Goal: Communication & Community: Answer question/provide support

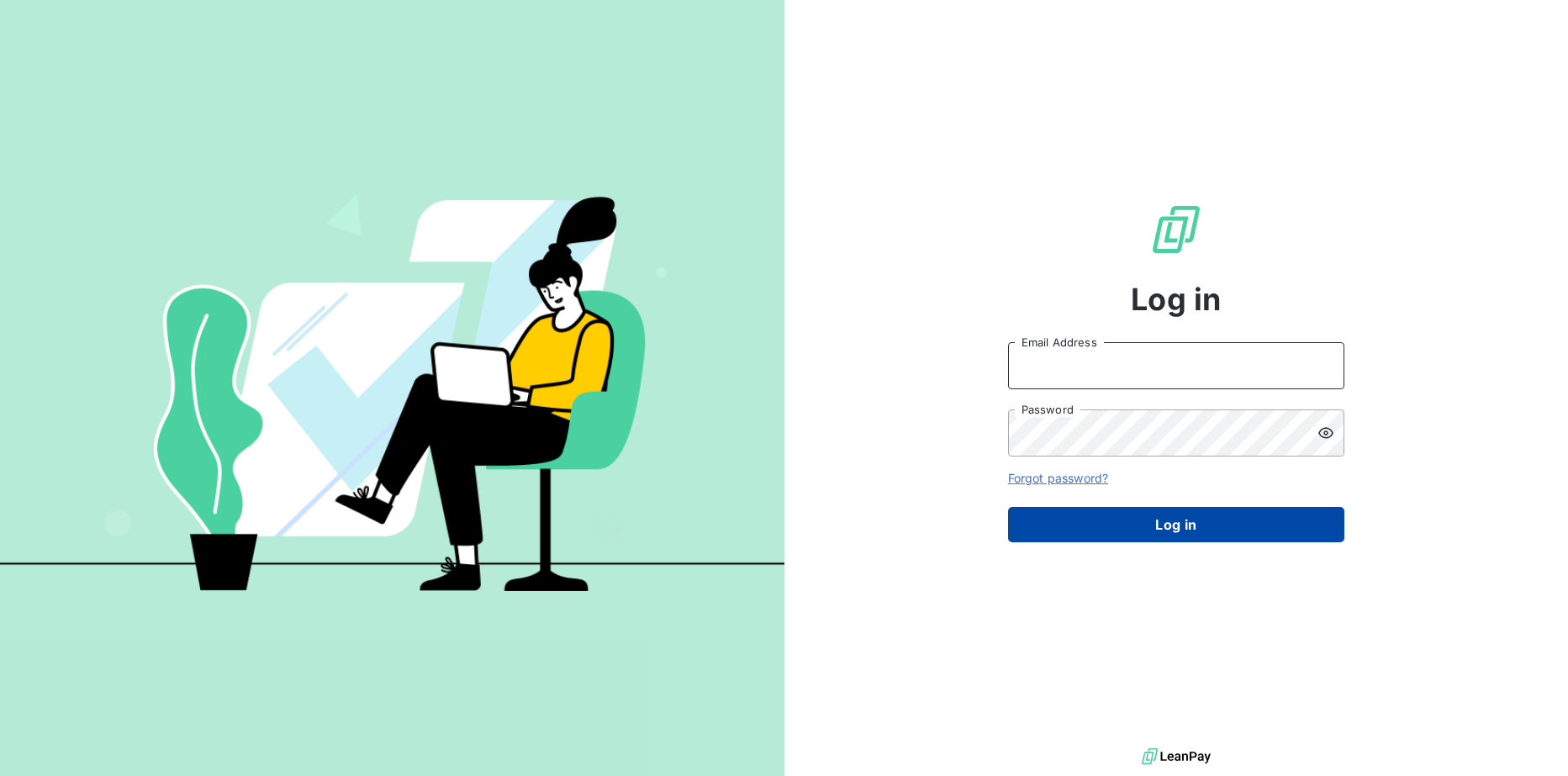
type input "[EMAIL_ADDRESS][DOMAIN_NAME]"
click at [1144, 523] on button "Log in" at bounding box center [1176, 524] width 336 height 35
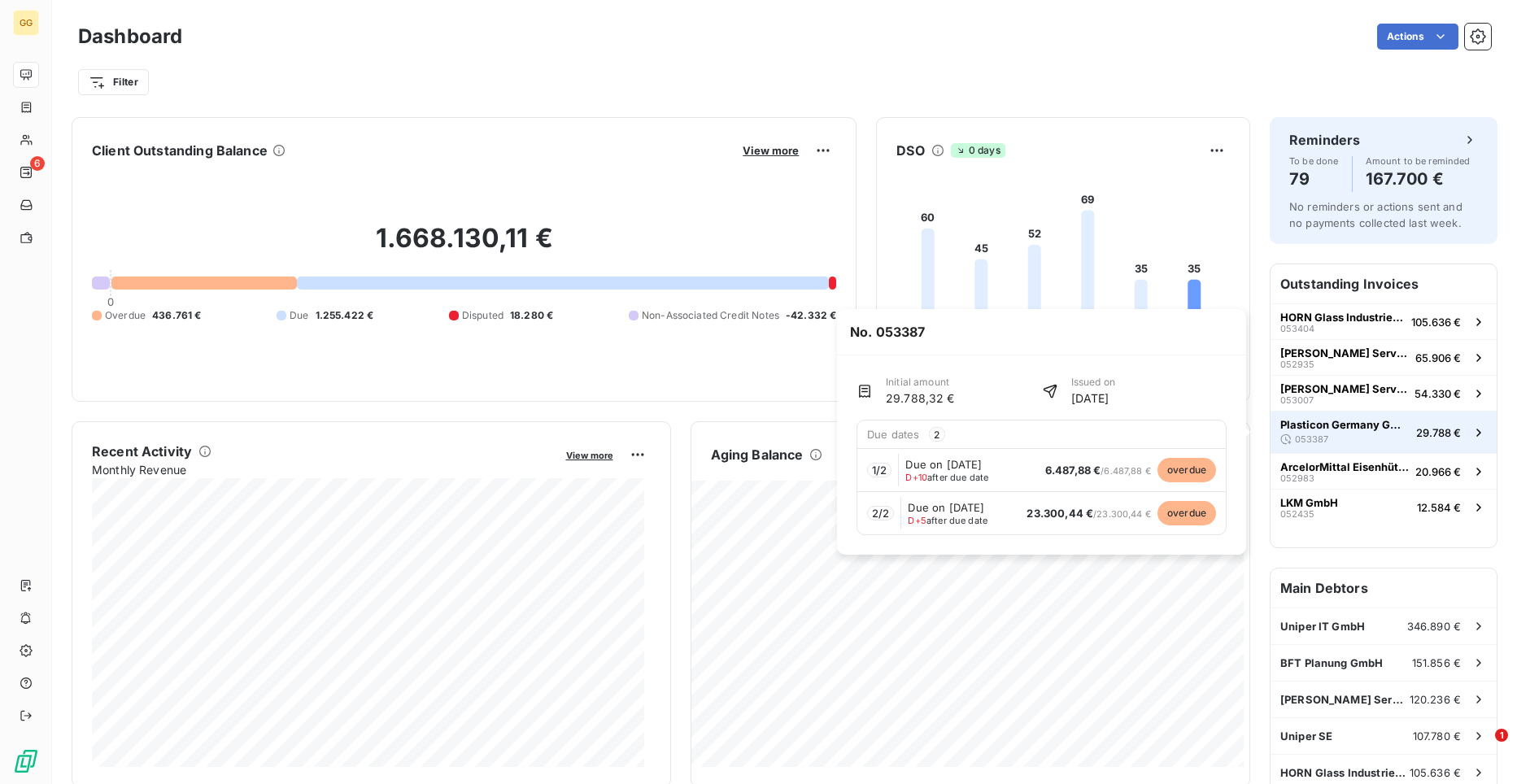
click at [1362, 434] on div "Plasticon Germany GmbH 053387" at bounding box center [1344, 432] width 130 height 29
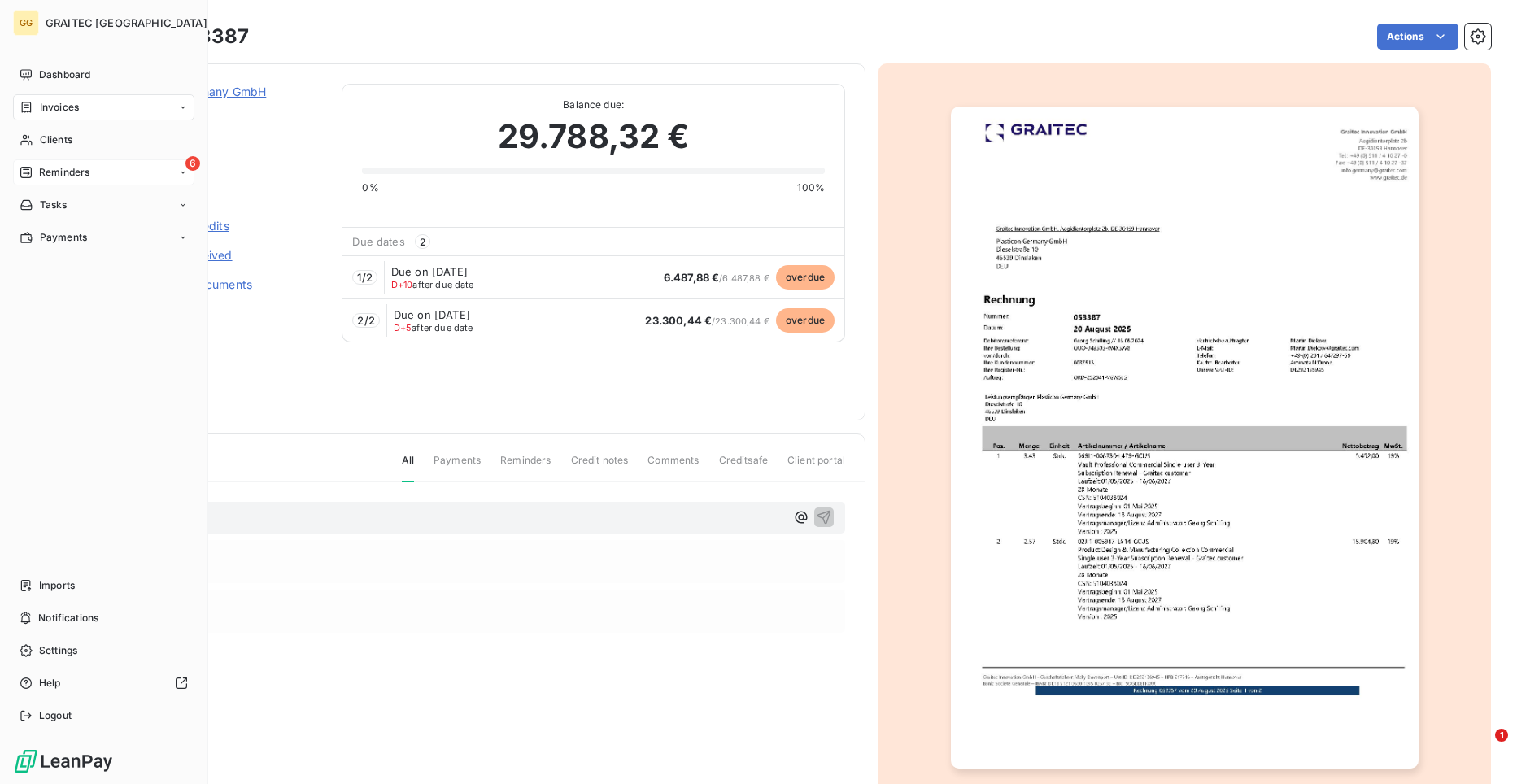
click at [127, 170] on div "6 Reminders" at bounding box center [104, 173] width 182 height 26
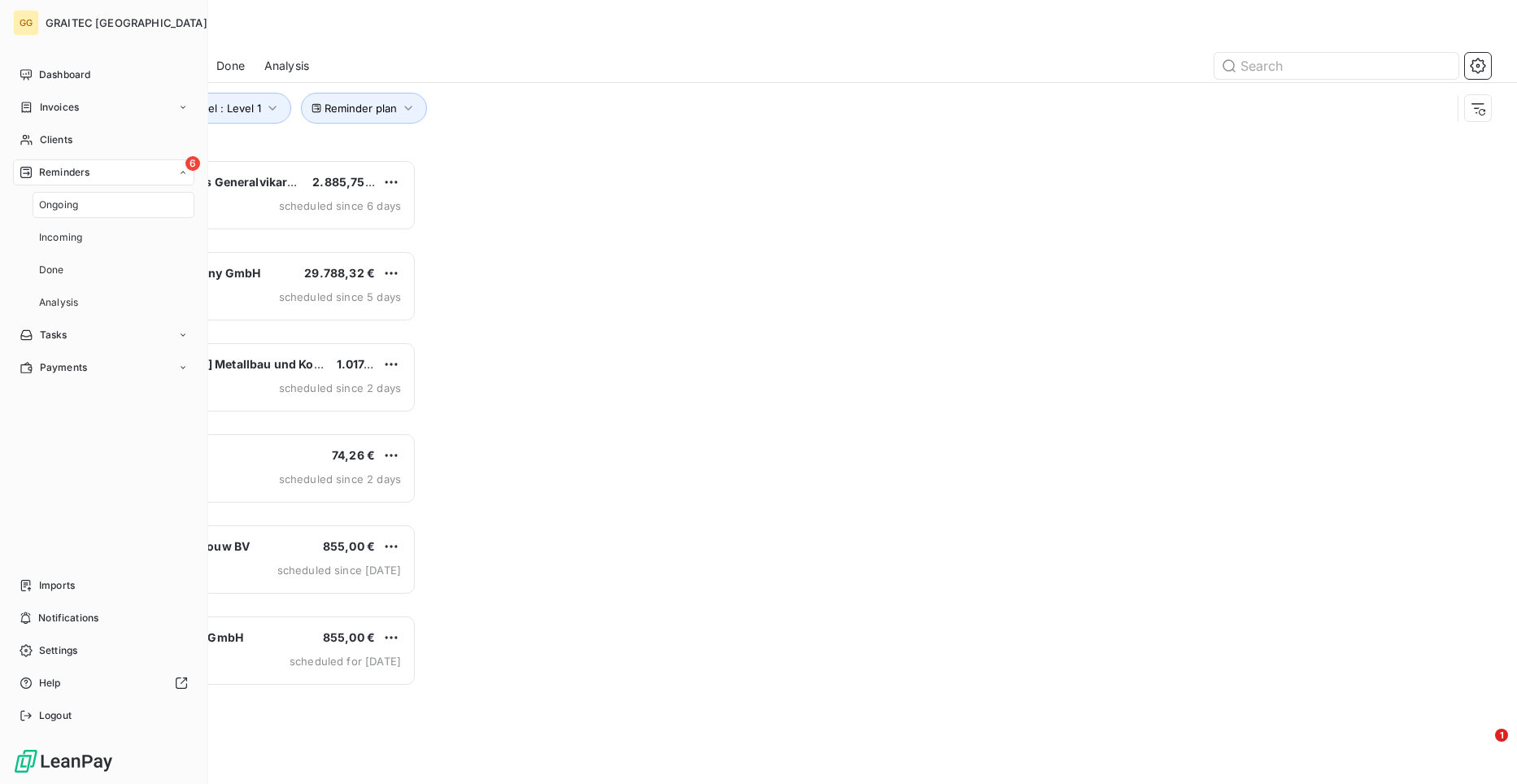
scroll to position [612, 327]
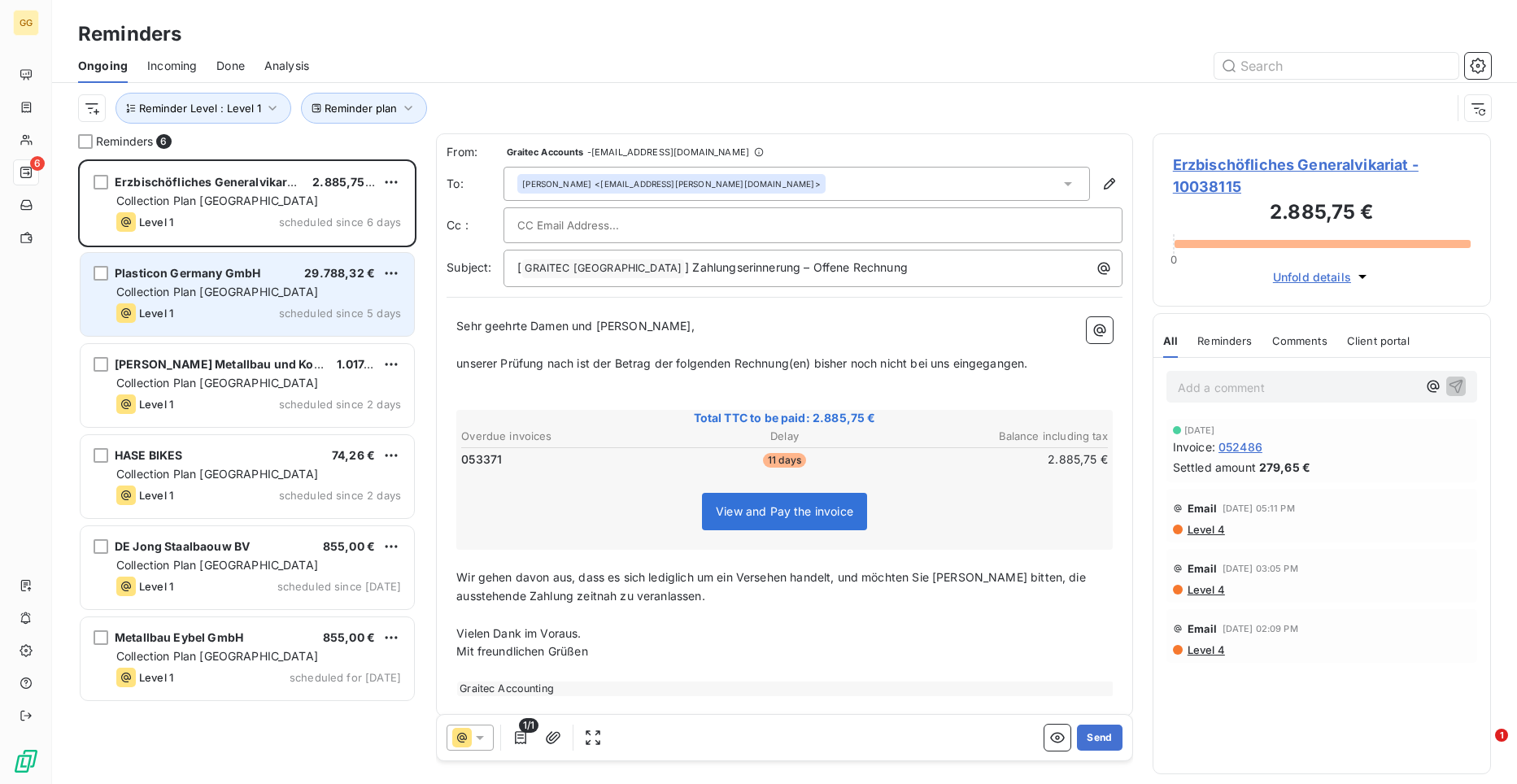
click at [254, 300] on div "Plasticon Germany GmbH 29.788,32 € Collection Plan [GEOGRAPHIC_DATA] Level 1 sc…" at bounding box center [247, 294] width 334 height 83
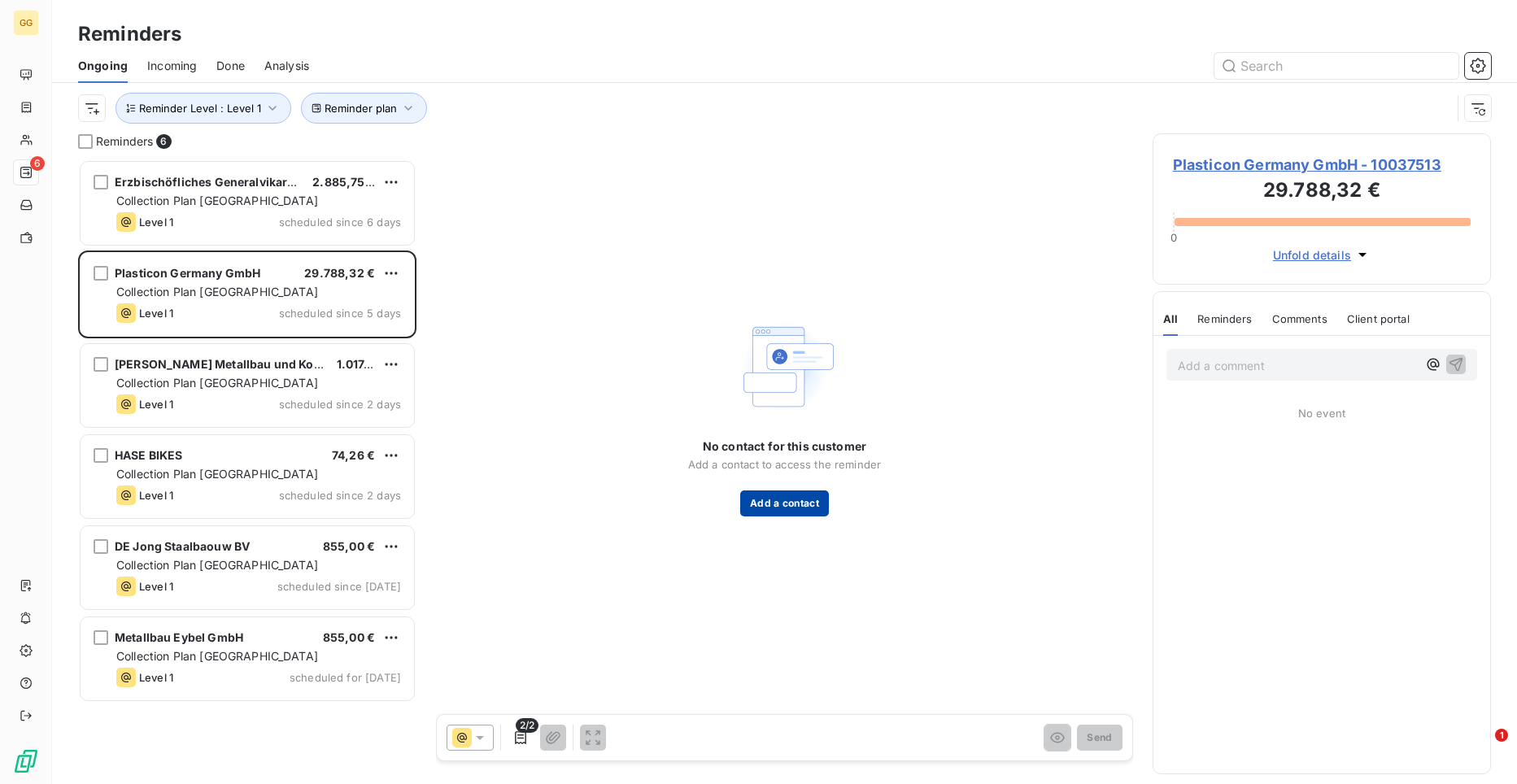
click at [812, 507] on button "Add a contact" at bounding box center [784, 504] width 88 height 26
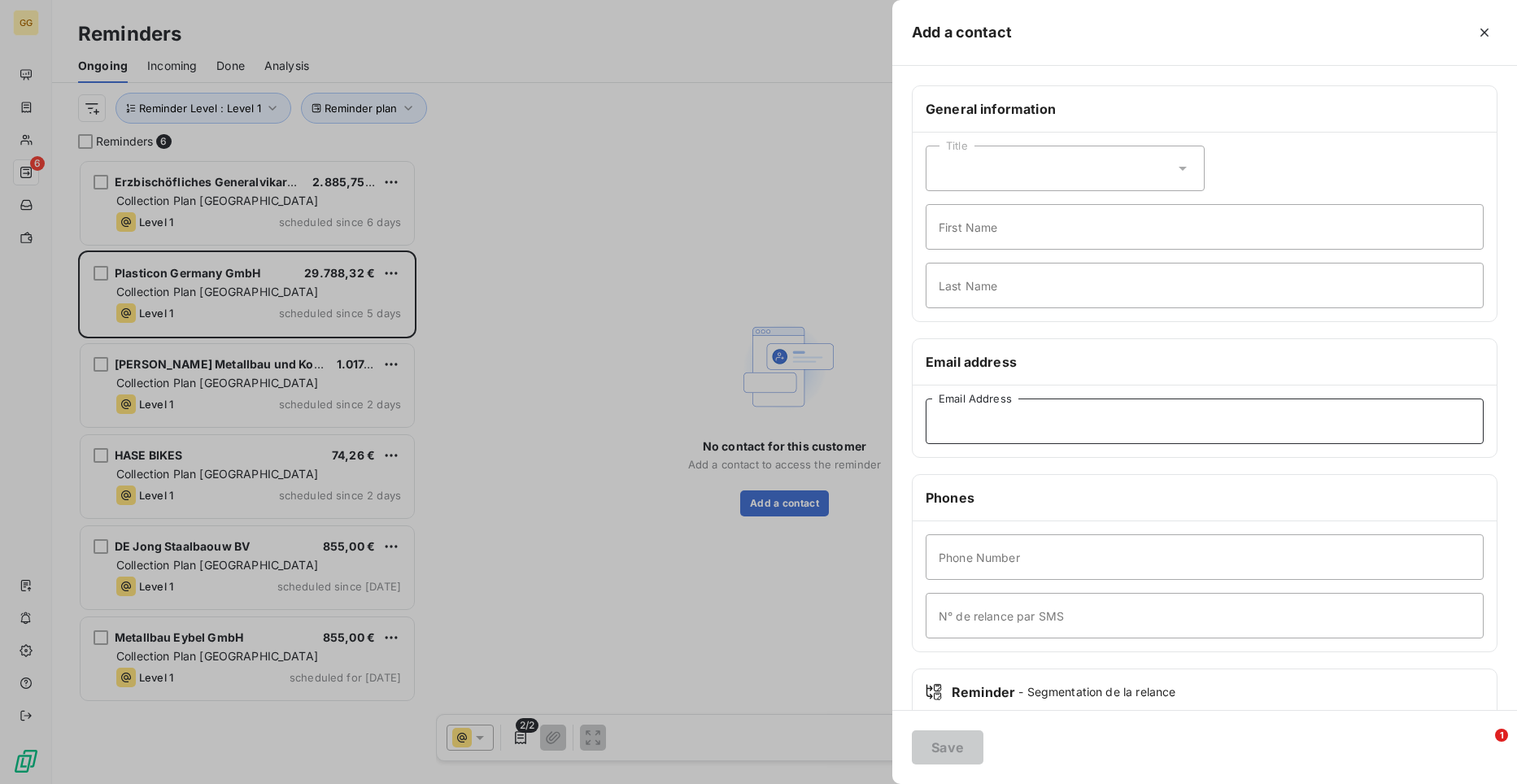
click at [959, 425] on input "Email Address" at bounding box center [1204, 421] width 558 height 45
paste input "[EMAIL_ADDRESS][DOMAIN_NAME]"
type input "[EMAIL_ADDRESS][DOMAIN_NAME]"
click at [934, 748] on button "Save" at bounding box center [948, 747] width 72 height 34
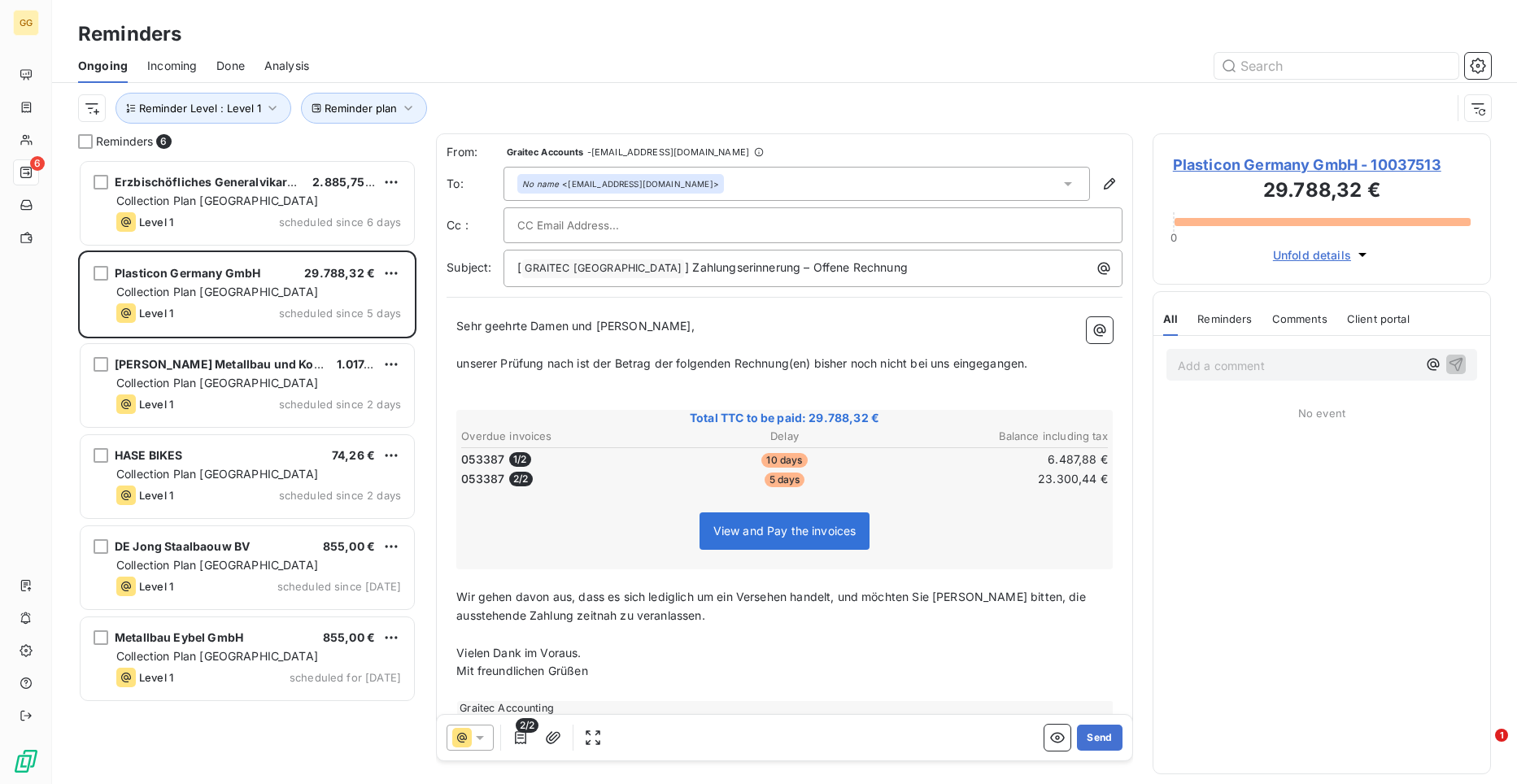
click at [542, 221] on input "text" at bounding box center [605, 226] width 175 height 25
paste input "[PERSON_NAME][EMAIL_ADDRESS][DOMAIN_NAME]"
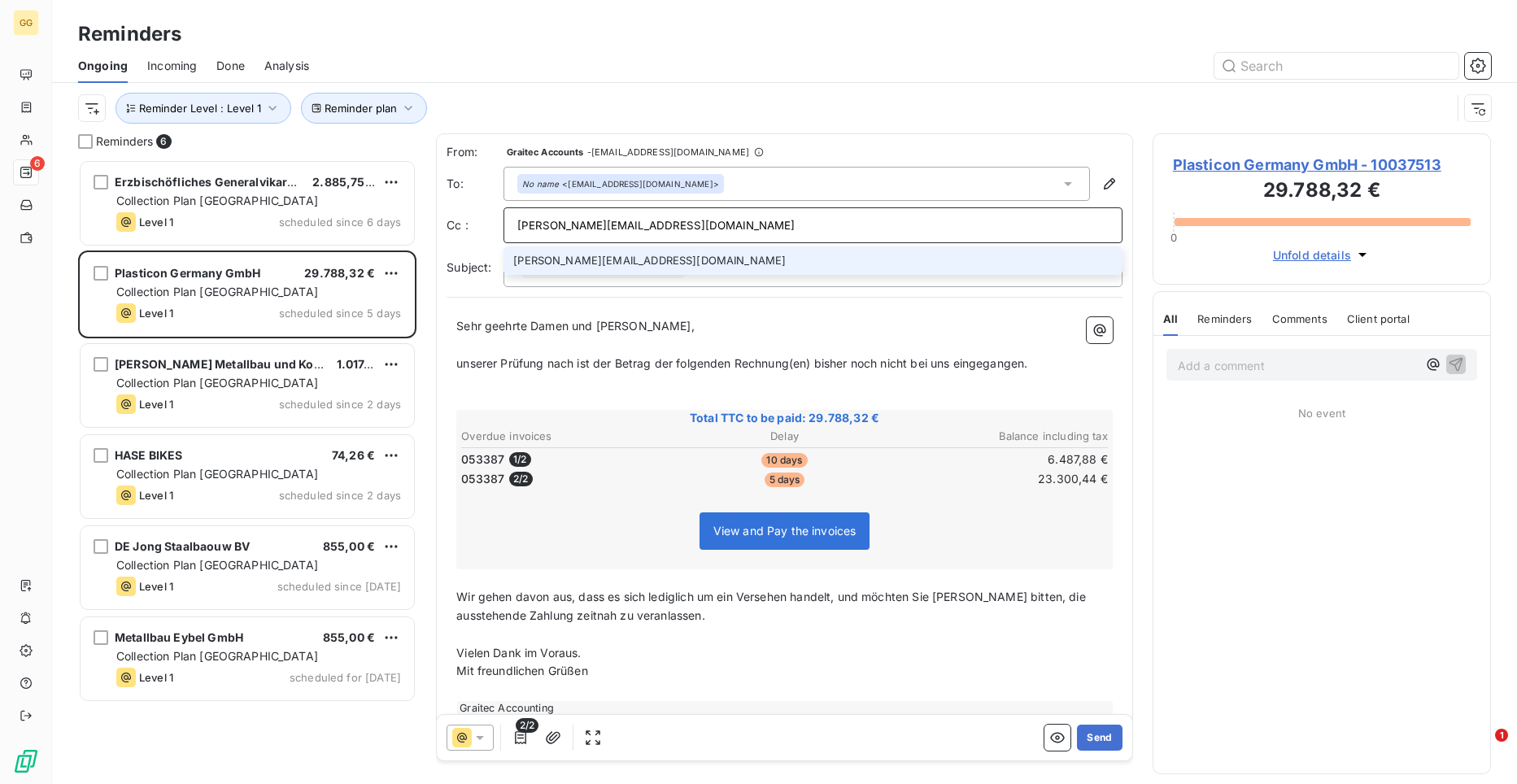
type input "[PERSON_NAME][EMAIL_ADDRESS][DOMAIN_NAME]"
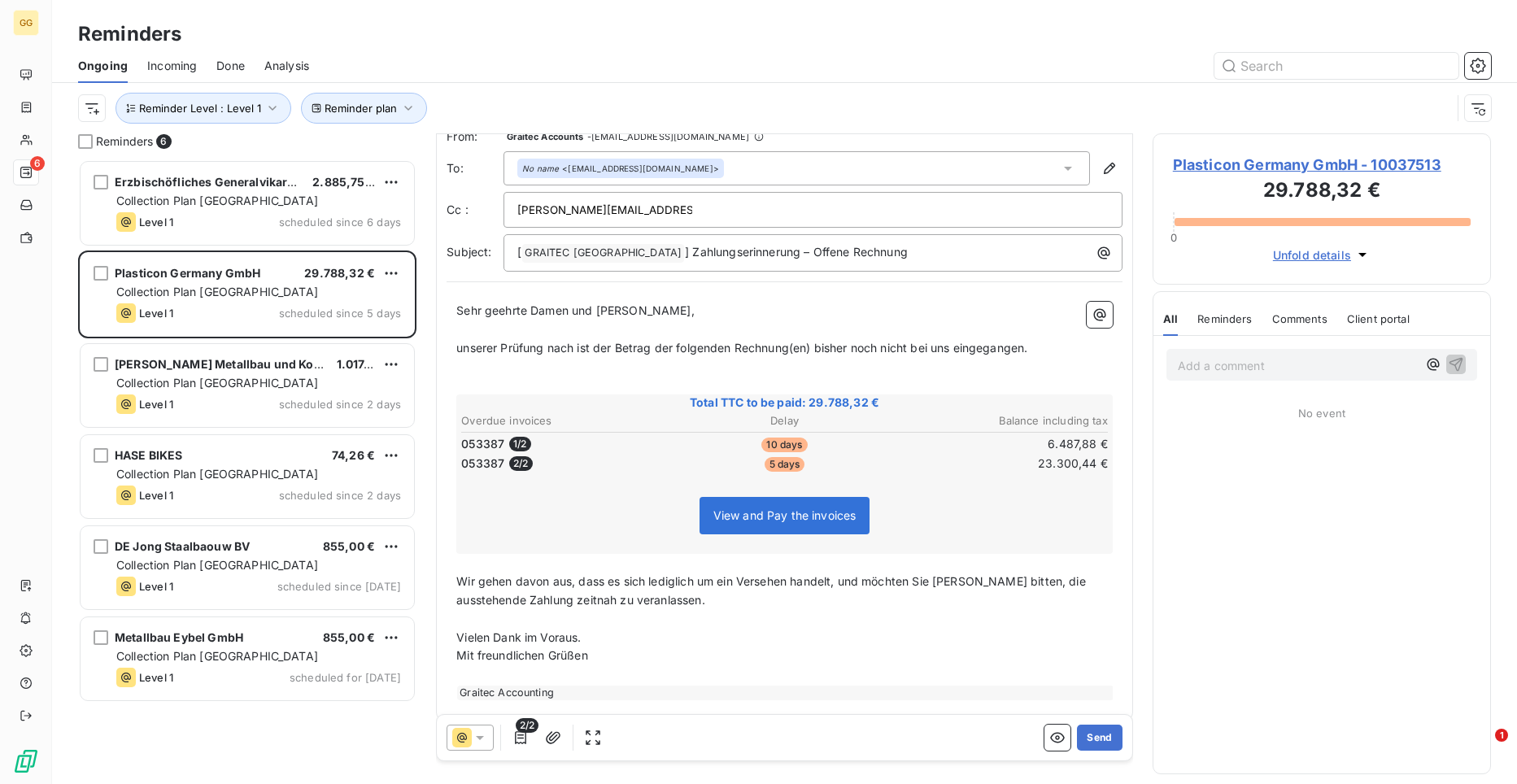
scroll to position [32, 0]
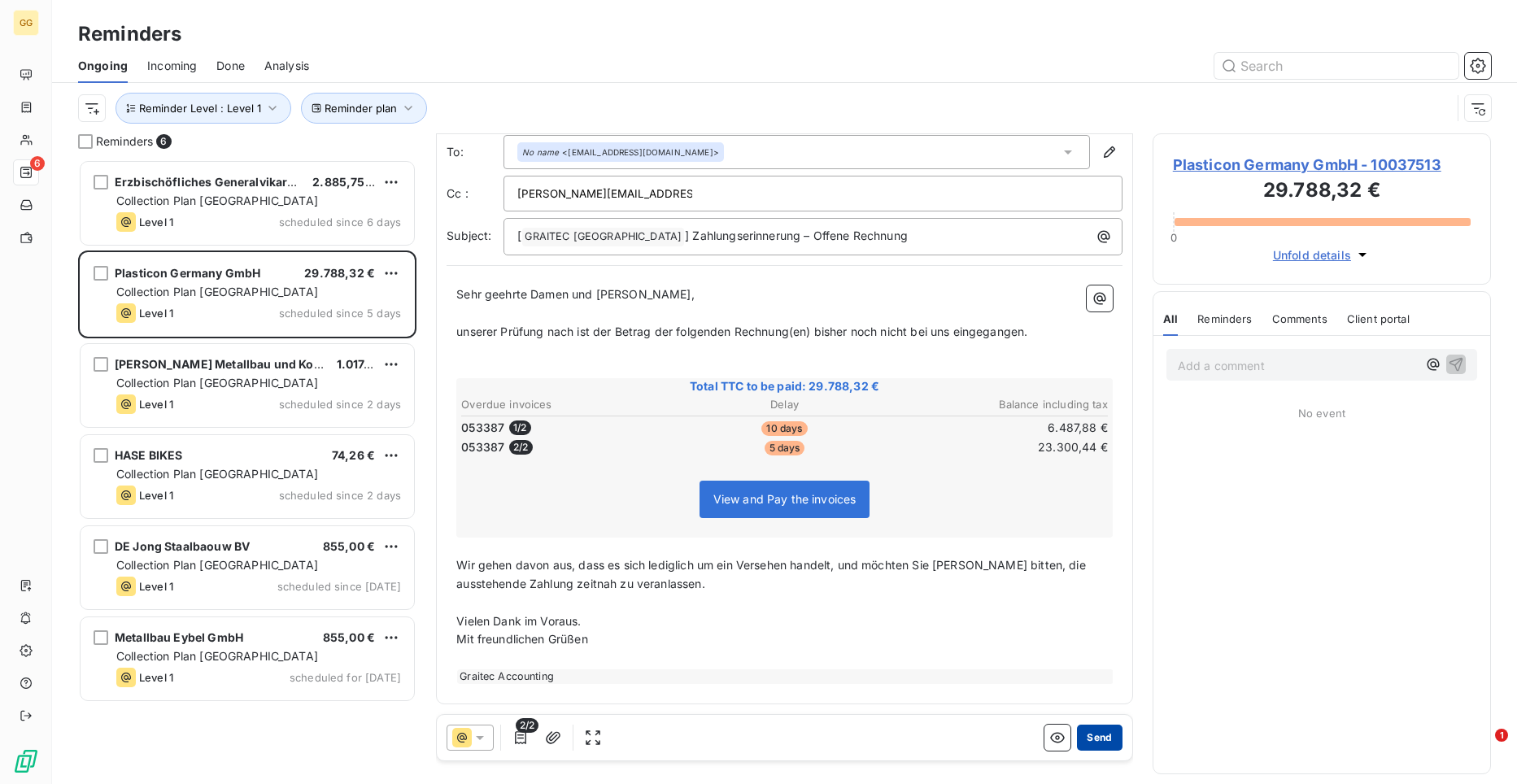
click at [1104, 739] on button "Send" at bounding box center [1099, 738] width 45 height 26
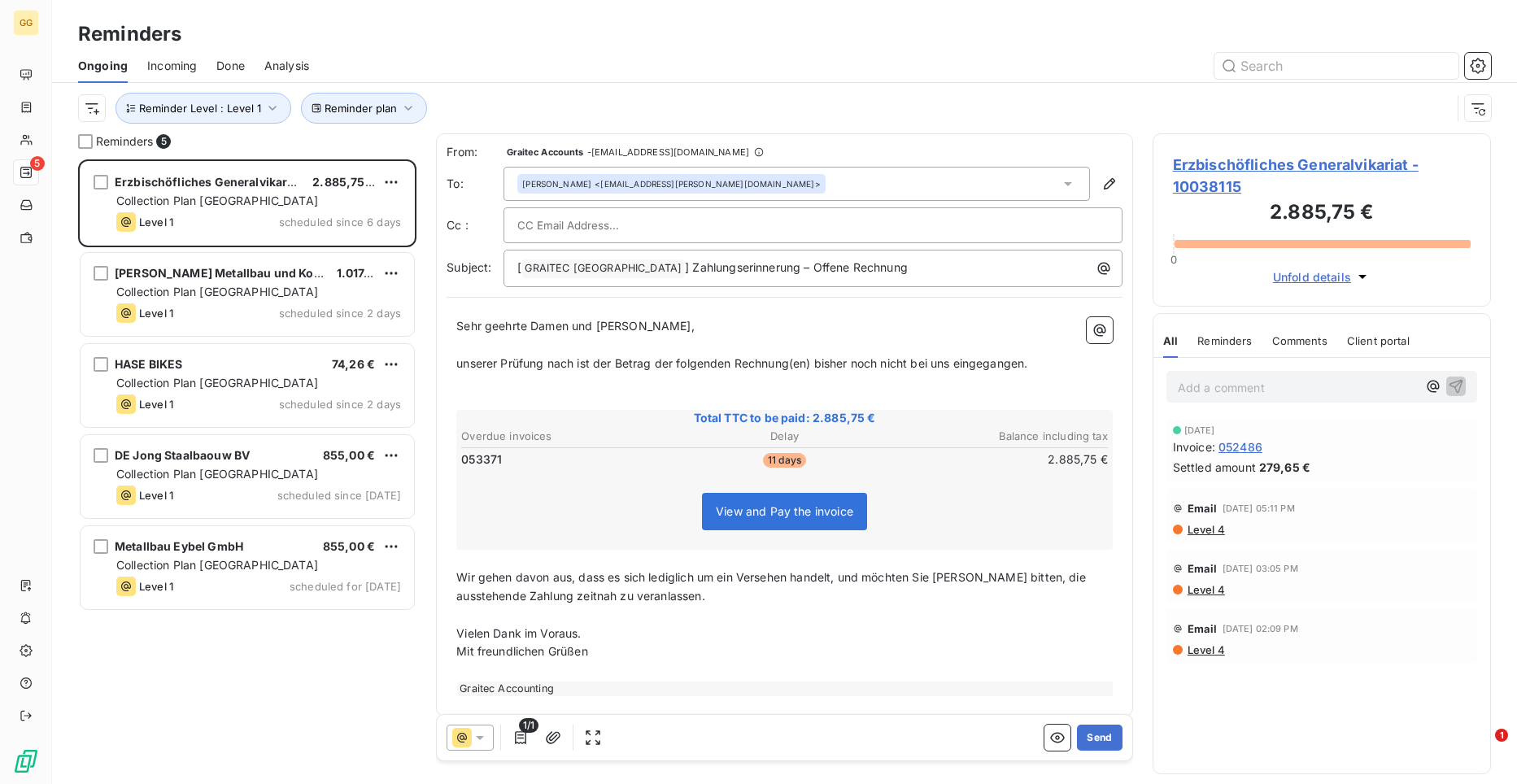
click at [1253, 447] on span "052486" at bounding box center [1240, 447] width 44 height 17
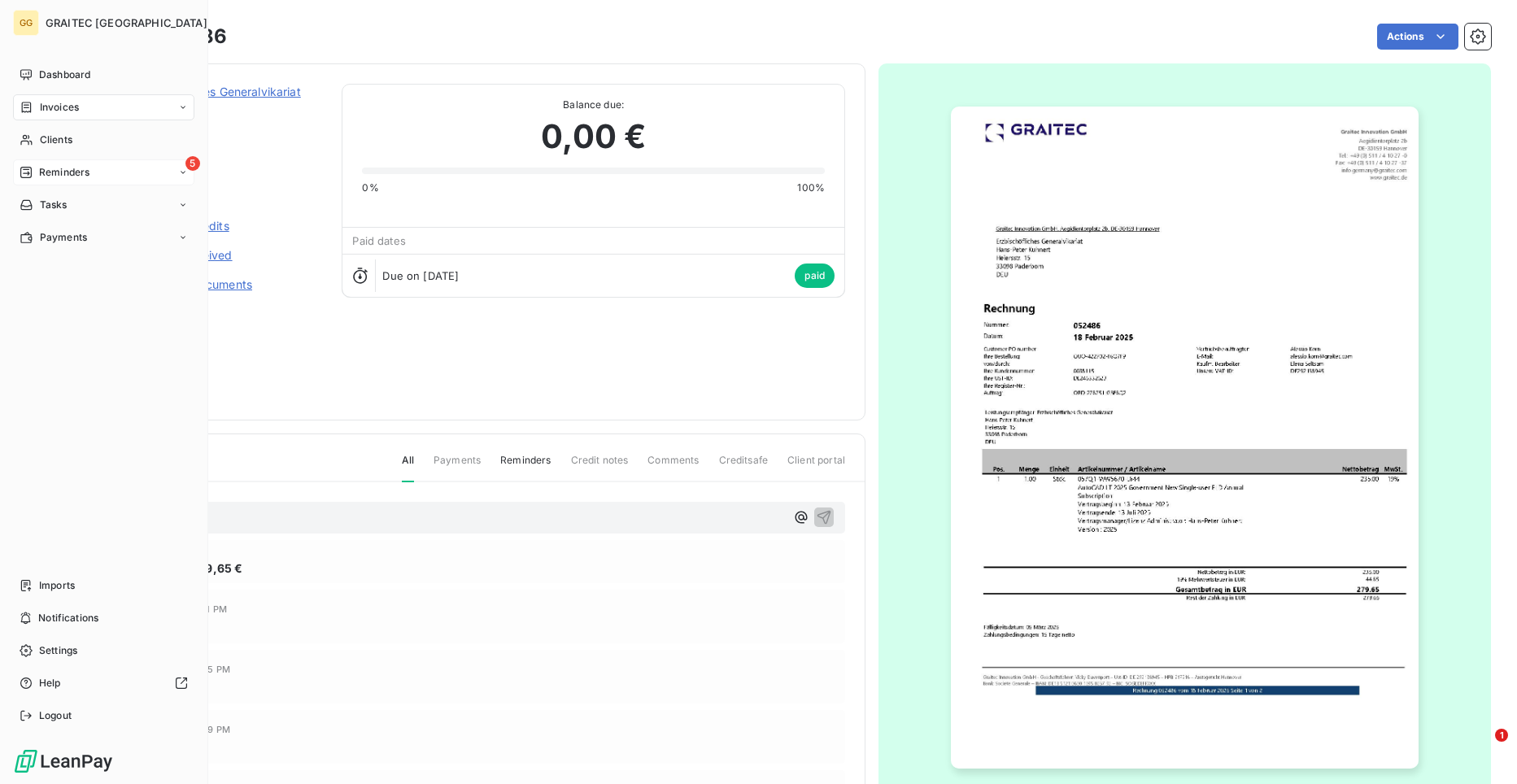
click at [30, 169] on icon at bounding box center [26, 173] width 13 height 13
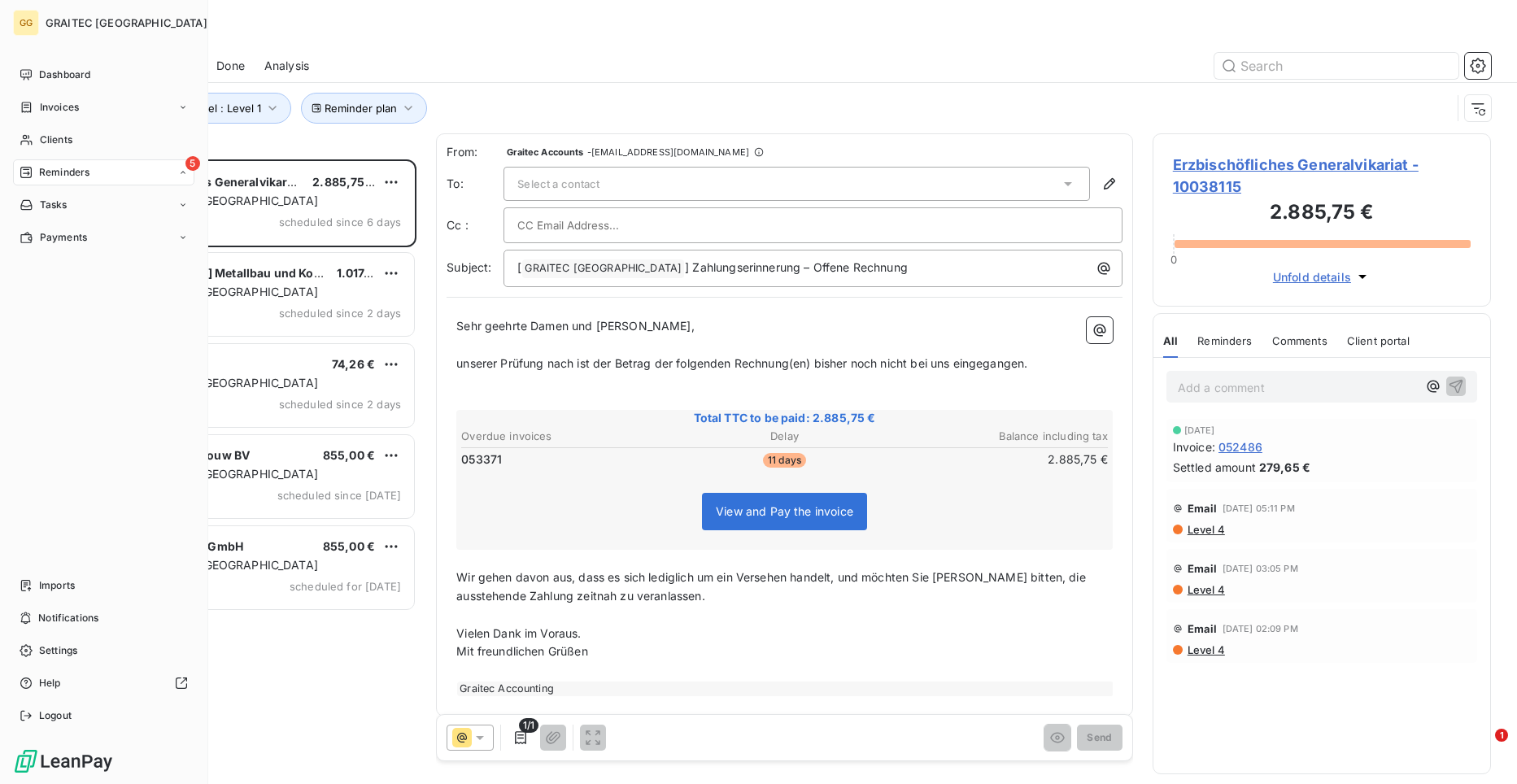
scroll to position [612, 327]
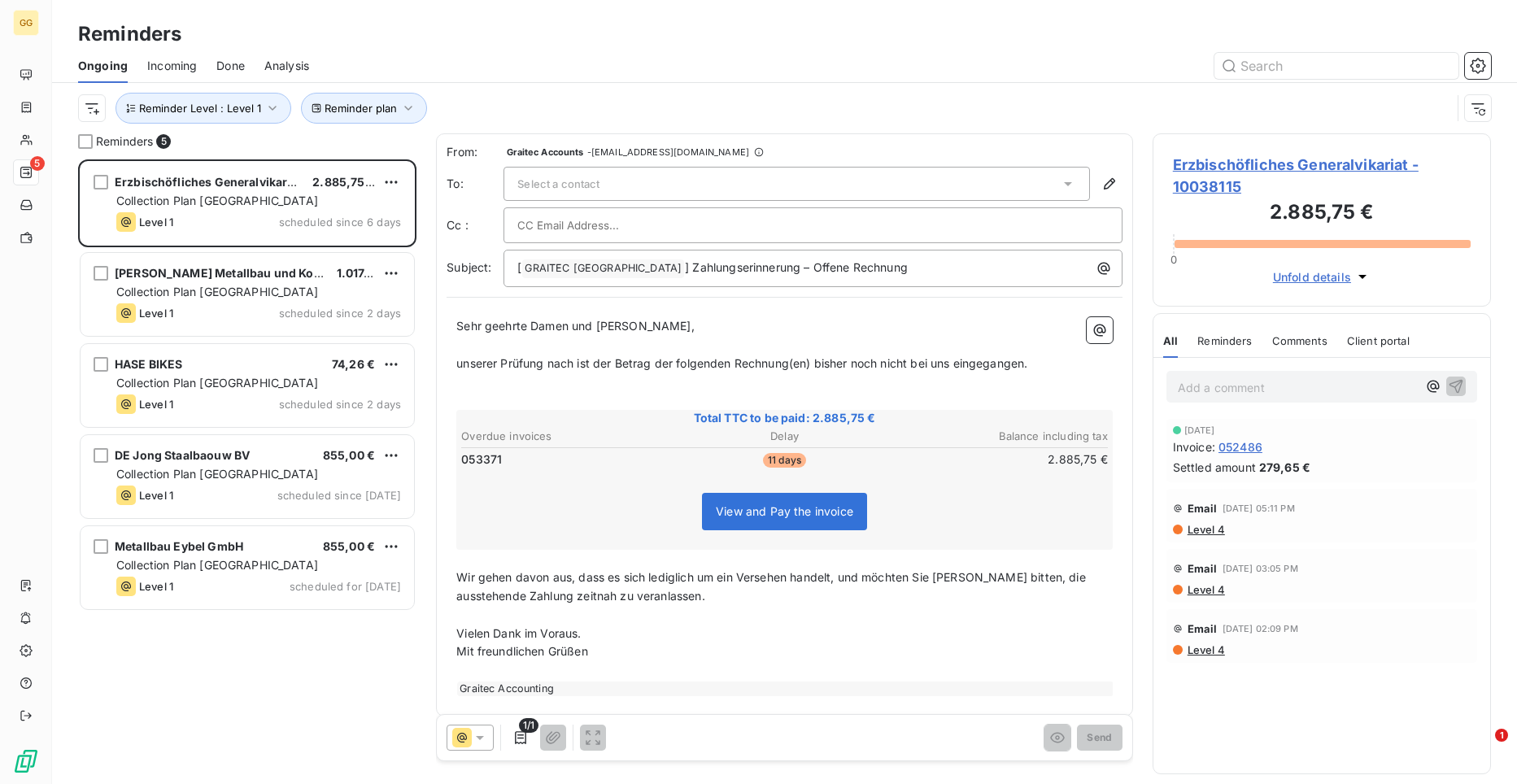
click at [1408, 163] on span "Erzbischöfliches Generalvikariat - 10038115" at bounding box center [1322, 175] width 297 height 44
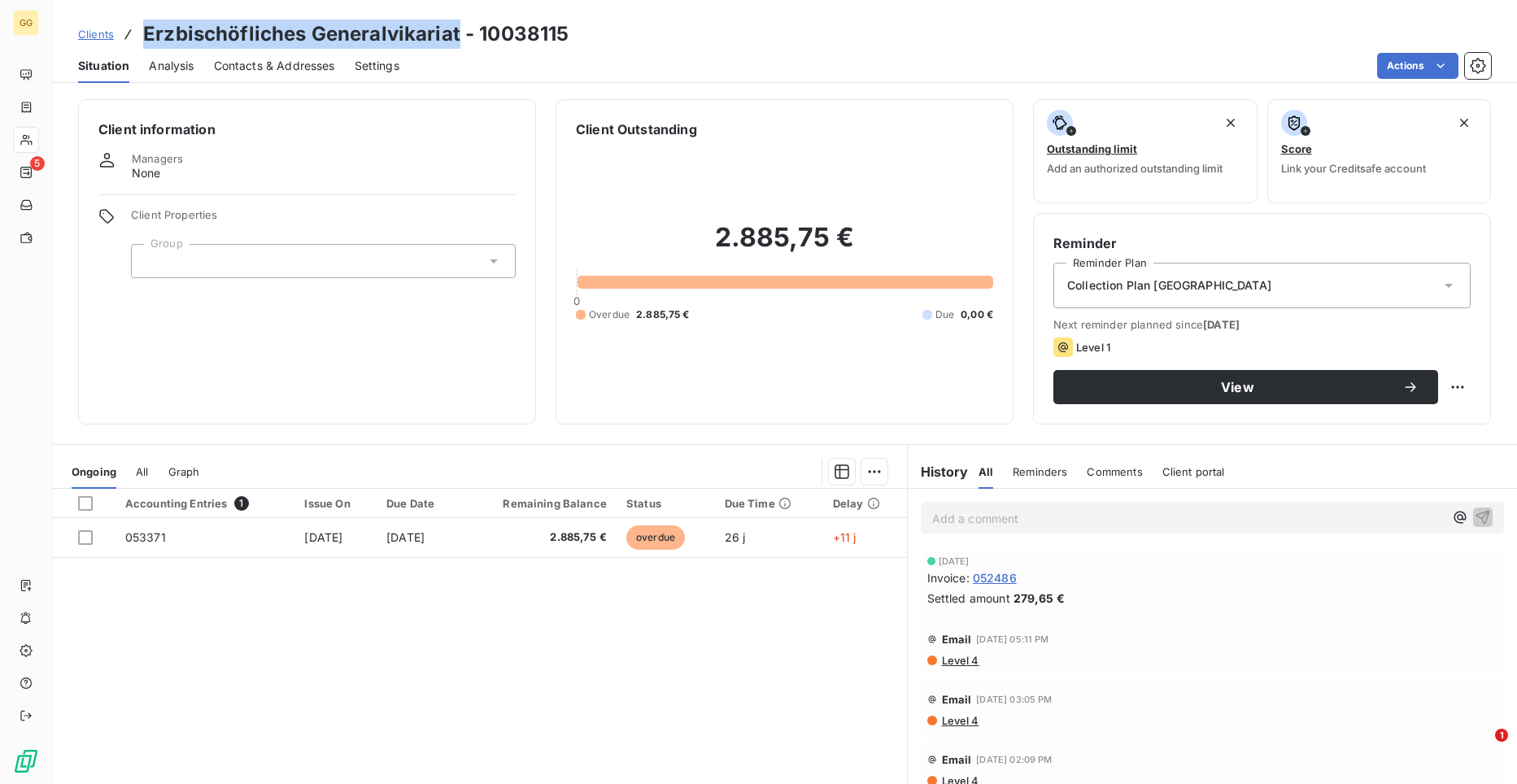
drag, startPoint x: 456, startPoint y: 30, endPoint x: 145, endPoint y: 26, distance: 311.0
click at [145, 26] on h3 "Erzbischöfliches Generalvikariat - 10038115" at bounding box center [355, 34] width 426 height 29
copy h3 "Erzbischöfliches Generalvikariat"
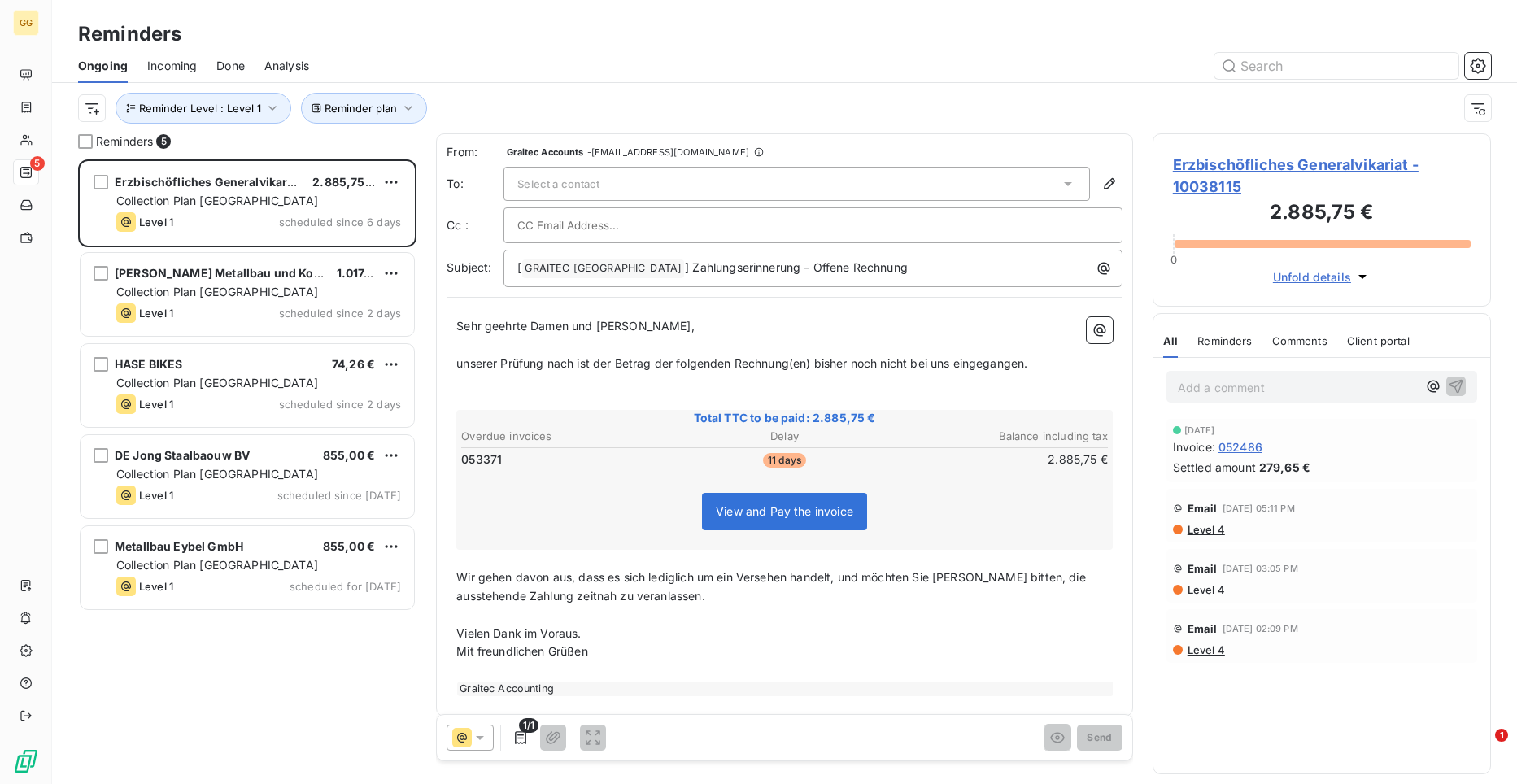
scroll to position [612, 327]
click at [602, 179] on div "Select a contact" at bounding box center [797, 183] width 587 height 34
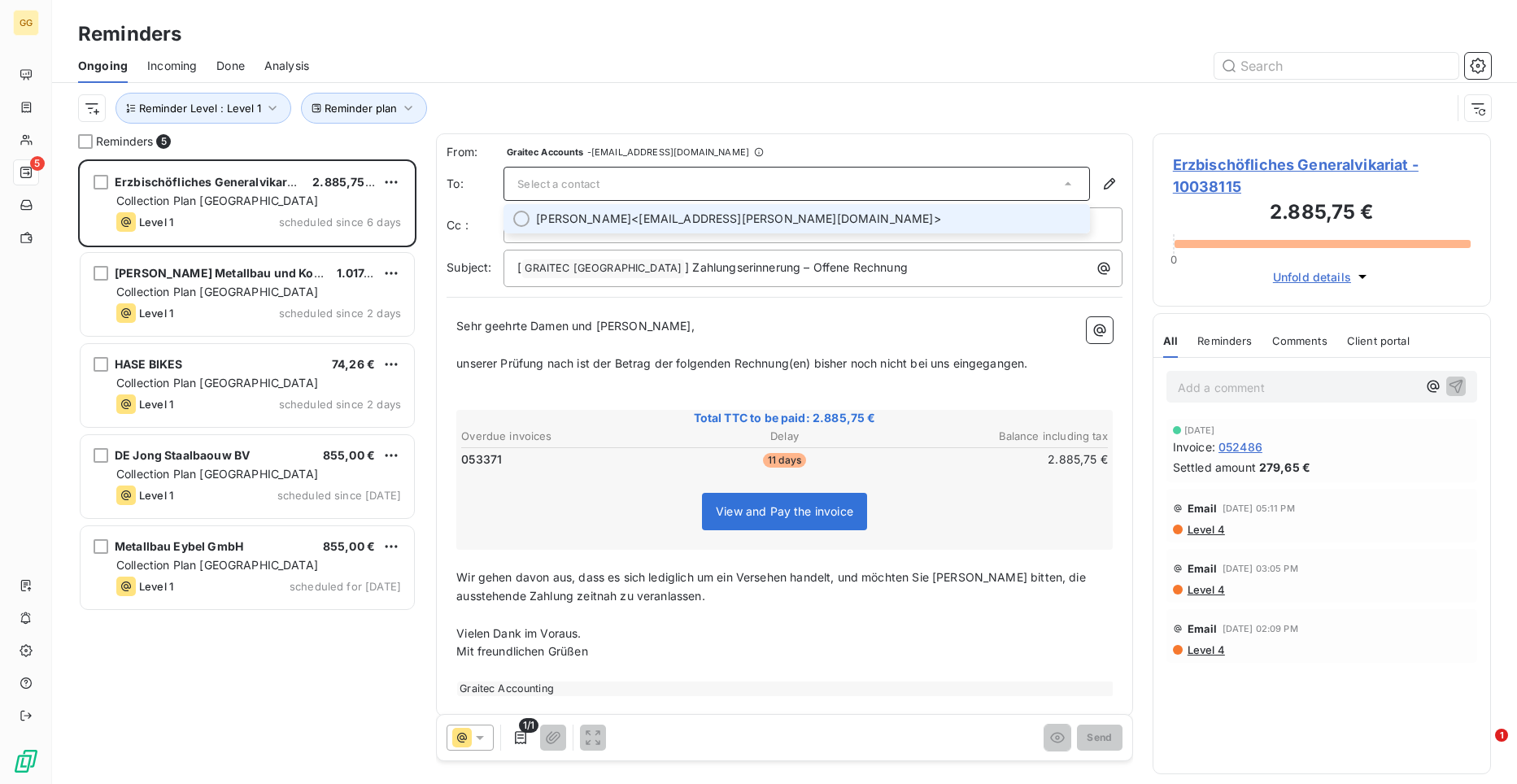
click at [631, 222] on span "[PERSON_NAME]" at bounding box center [583, 219] width 95 height 17
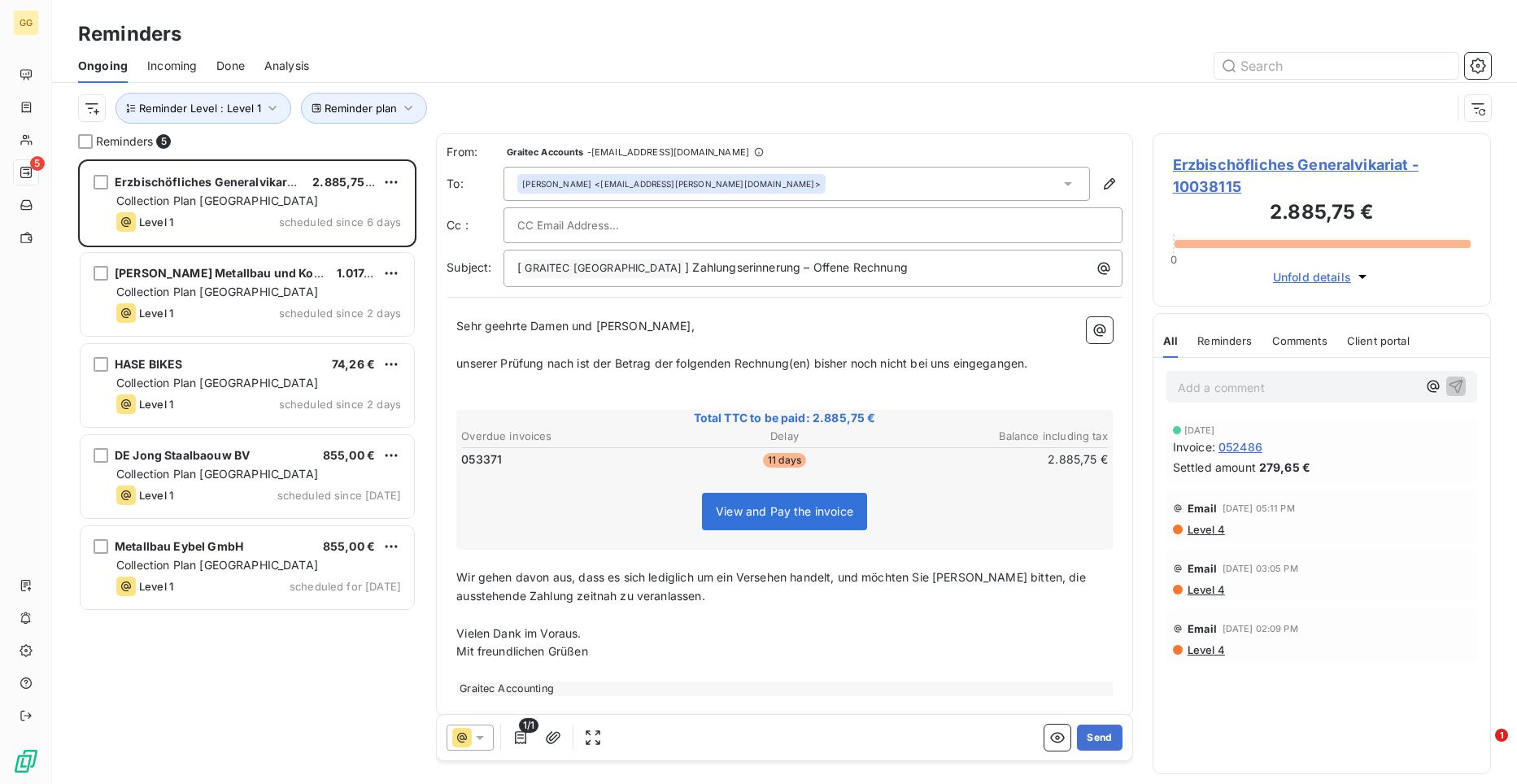
click at [622, 226] on input "text" at bounding box center [605, 226] width 175 height 25
click at [965, 177] on div "[PERSON_NAME] <[EMAIL_ADDRESS][PERSON_NAME][DOMAIN_NAME]>" at bounding box center [797, 183] width 587 height 34
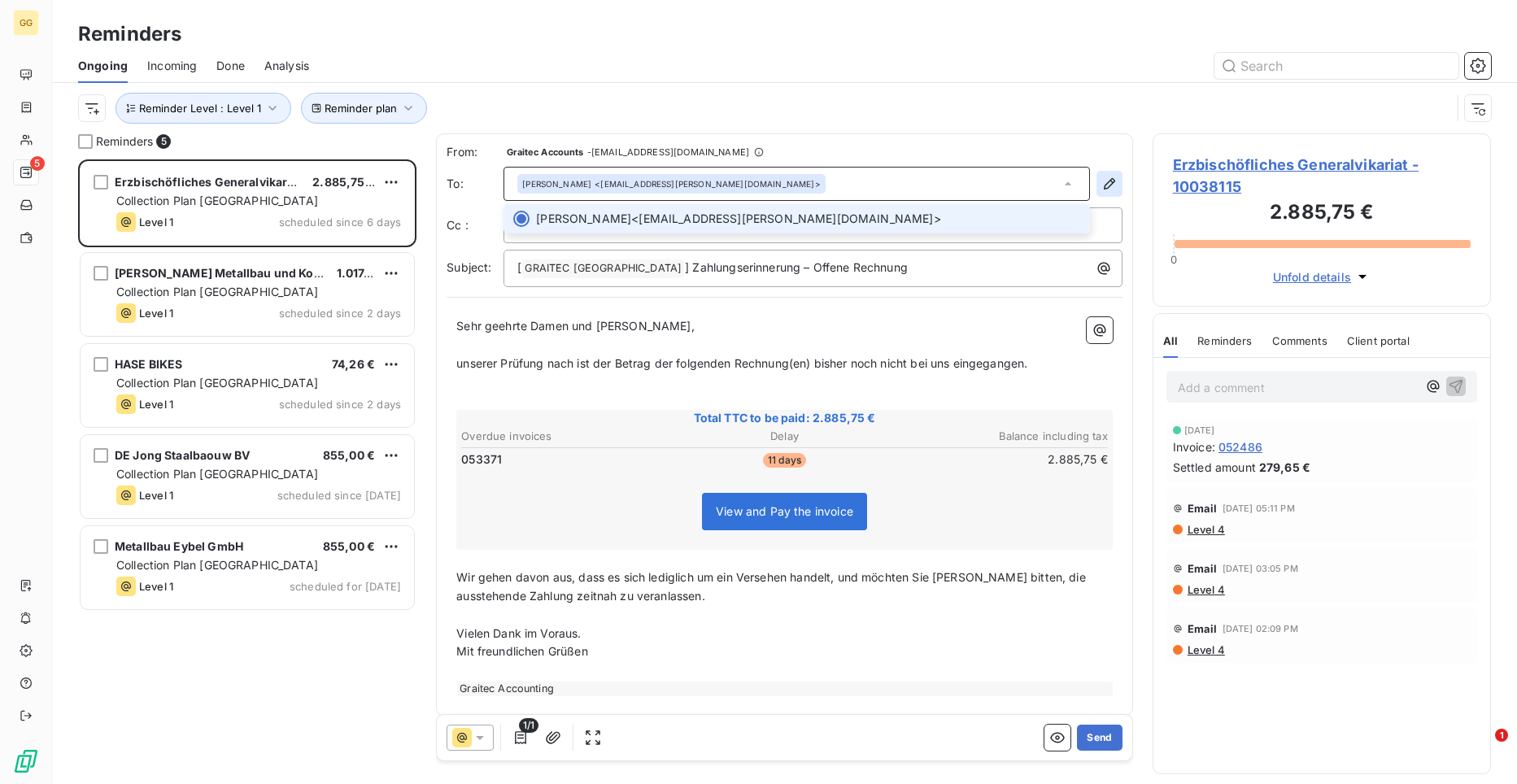
click at [1101, 177] on icon "button" at bounding box center [1110, 184] width 17 height 17
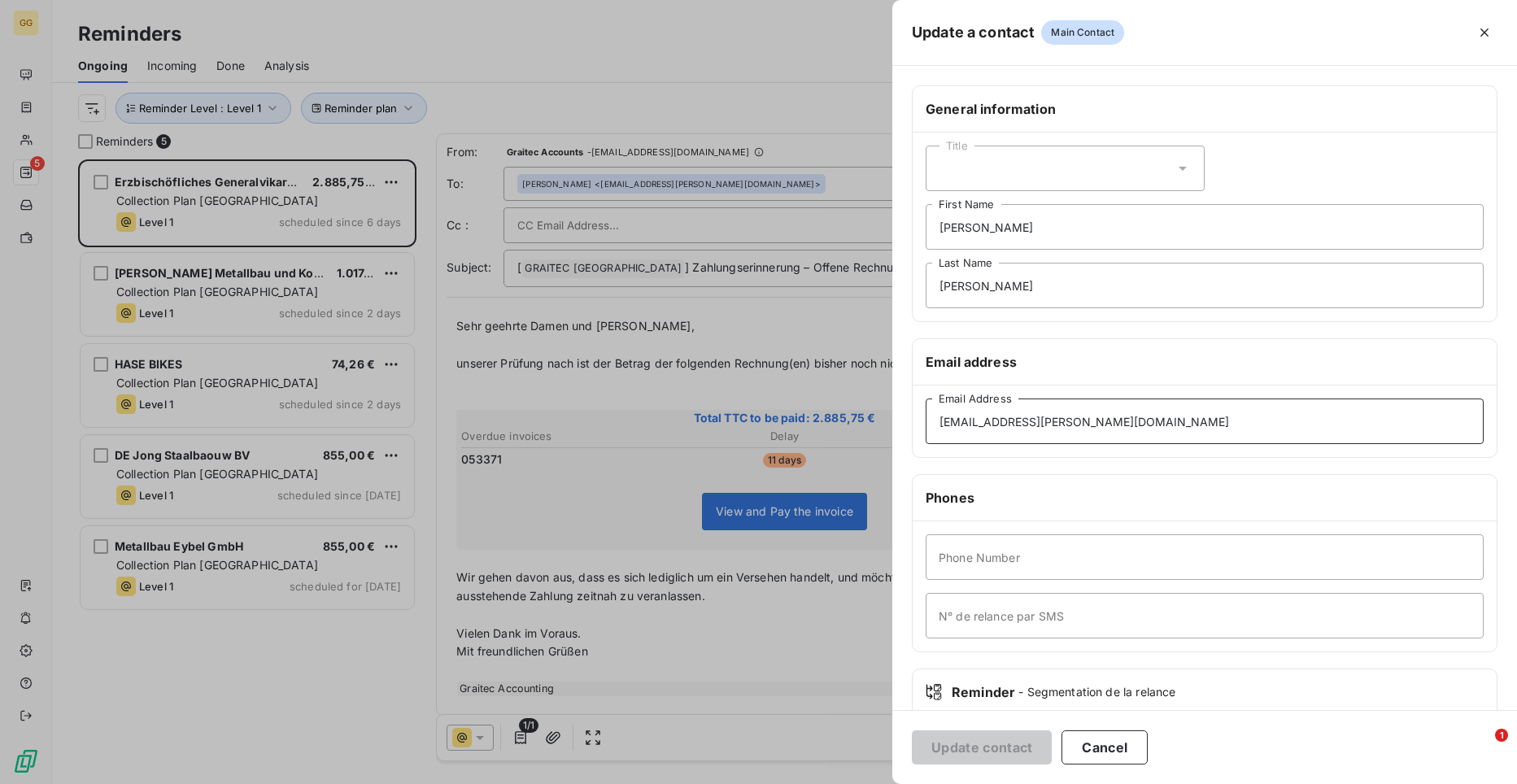
drag, startPoint x: 1108, startPoint y: 425, endPoint x: 881, endPoint y: 435, distance: 227.2
click at [881, 750] on div "Update a contact Main Contact General information Title [PERSON_NAME] First Nam…" at bounding box center [758, 784] width 1517 height 0
paste input "info"
type input "[EMAIL_ADDRESS][DOMAIN_NAME]"
click at [1021, 744] on button "Update contact" at bounding box center [982, 747] width 140 height 34
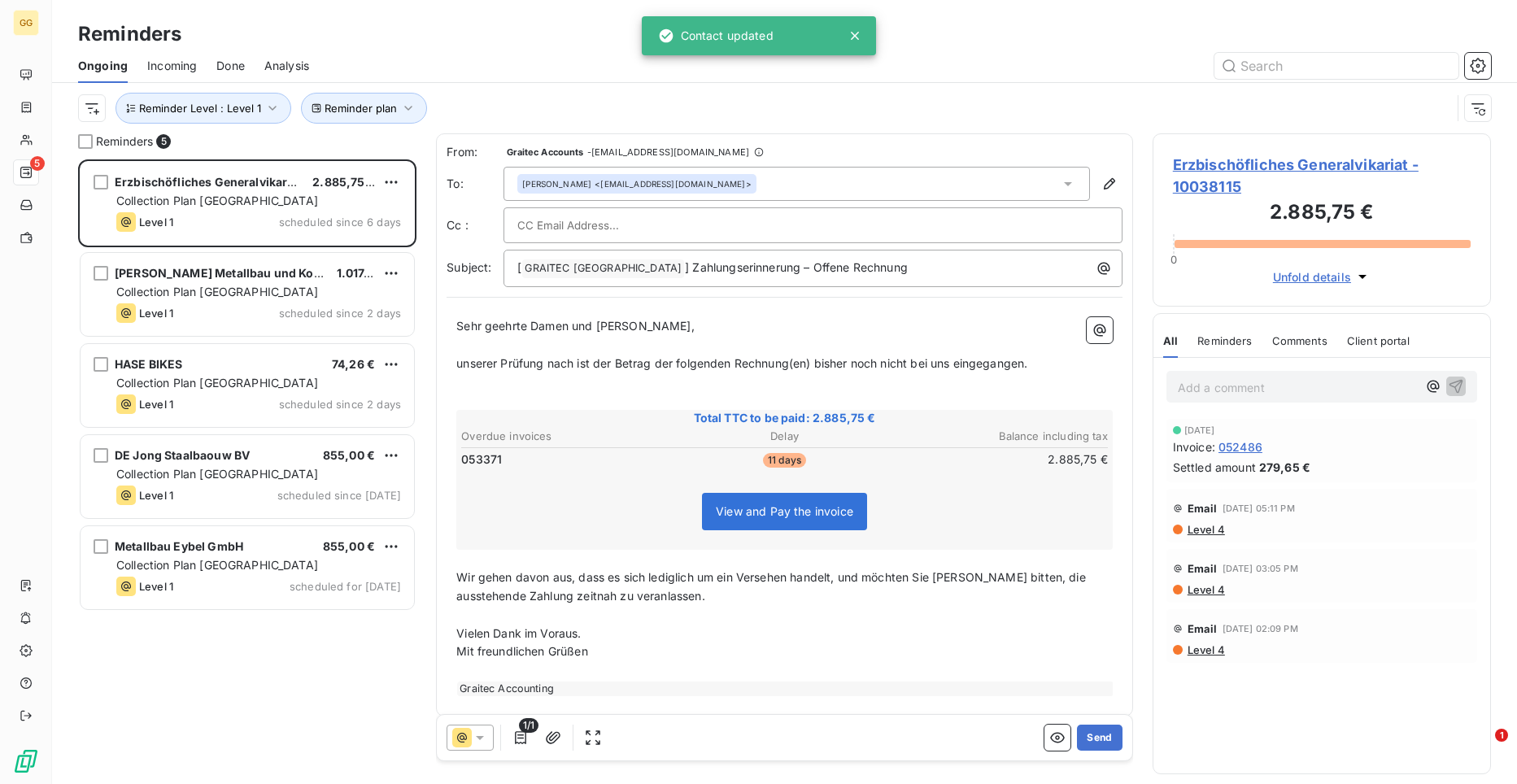
click at [647, 226] on input "text" at bounding box center [605, 226] width 175 height 25
click at [616, 219] on input "text" at bounding box center [605, 226] width 175 height 25
paste input "[PERSON_NAME][EMAIL_ADDRESS][PERSON_NAME][DOMAIN_NAME]"
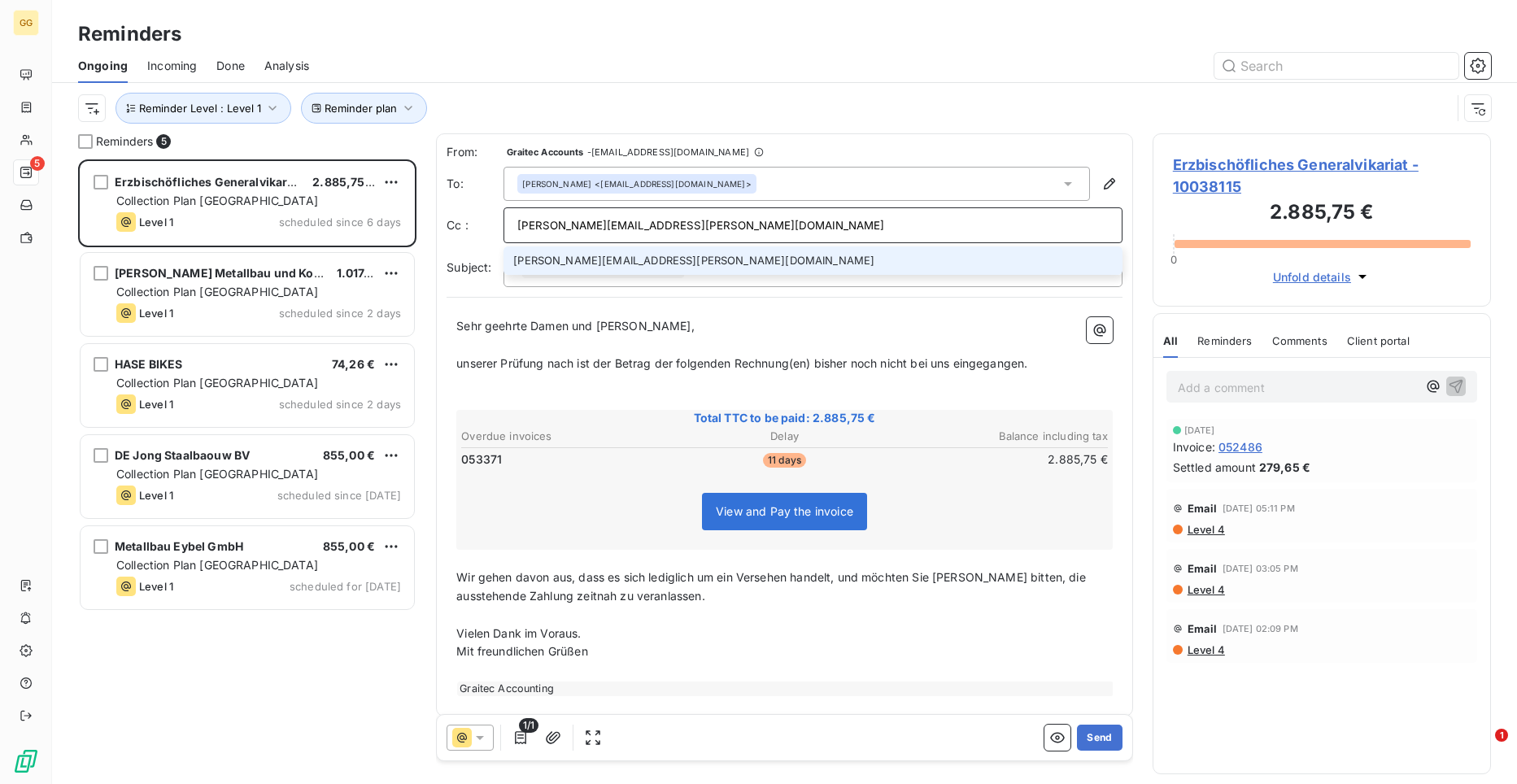
type input "[PERSON_NAME][EMAIL_ADDRESS][PERSON_NAME][DOMAIN_NAME]"
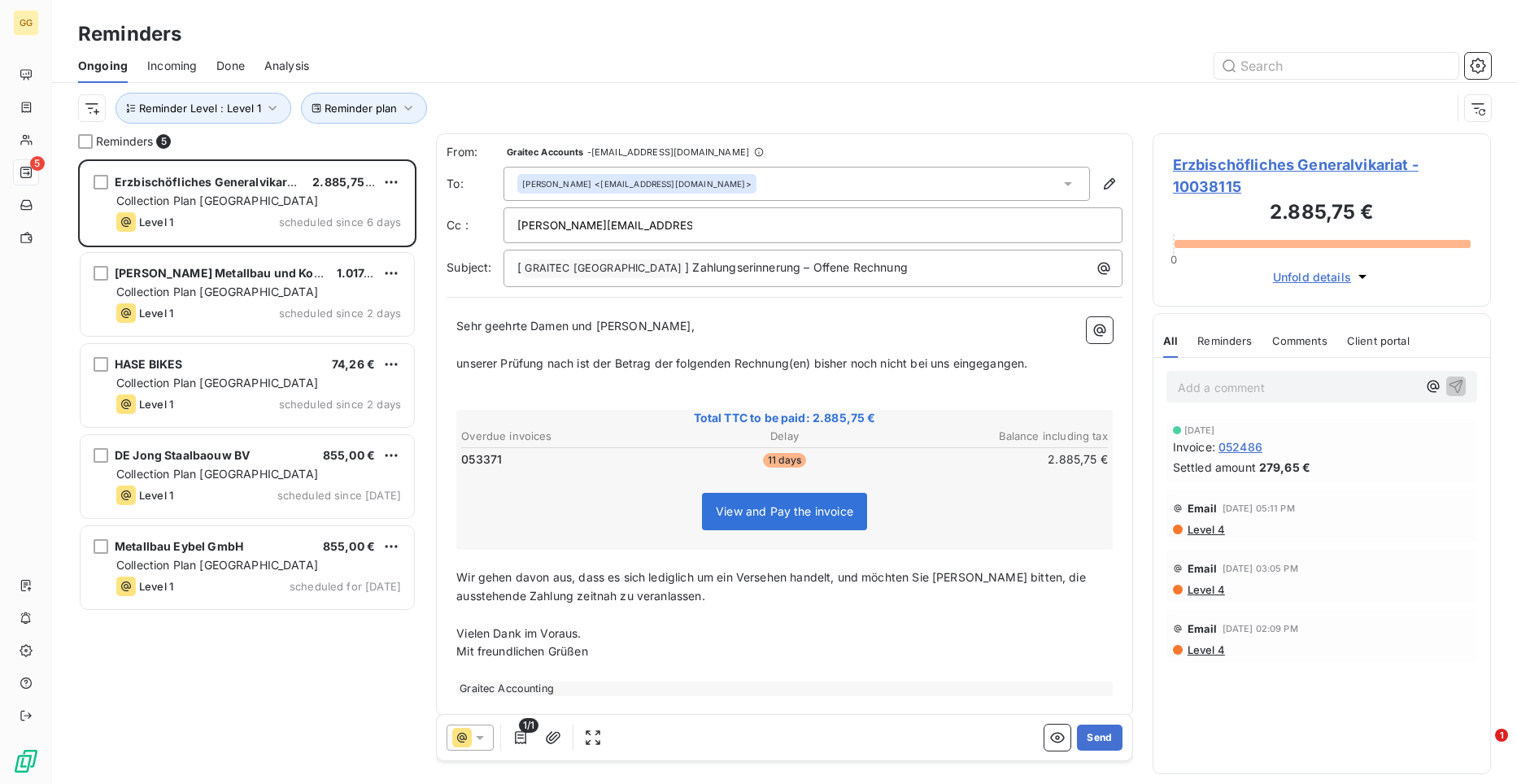
click at [1229, 164] on span "Erzbischöfliches Generalvikariat - 10038115" at bounding box center [1322, 175] width 297 height 44
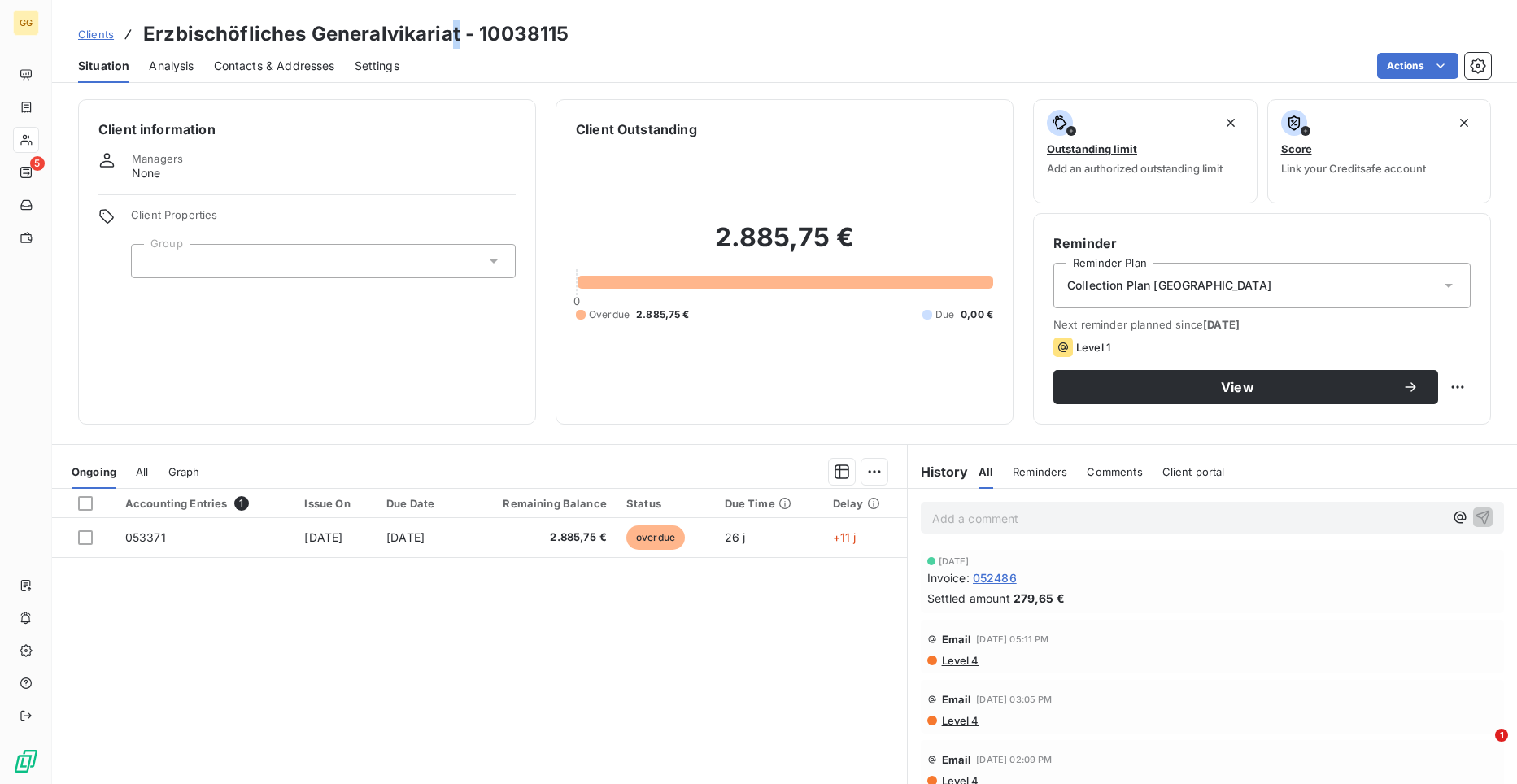
click at [453, 33] on h3 "Erzbischöfliches Generalvikariat - 10038115" at bounding box center [355, 34] width 426 height 29
click at [449, 36] on h3 "Erzbischöfliches Generalvikariat - 10038115" at bounding box center [355, 34] width 426 height 29
drag, startPoint x: 457, startPoint y: 33, endPoint x: 144, endPoint y: 33, distance: 313.0
click at [144, 33] on h3 "Erzbischöfliches Generalvikariat - 10038115" at bounding box center [355, 34] width 426 height 29
copy h3 "Erzbischöfliches Generalvikariat"
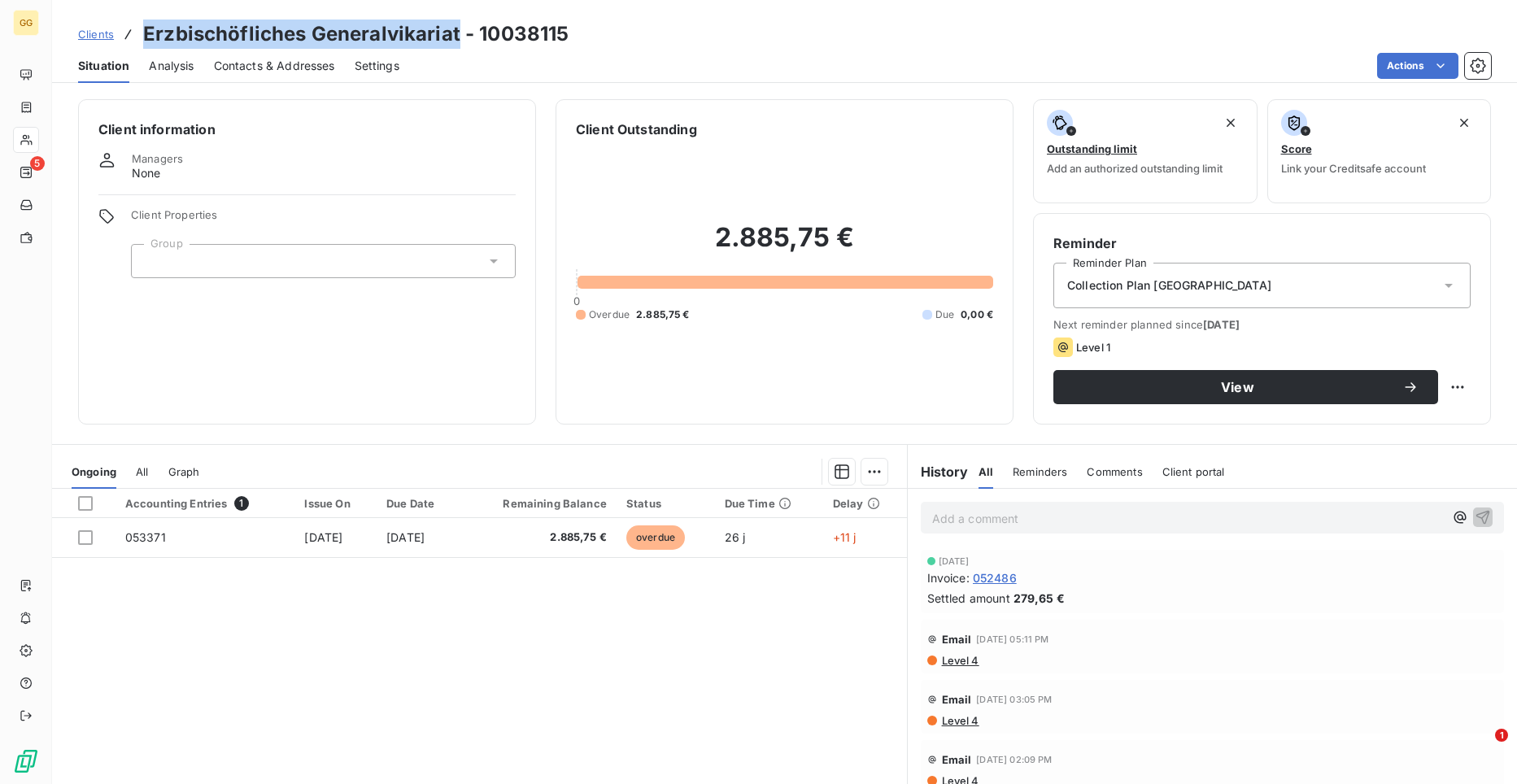
click at [101, 28] on span "Clients" at bounding box center [96, 34] width 36 height 13
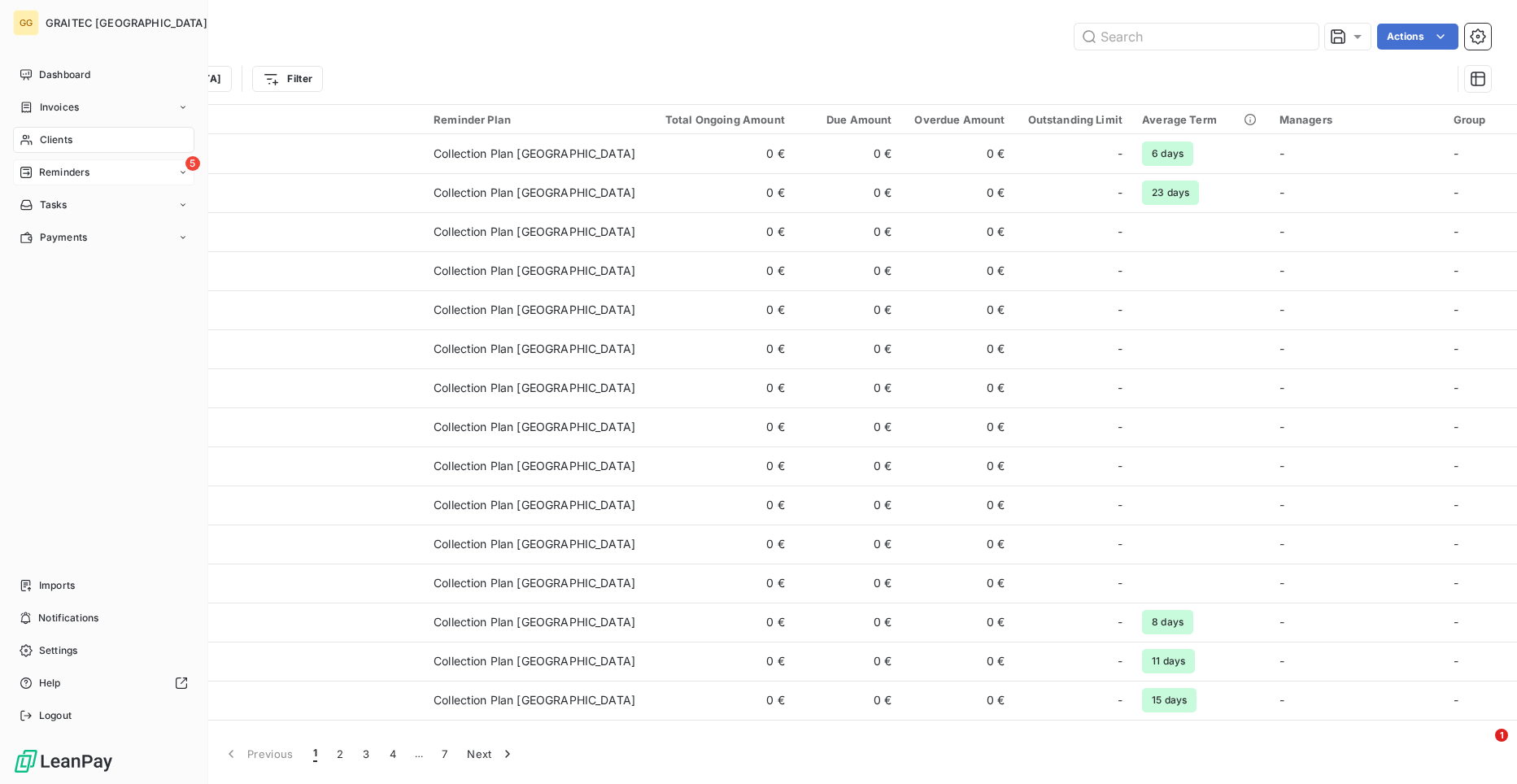
click at [173, 175] on div "5 Reminders" at bounding box center [104, 173] width 182 height 26
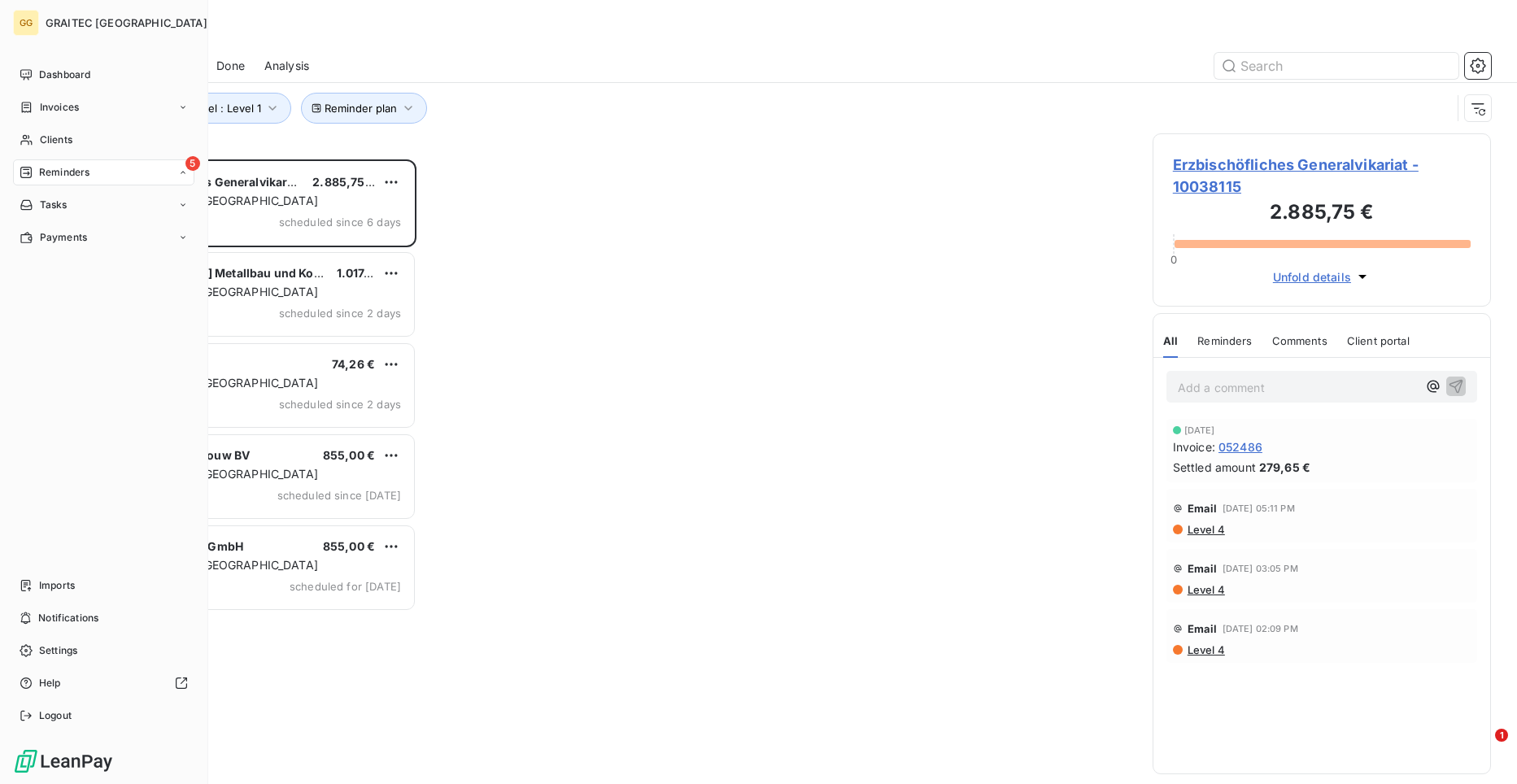
scroll to position [612, 327]
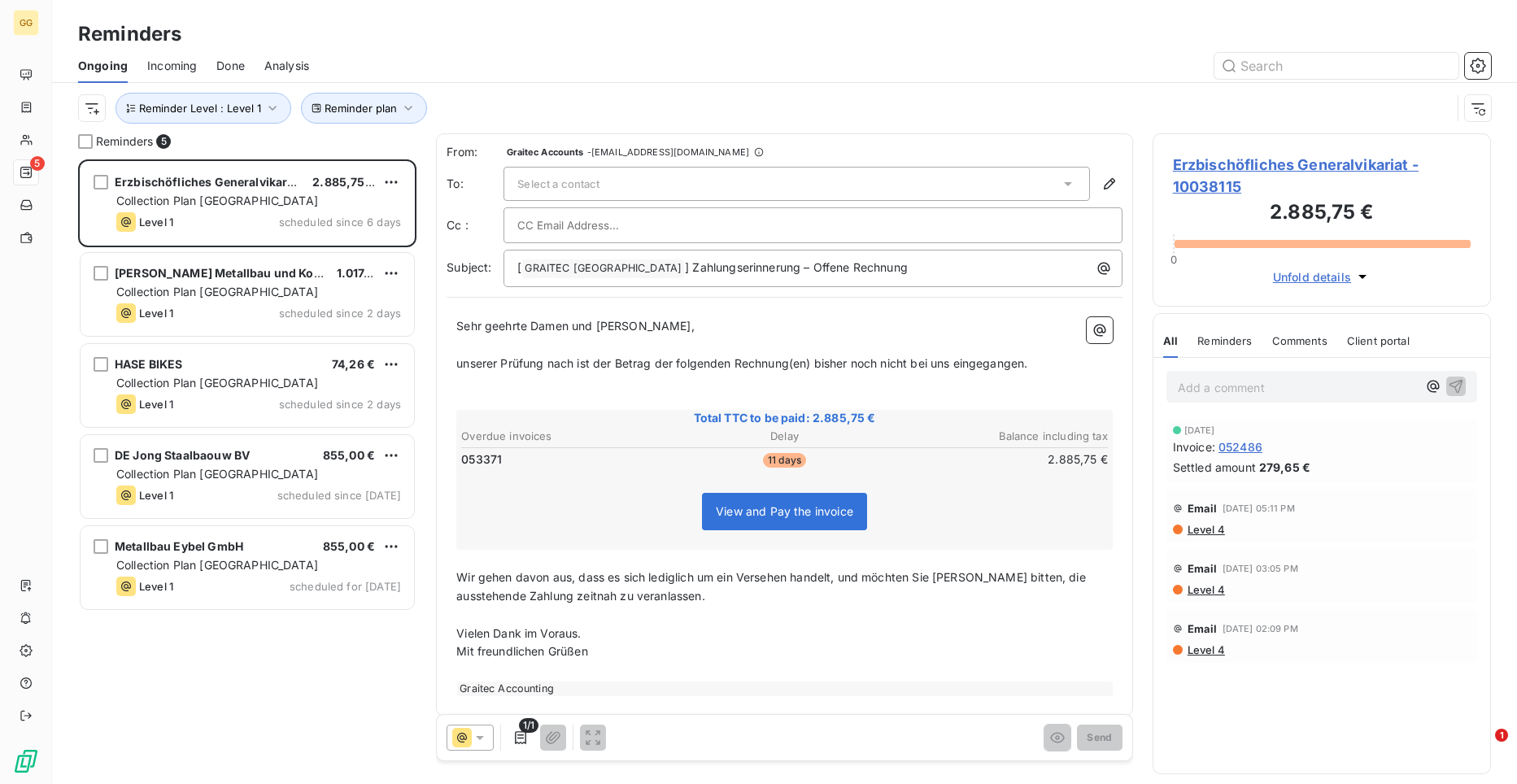
click at [574, 183] on span "Select a contact" at bounding box center [558, 184] width 82 height 13
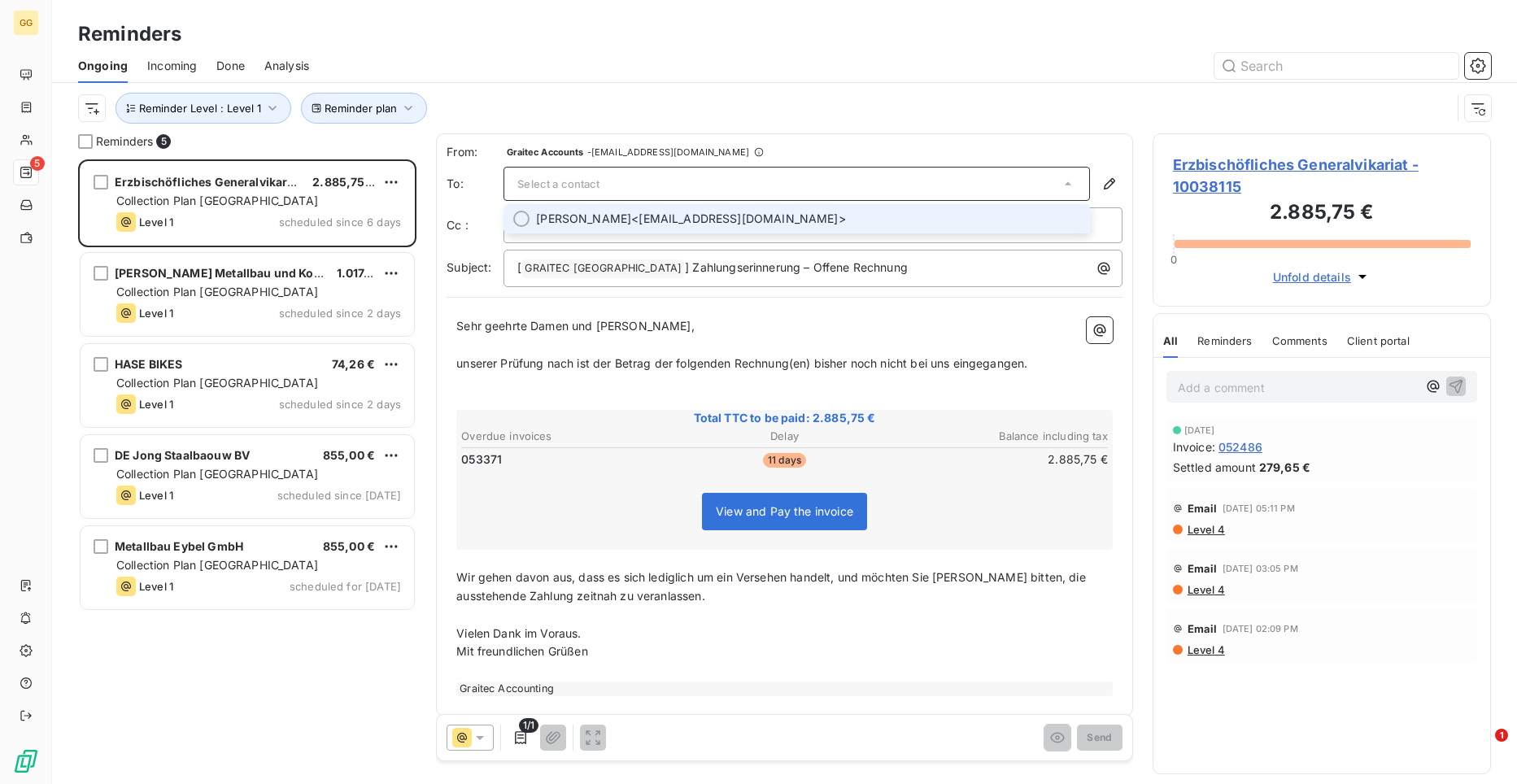
click at [691, 211] on span "[PERSON_NAME] <[EMAIL_ADDRESS][DOMAIN_NAME]>" at bounding box center [808, 219] width 545 height 17
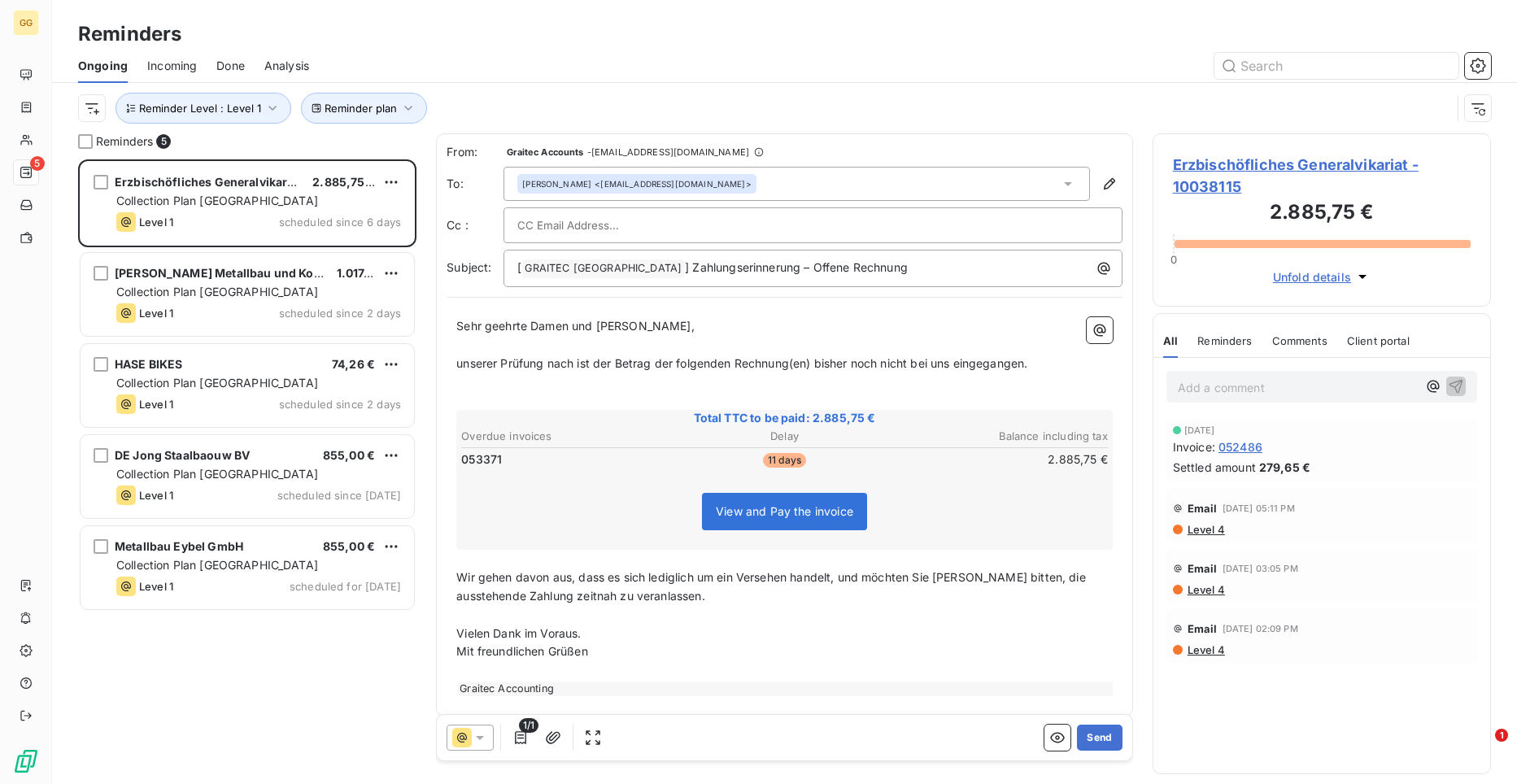
click at [678, 215] on div at bounding box center [813, 226] width 592 height 25
click at [541, 229] on input "text" at bounding box center [813, 226] width 592 height 25
paste input "[PERSON_NAME][EMAIL_ADDRESS][PERSON_NAME][DOMAIN_NAME]"
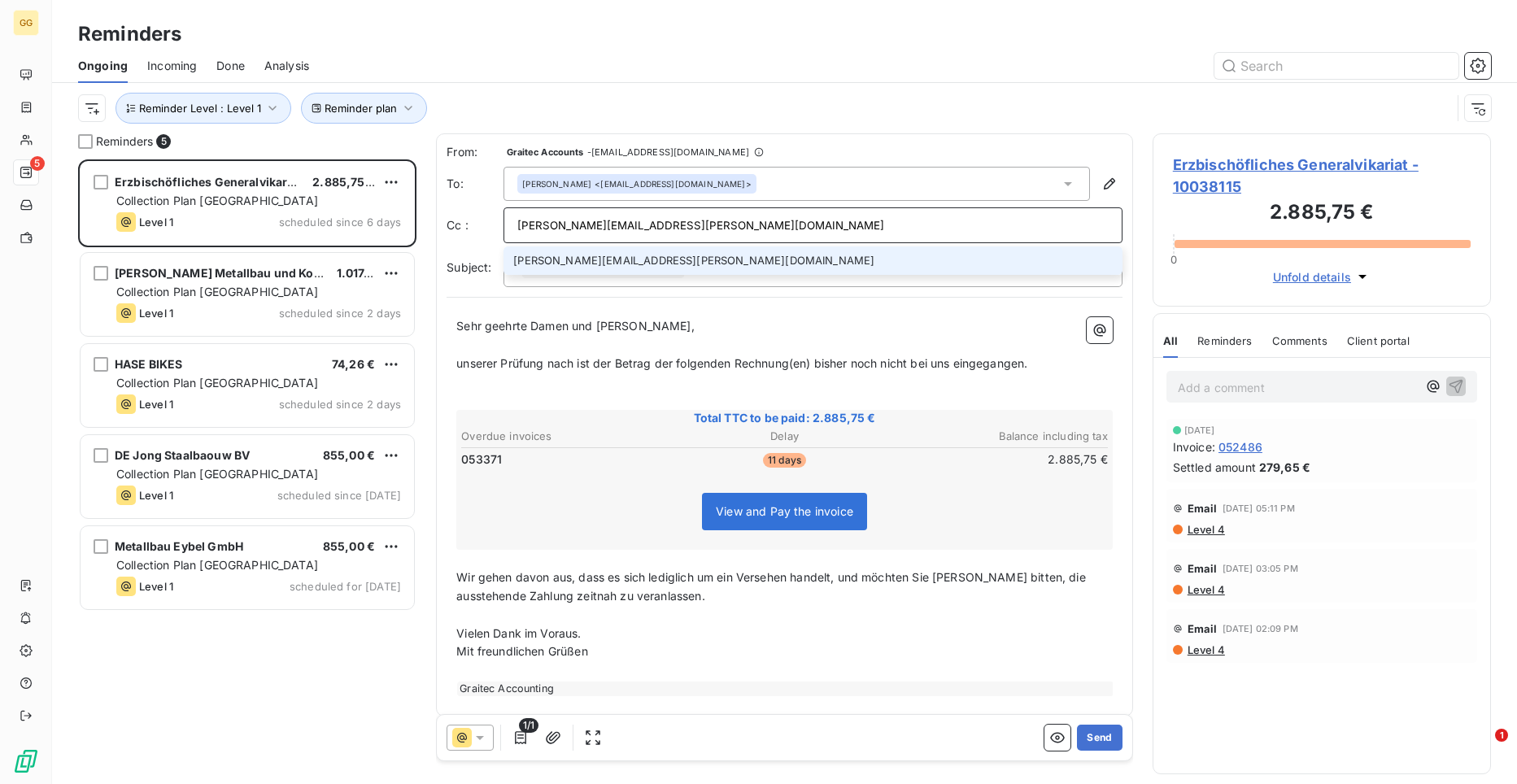
type input "[PERSON_NAME][EMAIL_ADDRESS][PERSON_NAME][DOMAIN_NAME]"
click at [635, 262] on li "[PERSON_NAME][EMAIL_ADDRESS][PERSON_NAME][DOMAIN_NAME]" at bounding box center [812, 260] width 619 height 28
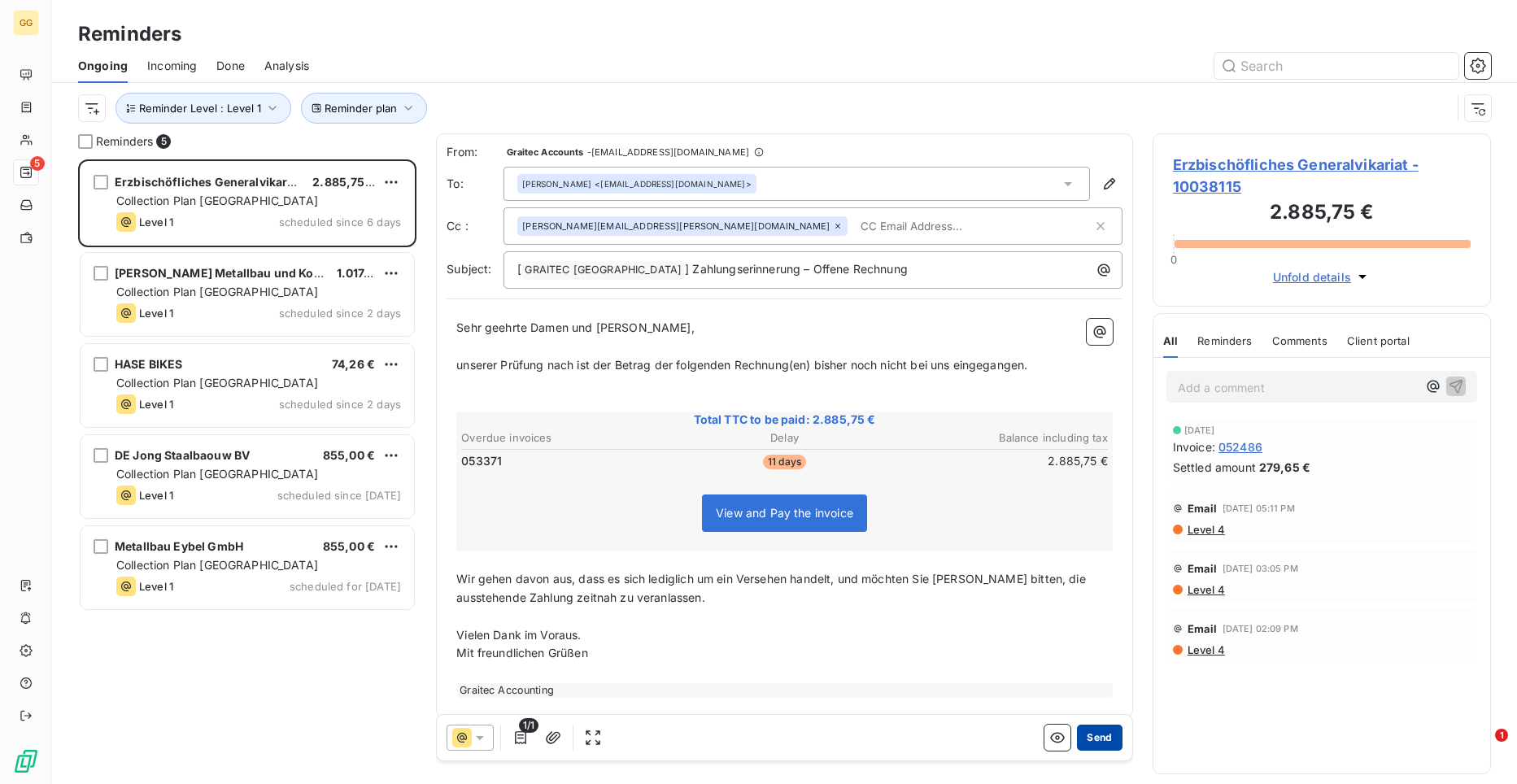
click at [1097, 739] on button "Send" at bounding box center [1099, 738] width 45 height 26
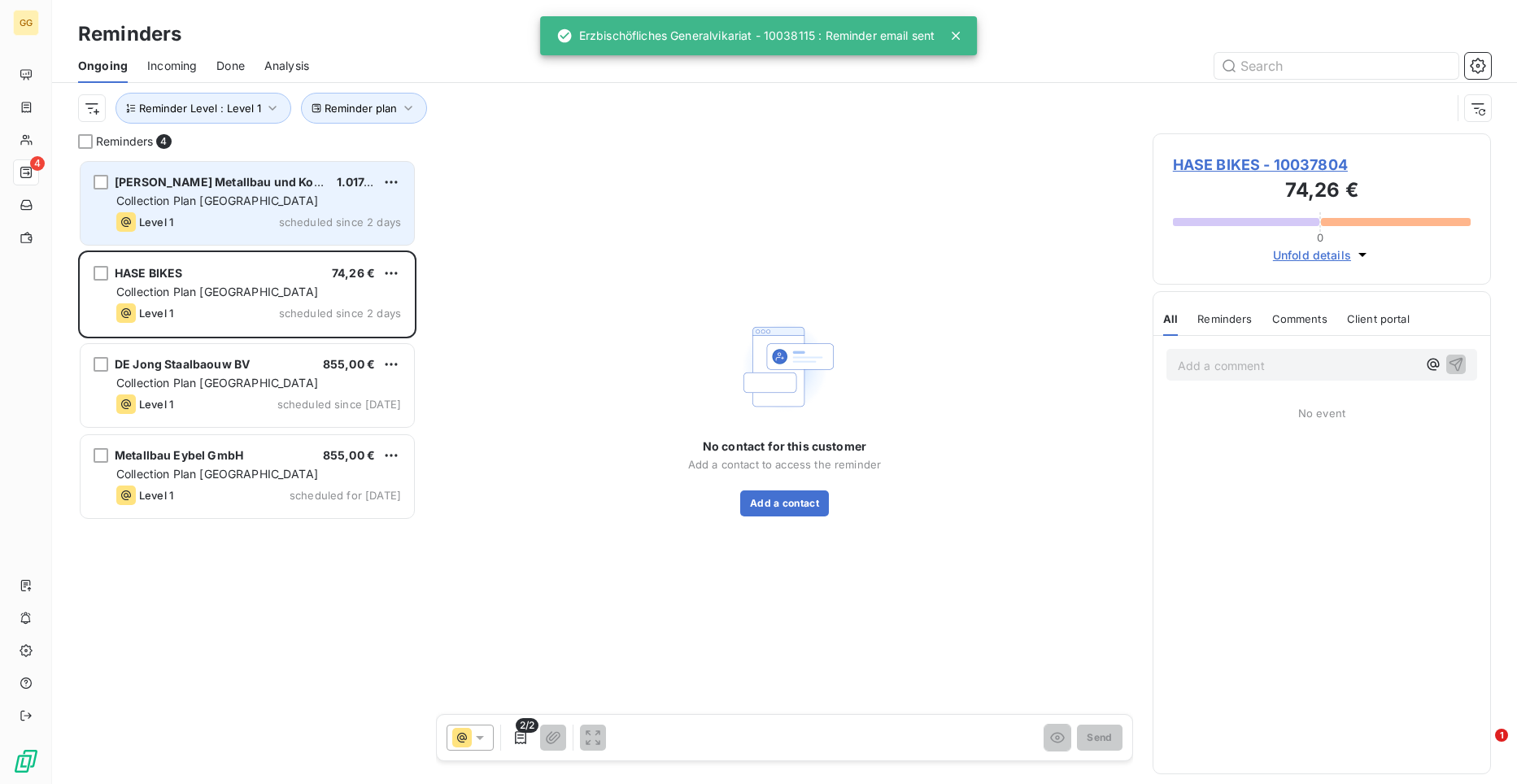
click at [214, 199] on span "Collection Plan [GEOGRAPHIC_DATA]" at bounding box center [217, 200] width 202 height 14
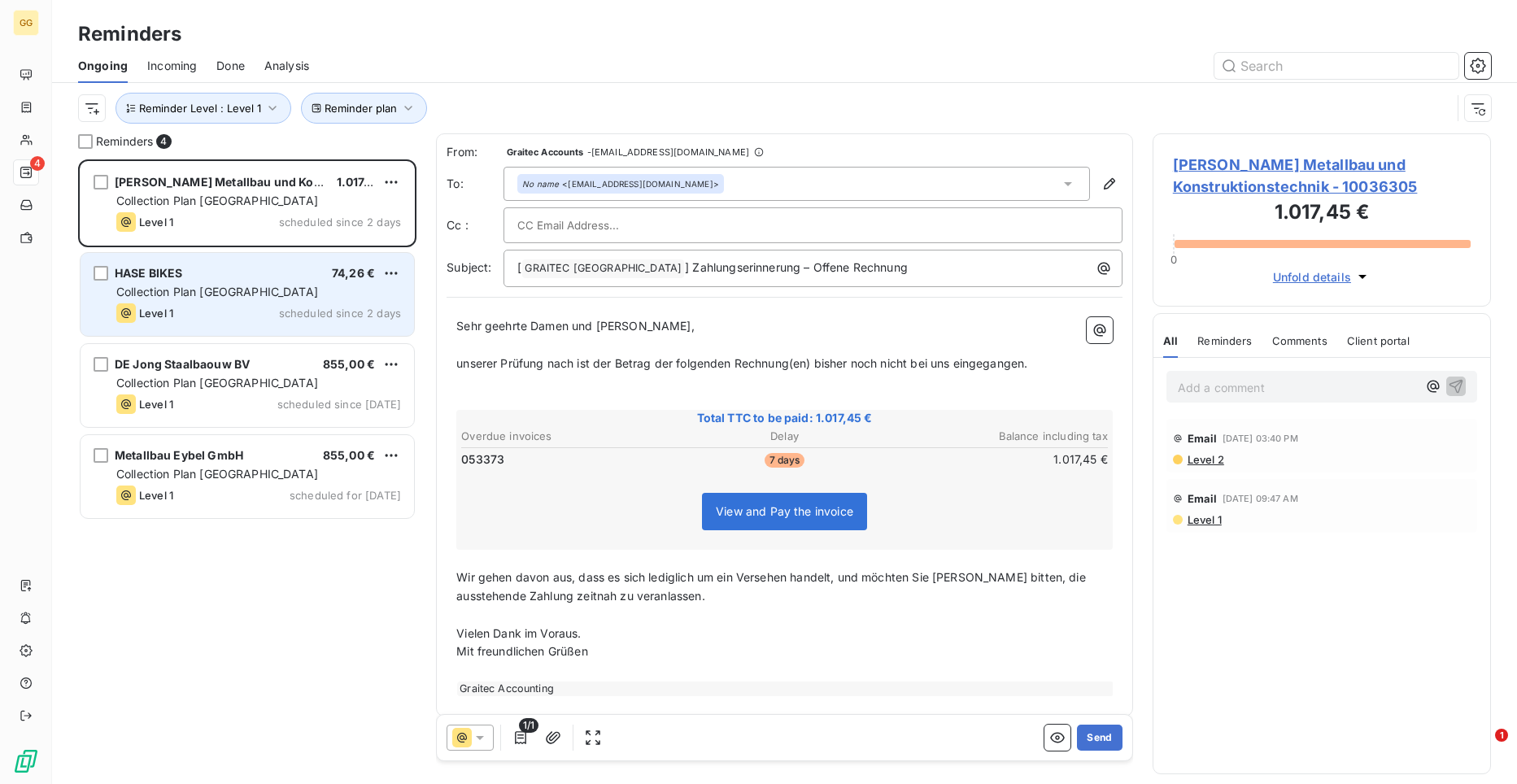
click at [188, 299] on div "Collection Plan [GEOGRAPHIC_DATA]" at bounding box center [259, 292] width 285 height 17
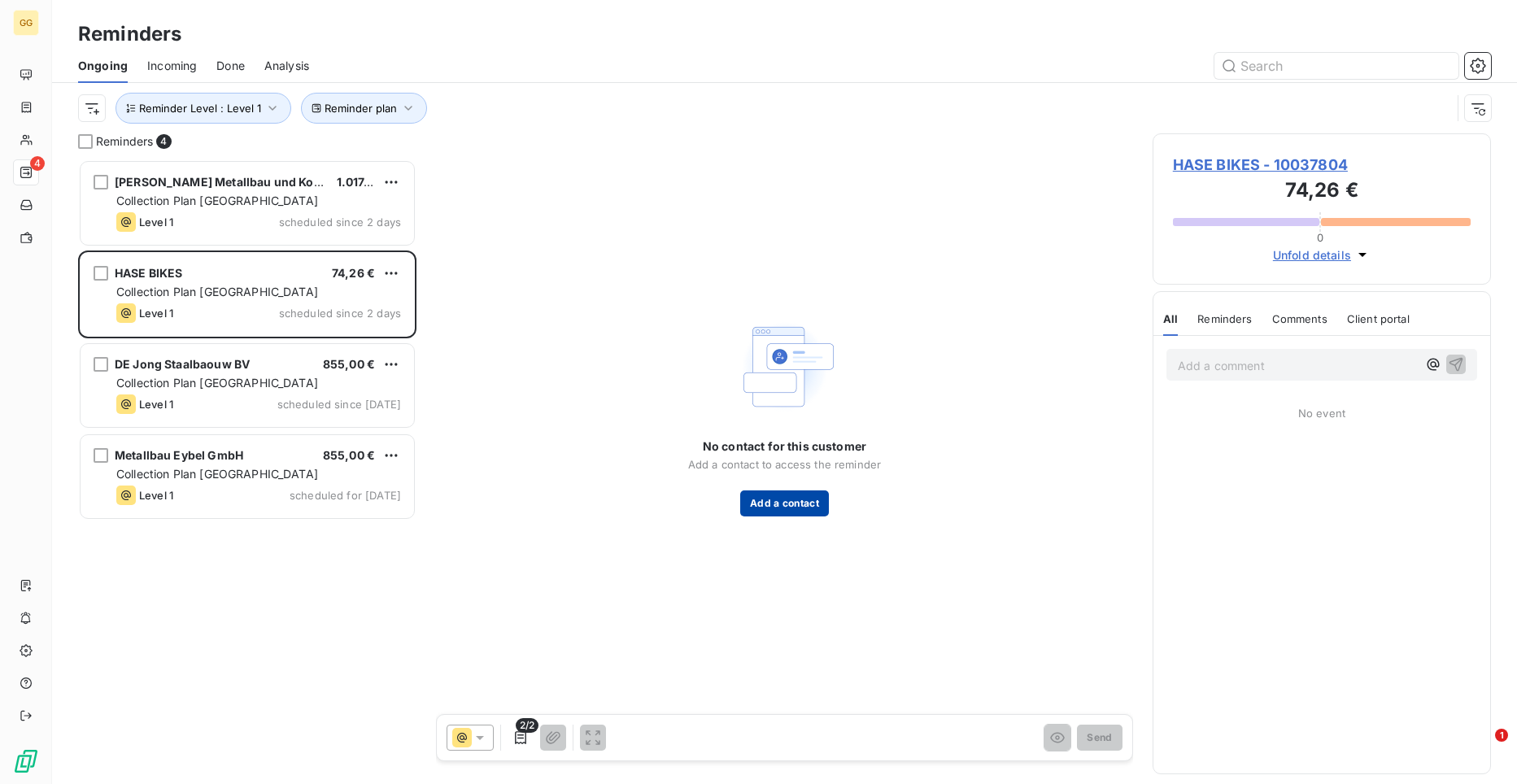
click at [801, 505] on button "Add a contact" at bounding box center [784, 504] width 88 height 26
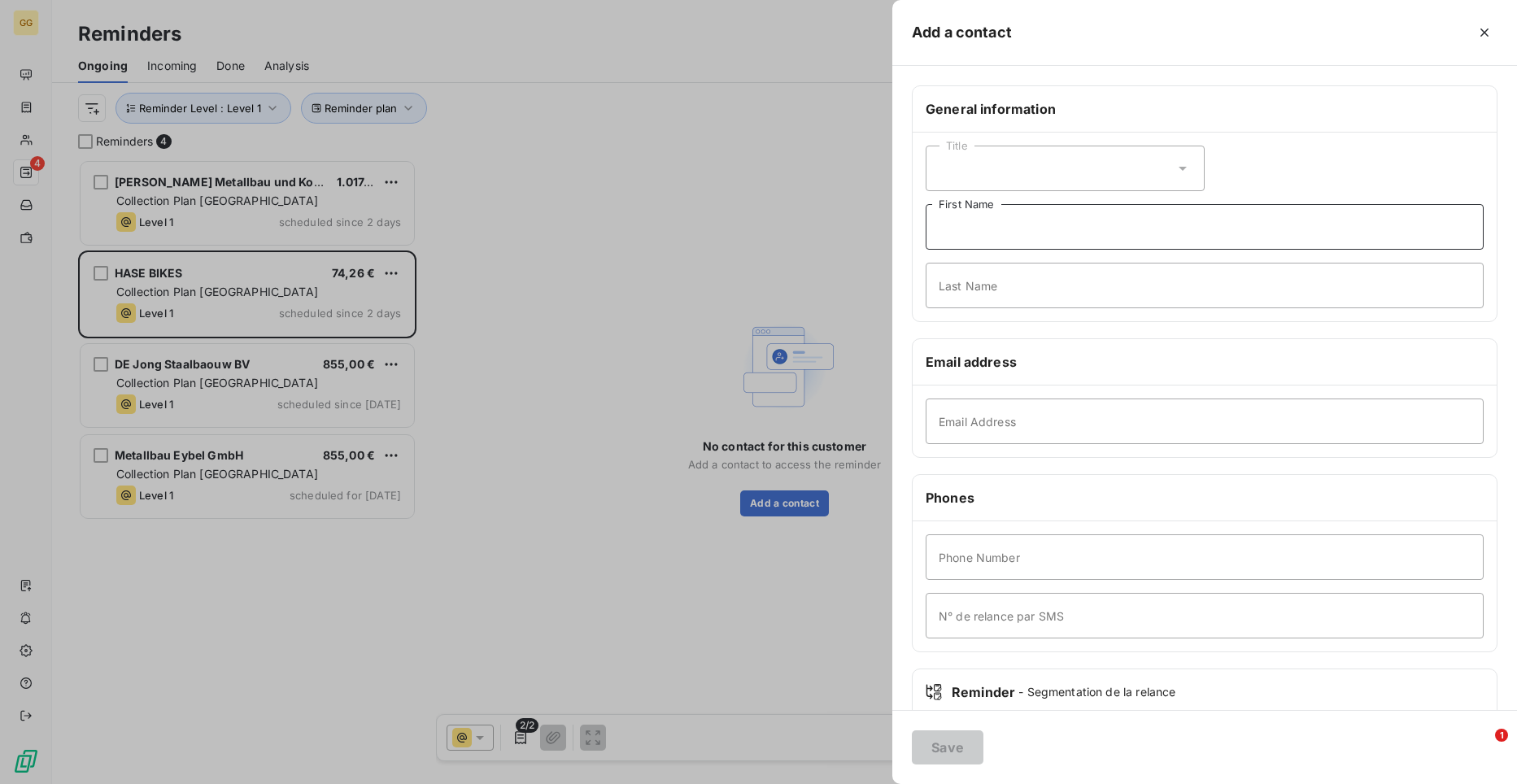
click at [1051, 230] on input "First Name" at bounding box center [1204, 226] width 558 height 45
click at [938, 424] on input "Email Address" at bounding box center [1204, 421] width 558 height 45
paste input "[EMAIL_ADDRESS][DOMAIN_NAME]"
type input "[EMAIL_ADDRESS][DOMAIN_NAME]"
click at [965, 750] on button "Save" at bounding box center [948, 747] width 72 height 34
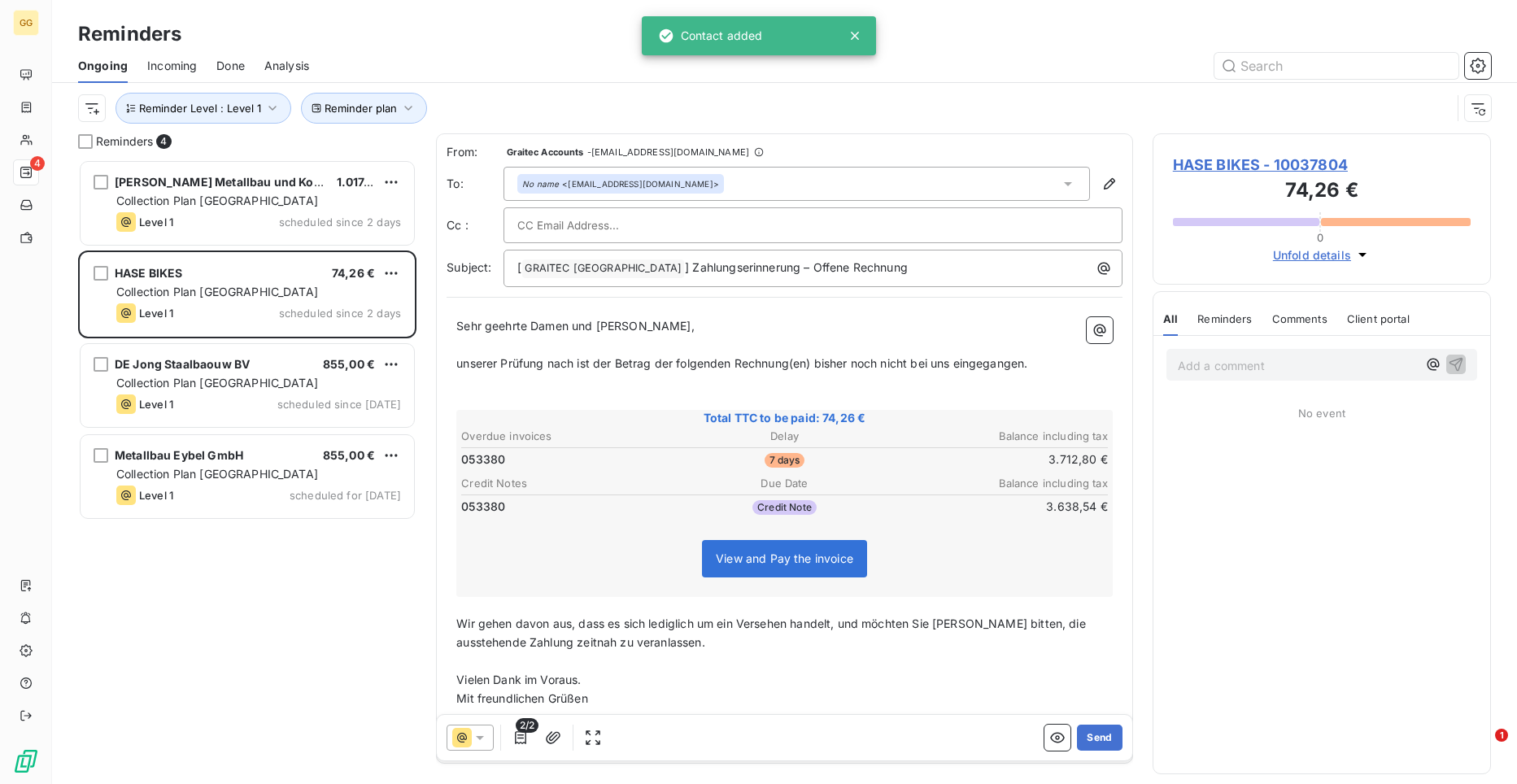
click at [663, 213] on div at bounding box center [813, 226] width 592 height 25
click at [528, 224] on input "text" at bounding box center [813, 226] width 592 height 25
paste input "[EMAIL_ADDRESS][DOMAIN_NAME]"
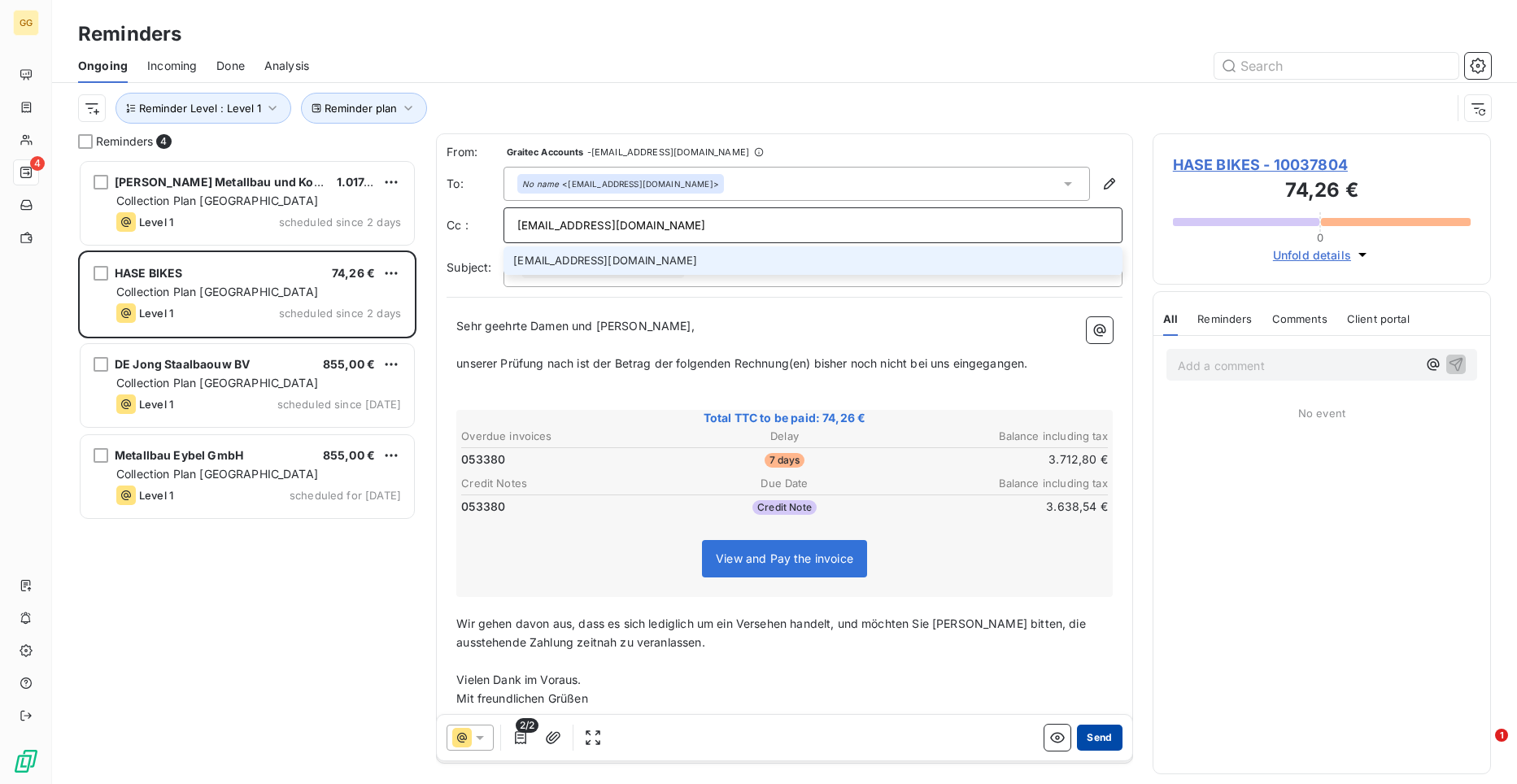
type input "[EMAIL_ADDRESS][DOMAIN_NAME]"
click at [1088, 734] on button "Send" at bounding box center [1099, 738] width 45 height 26
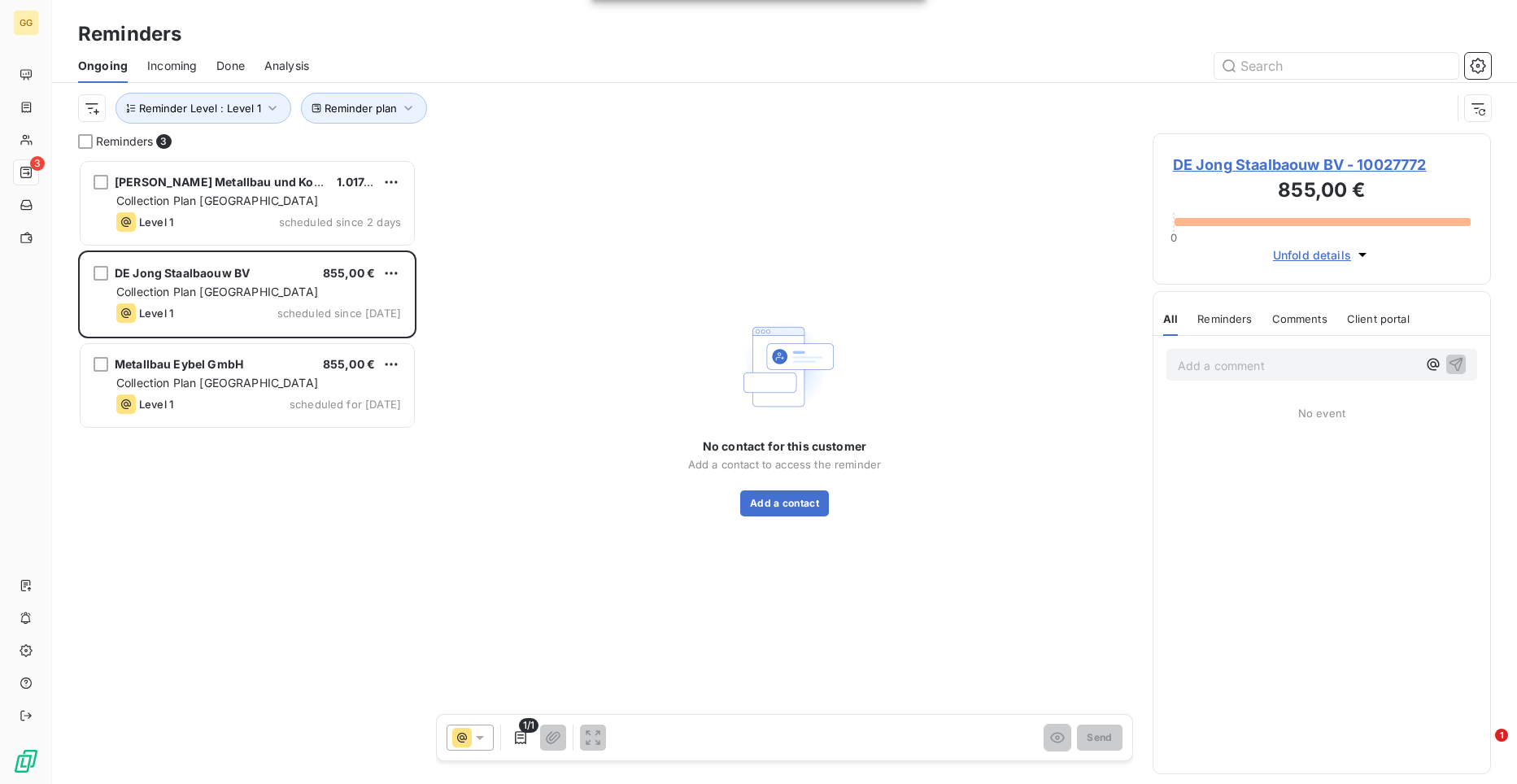
click at [1284, 169] on span "DE Jong Staalbaouw BV - 10027772" at bounding box center [1322, 164] width 297 height 22
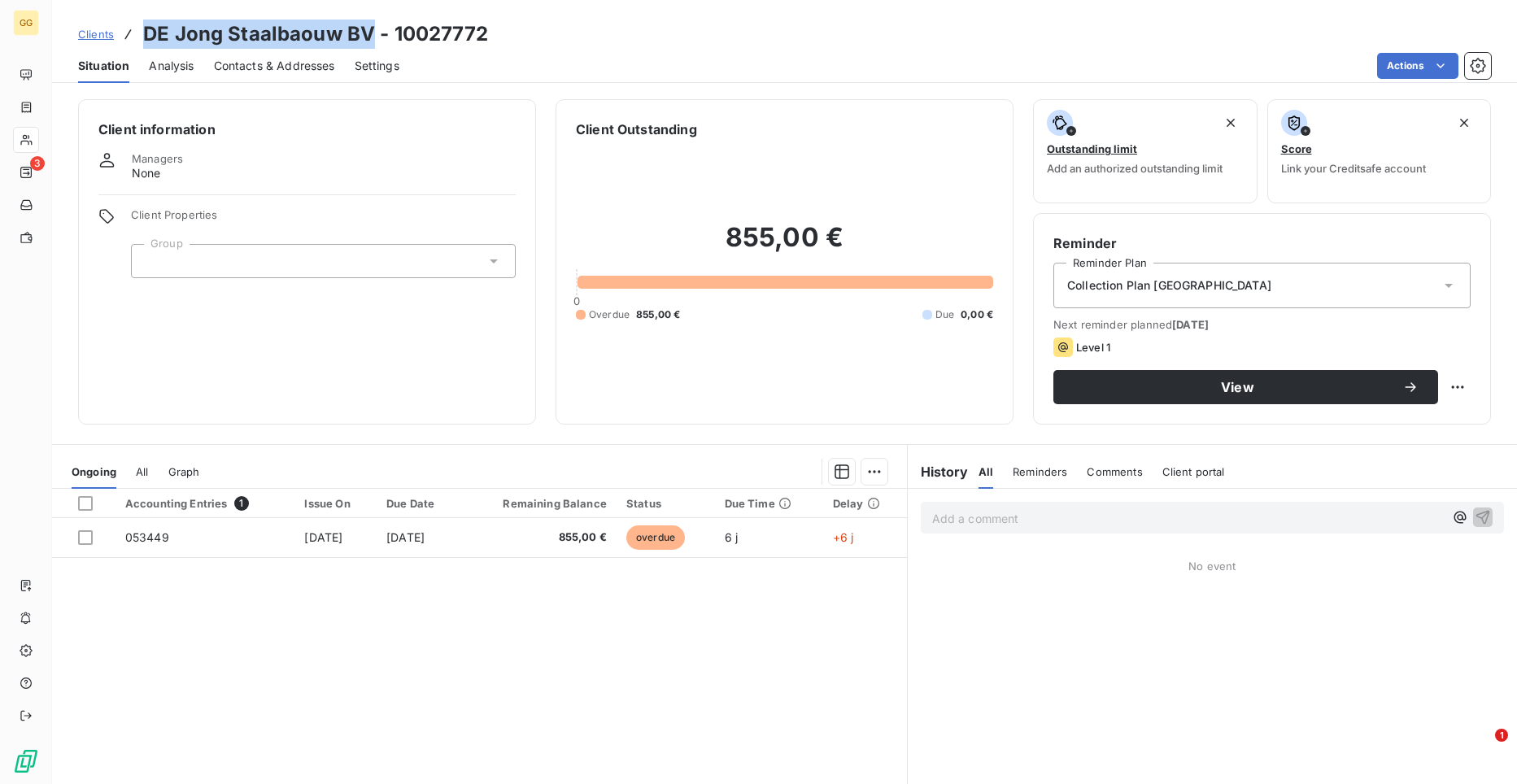
drag, startPoint x: 373, startPoint y: 31, endPoint x: 114, endPoint y: 29, distance: 259.0
click at [114, 29] on div "Clients DE Jong Staalbaouw BV - 10027772" at bounding box center [283, 34] width 410 height 29
copy div "DE Jong Staalbaouw BV"
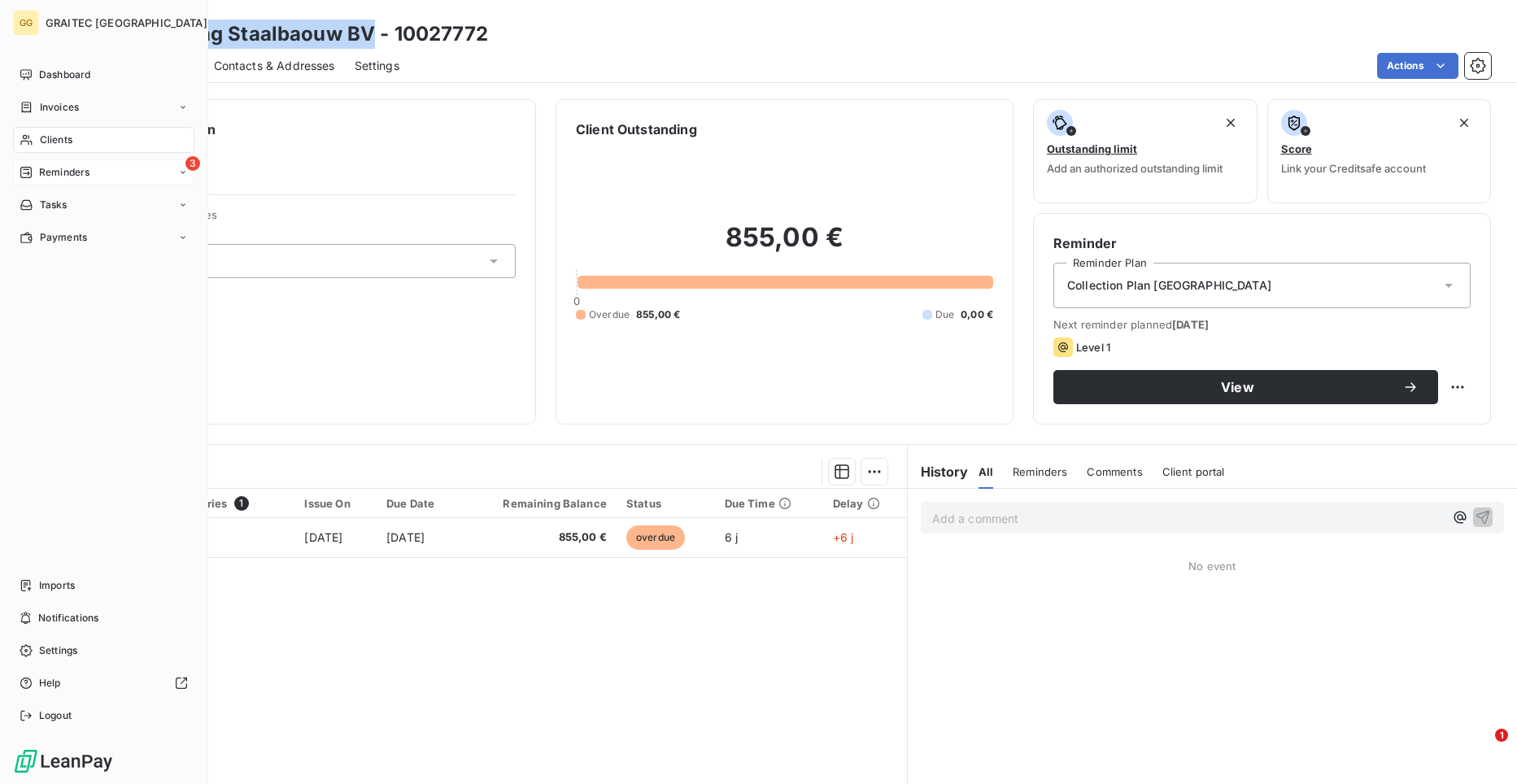
click at [68, 165] on span "Reminders" at bounding box center [64, 173] width 50 height 15
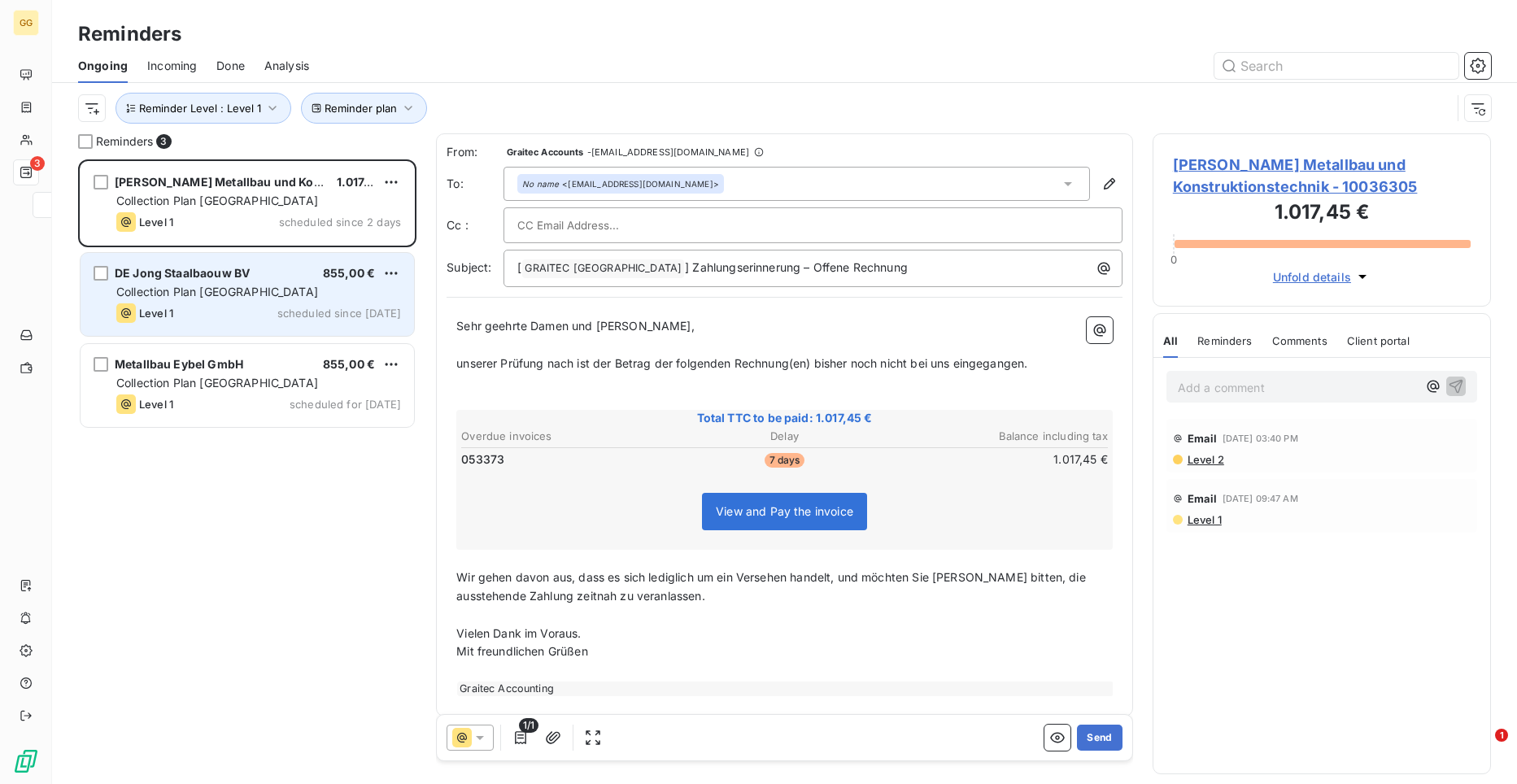
scroll to position [612, 327]
click at [245, 298] on div "Collection Plan [GEOGRAPHIC_DATA]" at bounding box center [259, 292] width 285 height 17
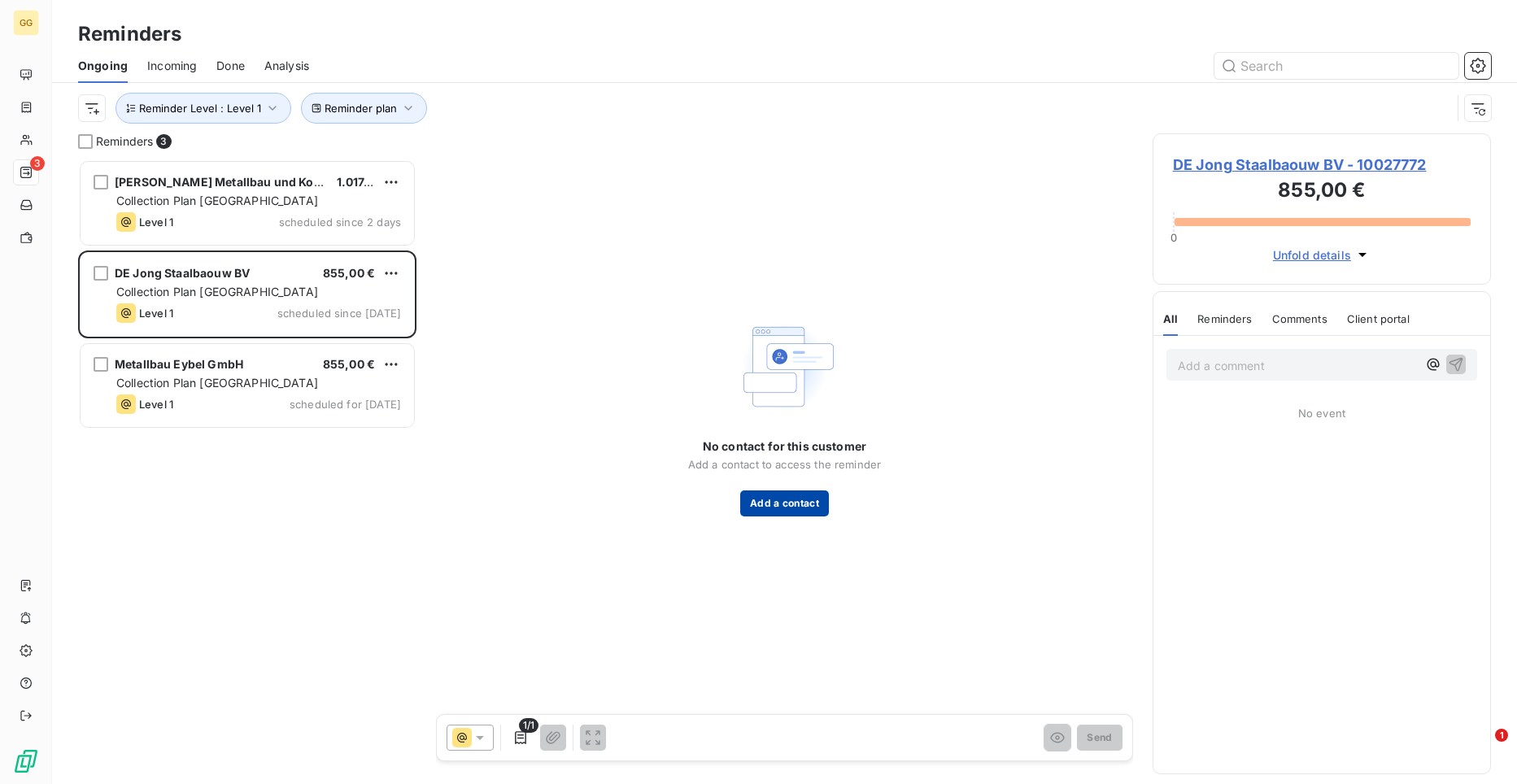
click at [756, 506] on button "Add a contact" at bounding box center [784, 504] width 88 height 26
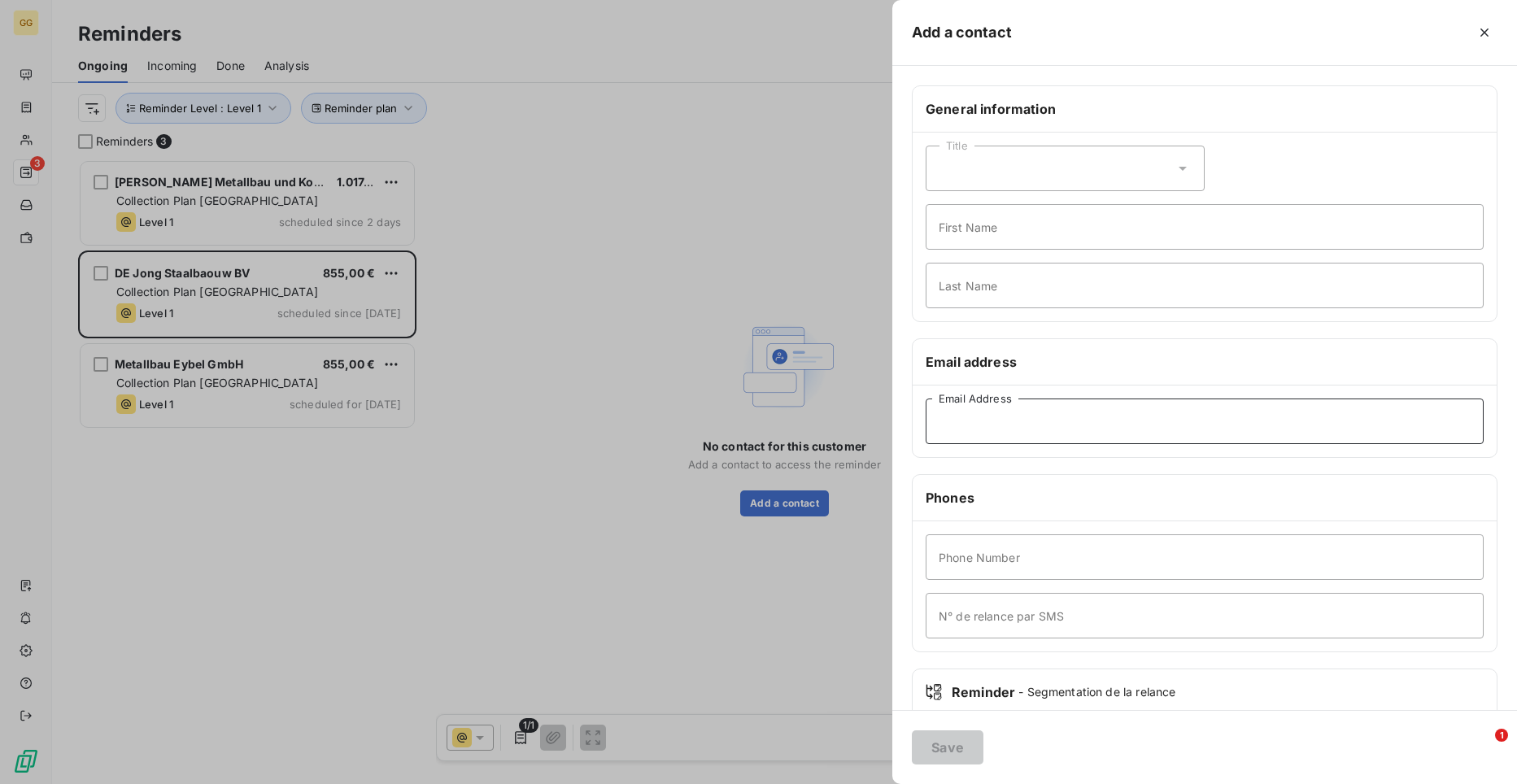
click at [950, 420] on input "Email Address" at bounding box center [1204, 421] width 558 height 45
paste input "[EMAIL_ADDRESS][DOMAIN_NAME]"
type input "[EMAIL_ADDRESS][DOMAIN_NAME]"
click at [954, 748] on button "Save" at bounding box center [948, 747] width 72 height 34
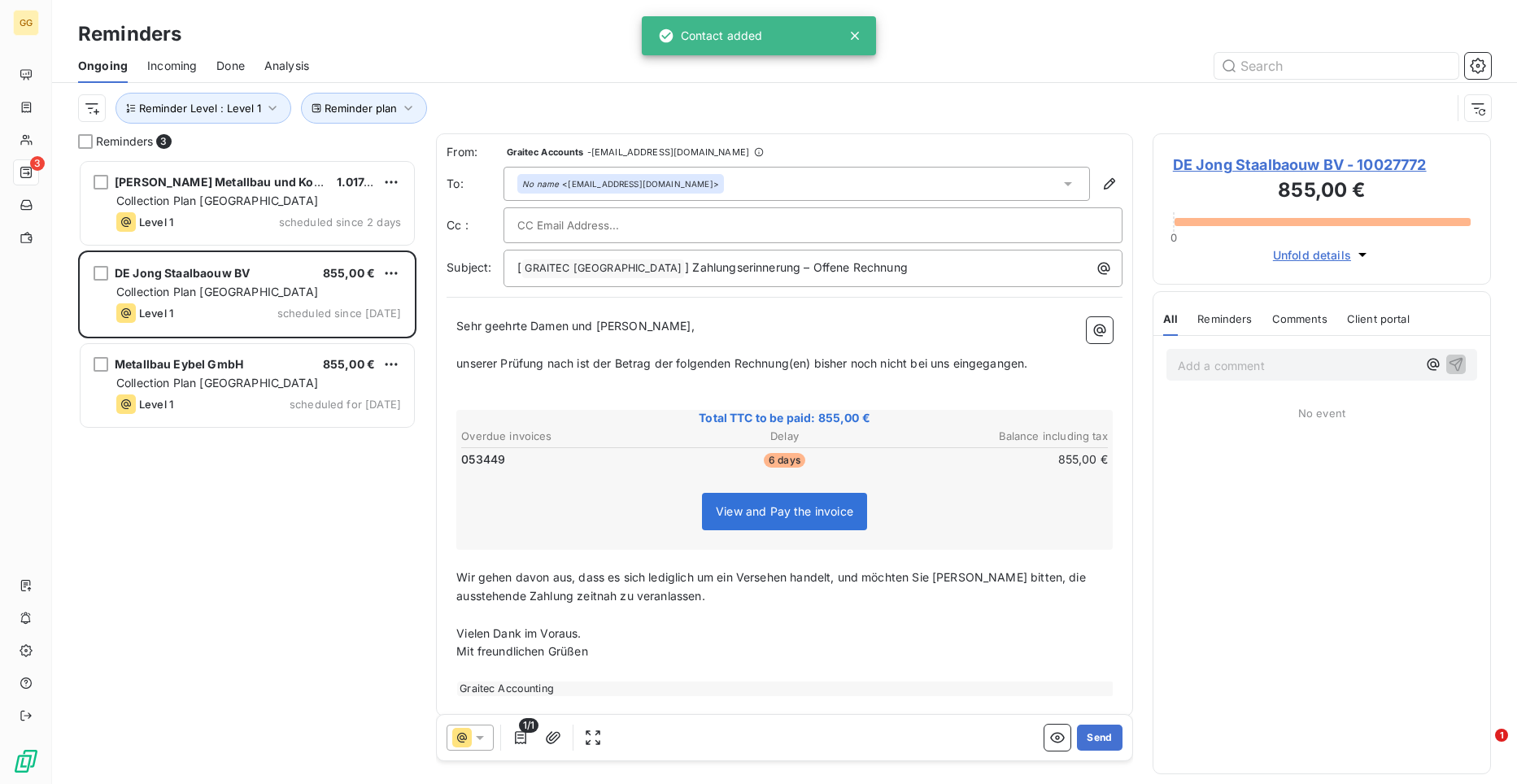
click at [572, 227] on input "text" at bounding box center [605, 226] width 175 height 25
type input "a"
click at [613, 229] on input "text" at bounding box center [605, 226] width 175 height 25
paste input "[EMAIL_ADDRESS][PERSON_NAME][DOMAIN_NAME]"
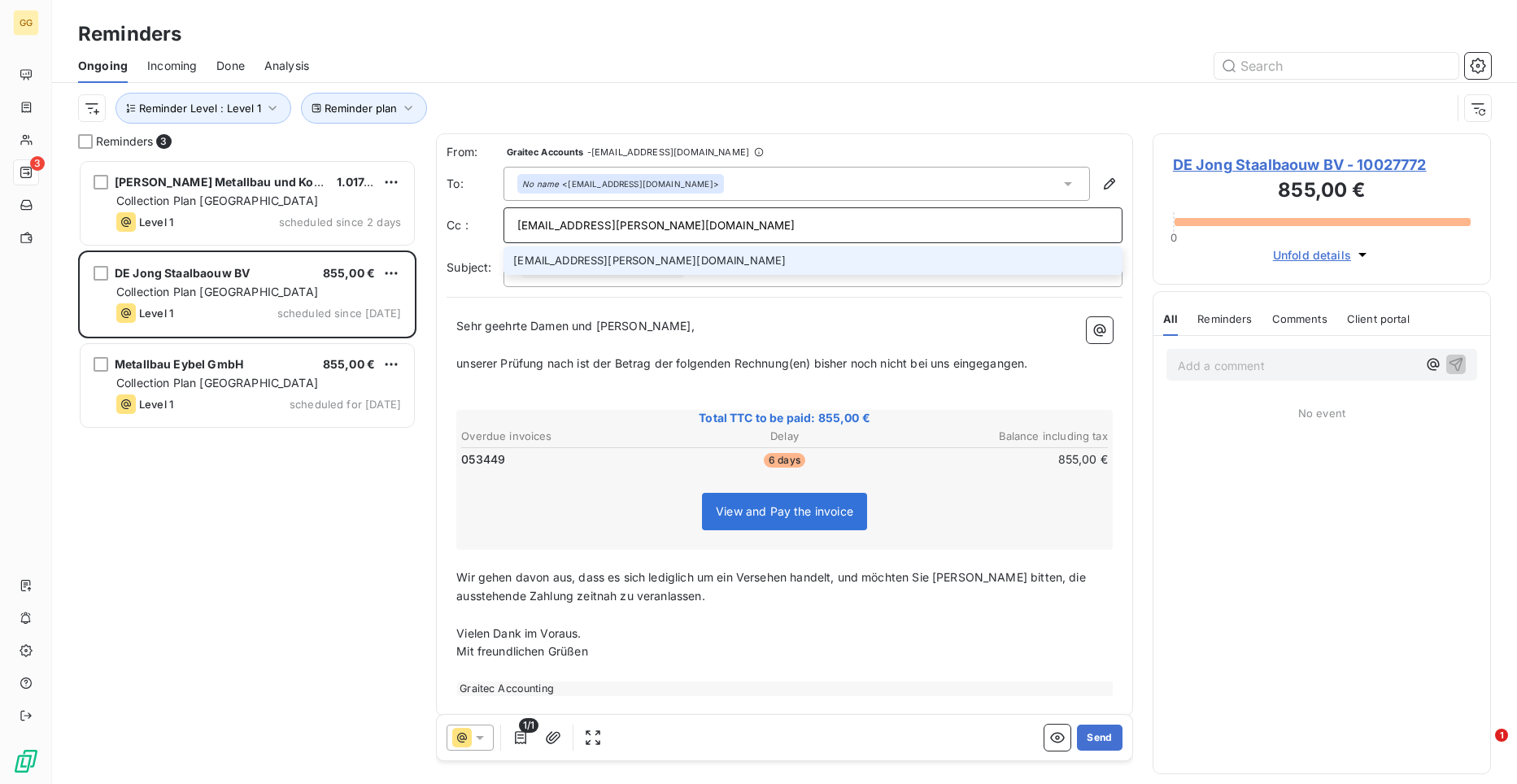
type input "[EMAIL_ADDRESS][PERSON_NAME][DOMAIN_NAME]"
click at [669, 259] on li "[EMAIL_ADDRESS][PERSON_NAME][DOMAIN_NAME]" at bounding box center [812, 260] width 619 height 28
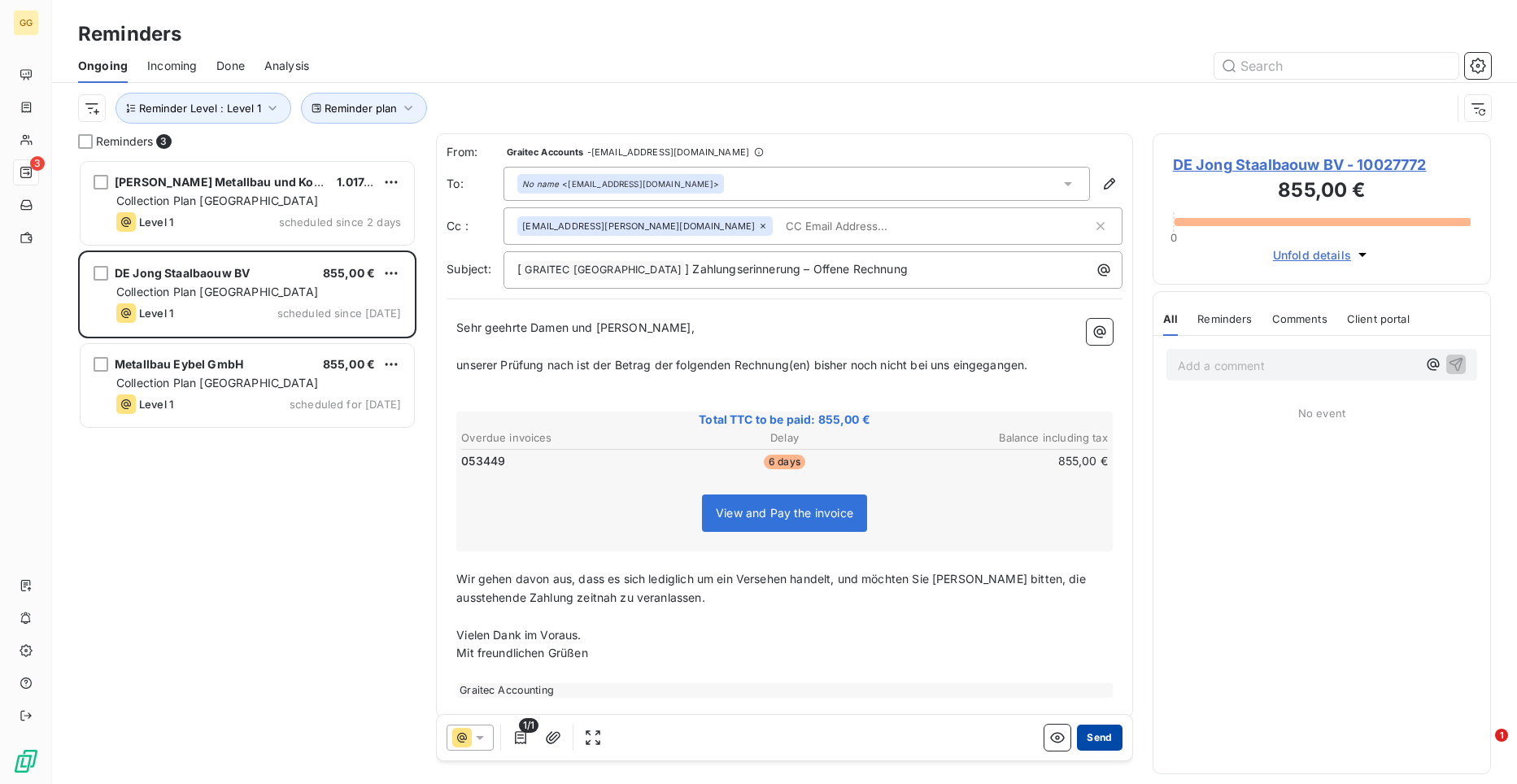
click at [1093, 743] on button "Send" at bounding box center [1099, 738] width 45 height 26
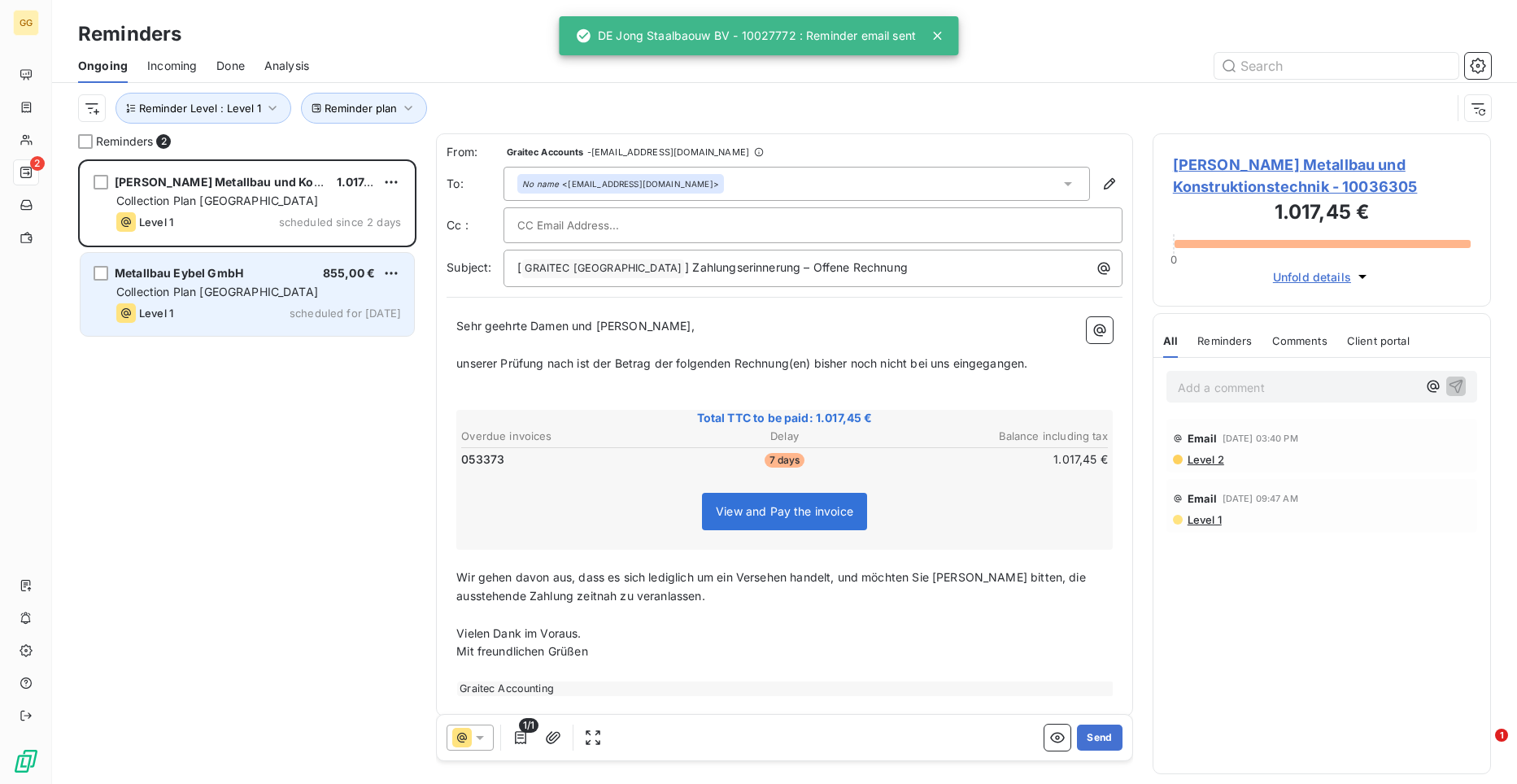
click at [246, 287] on span "Collection Plan [GEOGRAPHIC_DATA]" at bounding box center [217, 292] width 202 height 14
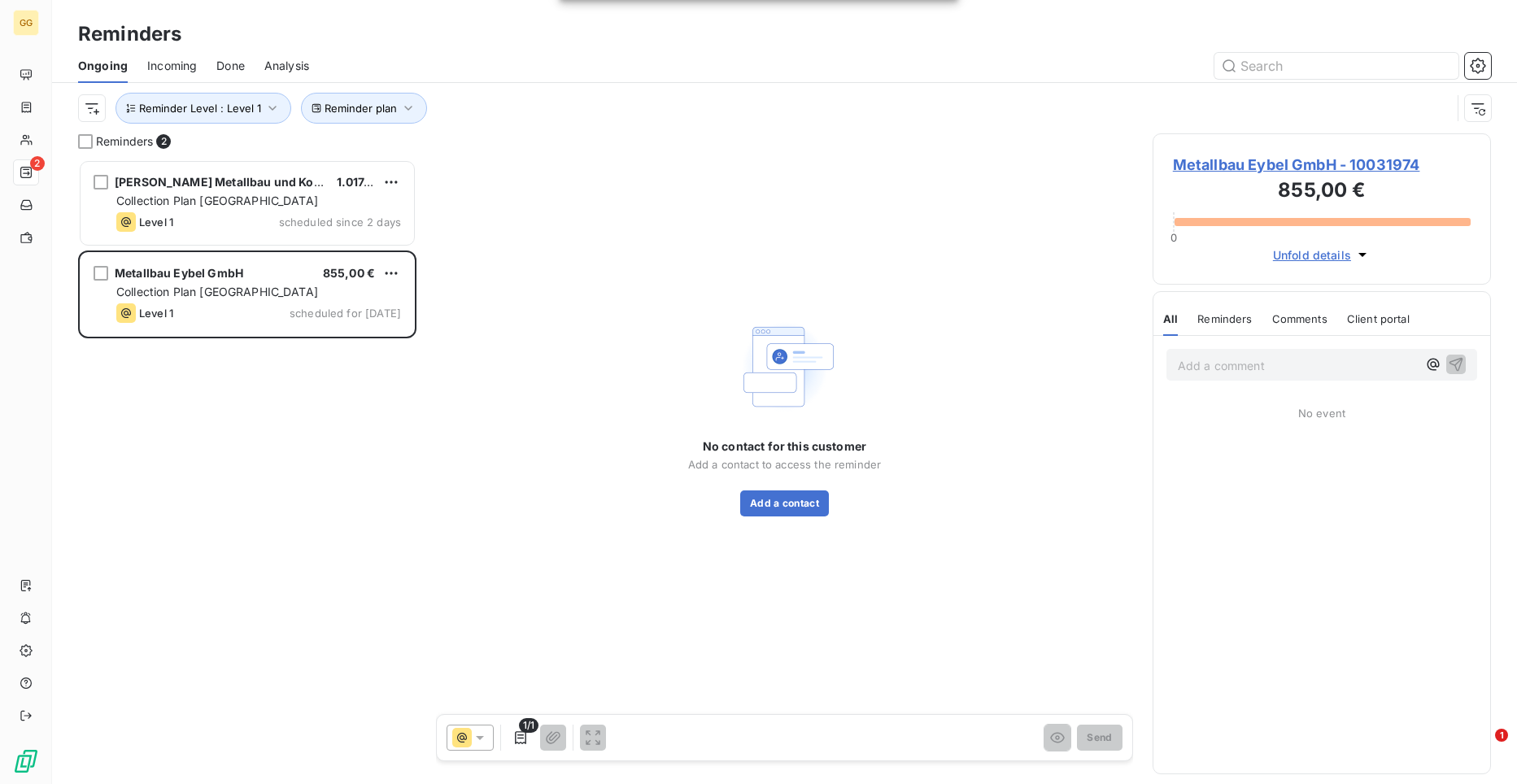
click at [1255, 161] on span "Metallbau Eybel GmbH - 10031974" at bounding box center [1322, 164] width 297 height 22
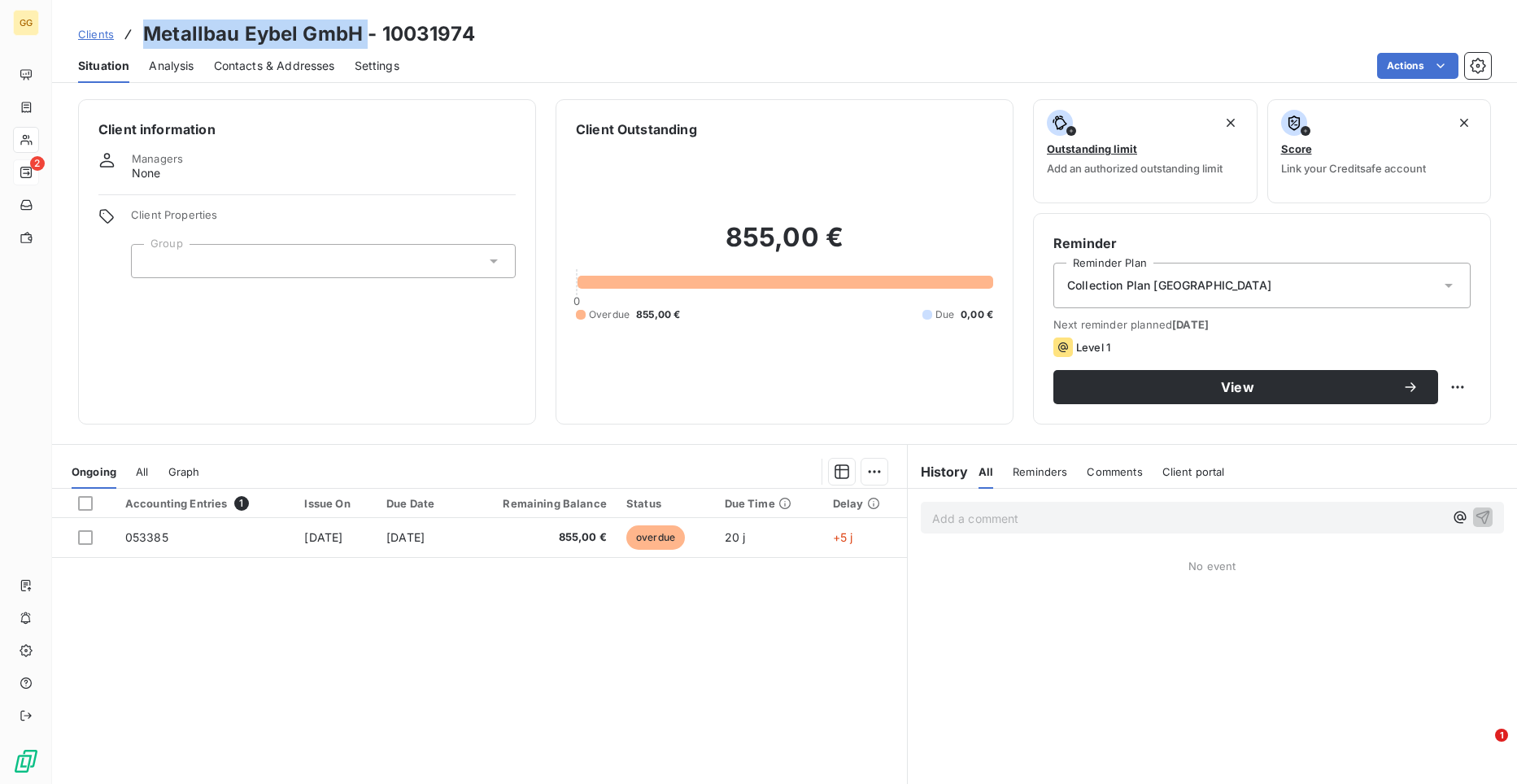
drag, startPoint x: 367, startPoint y: 26, endPoint x: 145, endPoint y: 34, distance: 222.1
click at [145, 34] on h3 "Metallbau Eybel GmbH - 10031974" at bounding box center [309, 34] width 332 height 29
copy h3 "Metallbau Eybel GmbH"
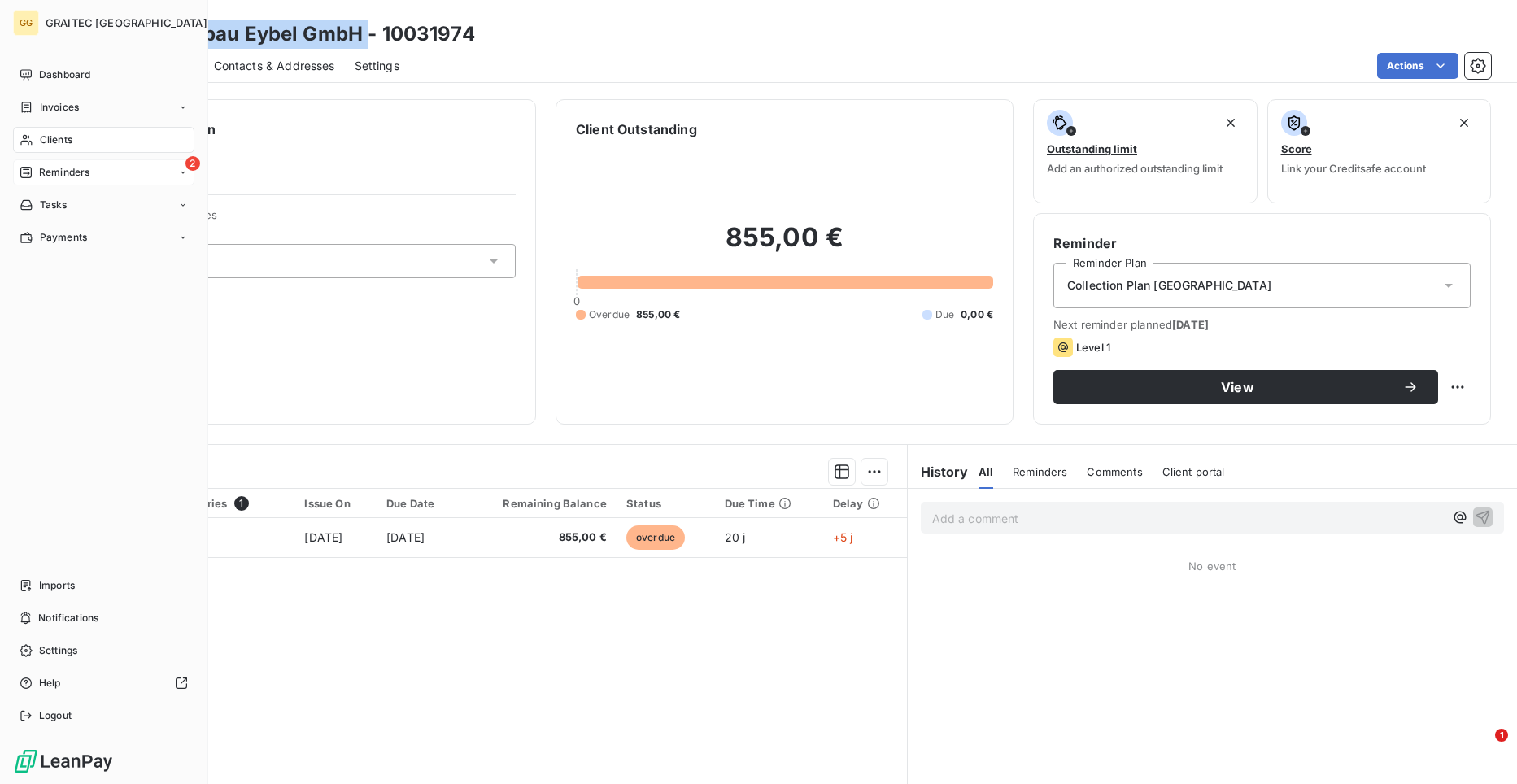
click at [76, 174] on span "Reminders" at bounding box center [64, 173] width 50 height 15
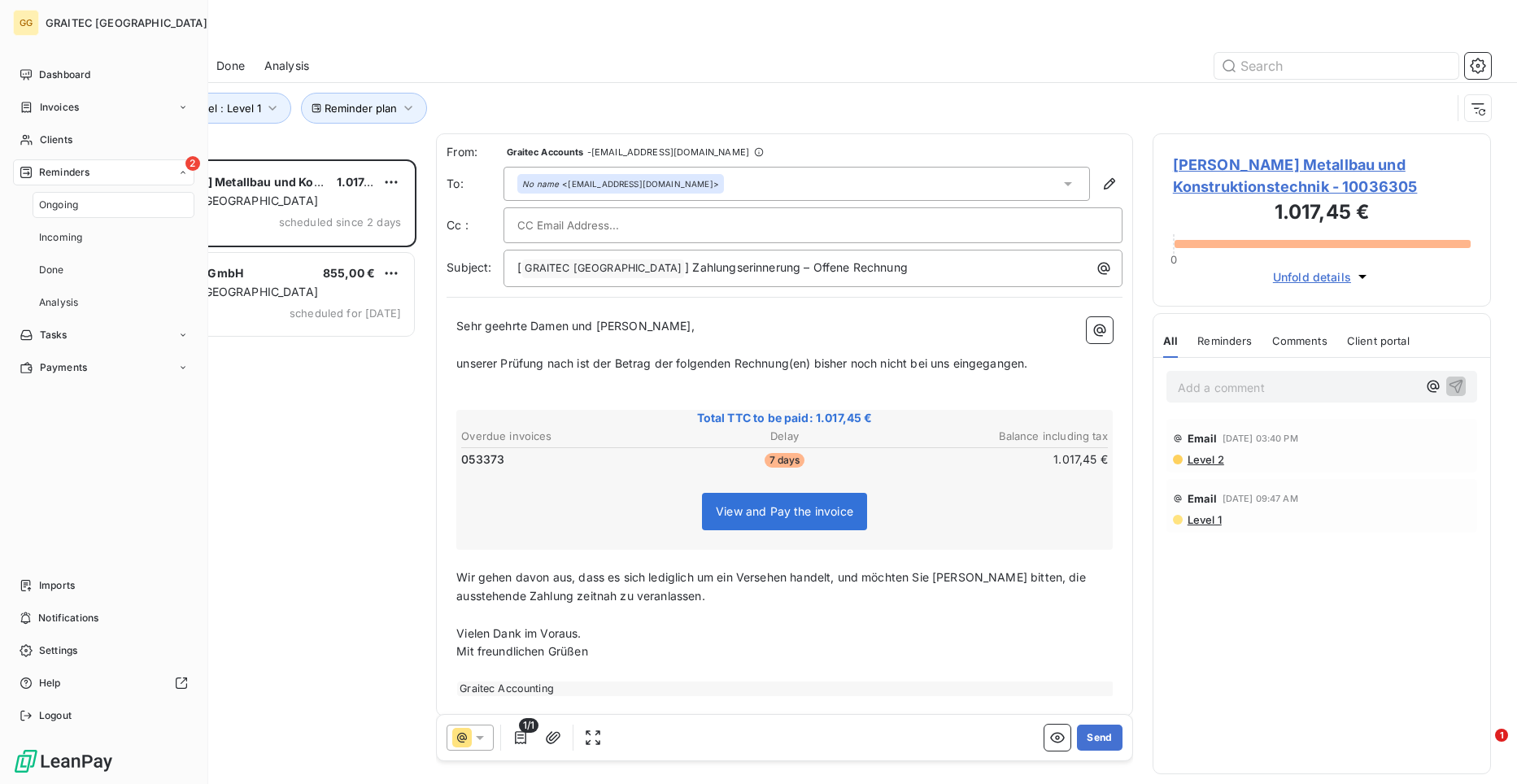
scroll to position [612, 327]
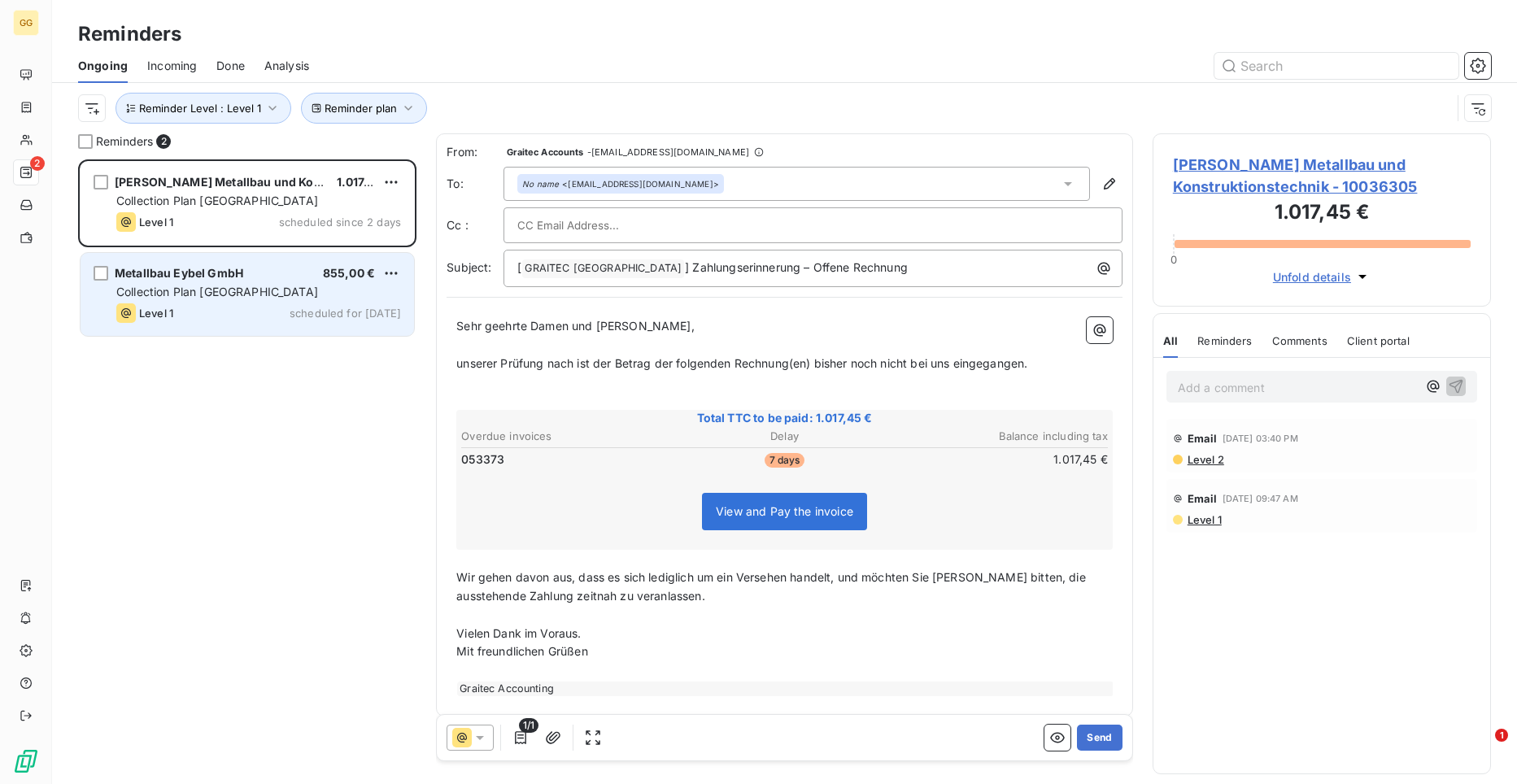
click at [231, 295] on span "Collection Plan [GEOGRAPHIC_DATA]" at bounding box center [217, 292] width 202 height 14
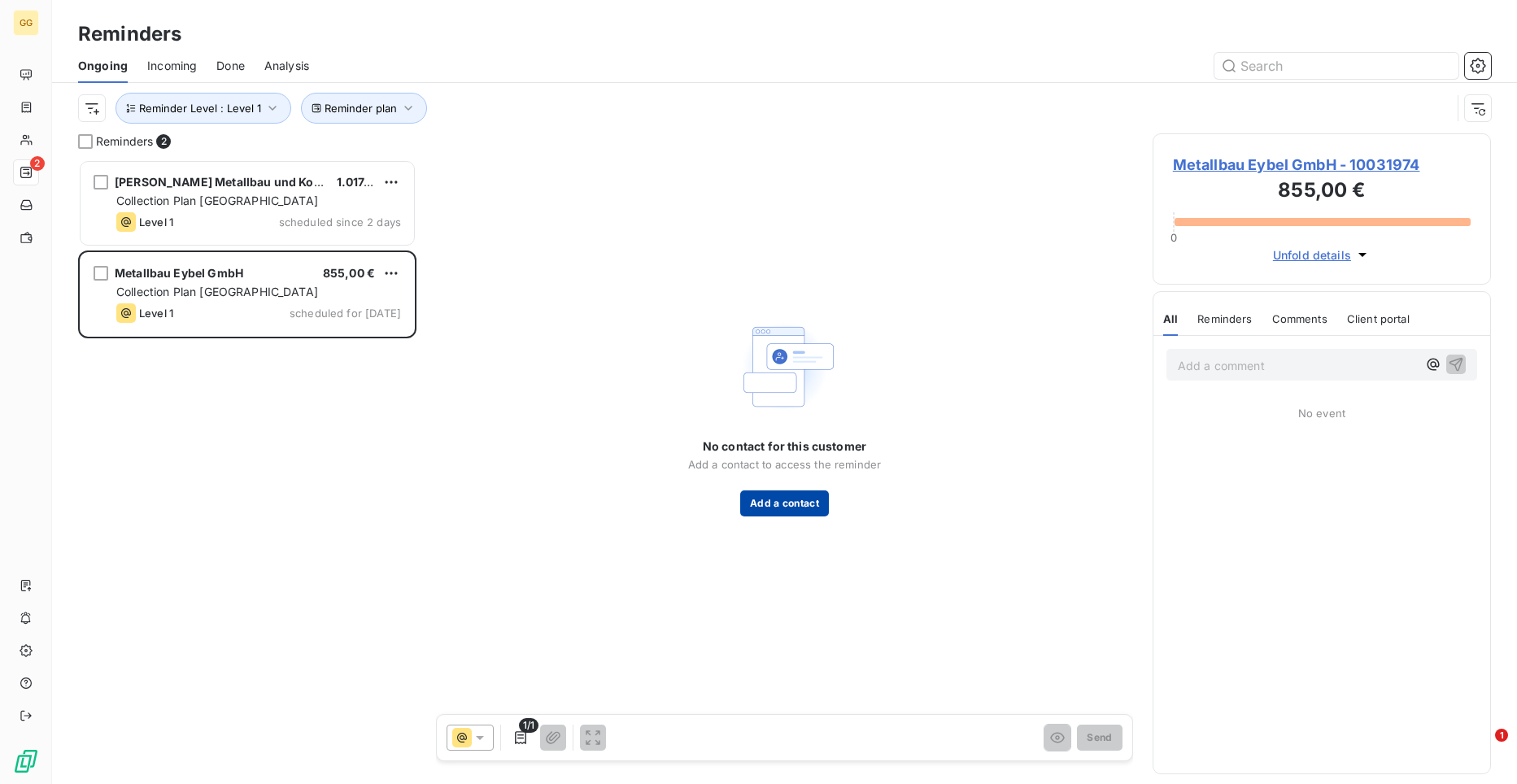
click at [788, 503] on button "Add a contact" at bounding box center [784, 504] width 88 height 26
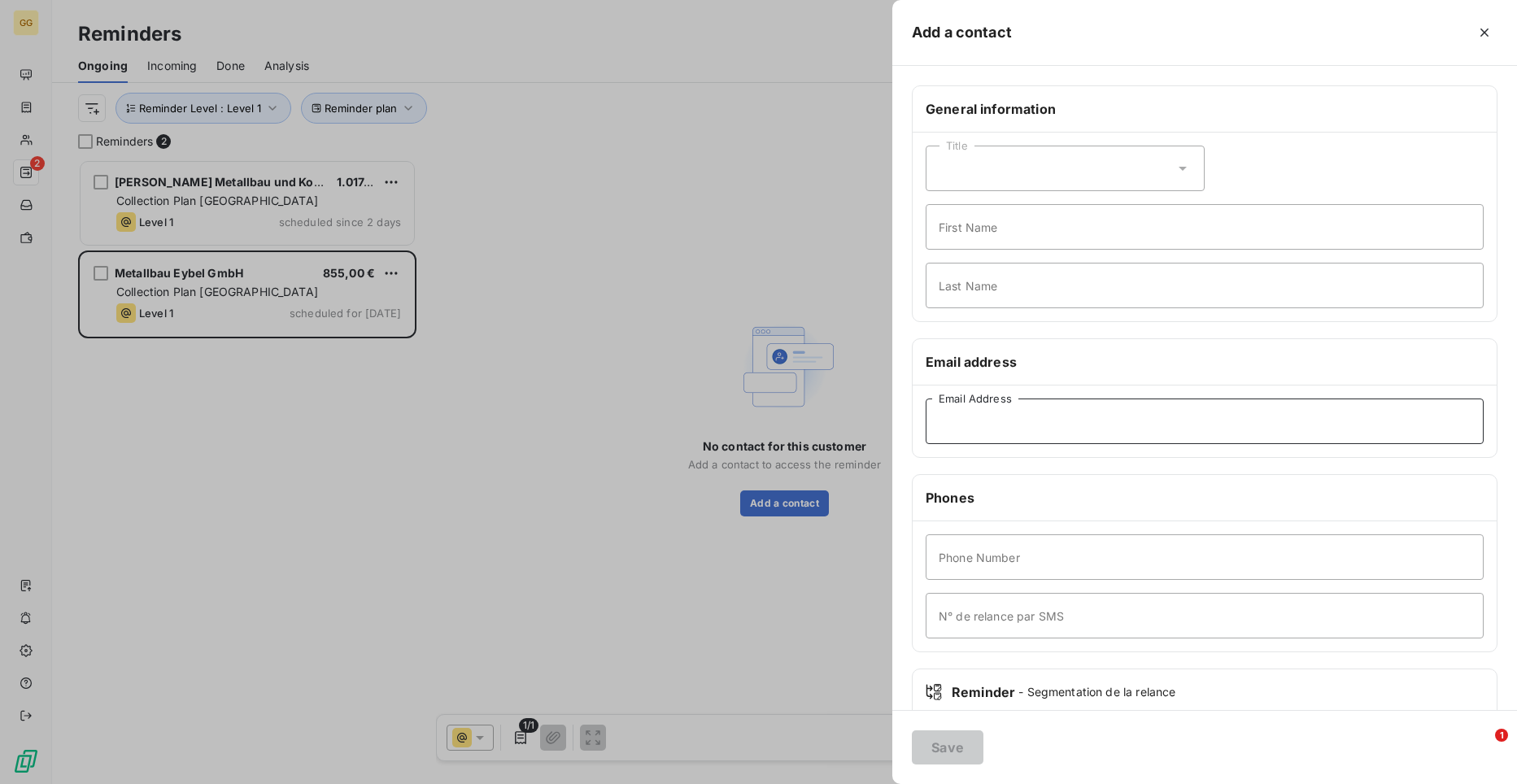
click at [1069, 418] on input "Email Address" at bounding box center [1204, 421] width 558 height 45
paste input "[EMAIL_ADDRESS][DOMAIN_NAME]"
type input "[EMAIL_ADDRESS][DOMAIN_NAME]"
click at [931, 750] on button "Save" at bounding box center [948, 747] width 72 height 34
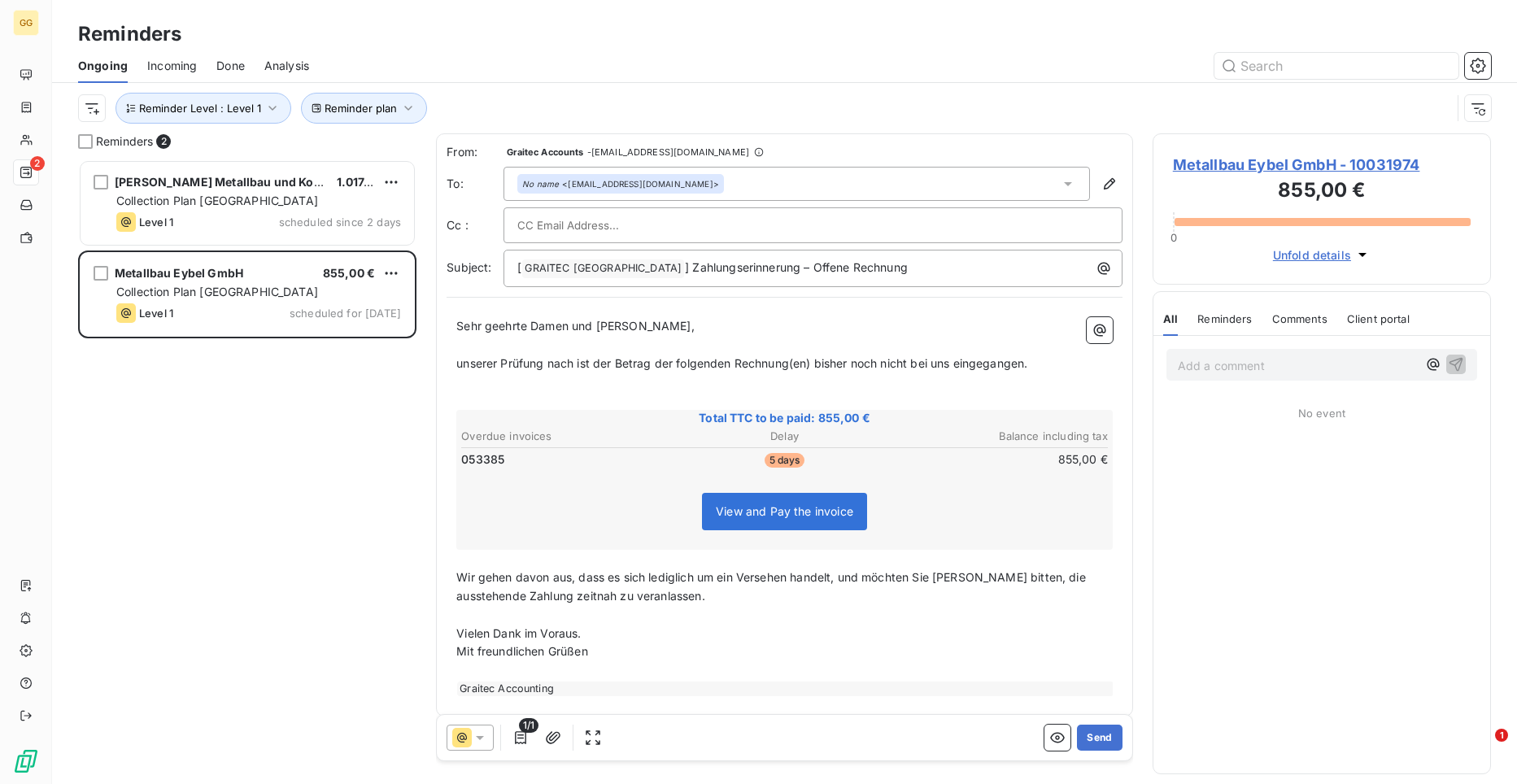
click at [694, 224] on div at bounding box center [813, 226] width 592 height 25
paste input "[PERSON_NAME][EMAIL_ADDRESS][PERSON_NAME][DOMAIN_NAME]"
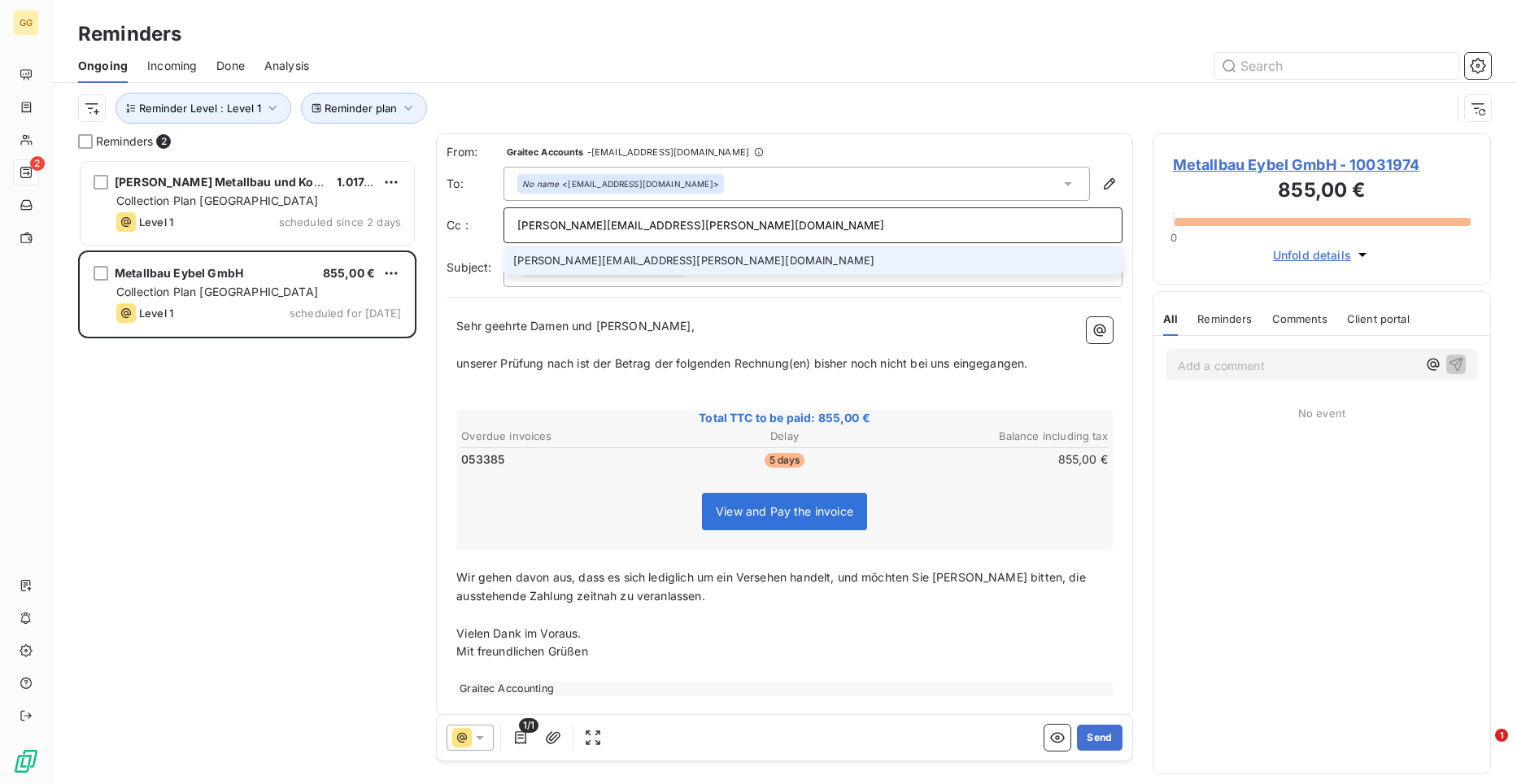
type input "[PERSON_NAME][EMAIL_ADDRESS][PERSON_NAME][DOMAIN_NAME]"
click at [673, 256] on li "[PERSON_NAME][EMAIL_ADDRESS][PERSON_NAME][DOMAIN_NAME]" at bounding box center [812, 260] width 619 height 28
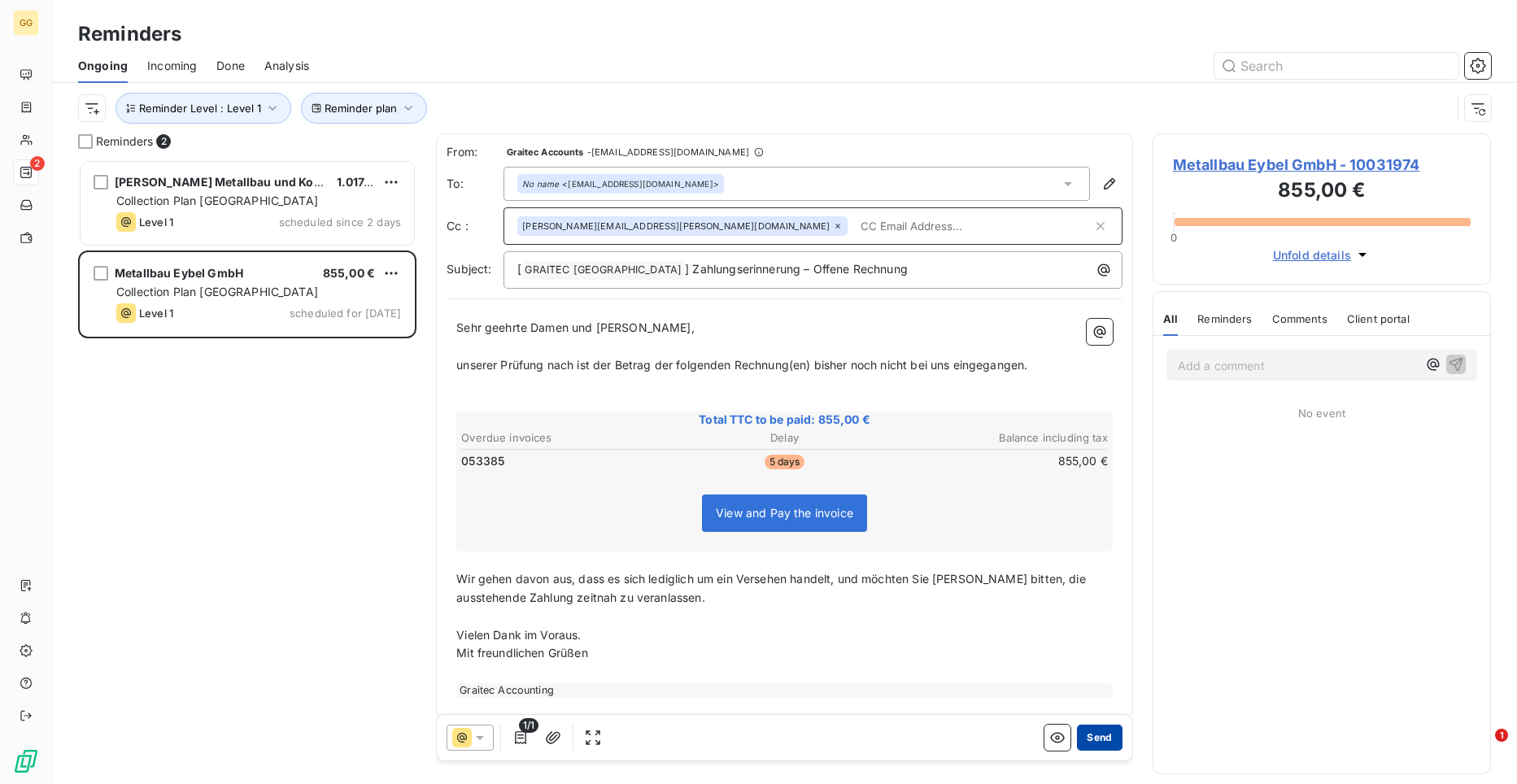
click at [1087, 739] on button "Send" at bounding box center [1099, 738] width 45 height 26
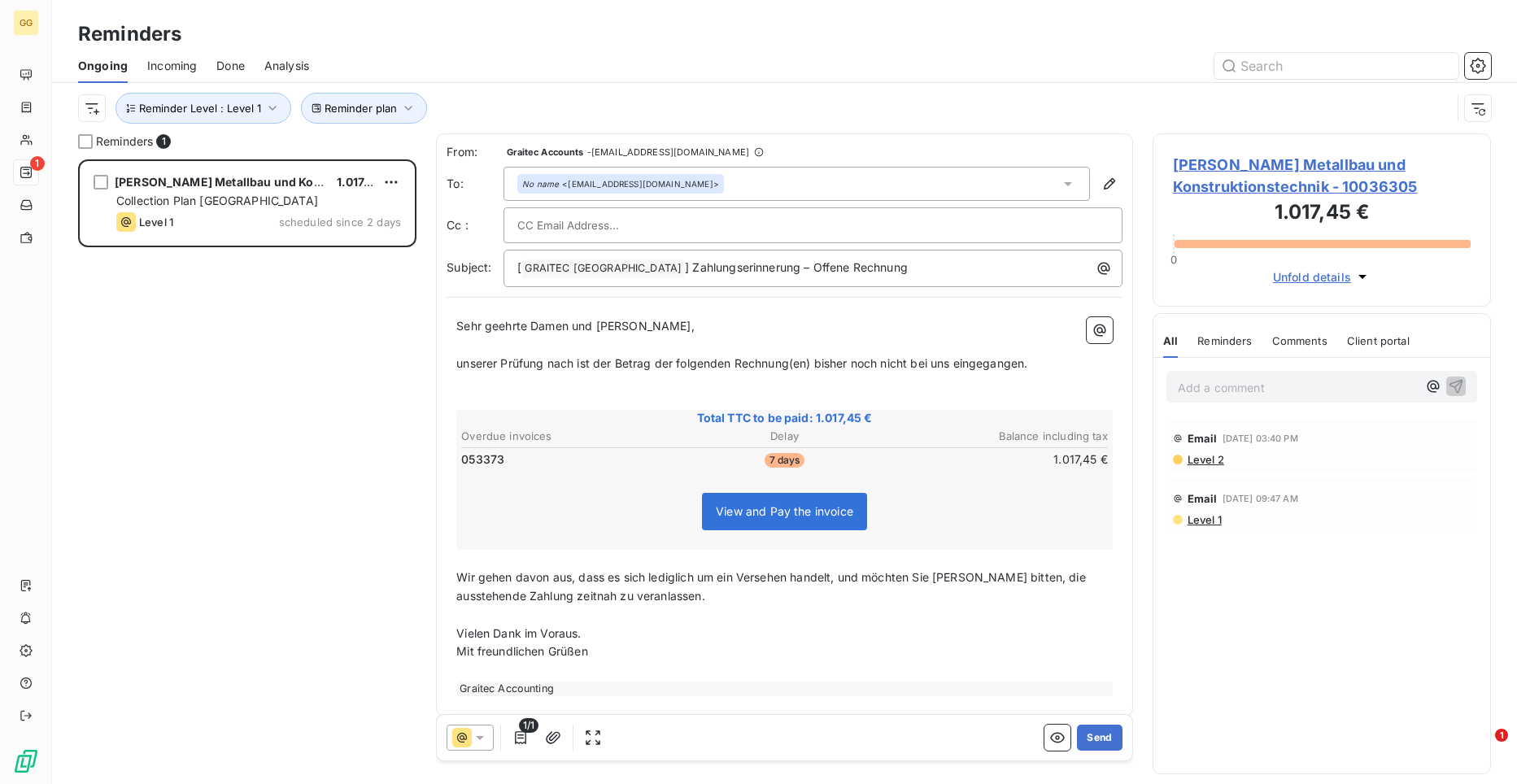
click at [1244, 168] on span "[PERSON_NAME] Metallbau und Konstruktionstechnik - 10036305" at bounding box center [1322, 175] width 297 height 44
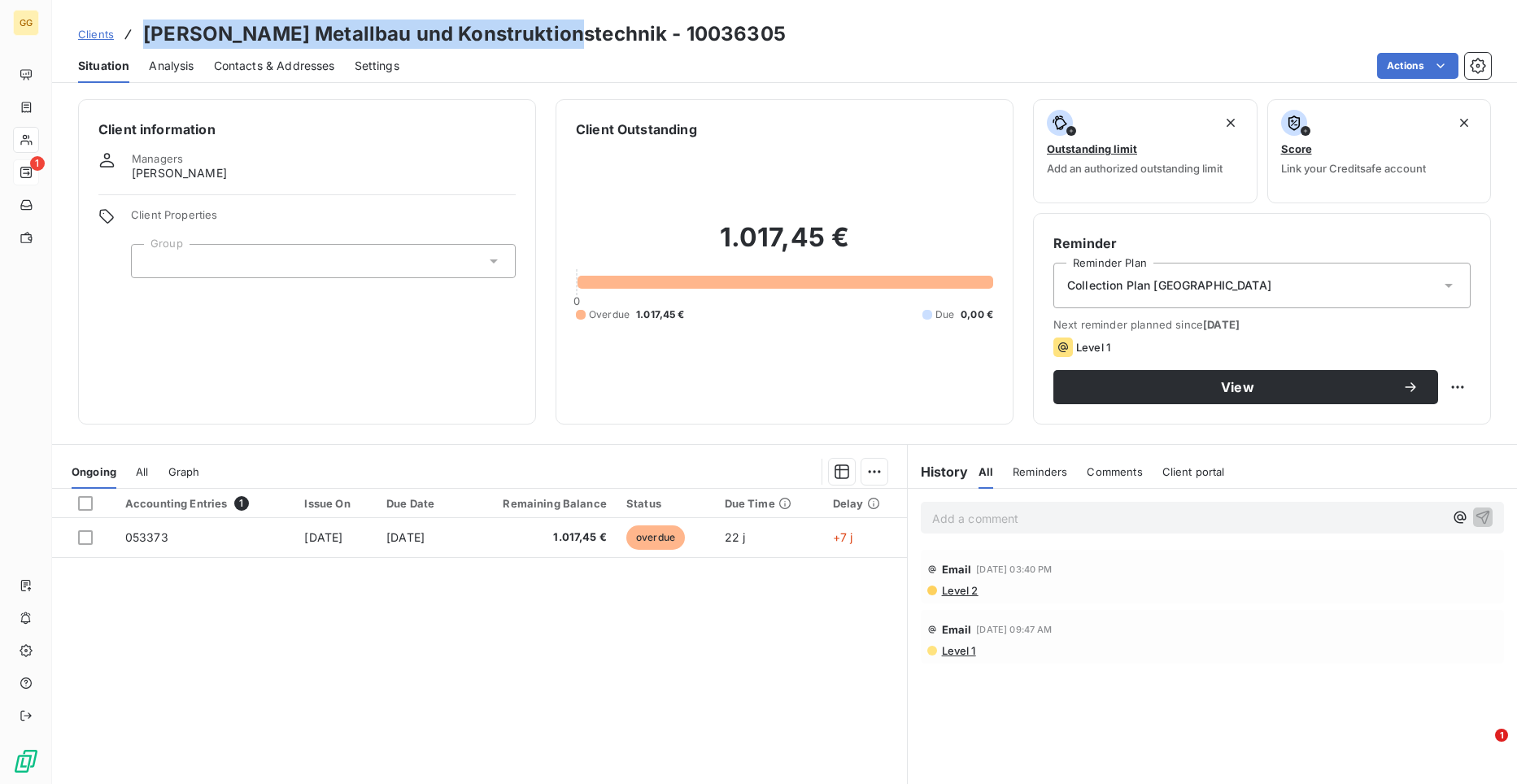
drag, startPoint x: 549, startPoint y: 34, endPoint x: 151, endPoint y: 17, distance: 398.4
click at [151, 17] on div "Clients [PERSON_NAME] Metallbau und Konstruktionstechnik - 10036305 Situation A…" at bounding box center [784, 41] width 1465 height 83
copy h3 "[PERSON_NAME] Metallbau und Konstruktionstechnik"
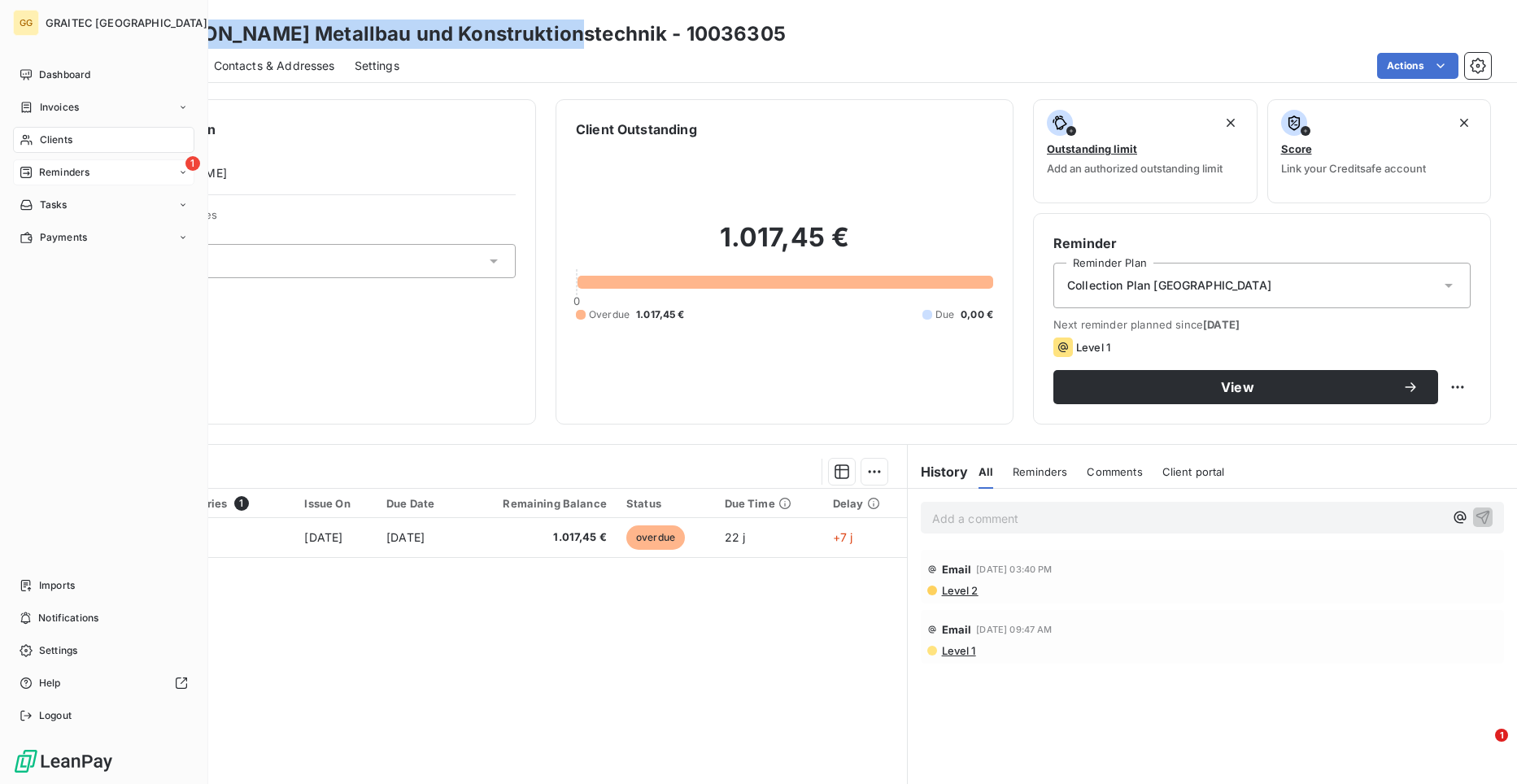
click at [94, 172] on div "1 Reminders" at bounding box center [104, 173] width 182 height 26
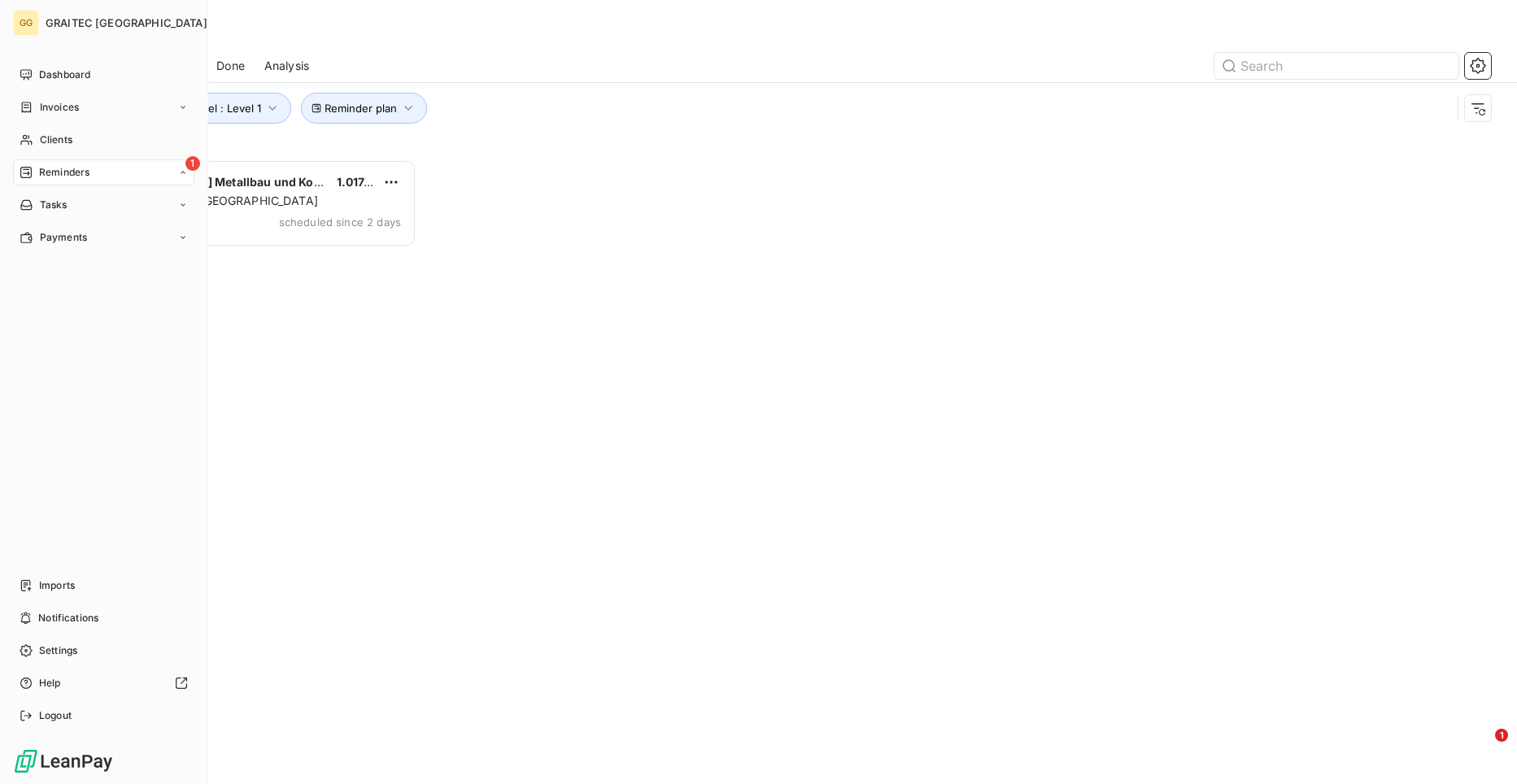
scroll to position [612, 327]
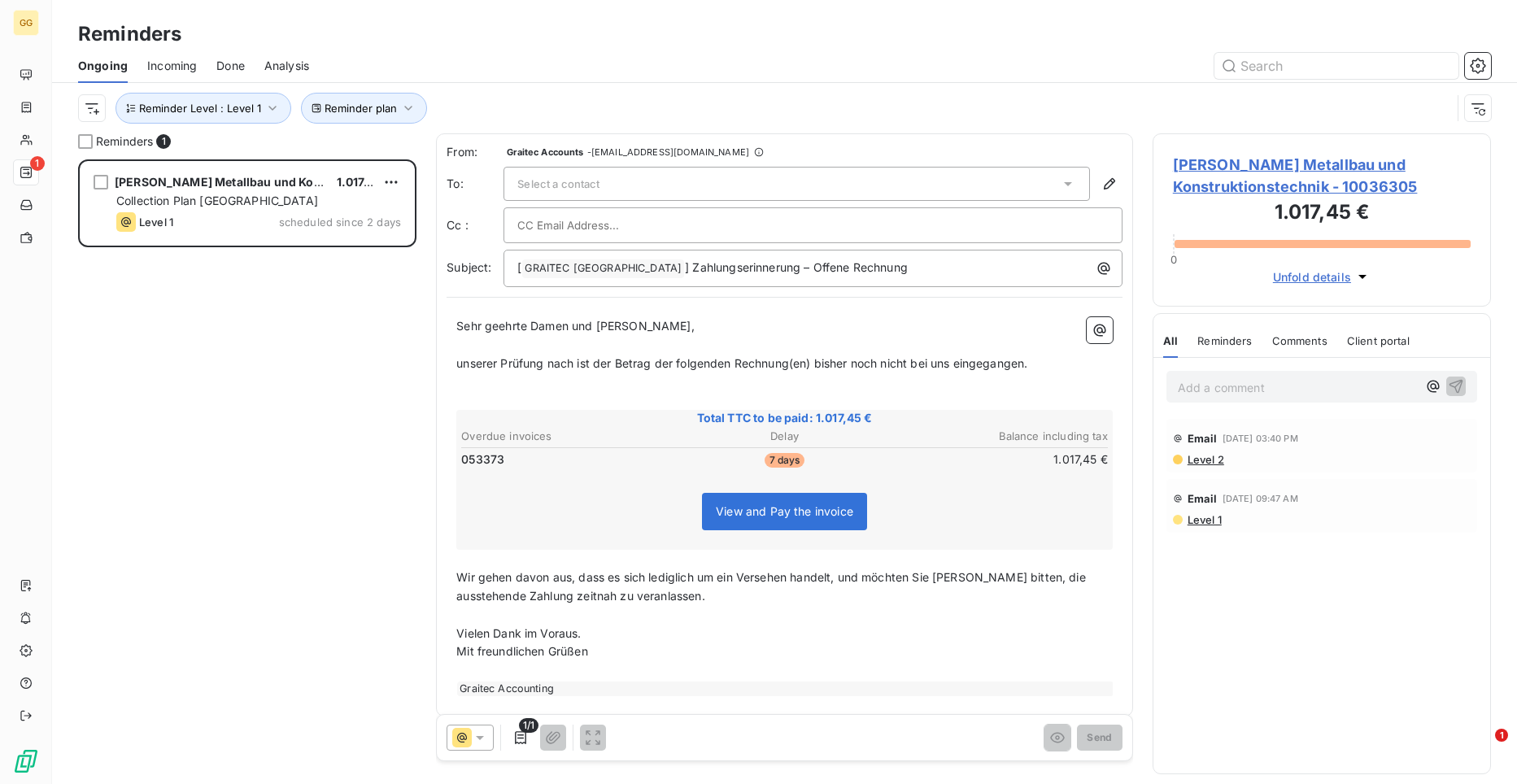
click at [575, 173] on div "Select a contact" at bounding box center [797, 183] width 587 height 34
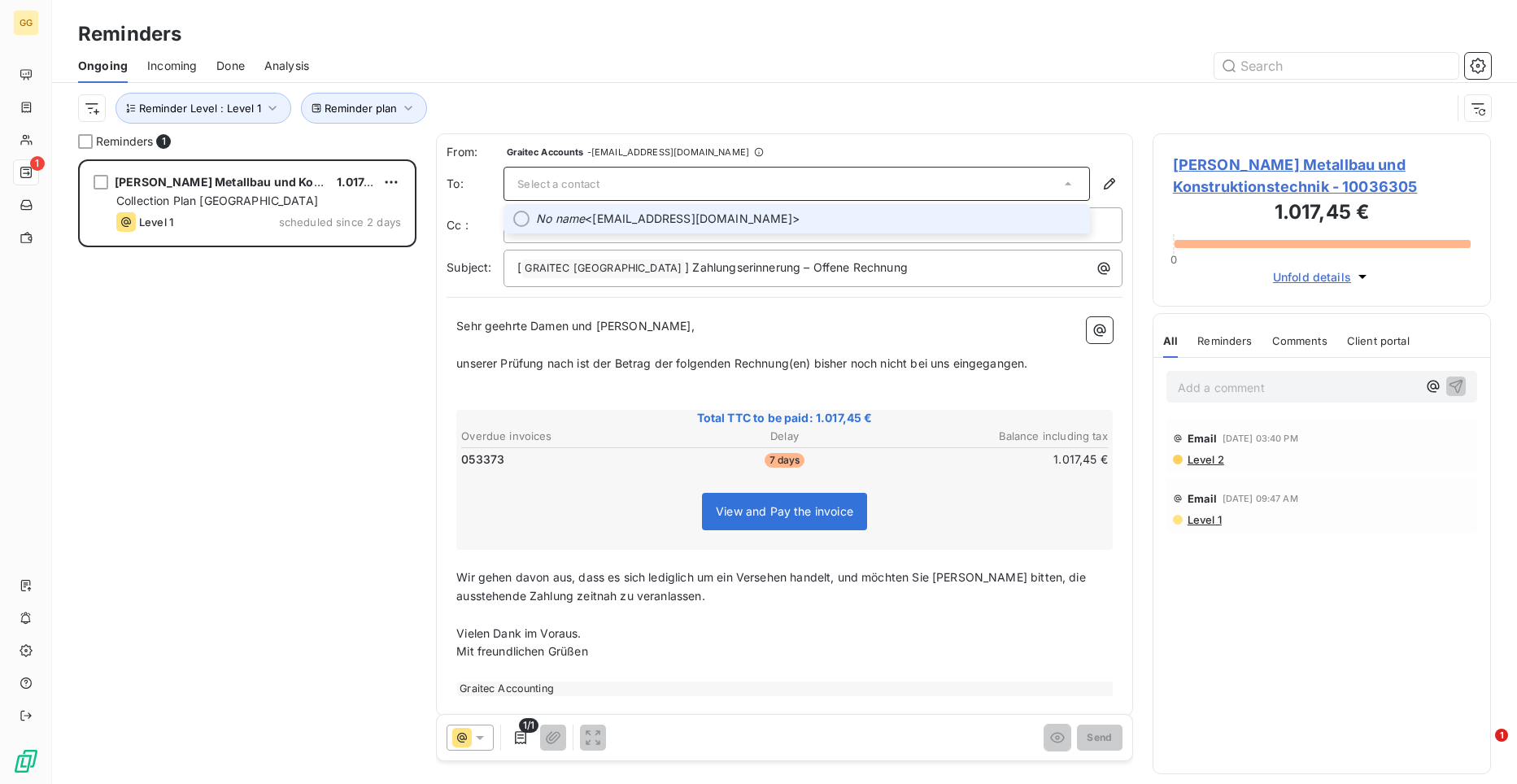
click at [604, 214] on span "No name <[EMAIL_ADDRESS][DOMAIN_NAME]>" at bounding box center [808, 219] width 545 height 17
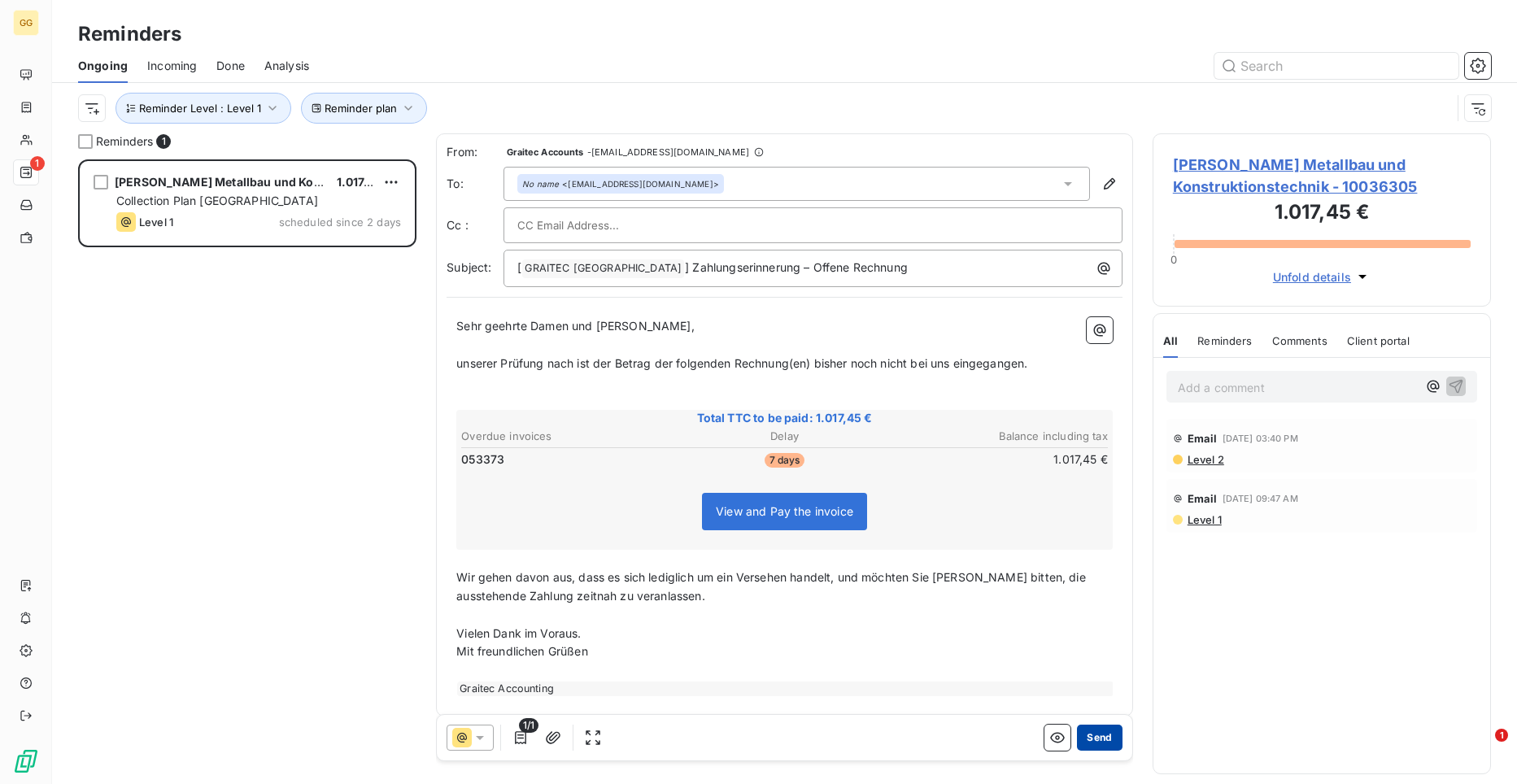
click at [1087, 746] on button "Send" at bounding box center [1099, 738] width 45 height 26
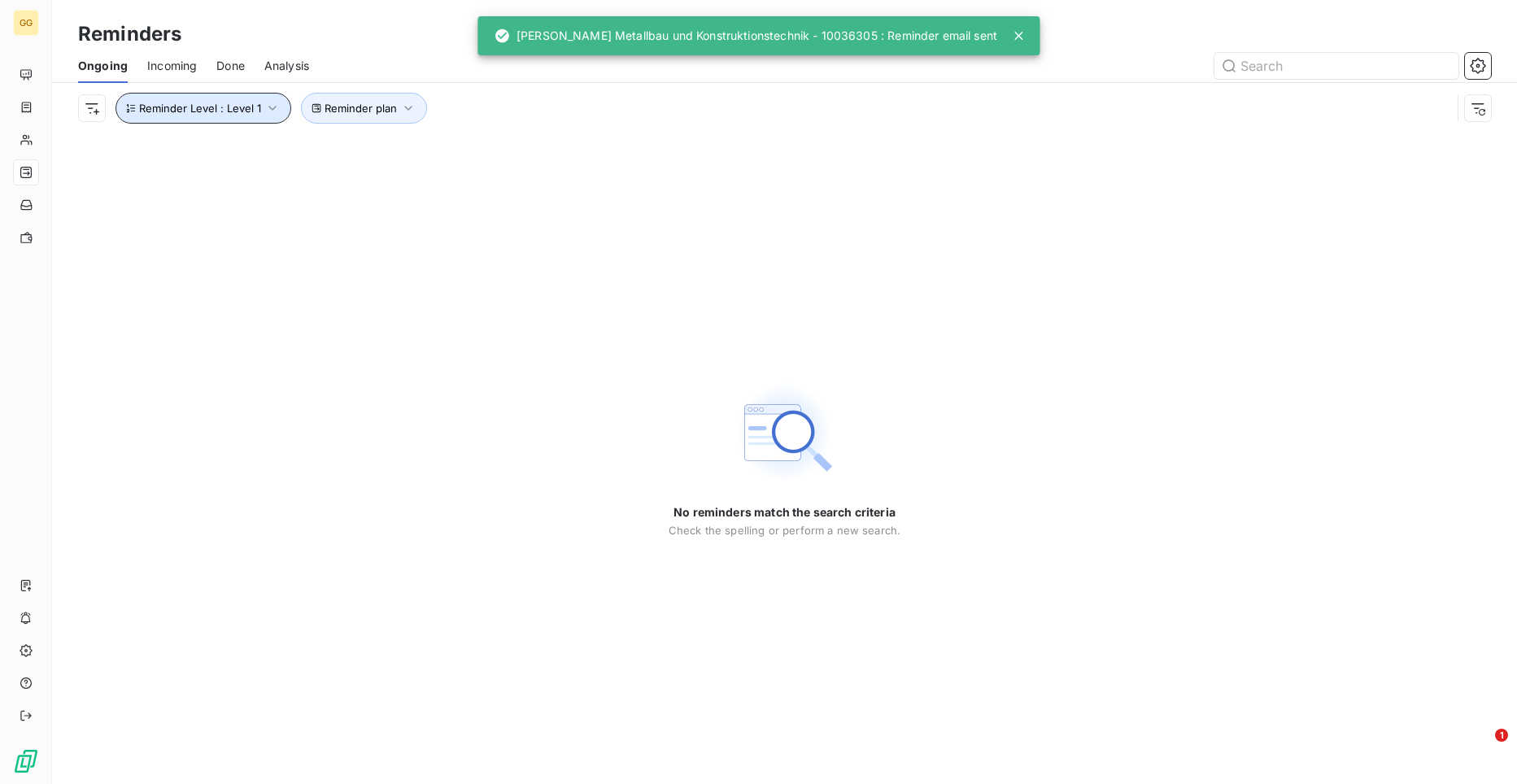
click at [270, 104] on icon "button" at bounding box center [273, 108] width 17 height 17
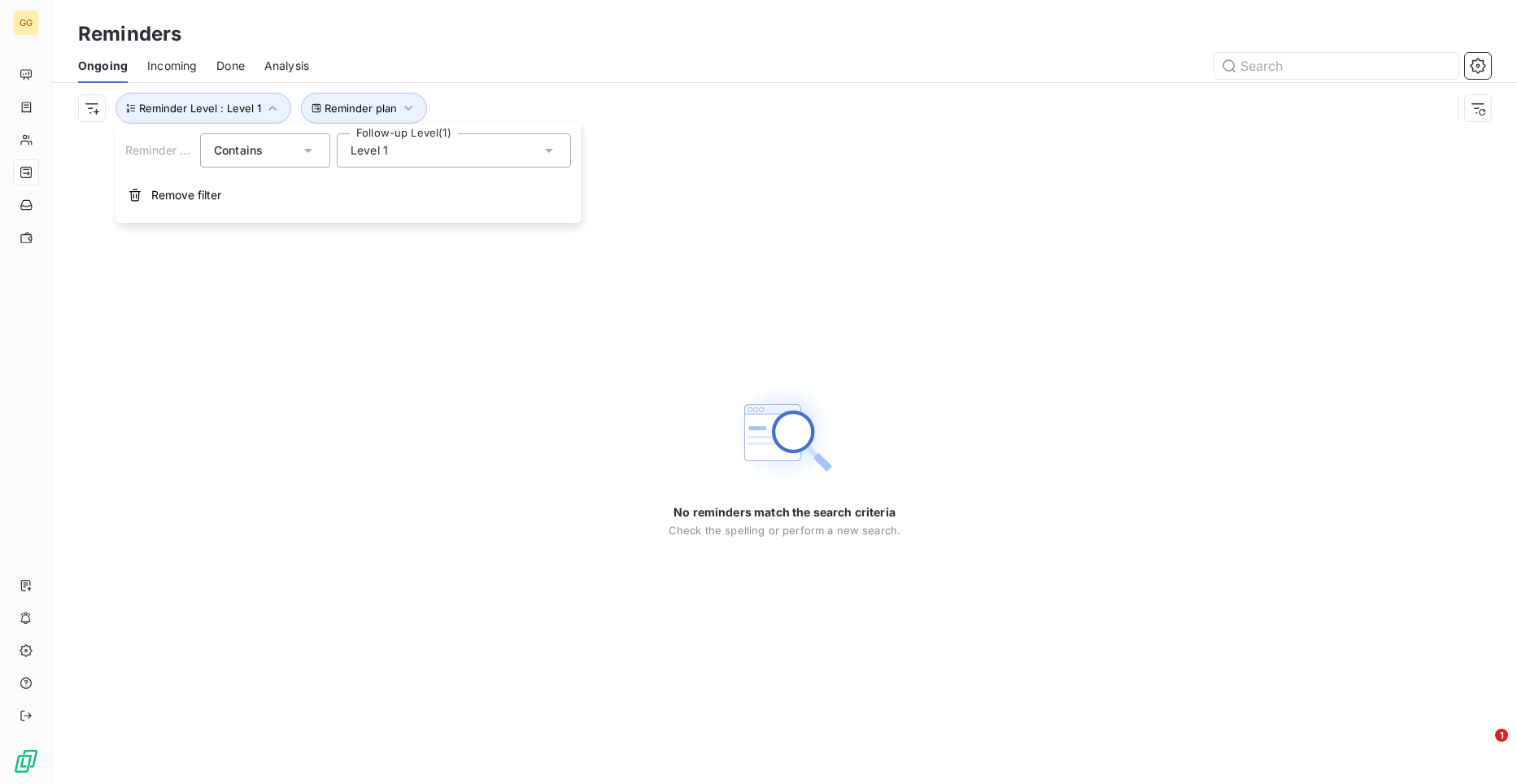
click at [548, 155] on icon at bounding box center [549, 150] width 17 height 17
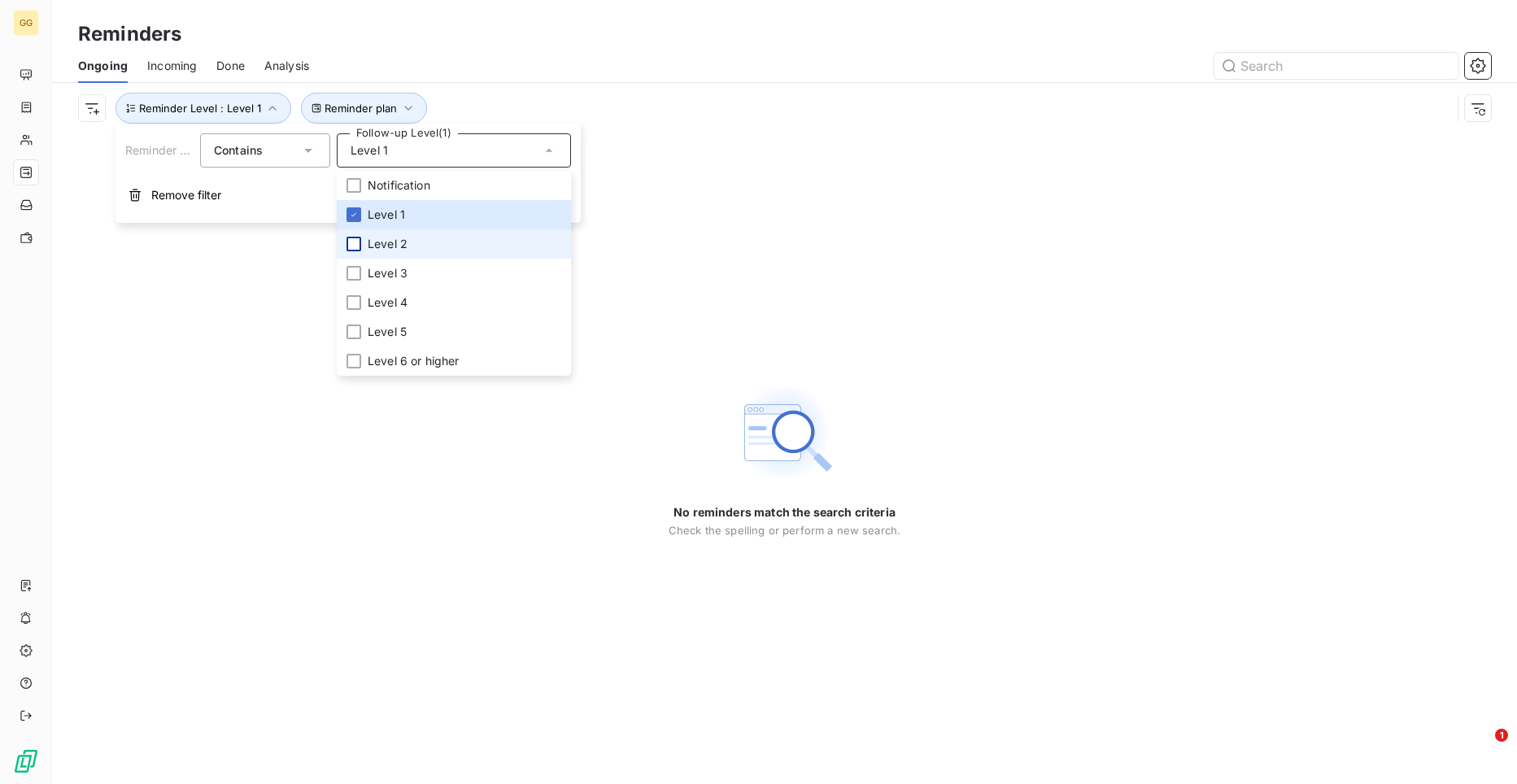
click at [355, 248] on div at bounding box center [354, 244] width 15 height 15
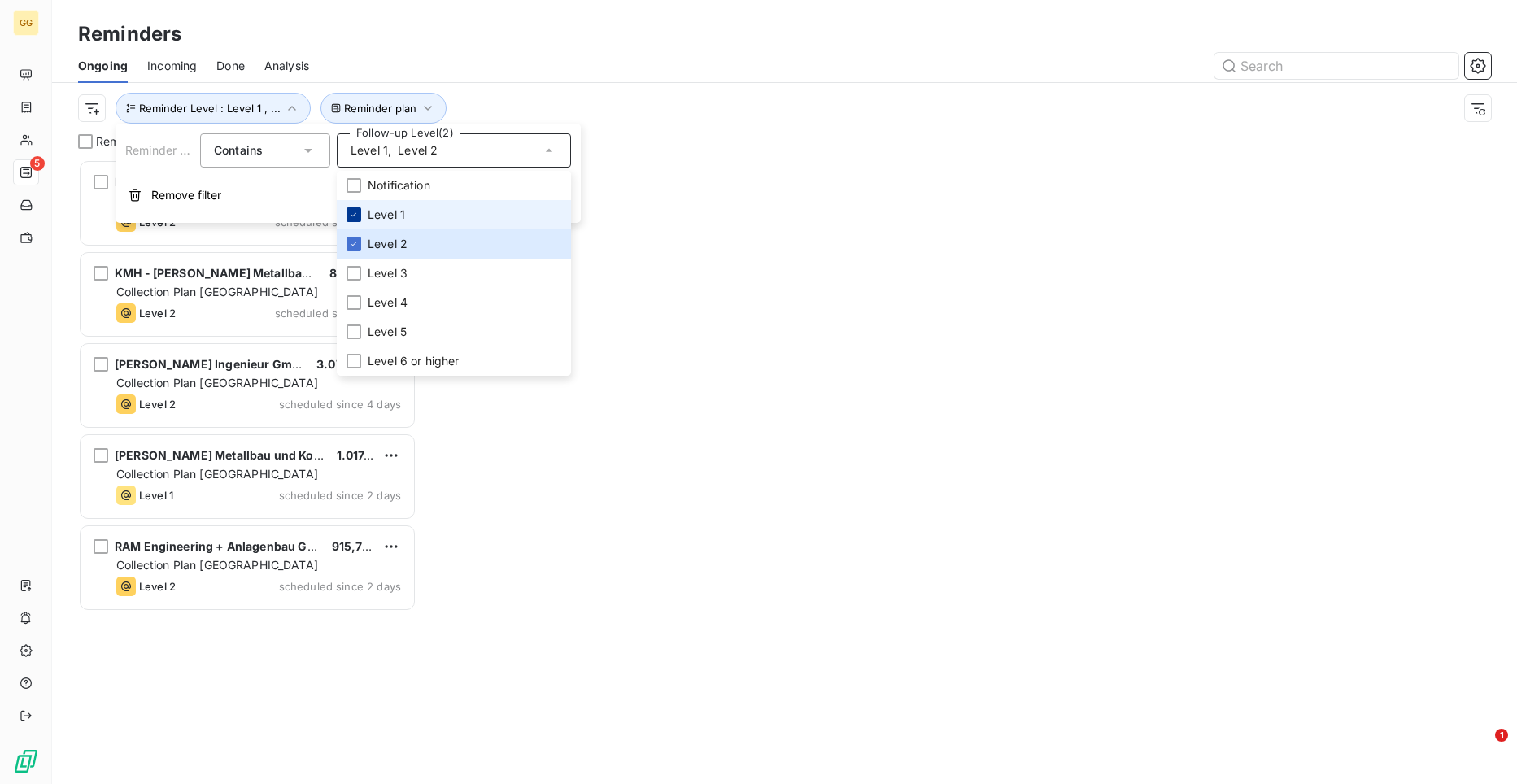
scroll to position [612, 327]
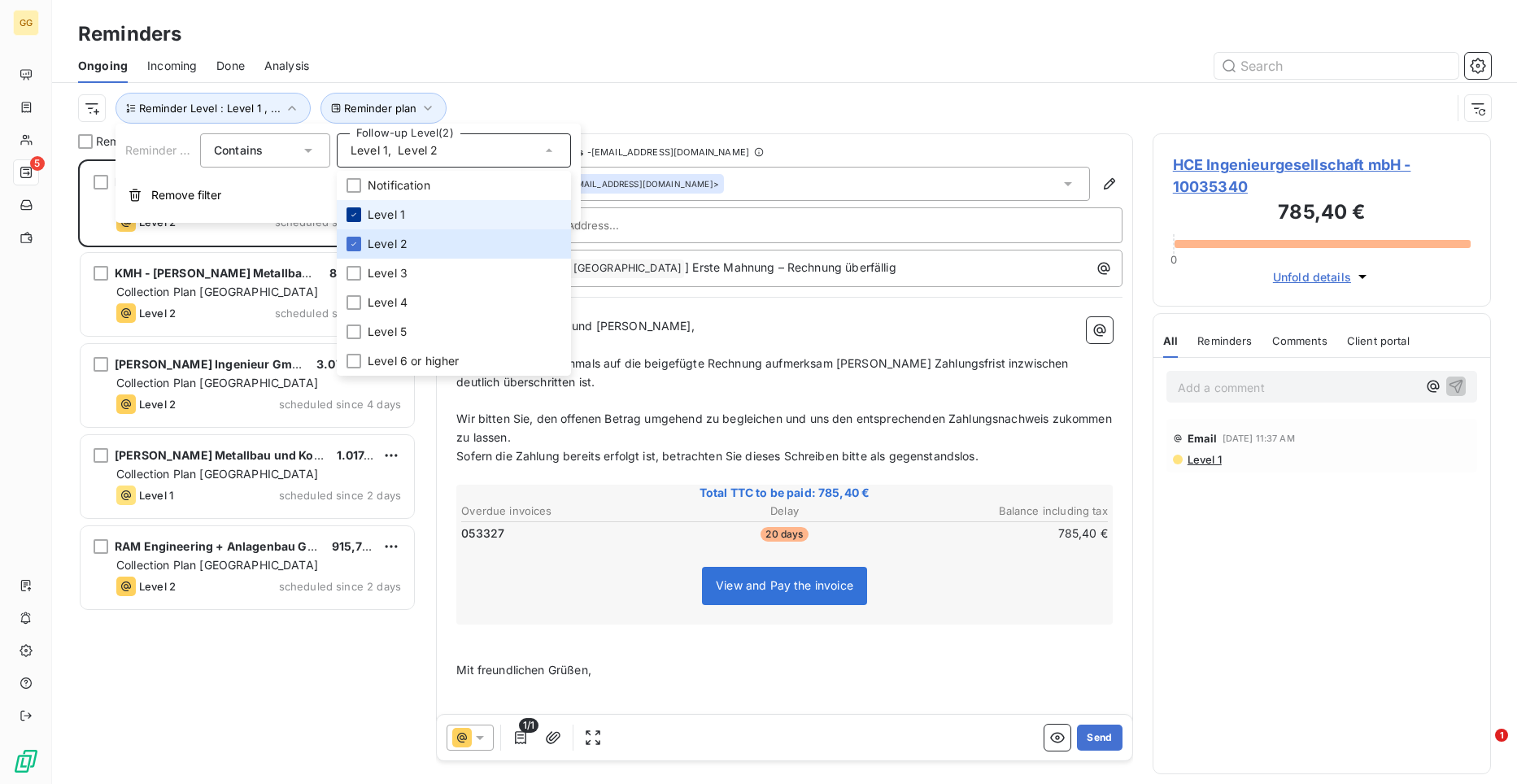
click at [351, 215] on icon at bounding box center [354, 215] width 10 height 10
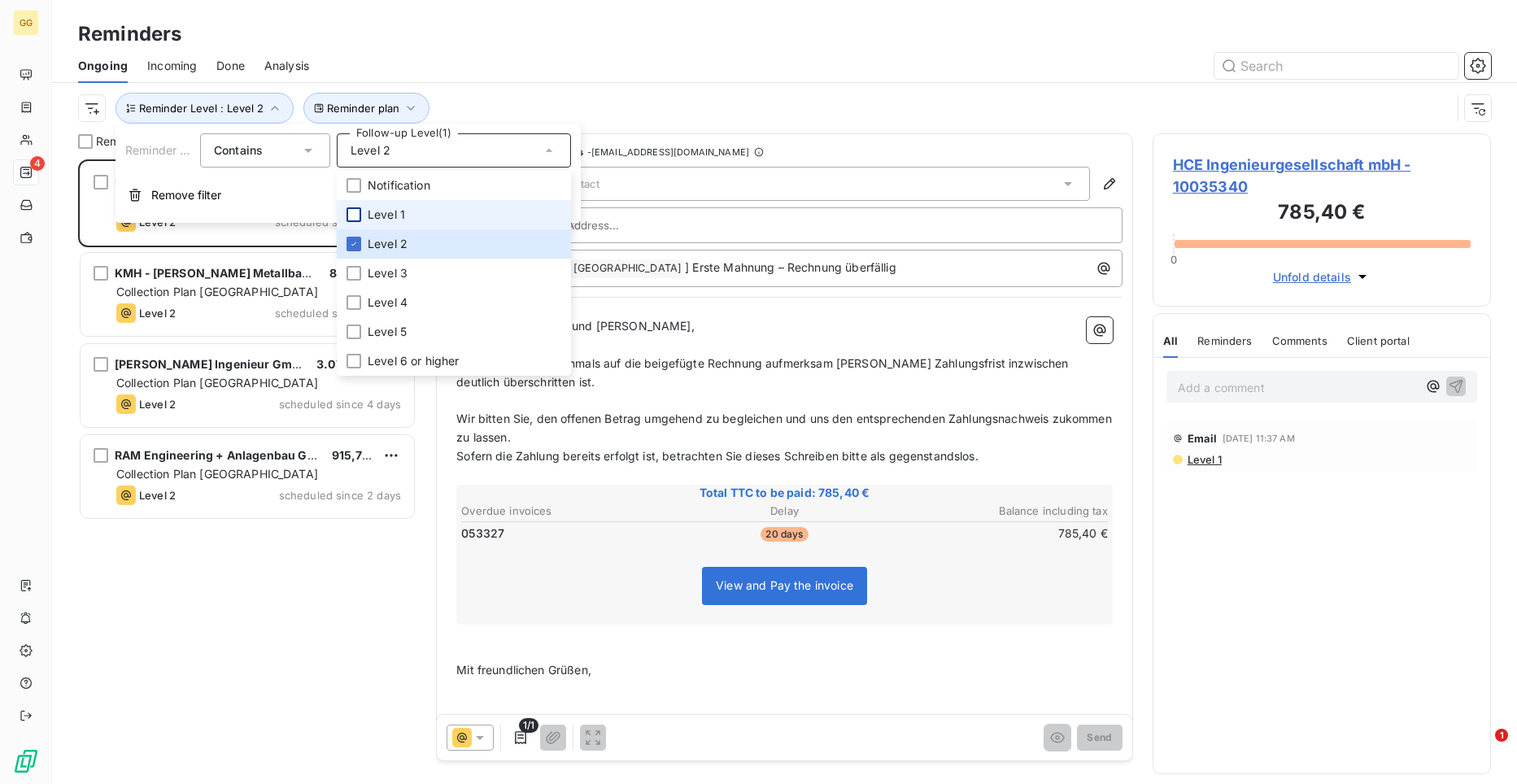
click at [600, 81] on div "Ongoing Incoming Done Analysis" at bounding box center [784, 65] width 1465 height 34
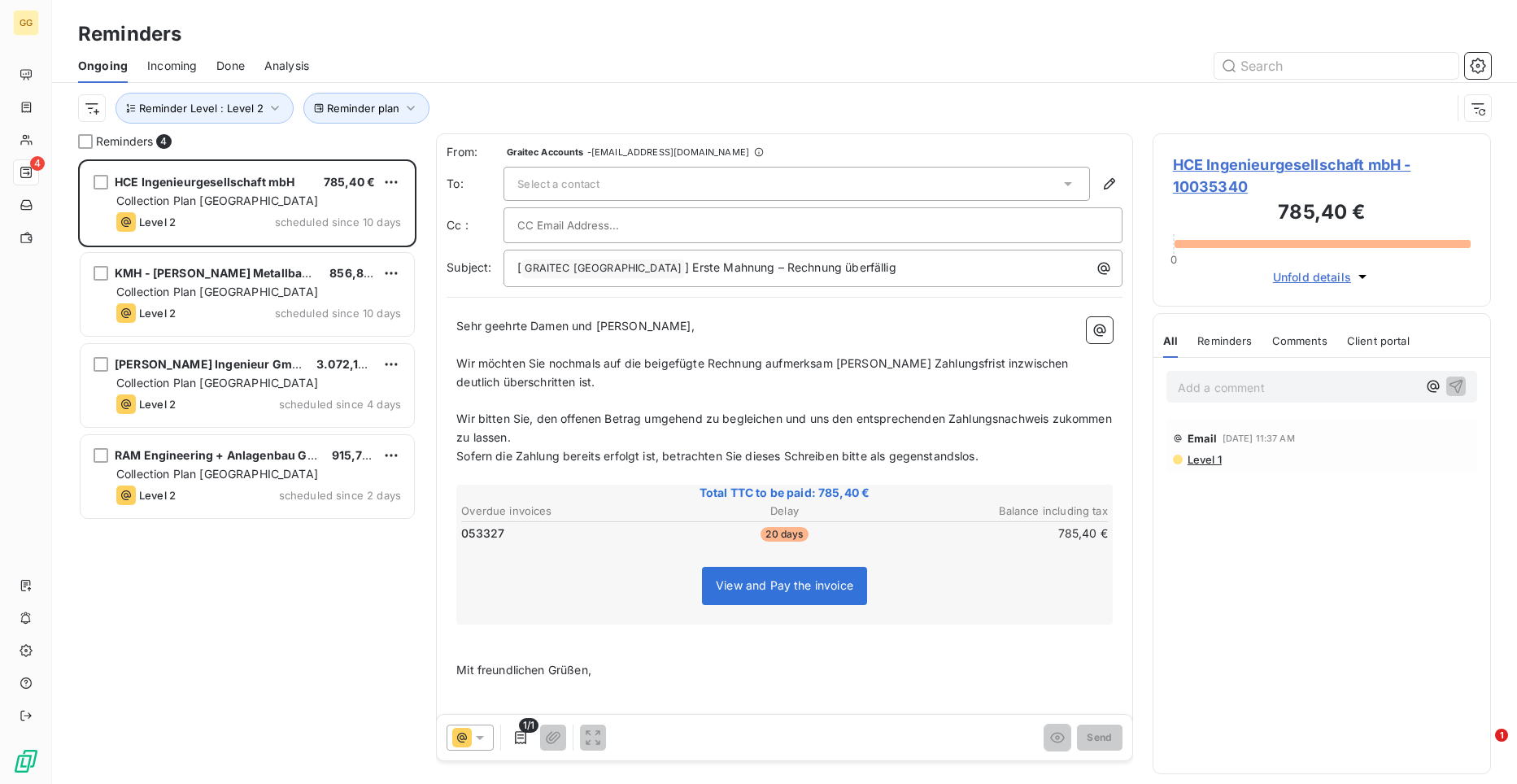
click at [1215, 168] on span "HCE Ingenieurgesellschaft mbH - 10035340" at bounding box center [1322, 175] width 297 height 44
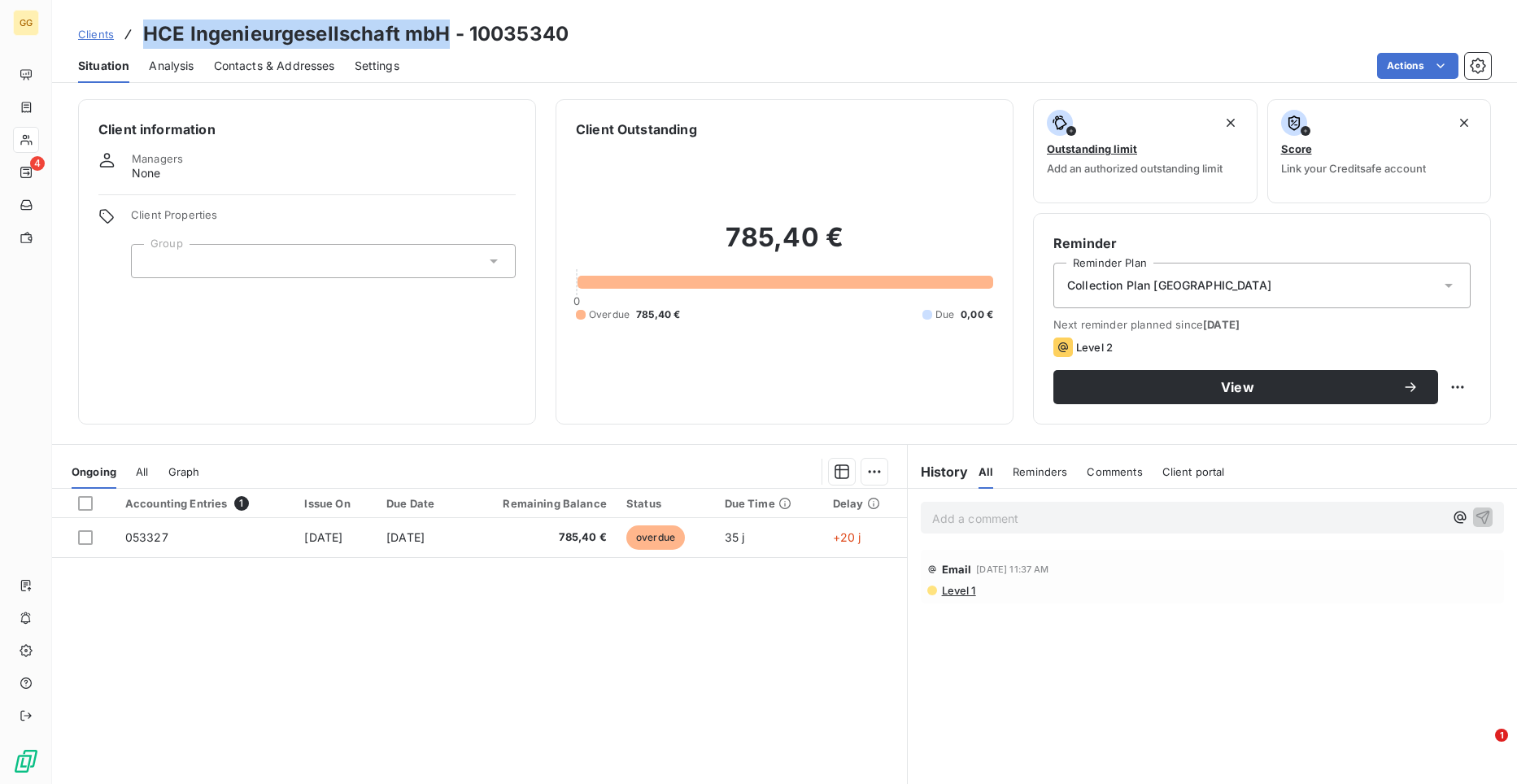
drag, startPoint x: 448, startPoint y: 31, endPoint x: 114, endPoint y: 11, distance: 334.6
click at [114, 11] on div "Clients HCE Ingenieurgesellschaft mbH - 10035340 Situation Analysis Contacts & …" at bounding box center [784, 41] width 1465 height 83
copy div "HCE Ingenieurgesellschaft mbH"
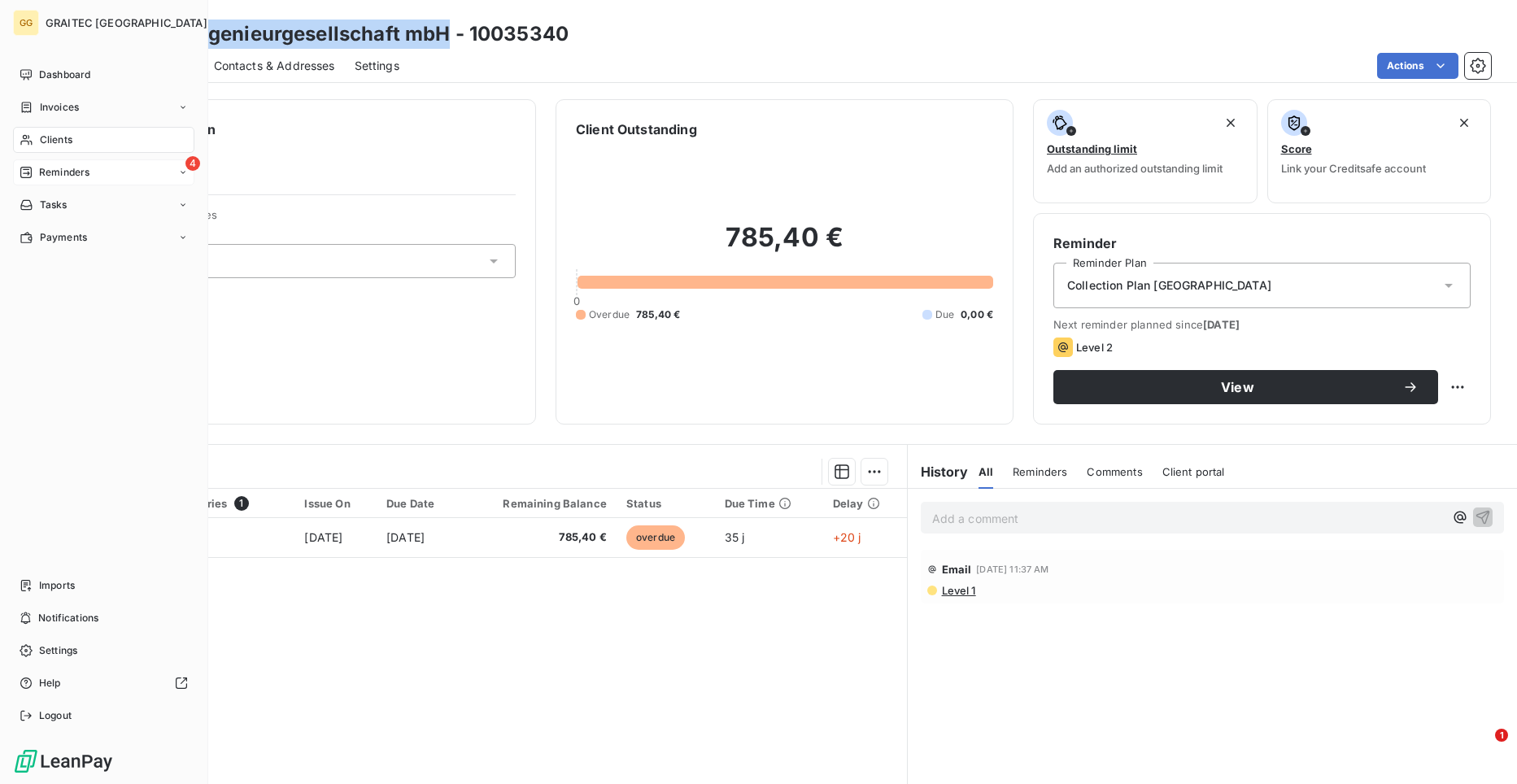
click at [97, 174] on div "4 Reminders" at bounding box center [104, 173] width 182 height 26
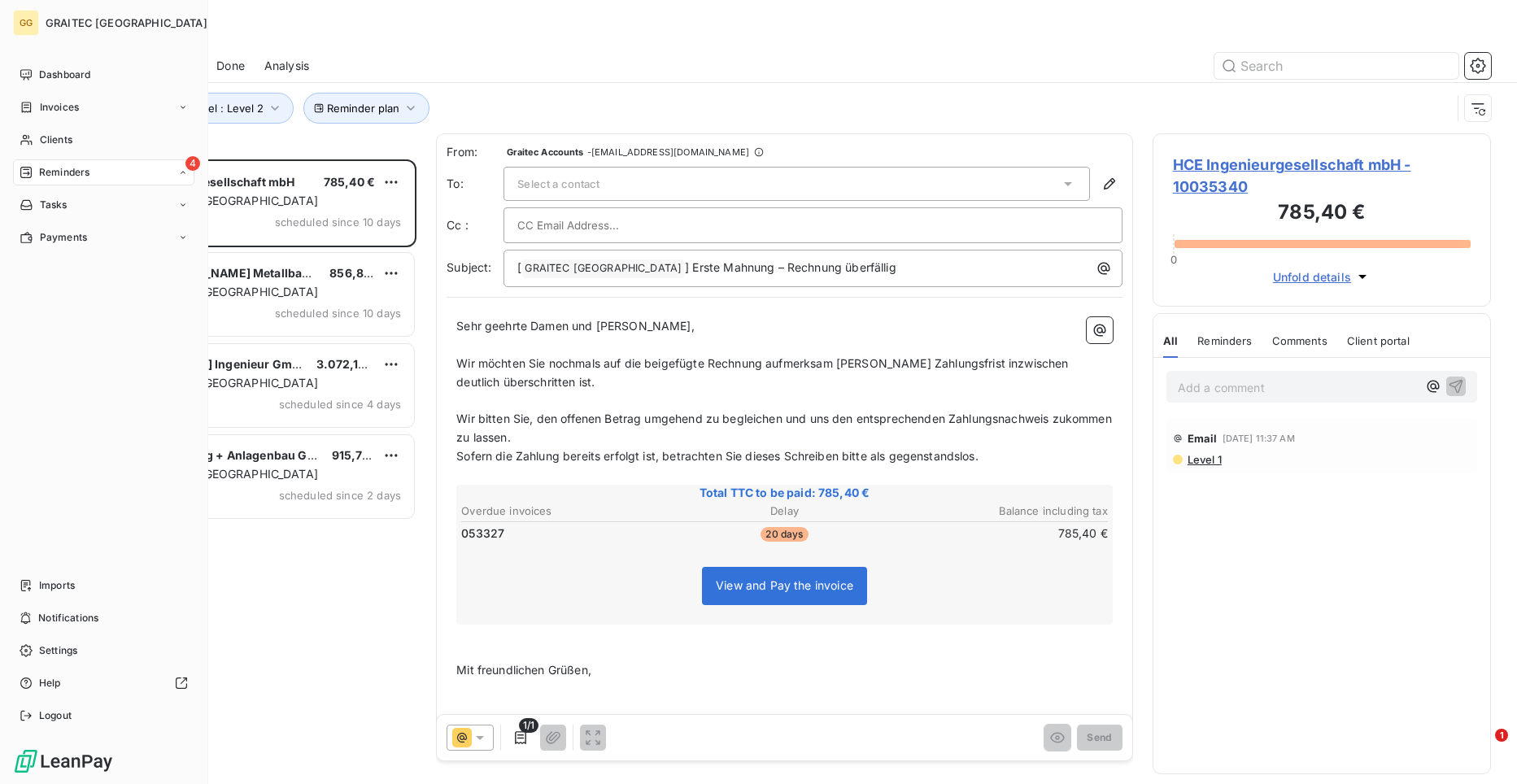
scroll to position [612, 327]
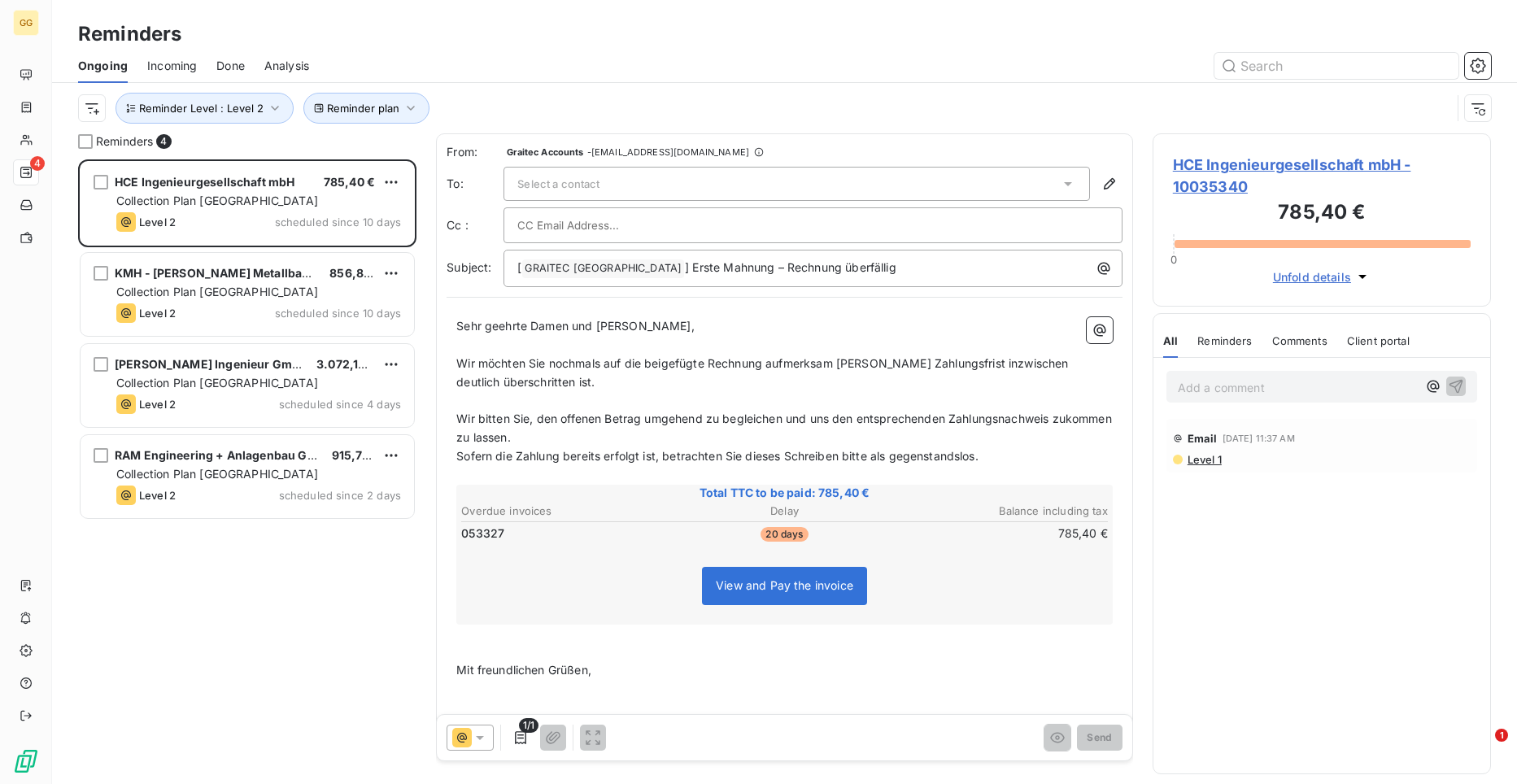
click at [891, 366] on span "Wir möchten Sie nochmals auf die beigefügte Rechnung aufmerksam [PERSON_NAME] Z…" at bounding box center [763, 372] width 615 height 32
click at [819, 379] on p "Wir möchten Sie nochmals auf die beigefügte Rechnung aufmerksam [PERSON_NAME] Z…" at bounding box center [784, 373] width 656 height 37
click at [546, 174] on div "Select a contact" at bounding box center [797, 183] width 587 height 34
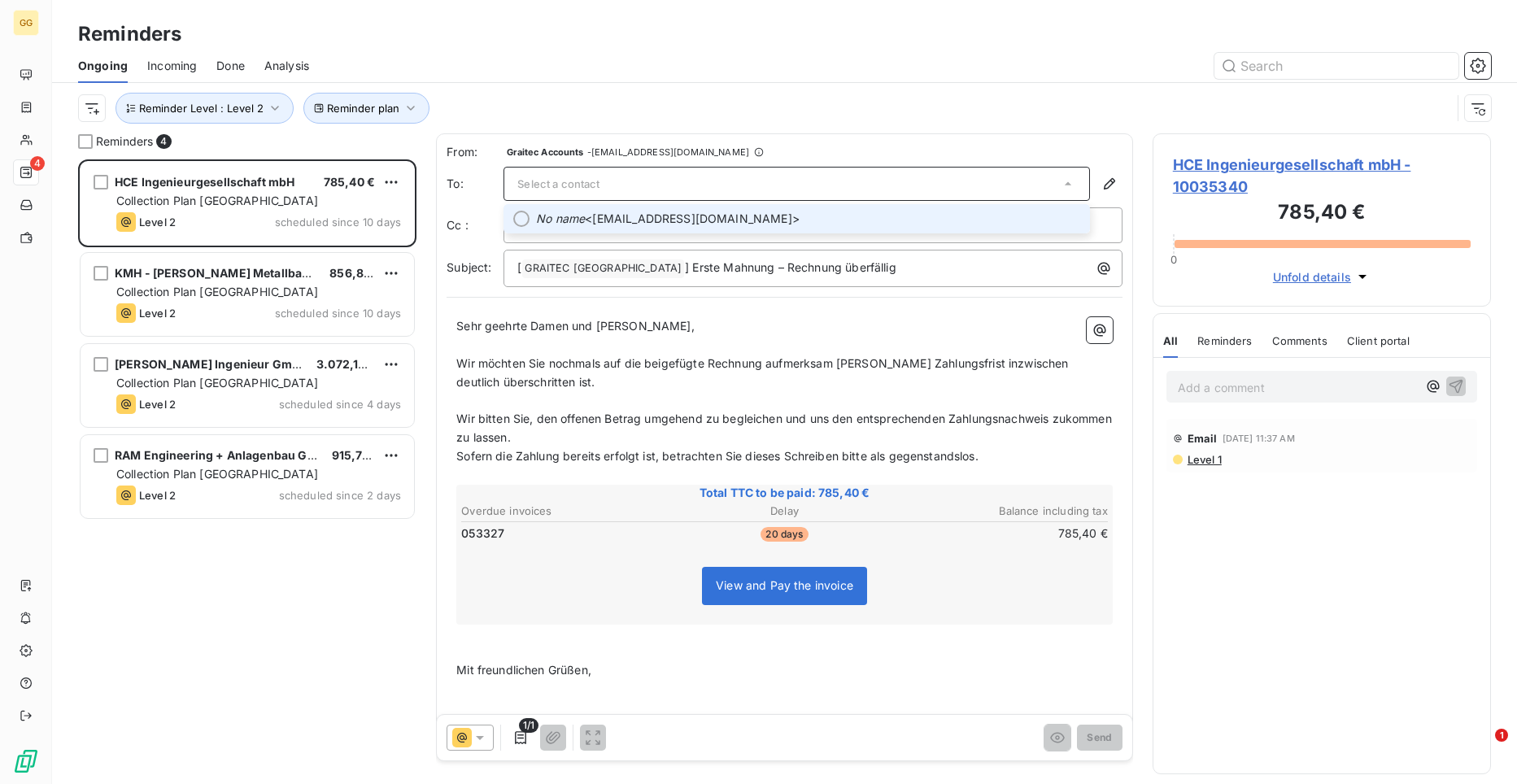
click at [595, 215] on span "No name <[EMAIL_ADDRESS][DOMAIN_NAME]>" at bounding box center [808, 219] width 545 height 17
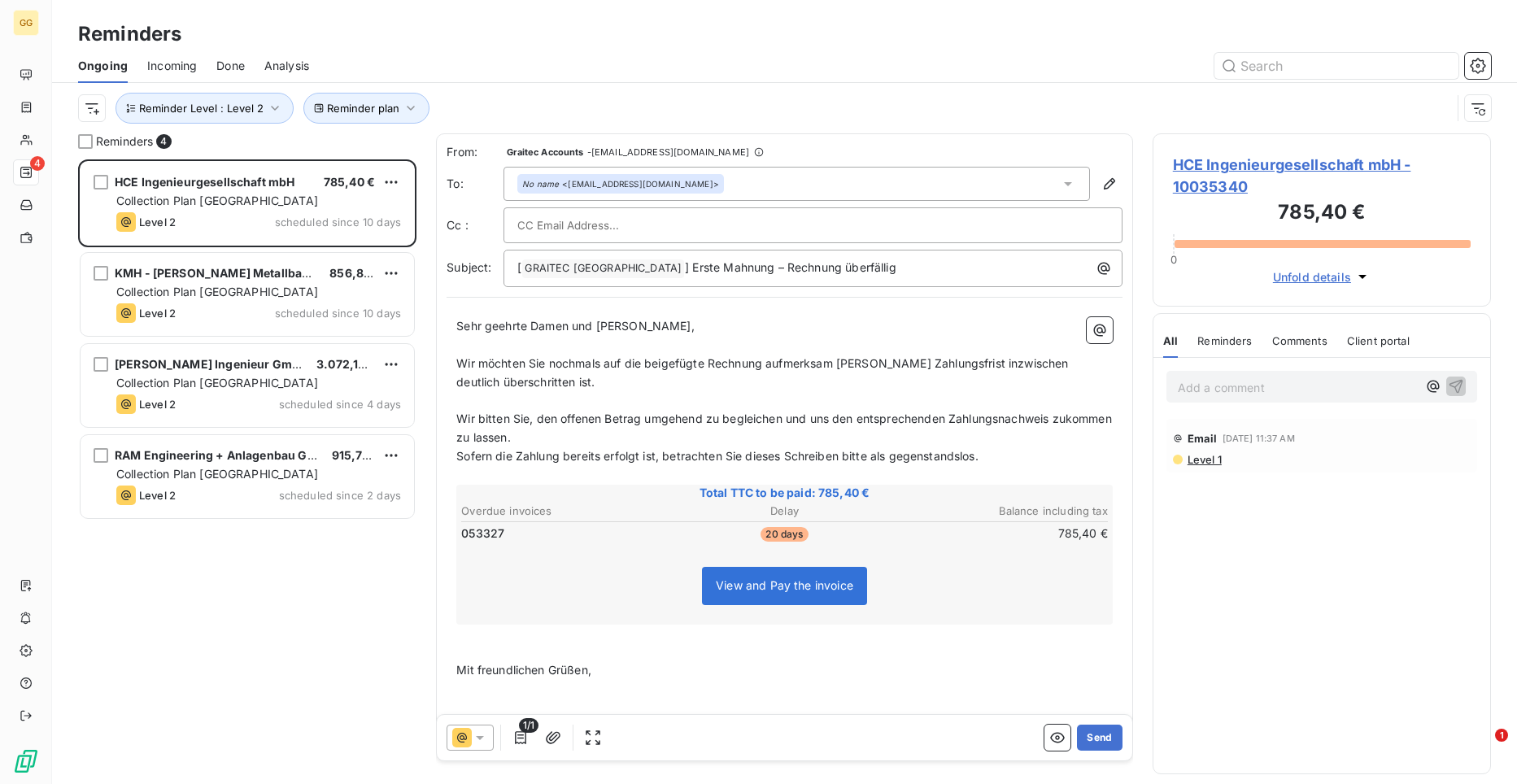
click at [593, 230] on input "text" at bounding box center [605, 226] width 175 height 25
paste input "[PERSON_NAME][EMAIL_ADDRESS][DOMAIN_NAME]"
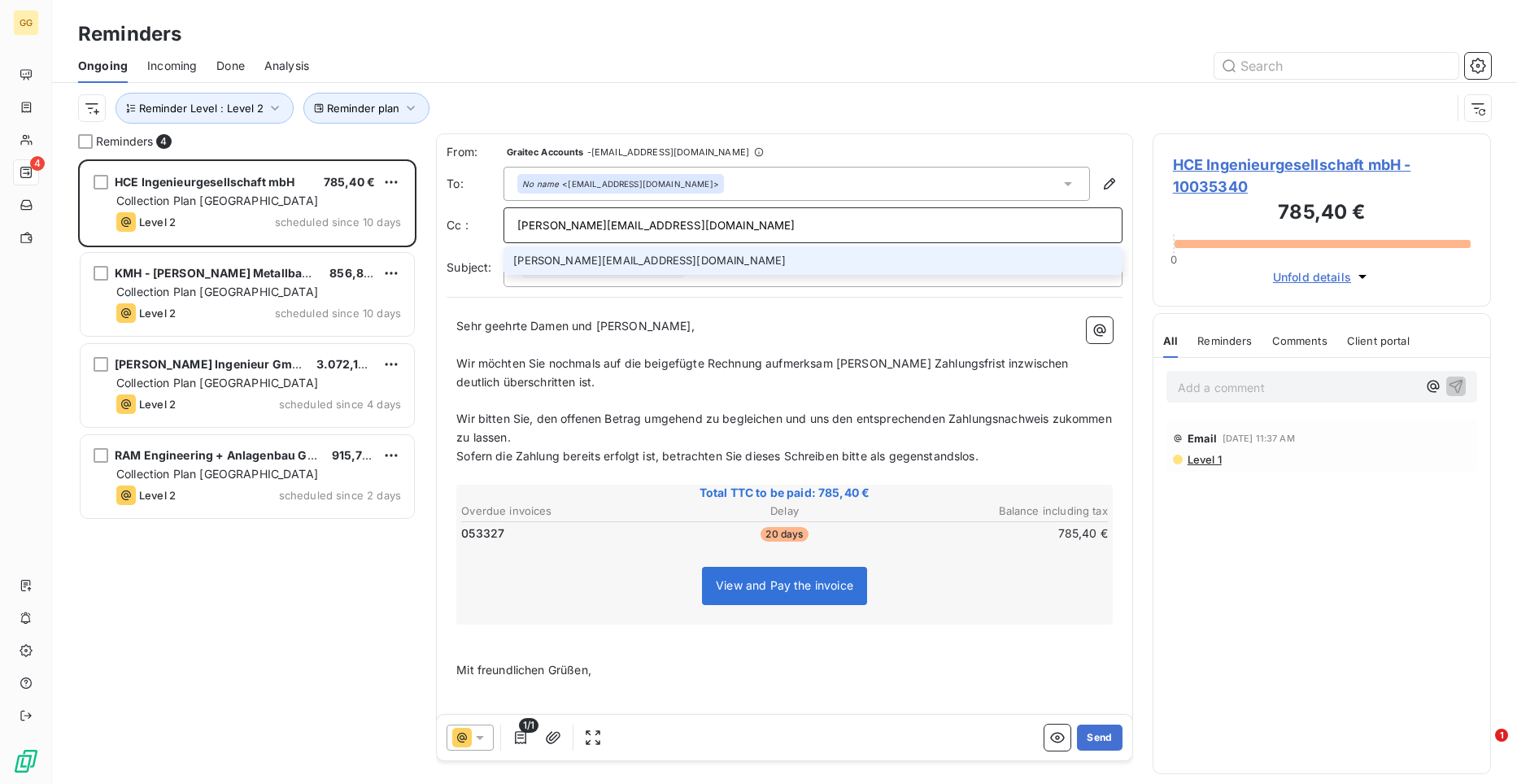
type input "[PERSON_NAME][EMAIL_ADDRESS][DOMAIN_NAME]"
click at [634, 265] on li "[PERSON_NAME][EMAIL_ADDRESS][DOMAIN_NAME]" at bounding box center [812, 260] width 619 height 28
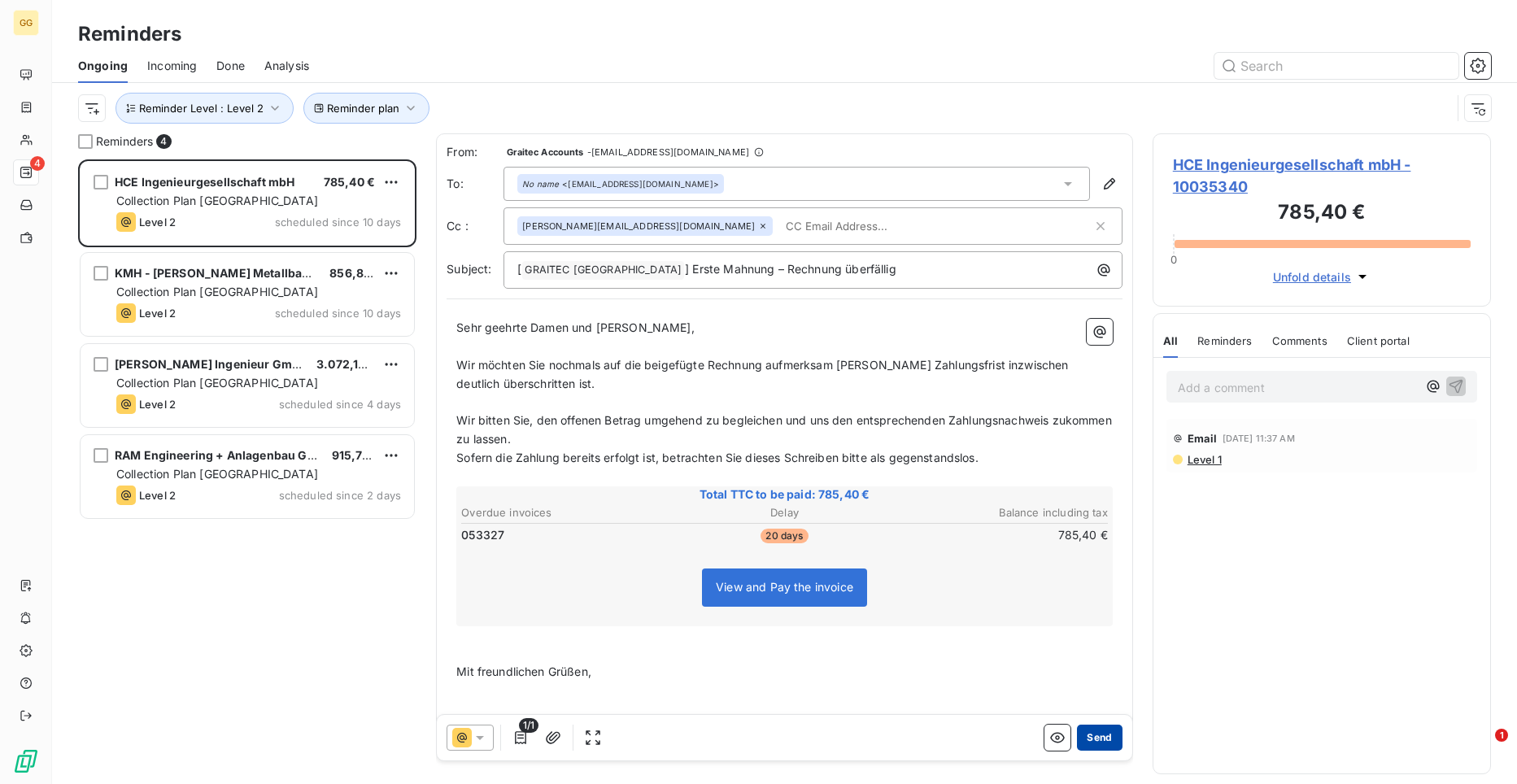
click at [1094, 747] on button "Send" at bounding box center [1099, 738] width 45 height 26
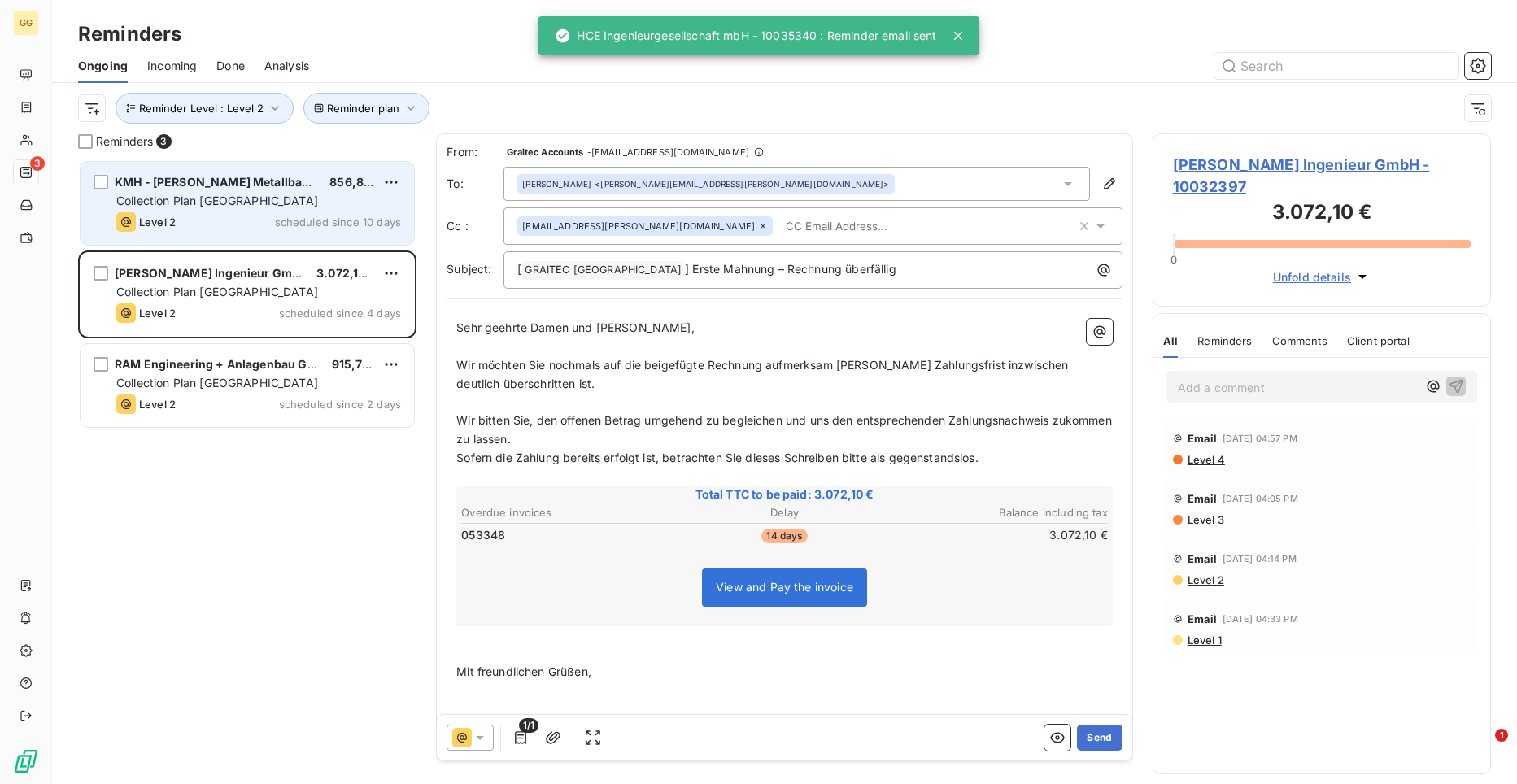
click at [225, 206] on span "Collection Plan [GEOGRAPHIC_DATA]" at bounding box center [217, 200] width 202 height 14
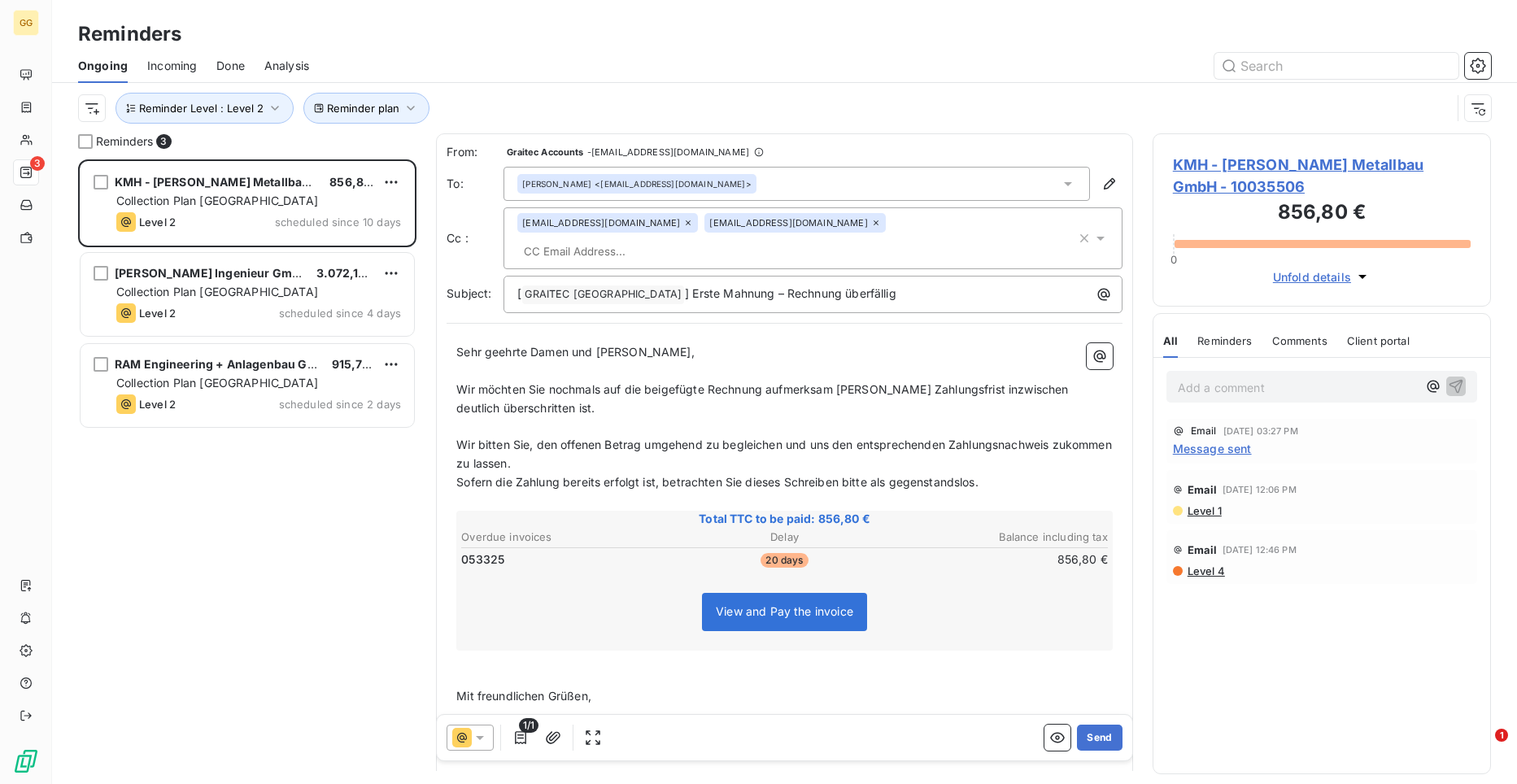
click at [891, 382] on span "Wir möchten Sie nochmals auf die beigefügte Rechnung aufmerksam [PERSON_NAME] Z…" at bounding box center [763, 398] width 615 height 32
click at [915, 389] on p "Wir möchten Sie nochmals auf die beigefügte Rechnung aufmerksam [PERSON_NAME] Z…" at bounding box center [784, 399] width 656 height 37
click at [871, 227] on icon at bounding box center [876, 223] width 10 height 10
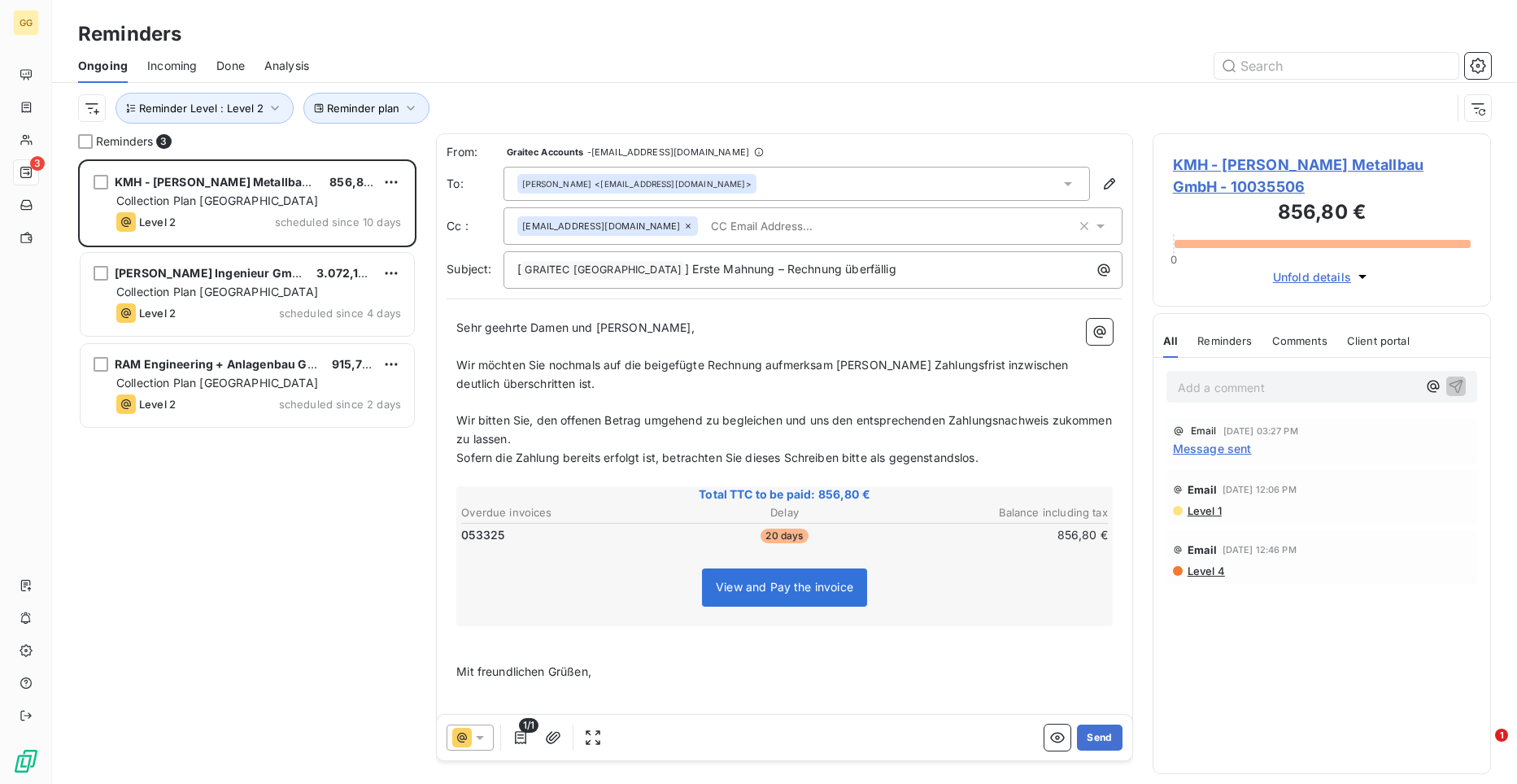
click at [787, 325] on p "Sehr geehrte Damen und [PERSON_NAME]," at bounding box center [784, 328] width 656 height 19
click at [1085, 736] on button "Send" at bounding box center [1099, 738] width 45 height 26
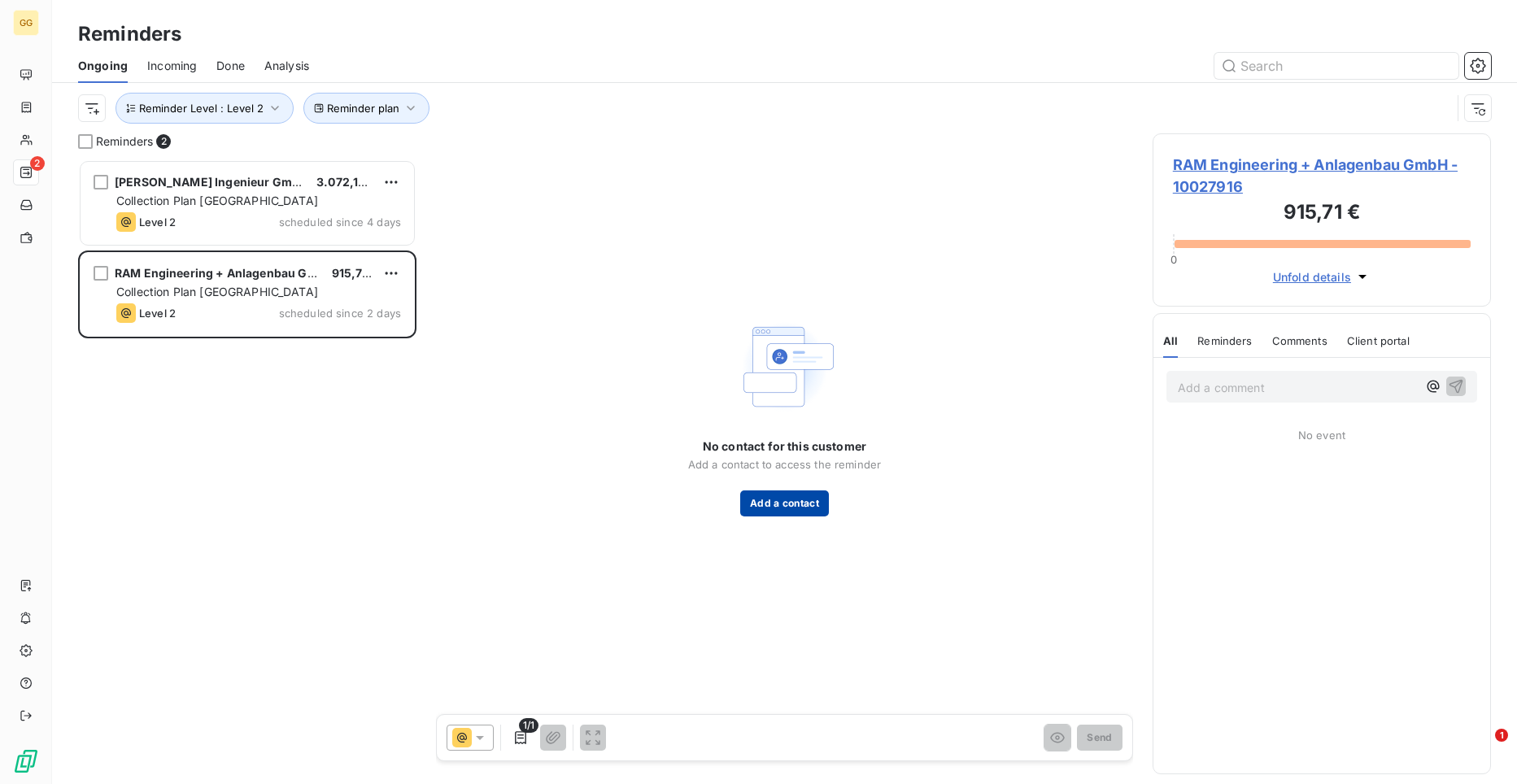
click at [822, 504] on button "Add a contact" at bounding box center [784, 504] width 88 height 26
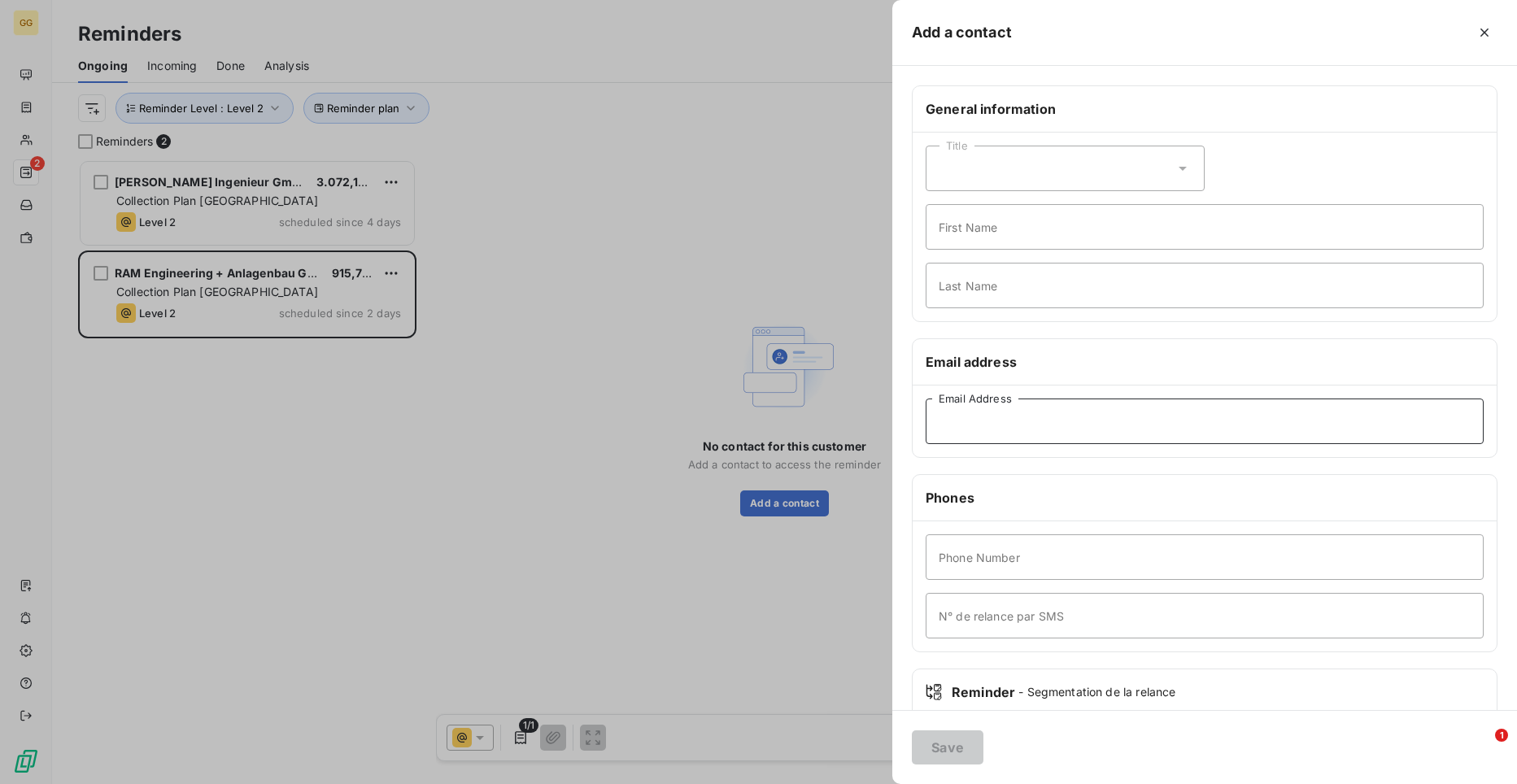
click at [1248, 430] on input "Email Address" at bounding box center [1204, 421] width 558 height 45
paste input "[EMAIL_ADDRESS][DOMAIN_NAME]"
type input "[EMAIL_ADDRESS][DOMAIN_NAME]"
click at [964, 743] on button "Save" at bounding box center [948, 747] width 72 height 34
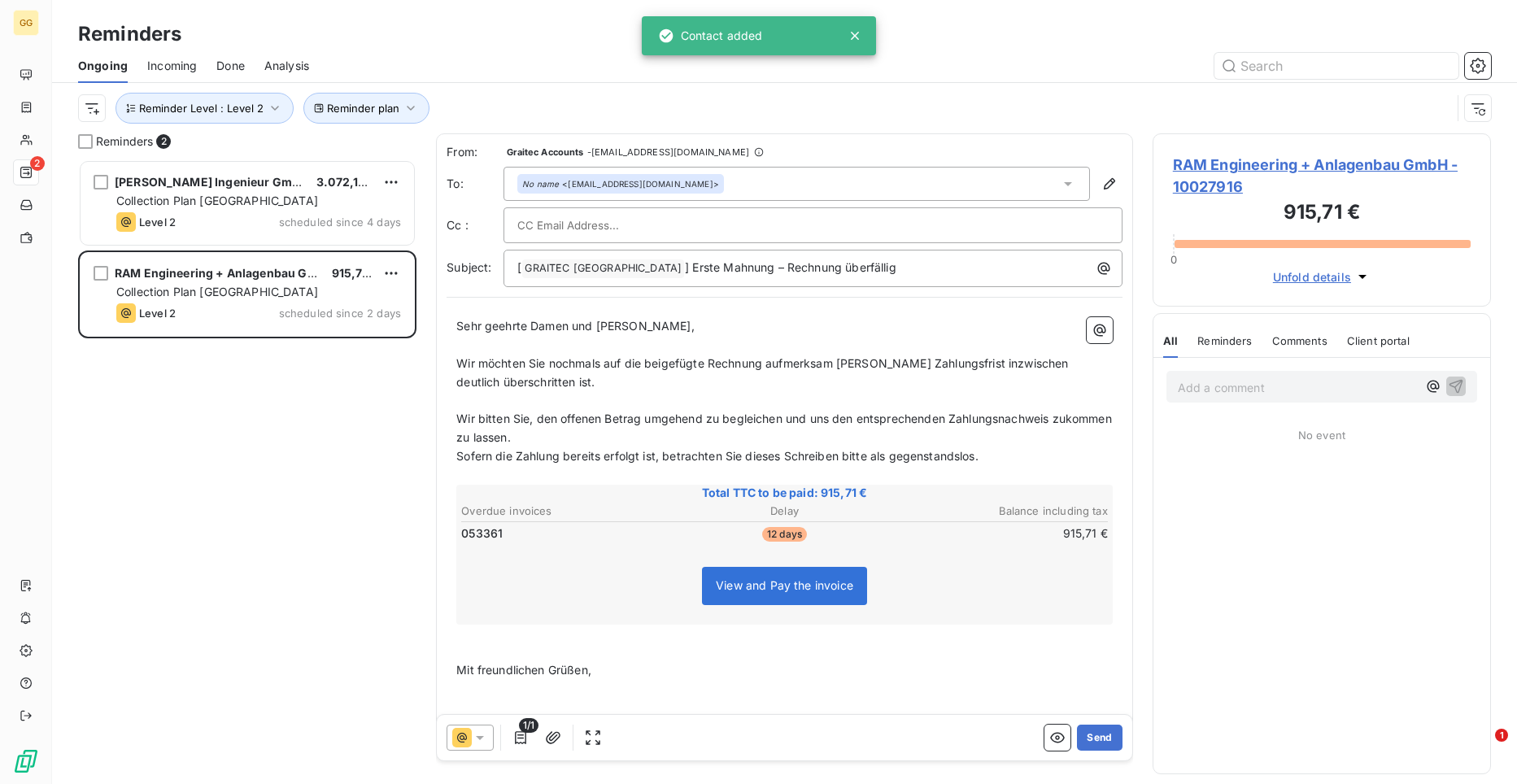
click at [681, 231] on div at bounding box center [813, 226] width 592 height 25
click at [573, 225] on input "text" at bounding box center [813, 226] width 592 height 25
paste input "[EMAIL_ADDRESS][DOMAIN_NAME]"
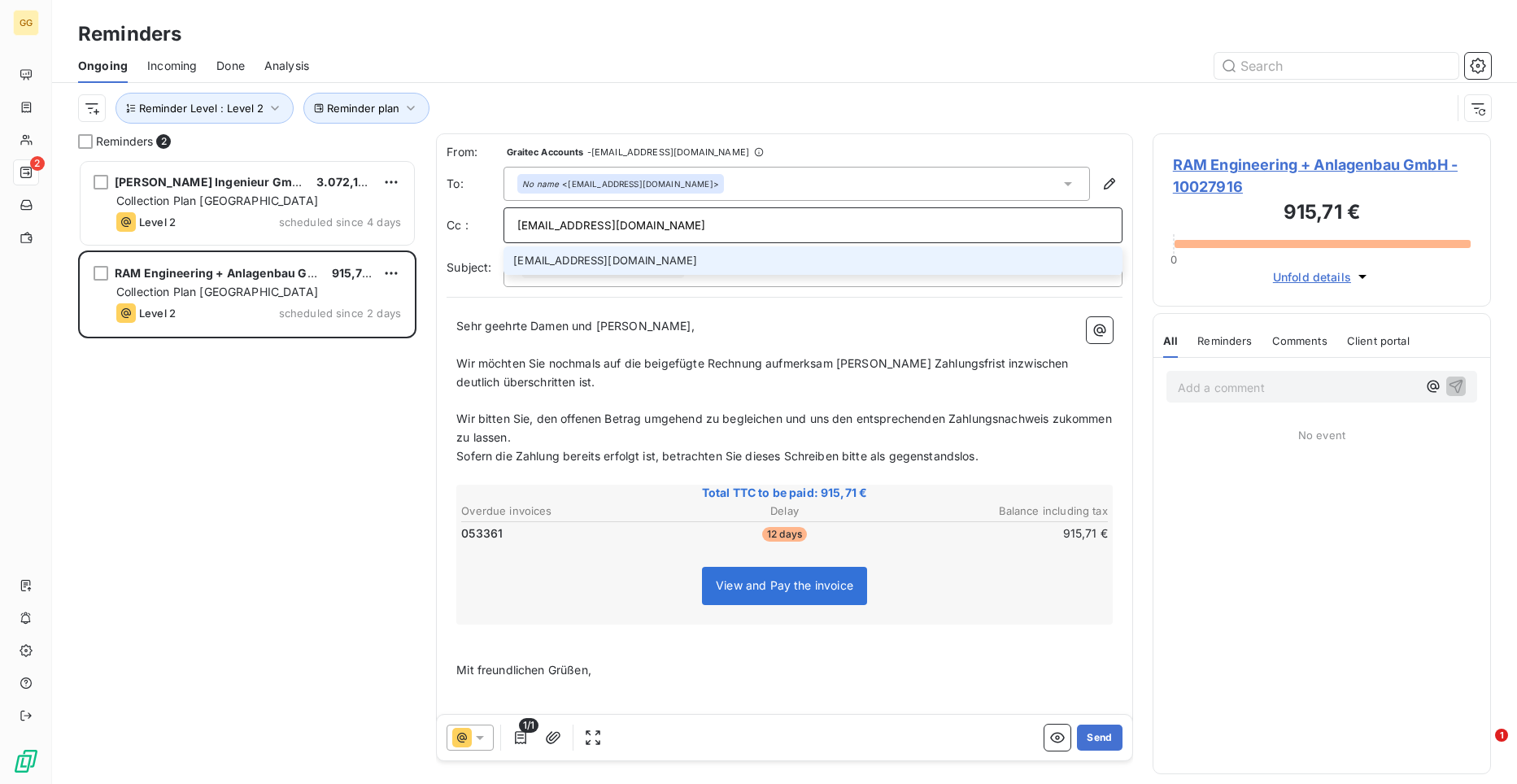
type input "[EMAIL_ADDRESS][DOMAIN_NAME]"
click at [889, 367] on span "Wir möchten Sie nochmals auf die beigefügte Rechnung aufmerksam [PERSON_NAME] Z…" at bounding box center [763, 372] width 615 height 32
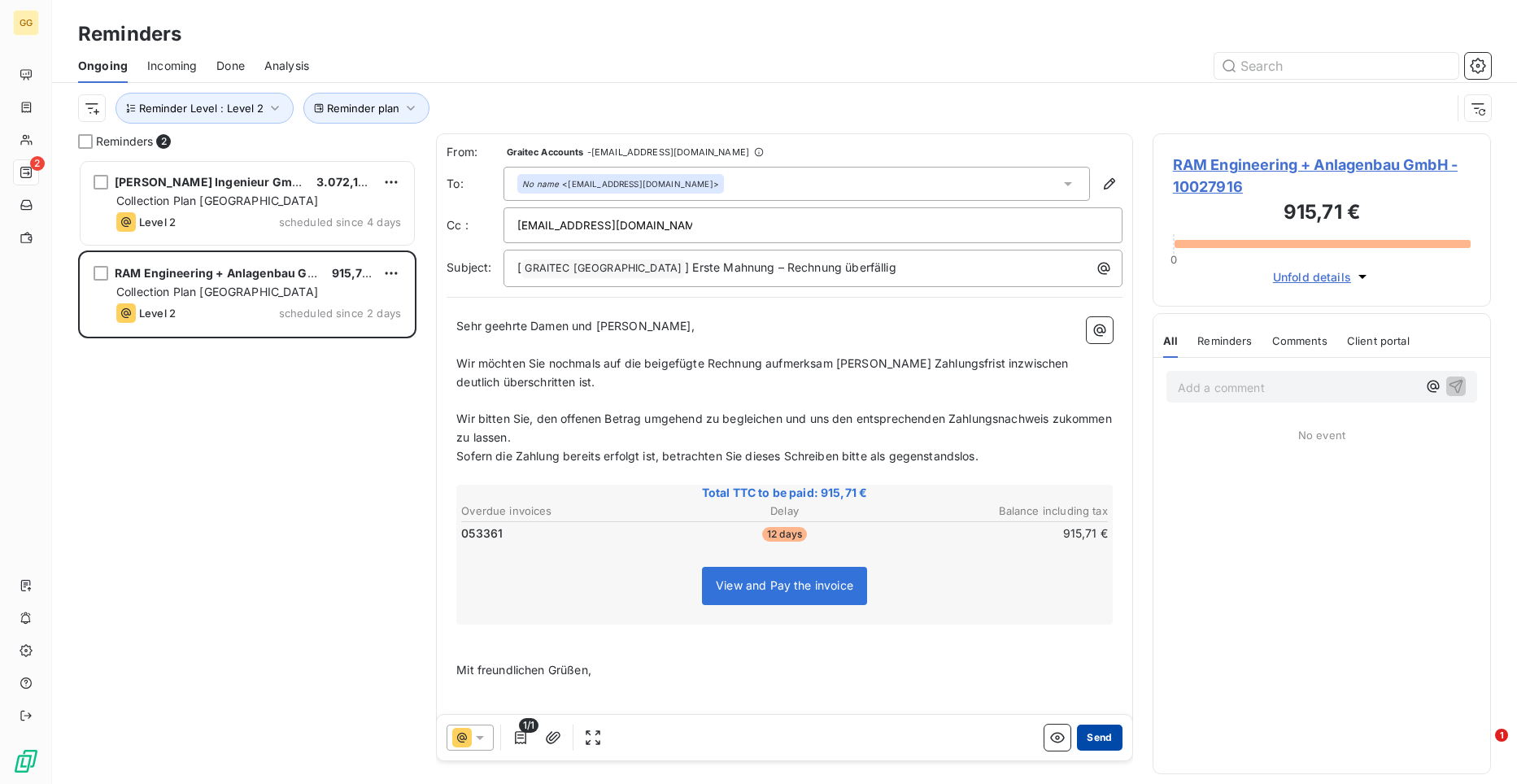
click at [1081, 739] on button "Send" at bounding box center [1099, 738] width 45 height 26
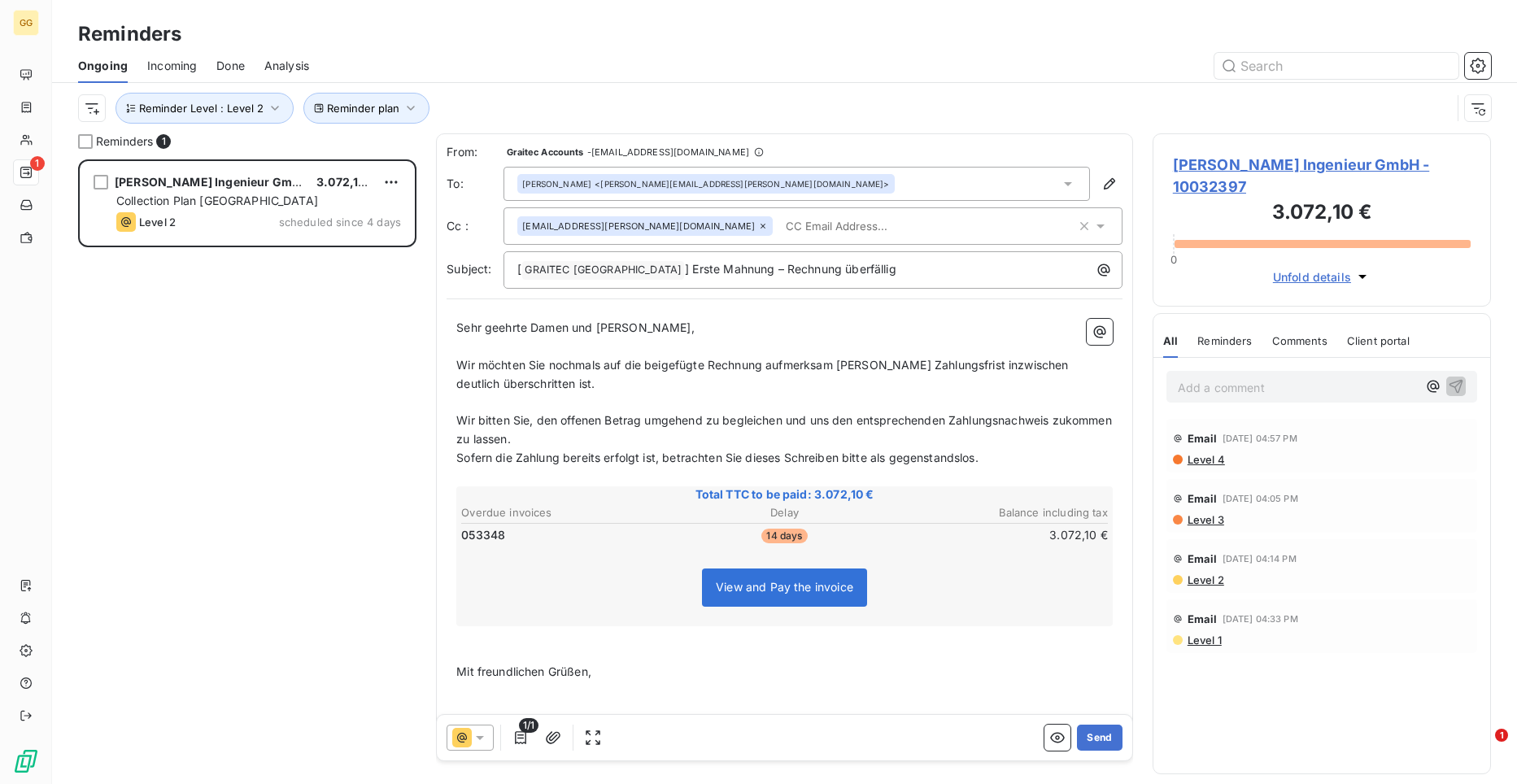
click at [889, 366] on span "Wir möchten Sie nochmals auf die beigefügte Rechnung aufmerksam [PERSON_NAME] Z…" at bounding box center [763, 373] width 615 height 32
click at [1091, 740] on button "Send" at bounding box center [1099, 738] width 45 height 26
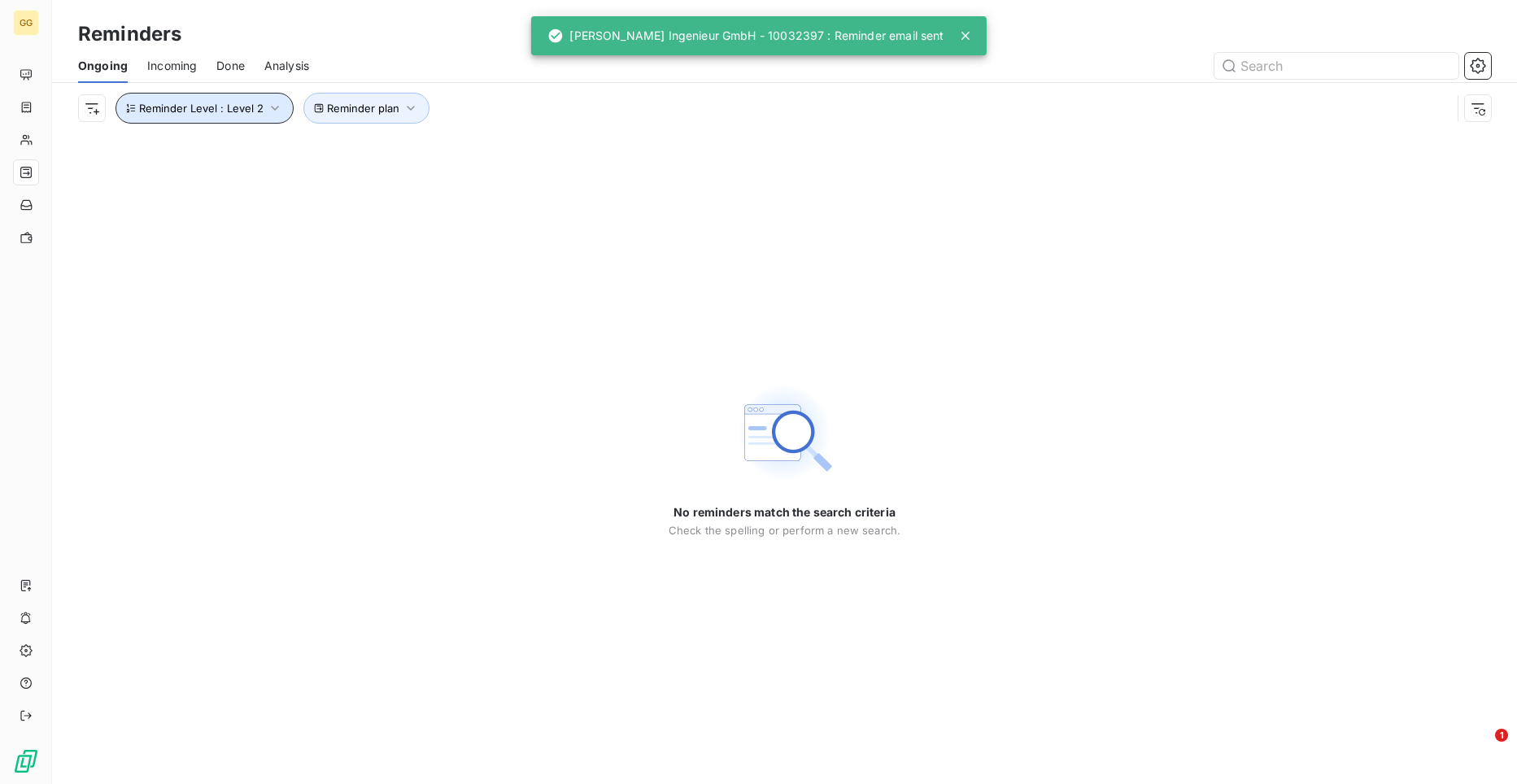
click at [278, 109] on icon "button" at bounding box center [275, 108] width 17 height 17
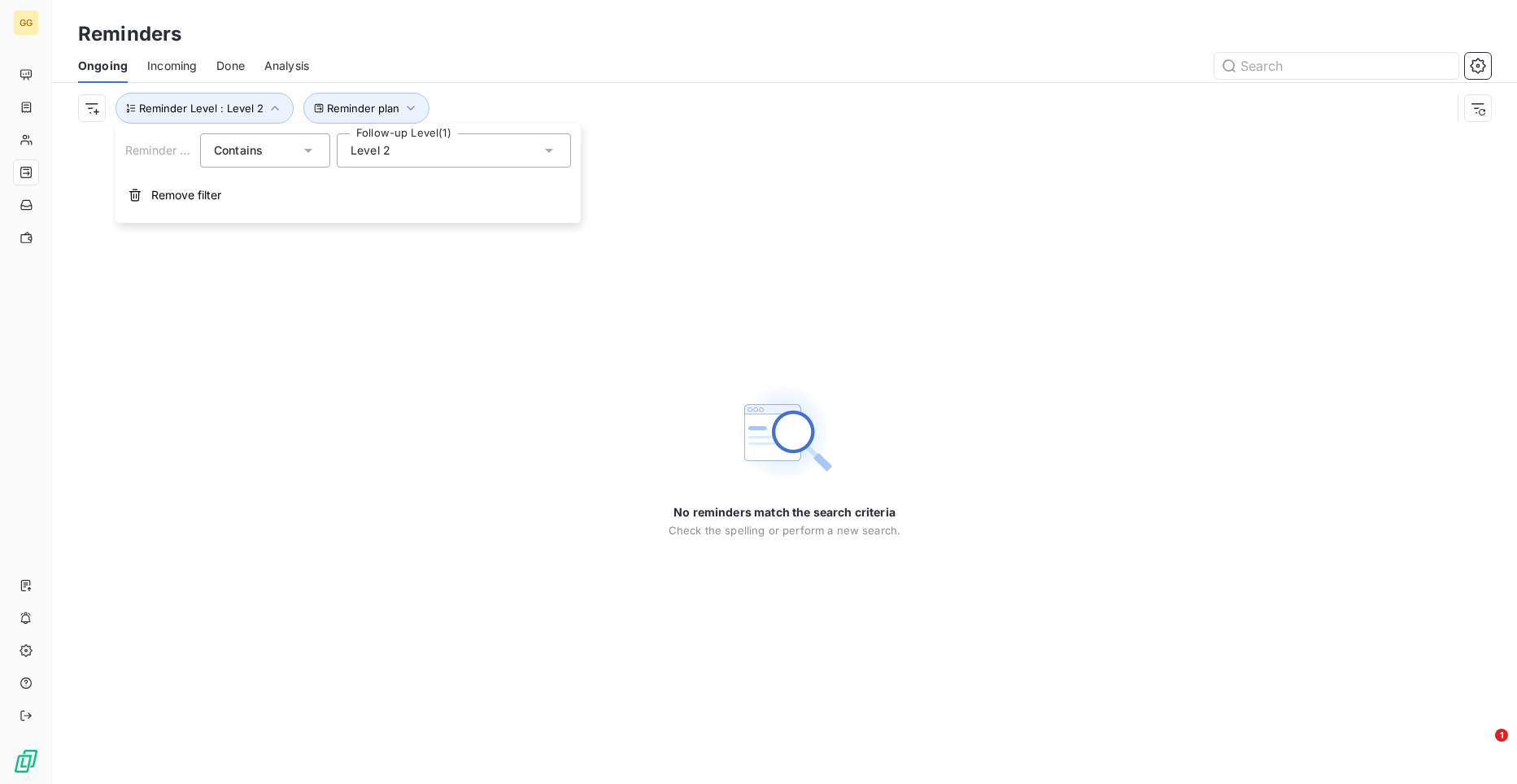
click at [553, 154] on icon at bounding box center [549, 150] width 17 height 17
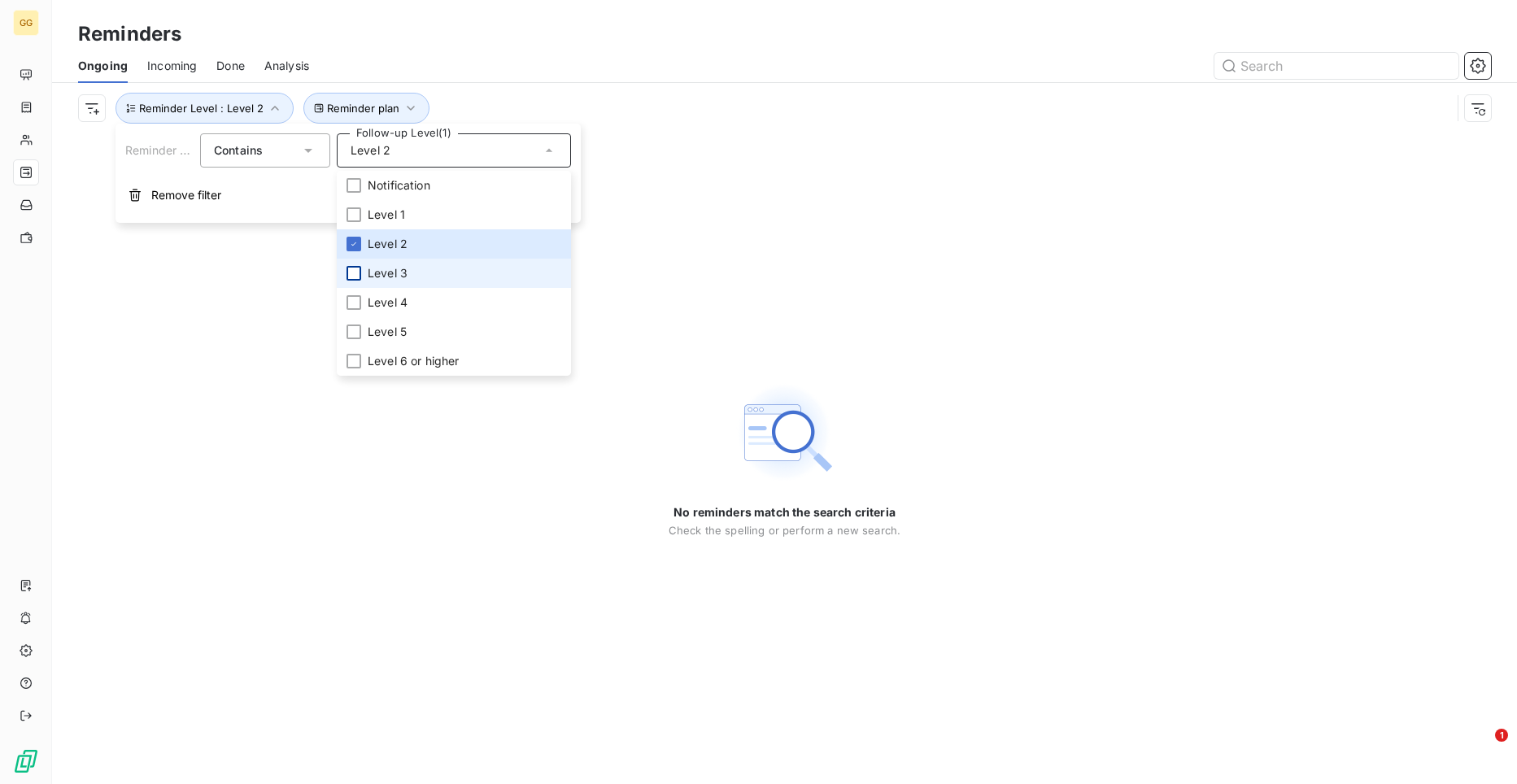
click at [356, 273] on div at bounding box center [354, 273] width 15 height 15
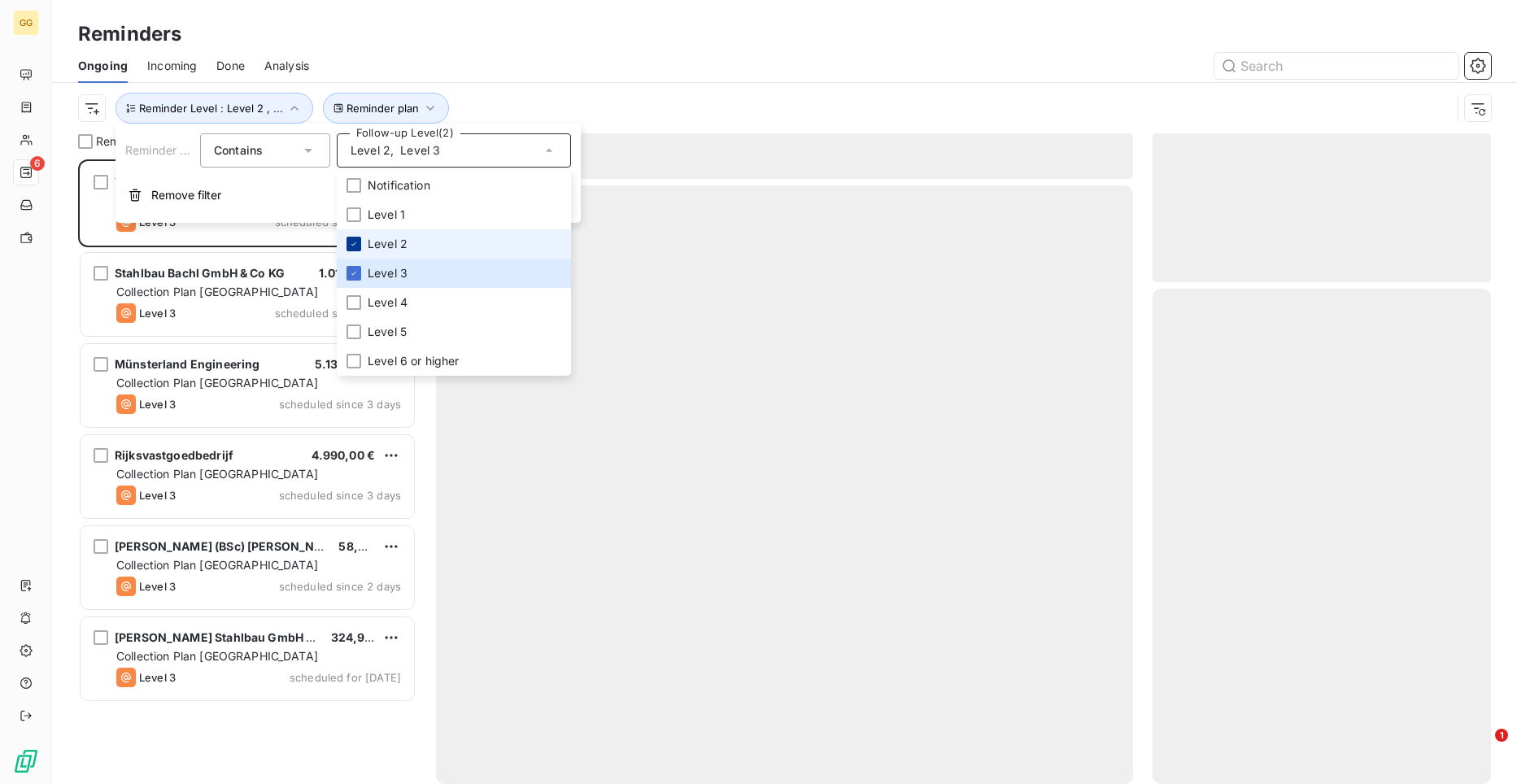
scroll to position [612, 327]
click at [352, 242] on icon at bounding box center [354, 244] width 10 height 10
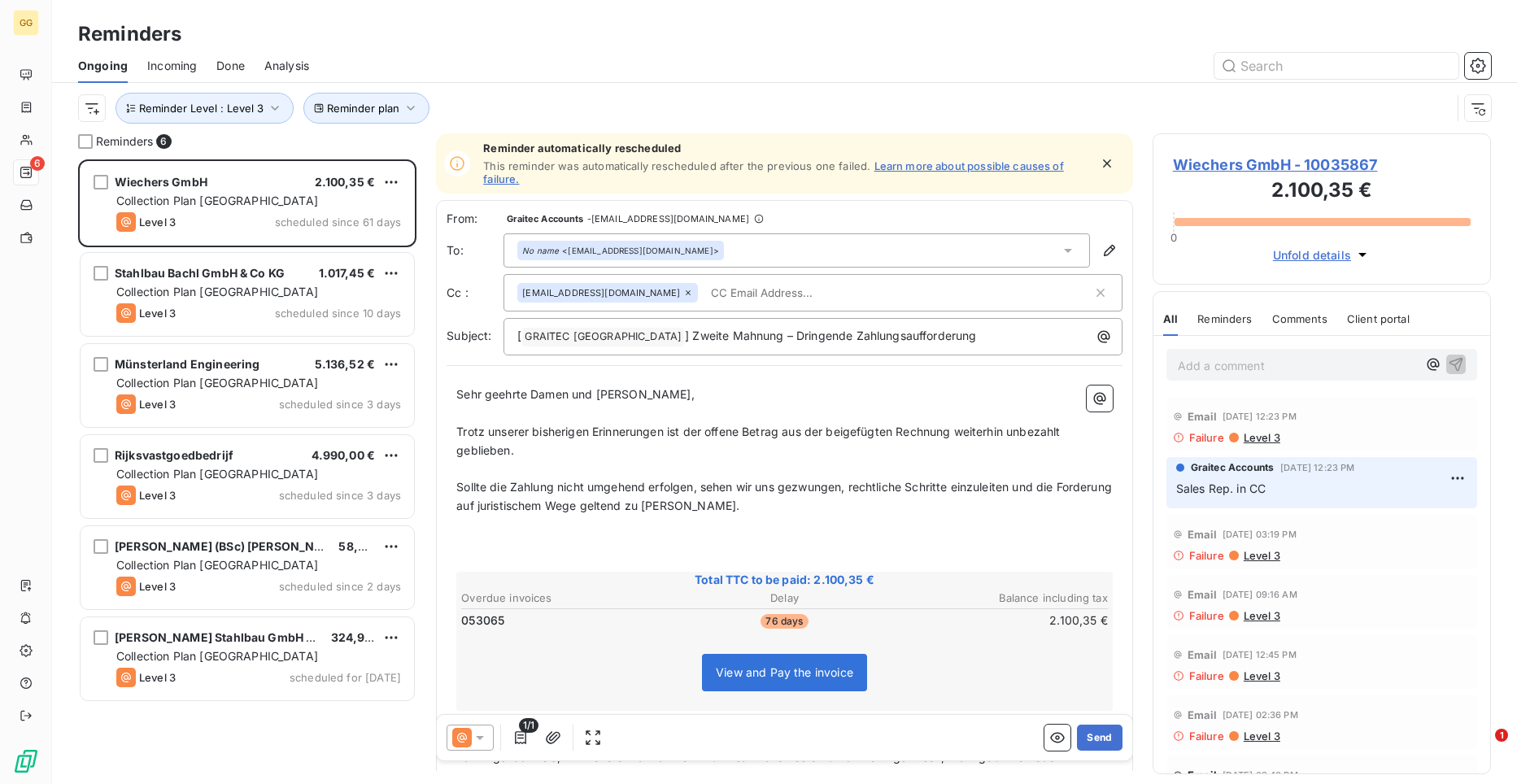
click at [723, 91] on div "Reminder plan Reminder Level : Level 3" at bounding box center [785, 107] width 1413 height 50
drag, startPoint x: 1291, startPoint y: 161, endPoint x: 1177, endPoint y: 170, distance: 114.4
click at [1177, 170] on span "Wiechers GmbH - 10035867" at bounding box center [1322, 164] width 297 height 22
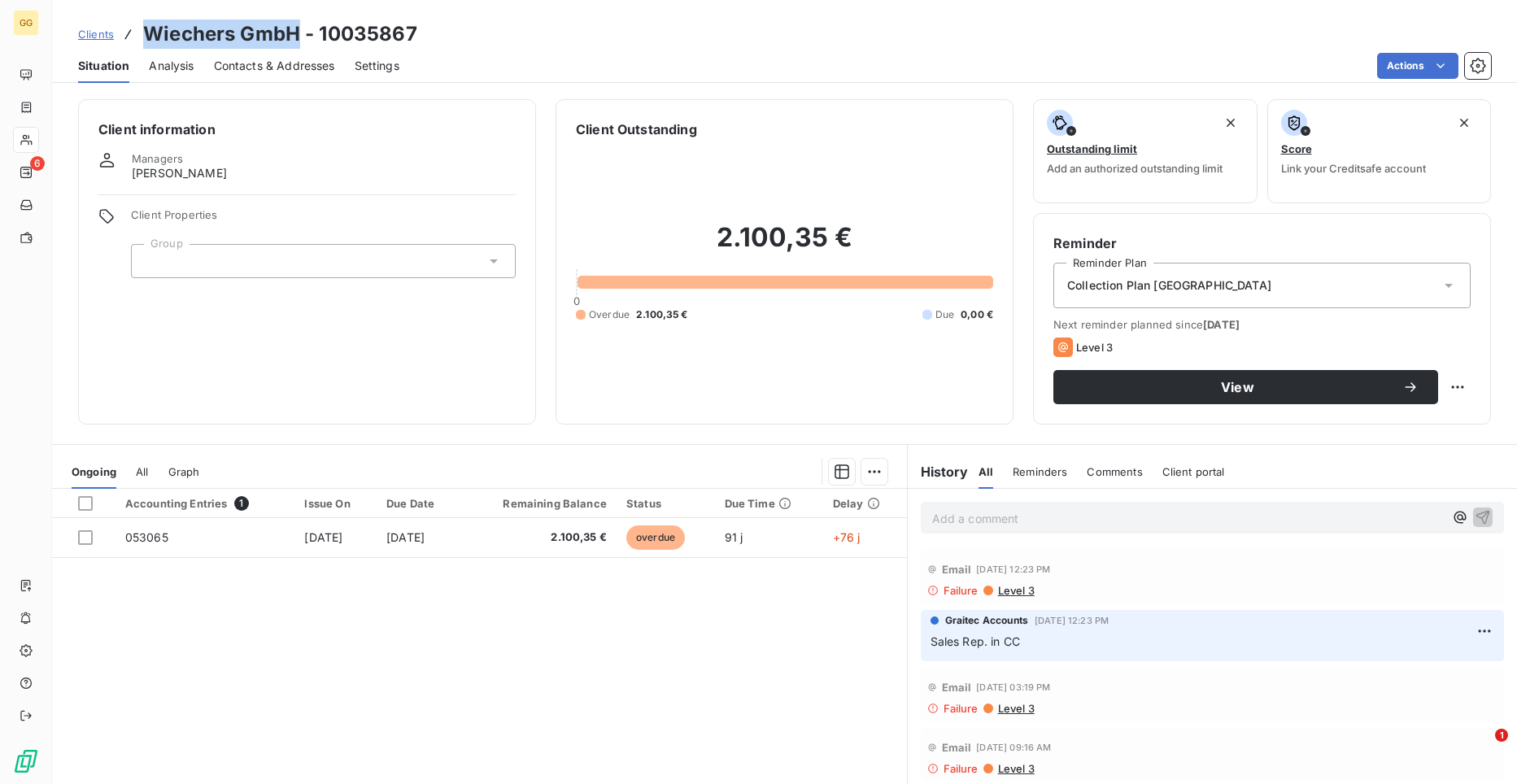
drag, startPoint x: 298, startPoint y: 35, endPoint x: 141, endPoint y: 22, distance: 157.5
click at [141, 22] on div "Clients Wiechers GmbH - 10035867" at bounding box center [248, 34] width 339 height 29
copy h3 "Wiechers GmbH"
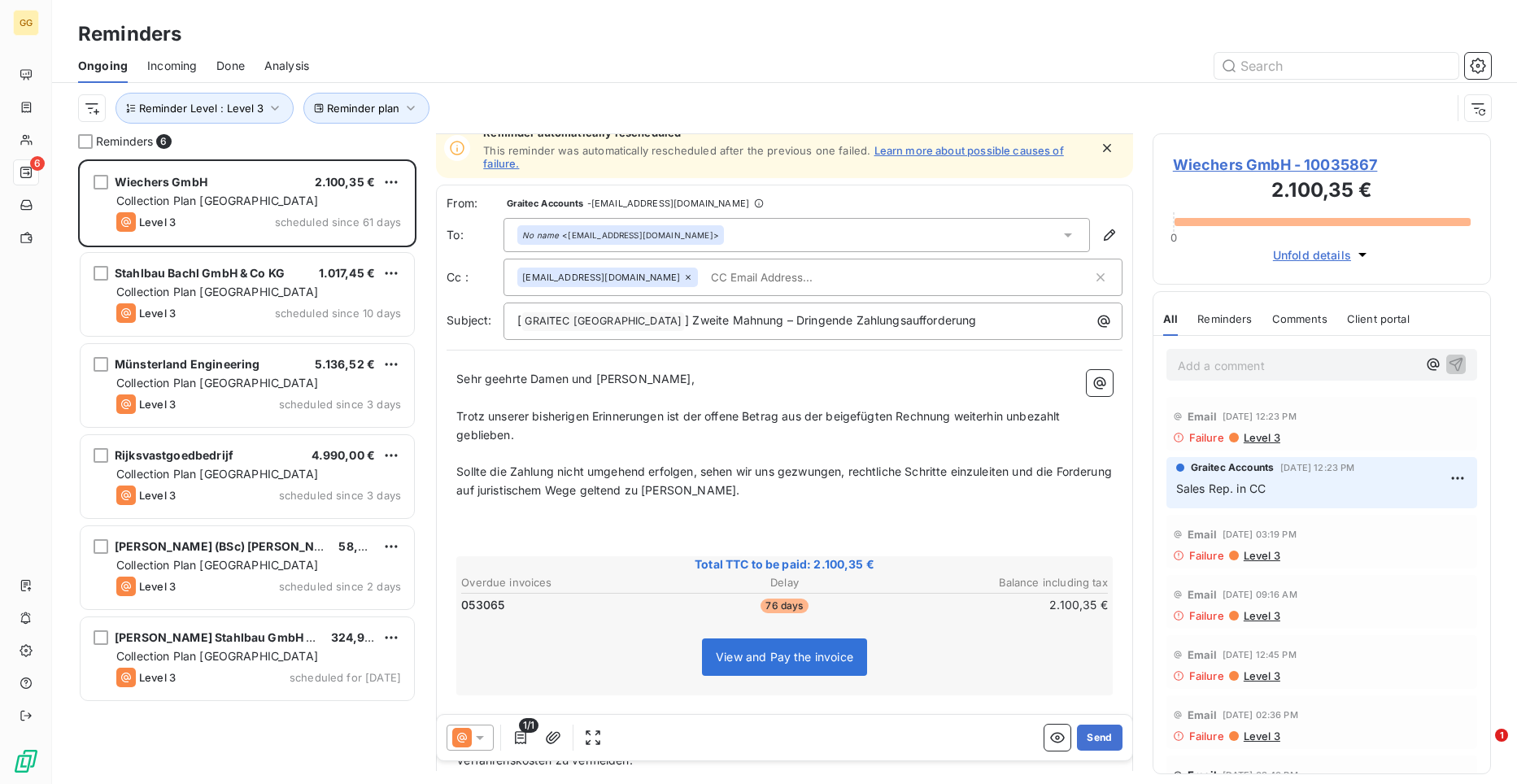
scroll to position [2, 0]
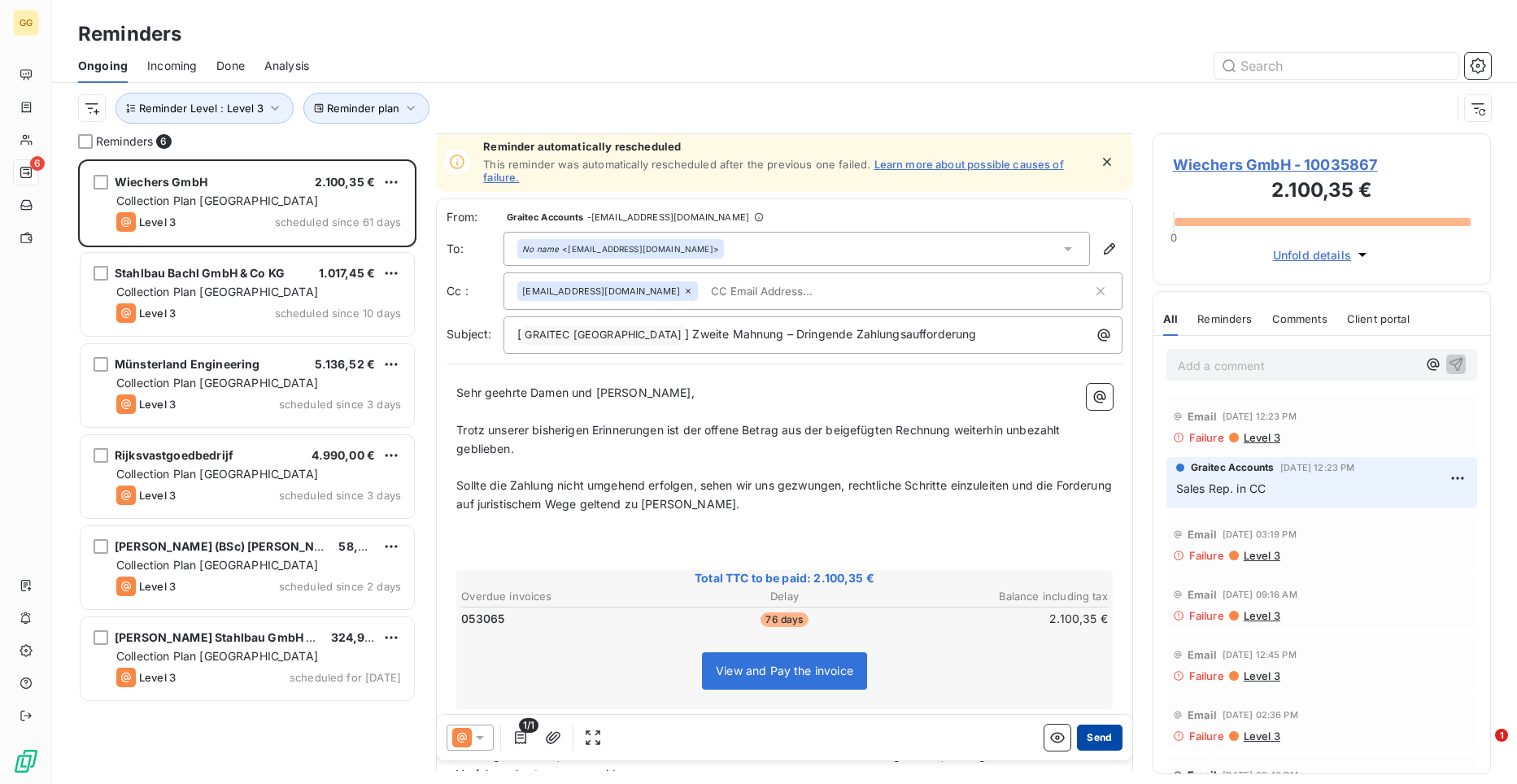
click at [1099, 737] on button "Send" at bounding box center [1099, 738] width 45 height 26
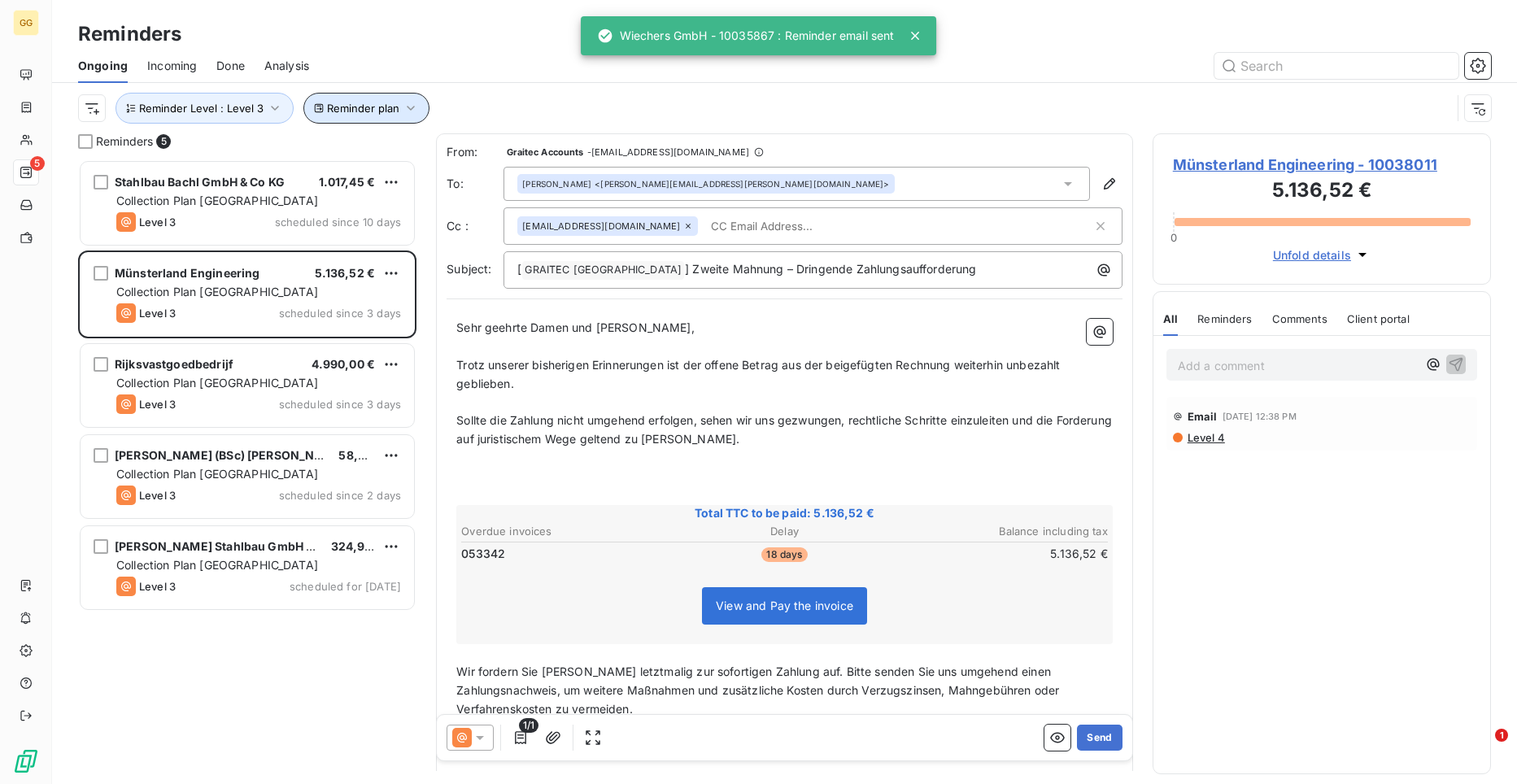
click at [402, 104] on icon "button" at bounding box center [411, 108] width 17 height 17
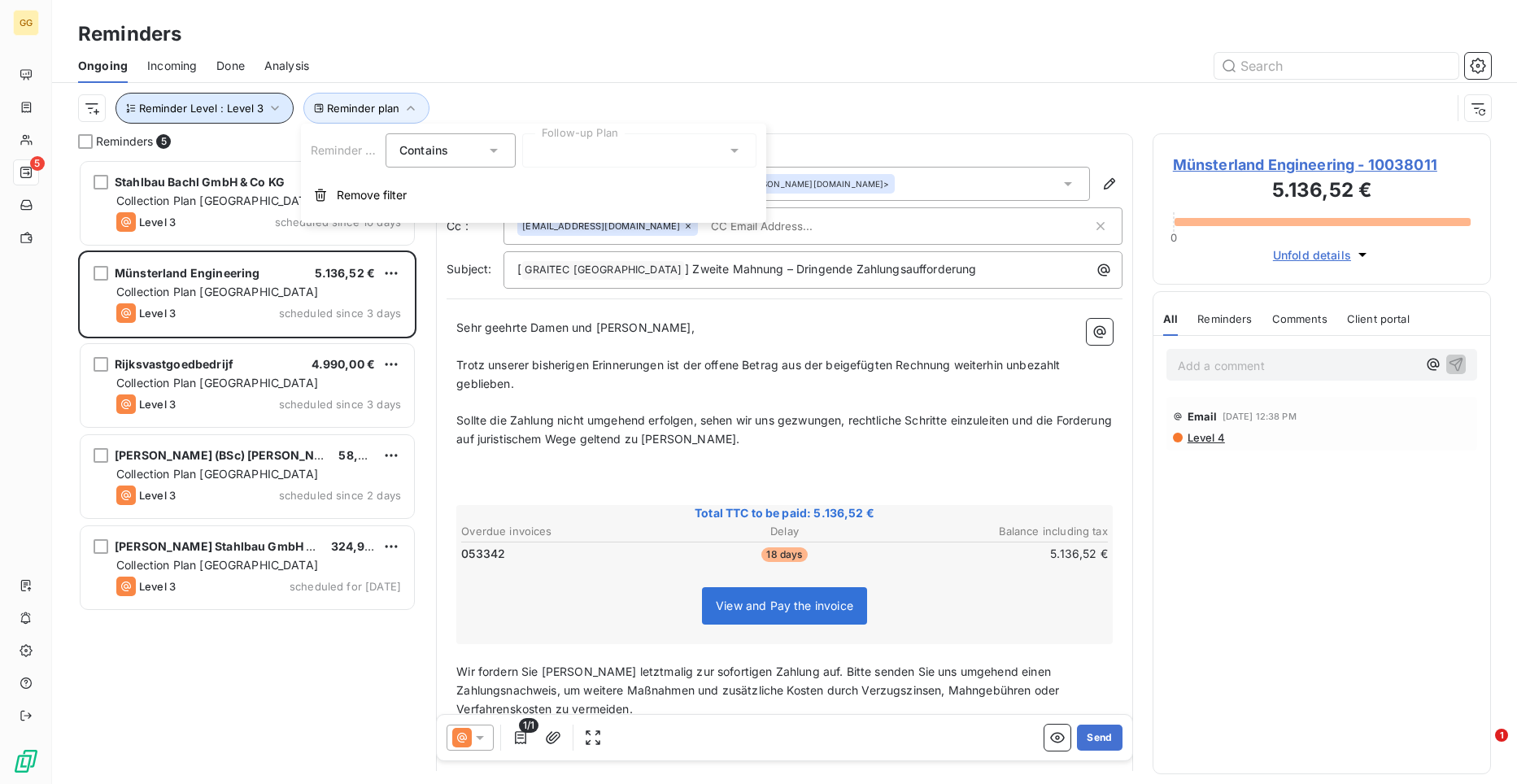
click at [247, 116] on button "Reminder Level : Level 3" at bounding box center [205, 107] width 178 height 31
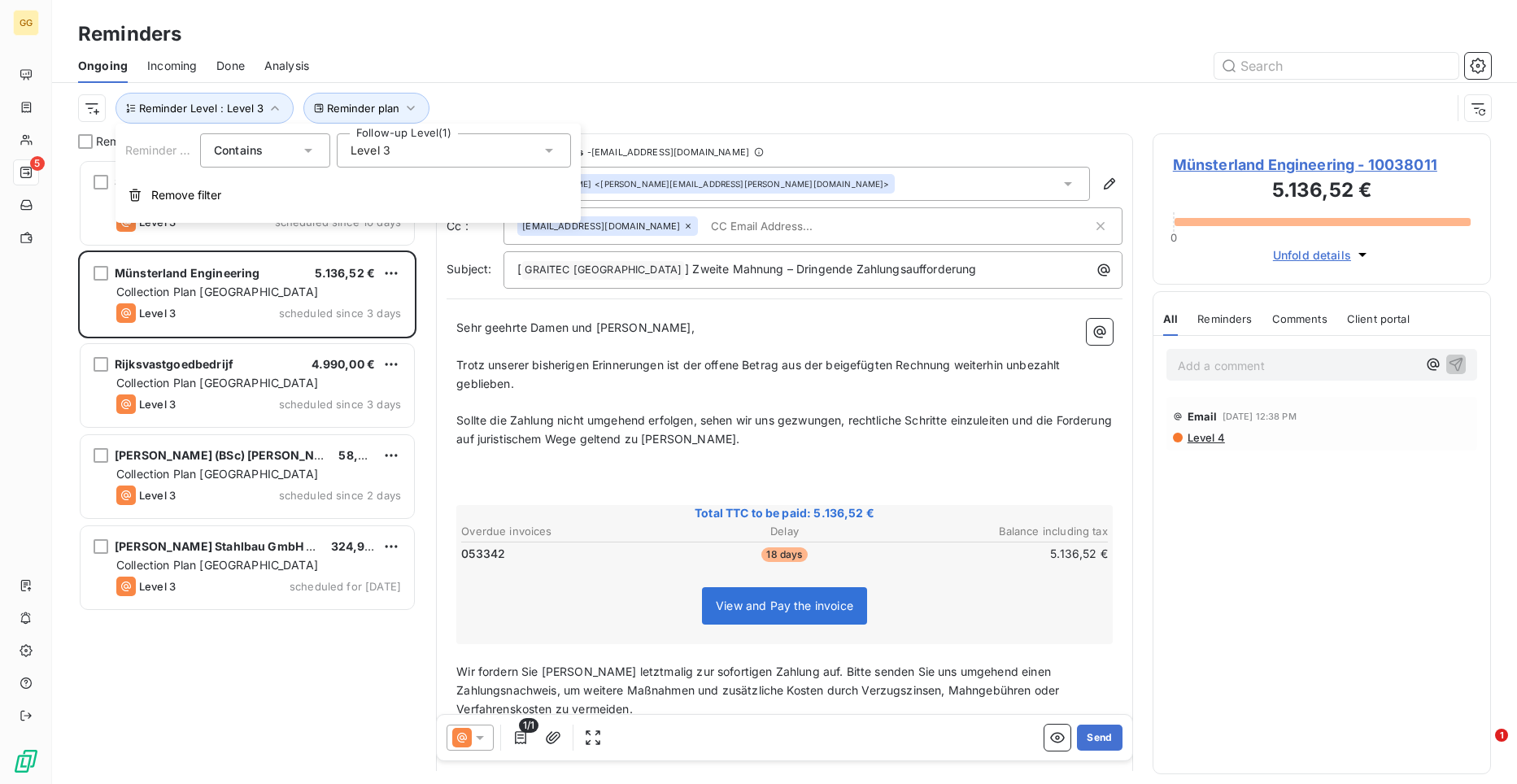
click at [551, 150] on icon at bounding box center [549, 150] width 8 height 4
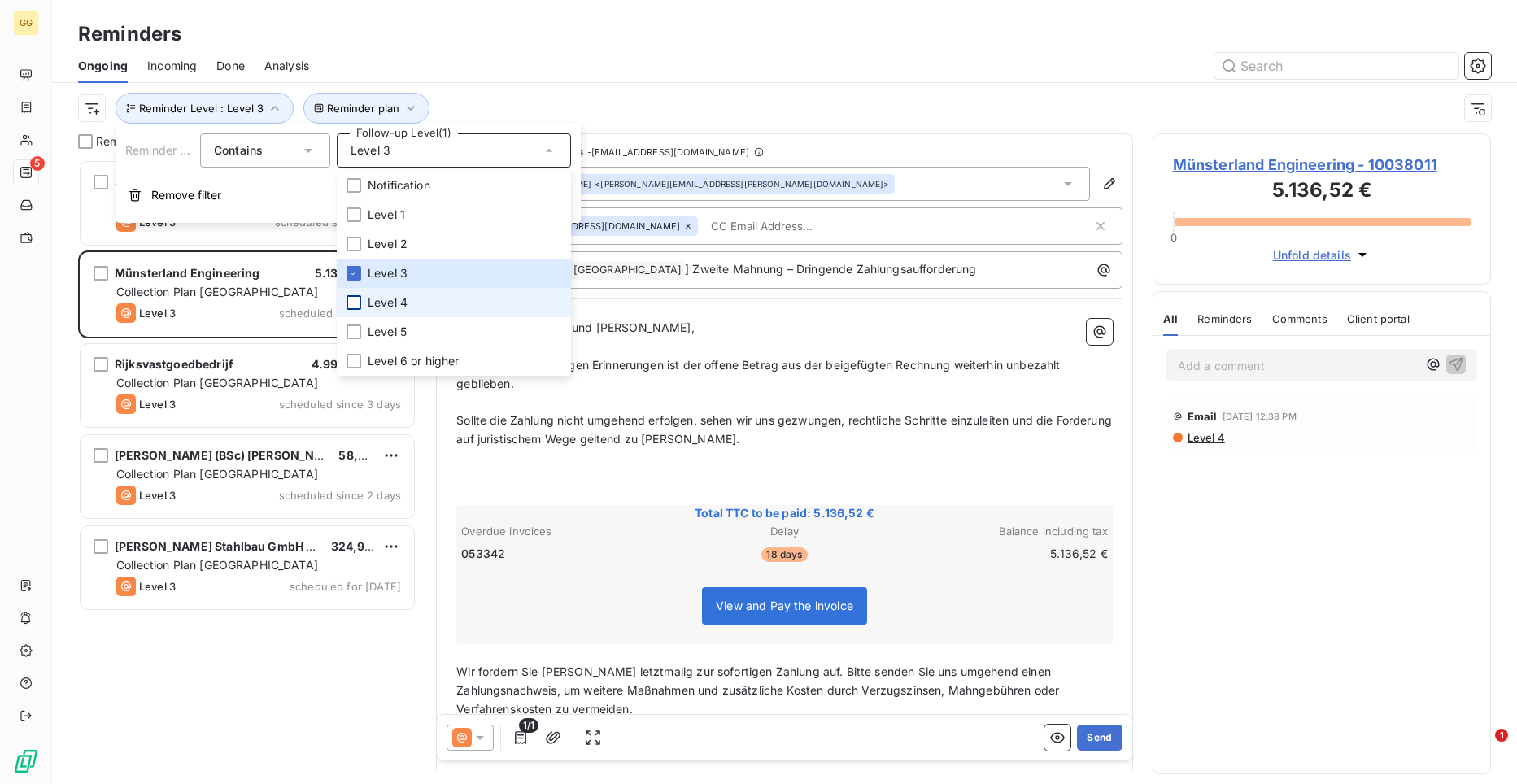
click at [358, 306] on div at bounding box center [354, 302] width 15 height 15
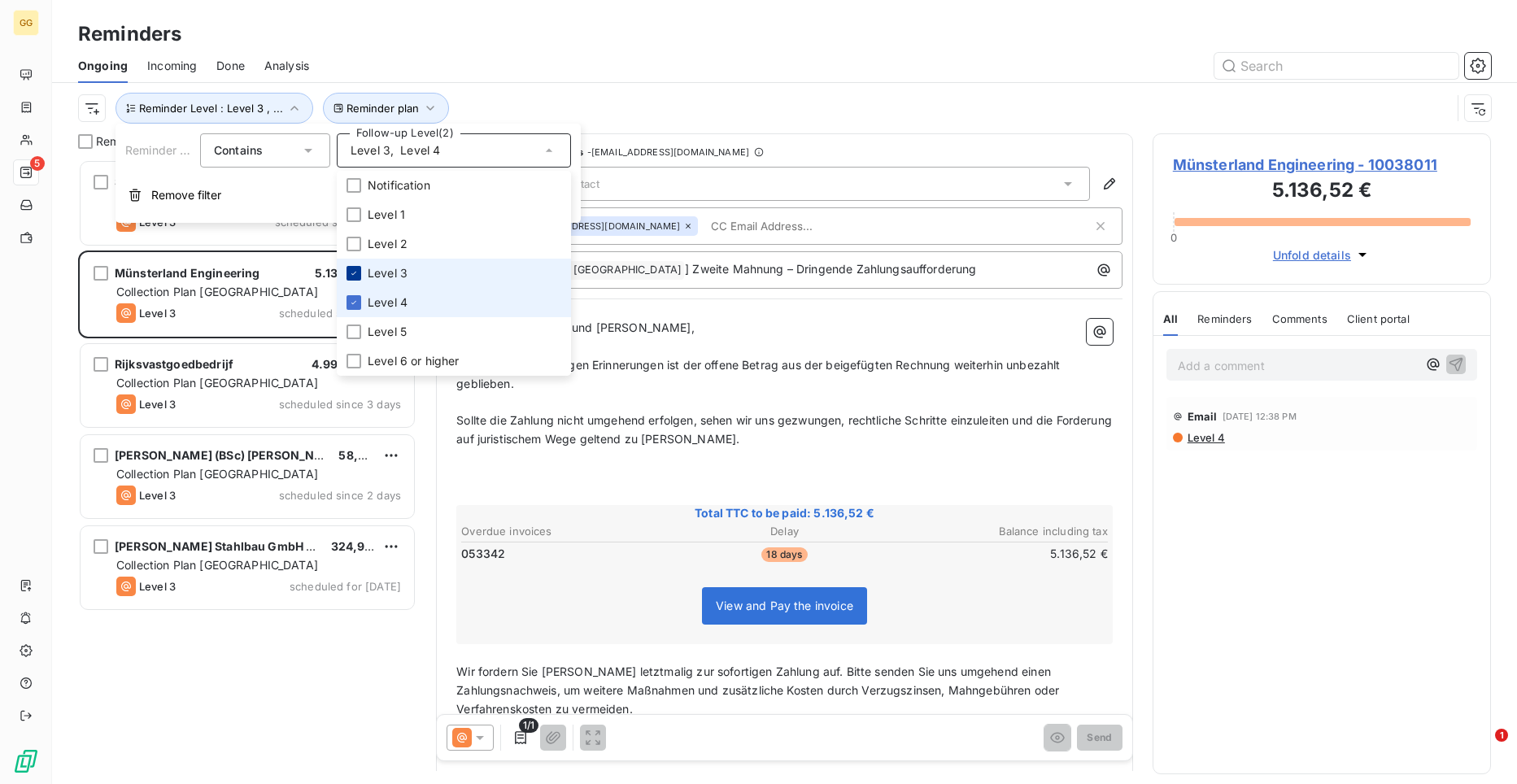
scroll to position [612, 327]
click at [352, 270] on icon at bounding box center [354, 273] width 10 height 10
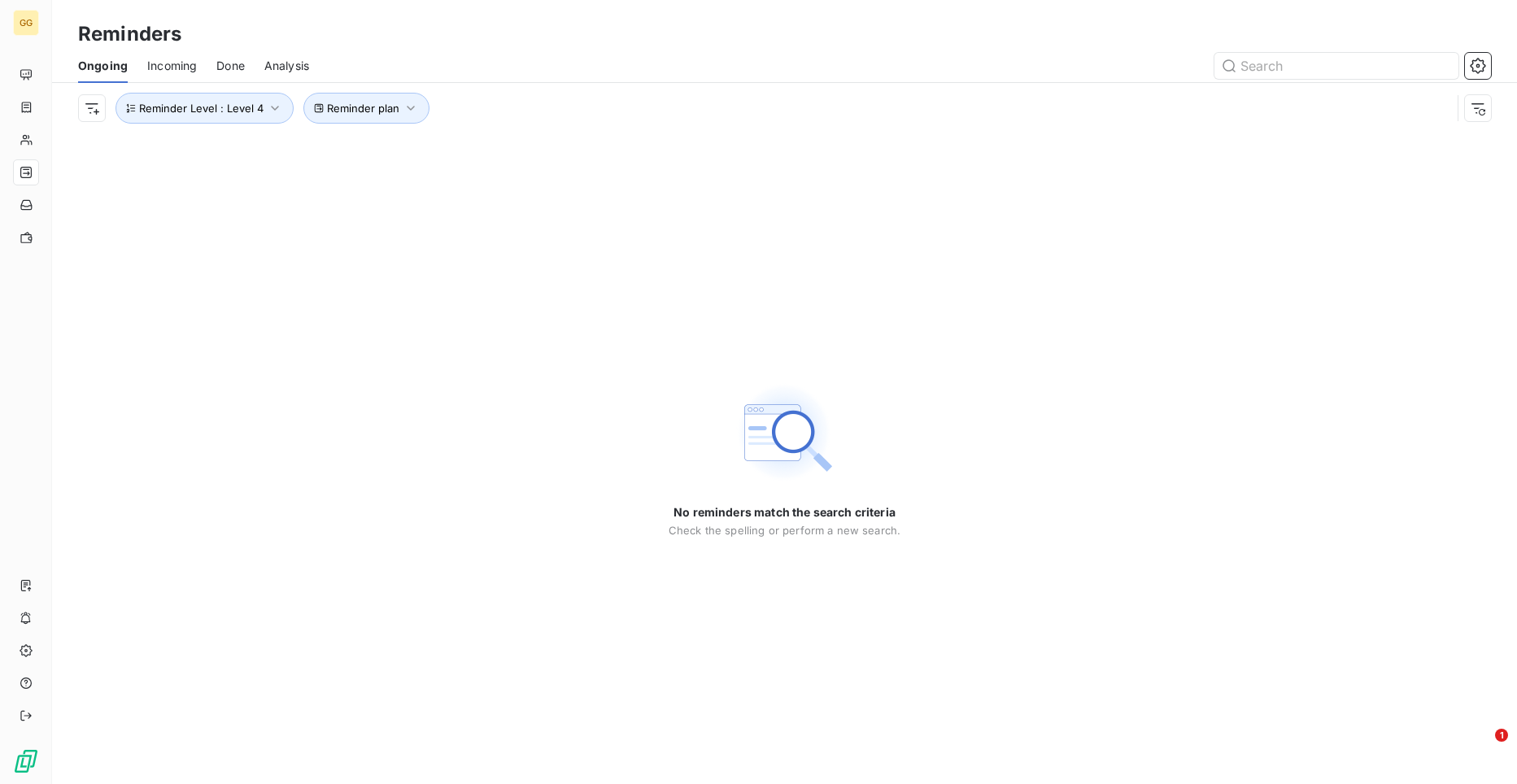
click at [240, 297] on div "No reminders match the search criteria Check the spelling or perform a new sear…" at bounding box center [784, 459] width 1465 height 651
click at [402, 104] on icon "button" at bounding box center [411, 108] width 17 height 17
click at [270, 104] on icon "button" at bounding box center [275, 108] width 17 height 17
click at [560, 146] on div "Level 4" at bounding box center [454, 150] width 235 height 34
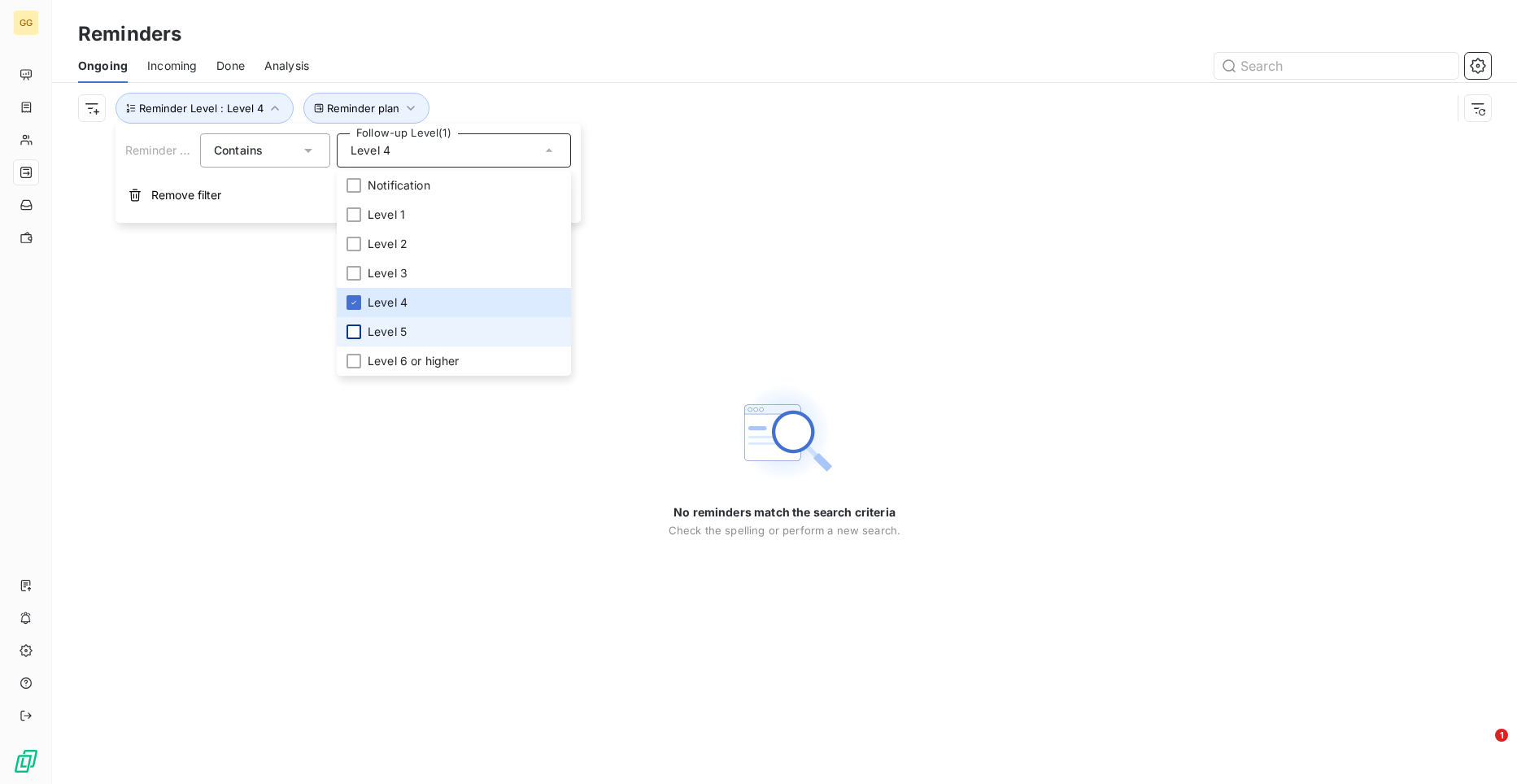
click at [353, 325] on div at bounding box center [354, 332] width 15 height 15
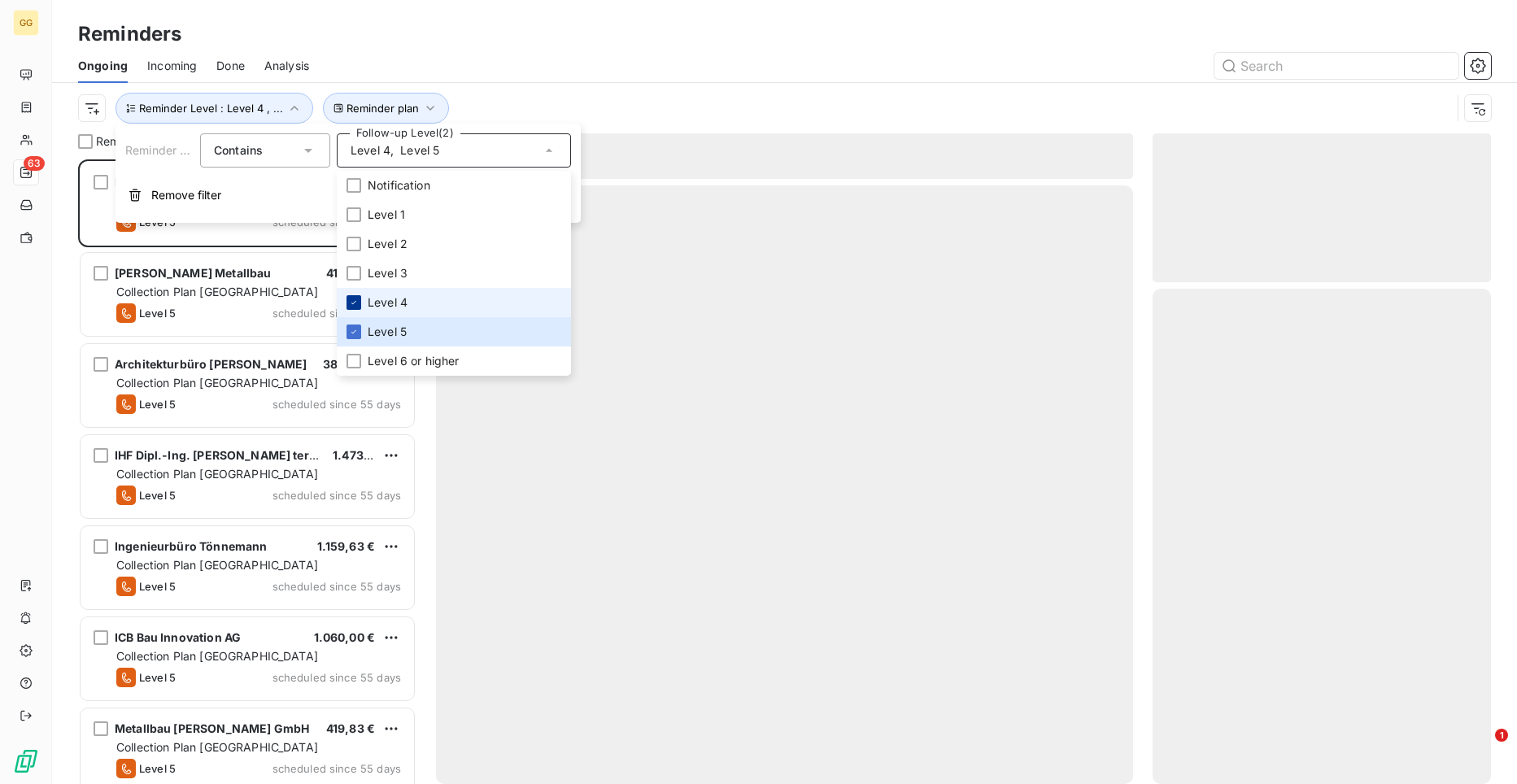
scroll to position [612, 327]
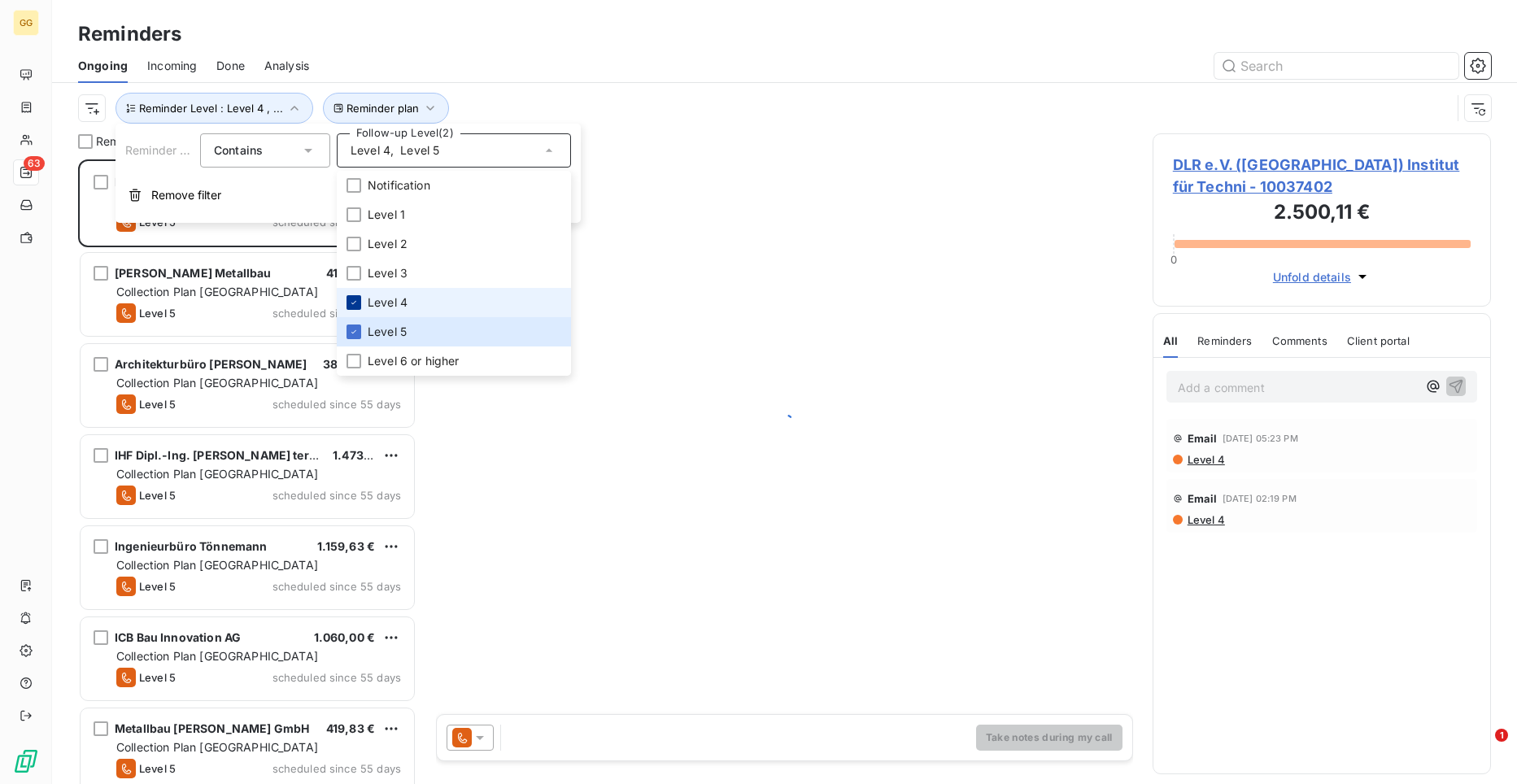
click at [355, 300] on icon at bounding box center [354, 302] width 10 height 10
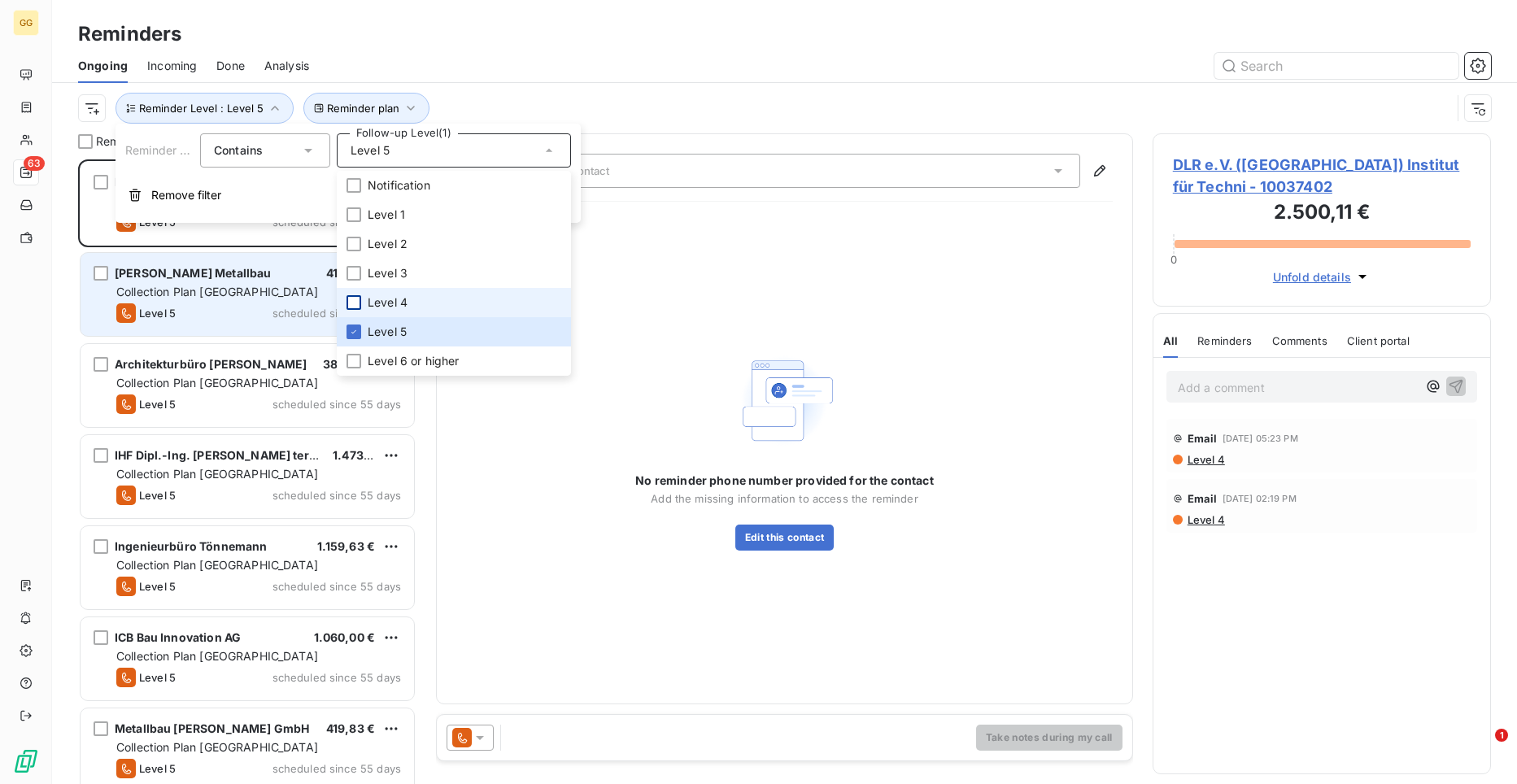
click at [283, 271] on div "[PERSON_NAME] Metallbau 419,83 €" at bounding box center [259, 273] width 285 height 15
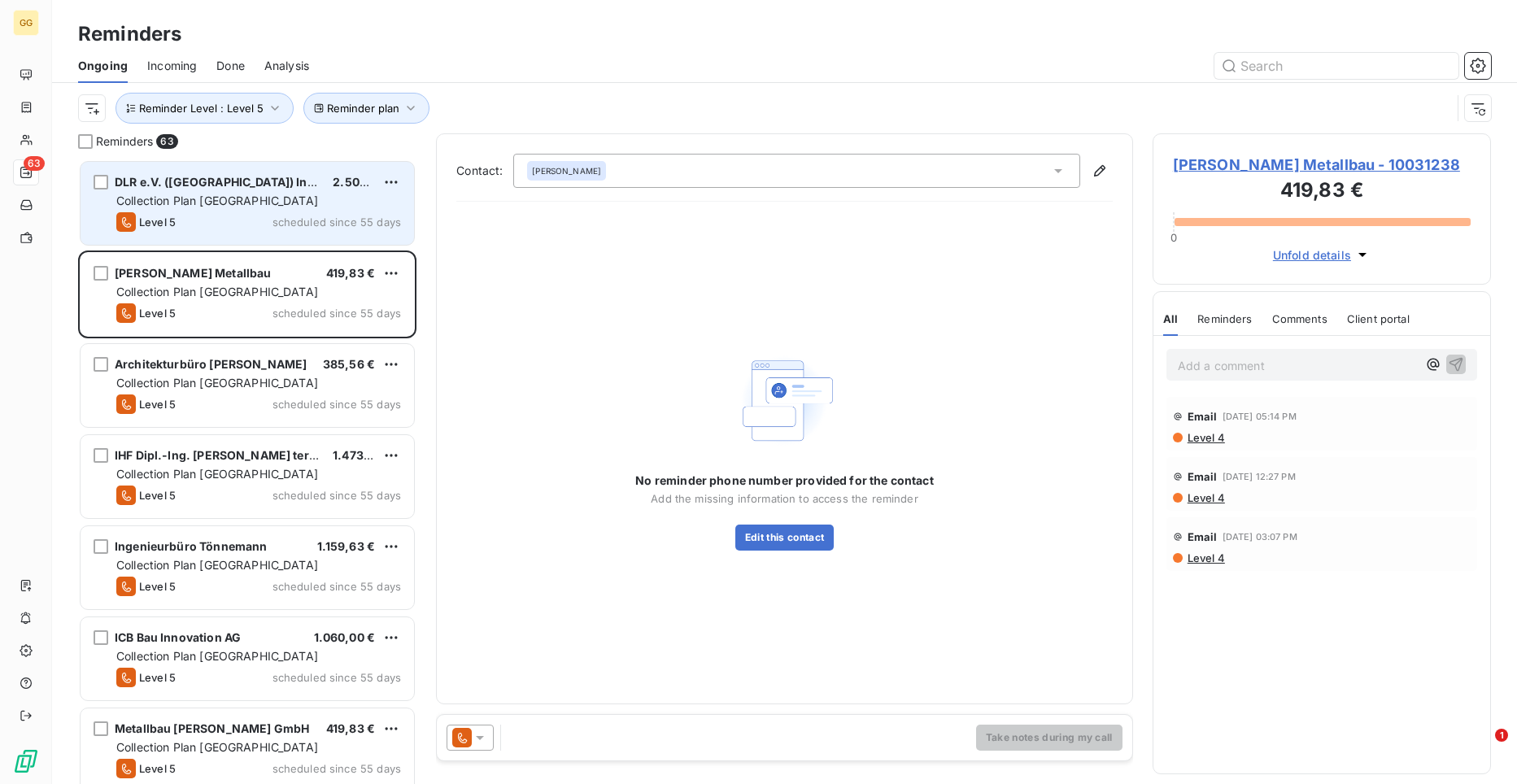
click at [265, 192] on div "Collection Plan [GEOGRAPHIC_DATA]" at bounding box center [259, 201] width 285 height 17
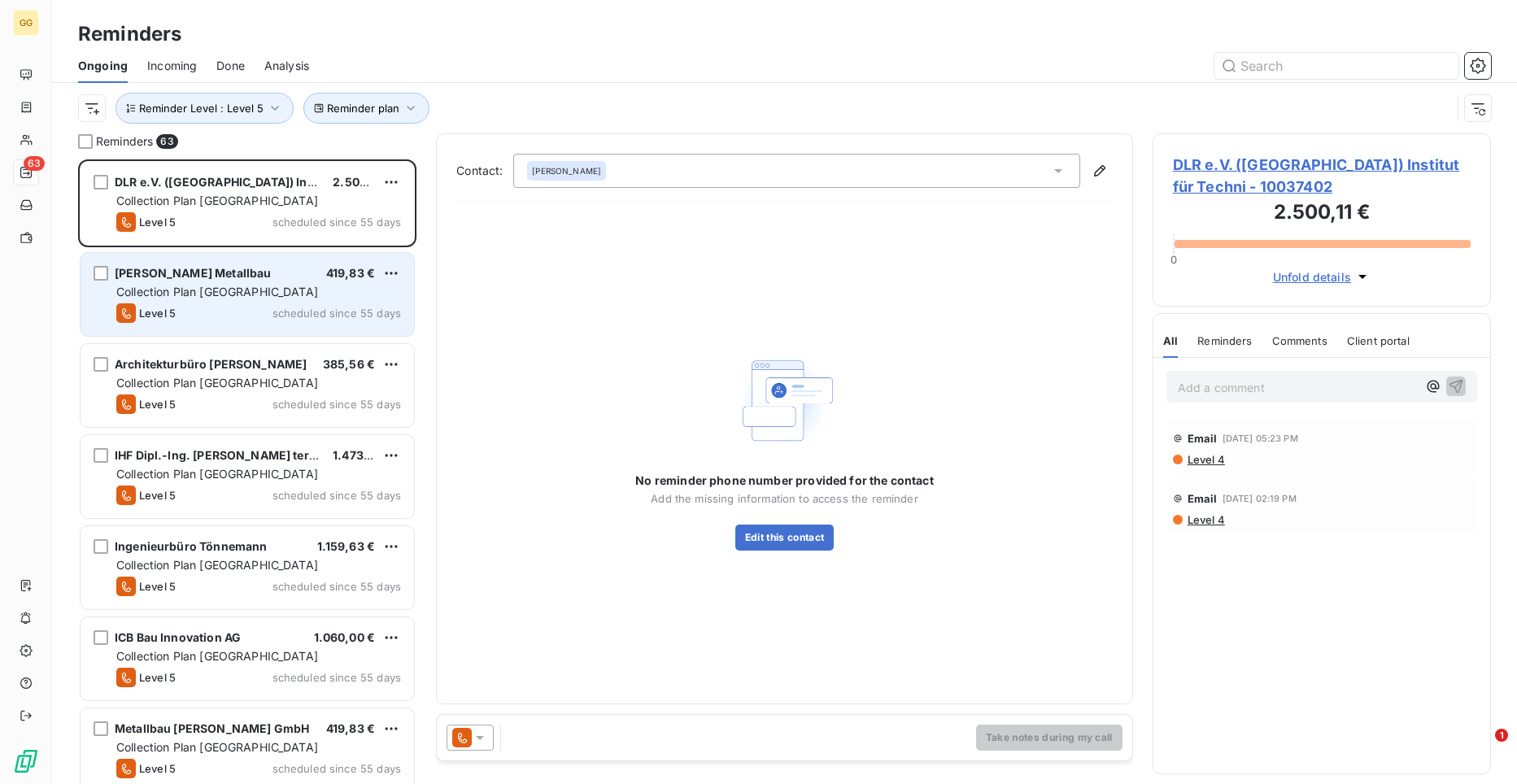
click at [236, 292] on span "Collection Plan [GEOGRAPHIC_DATA]" at bounding box center [217, 292] width 202 height 14
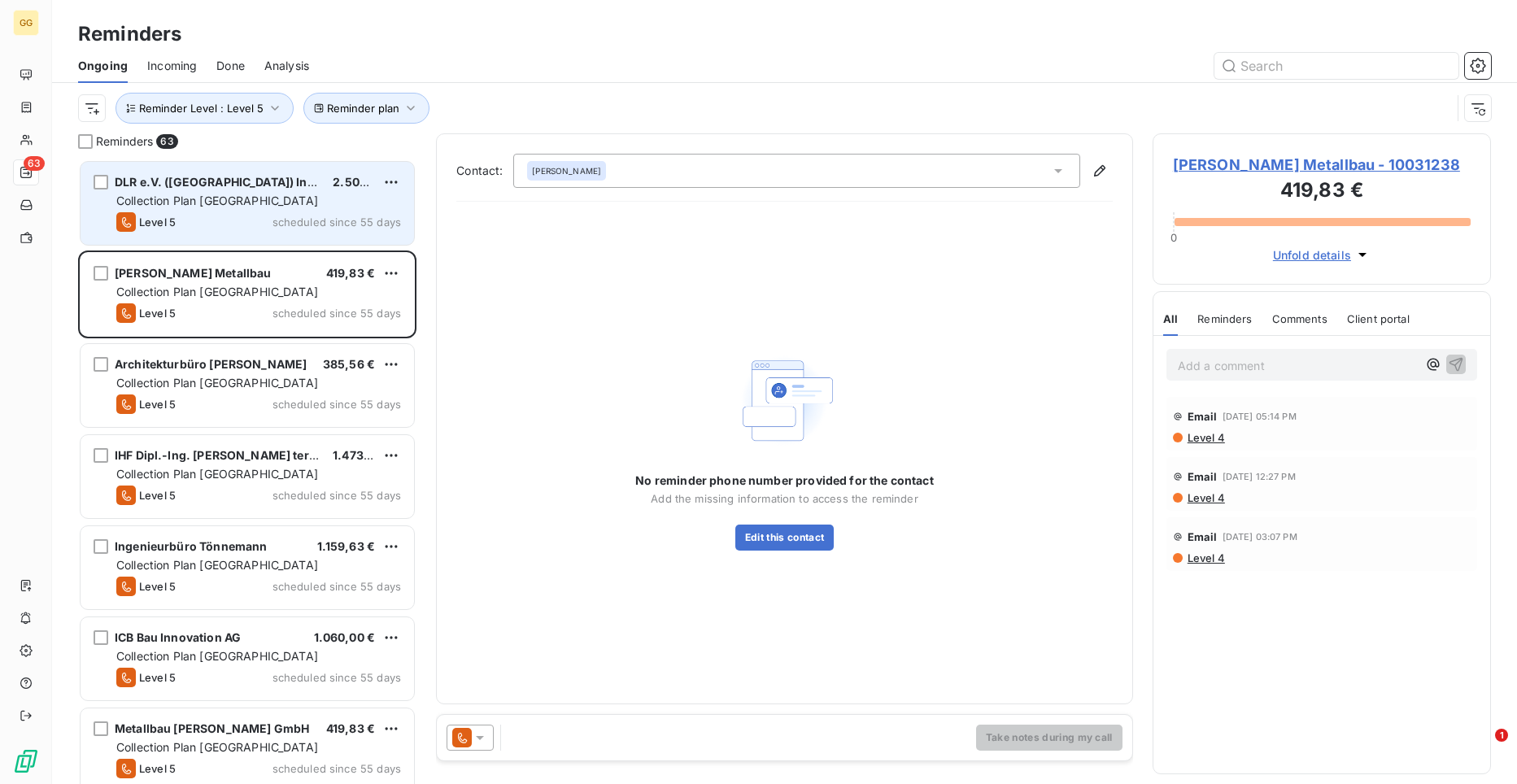
click at [218, 219] on div "Level 5 scheduled since 55 days" at bounding box center [259, 222] width 285 height 20
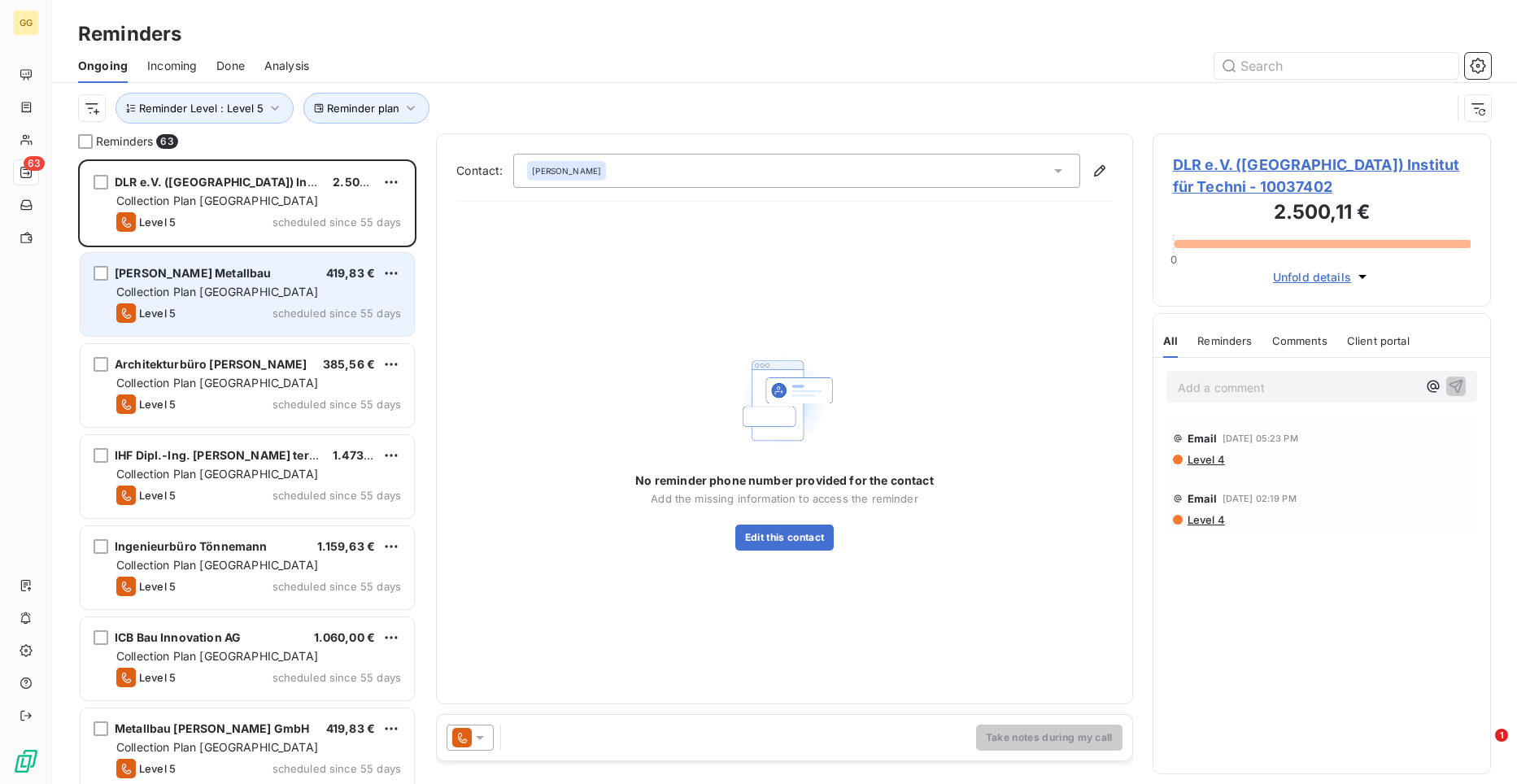
click at [227, 281] on div "[PERSON_NAME] Metallbau" at bounding box center [193, 273] width 156 height 17
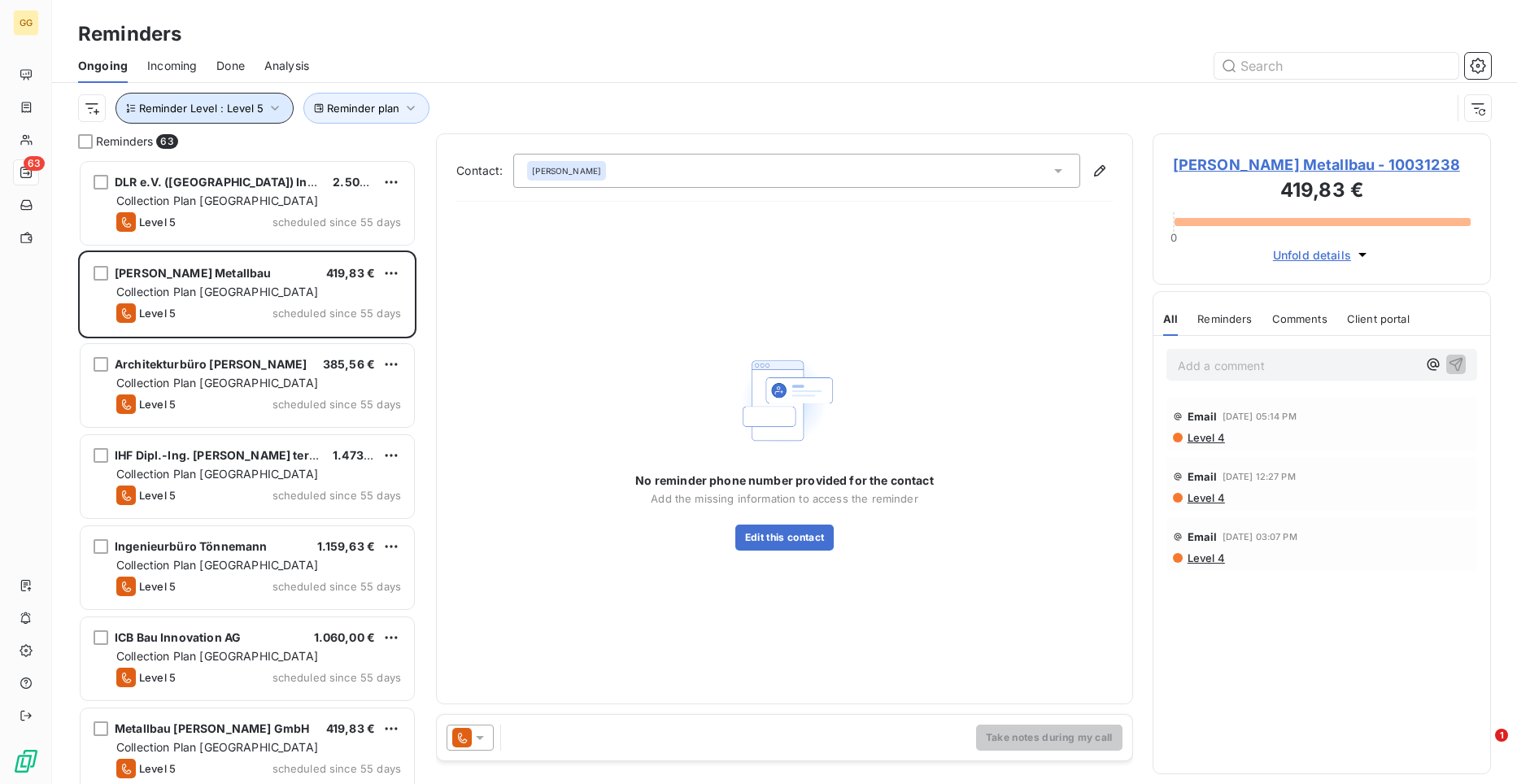
click at [270, 105] on icon "button" at bounding box center [275, 108] width 17 height 17
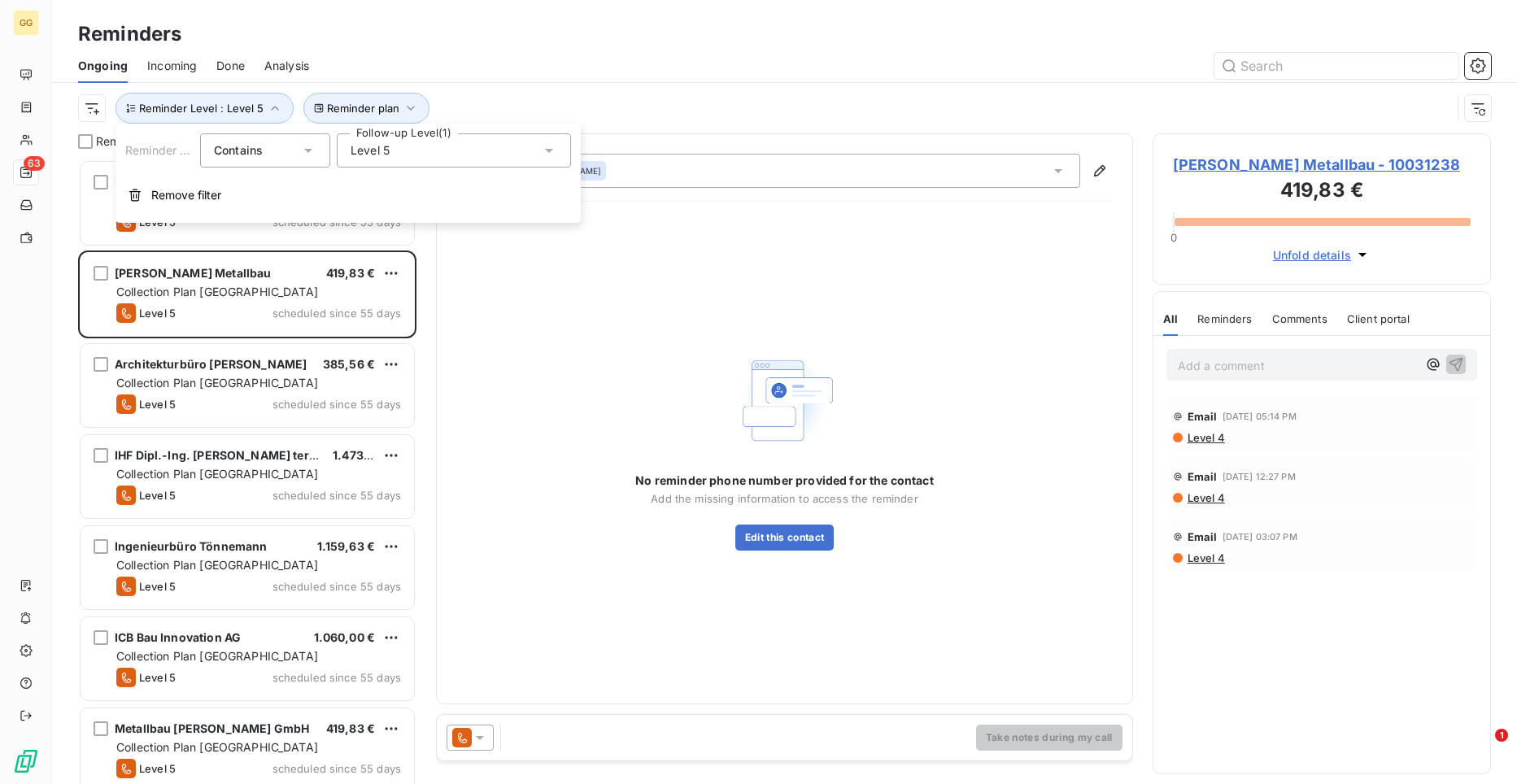
click at [554, 150] on icon at bounding box center [549, 150] width 17 height 17
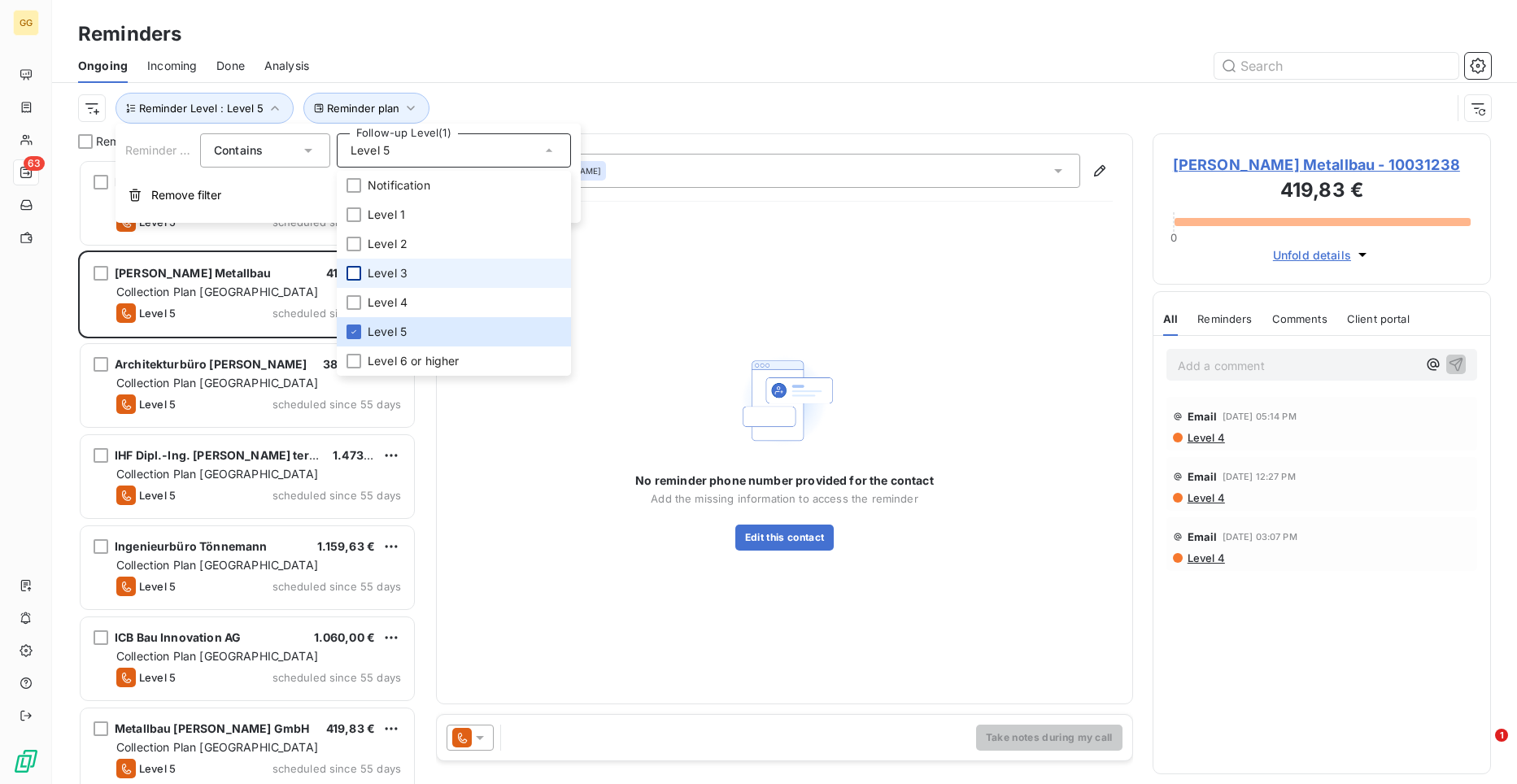
click at [352, 274] on div at bounding box center [354, 273] width 15 height 15
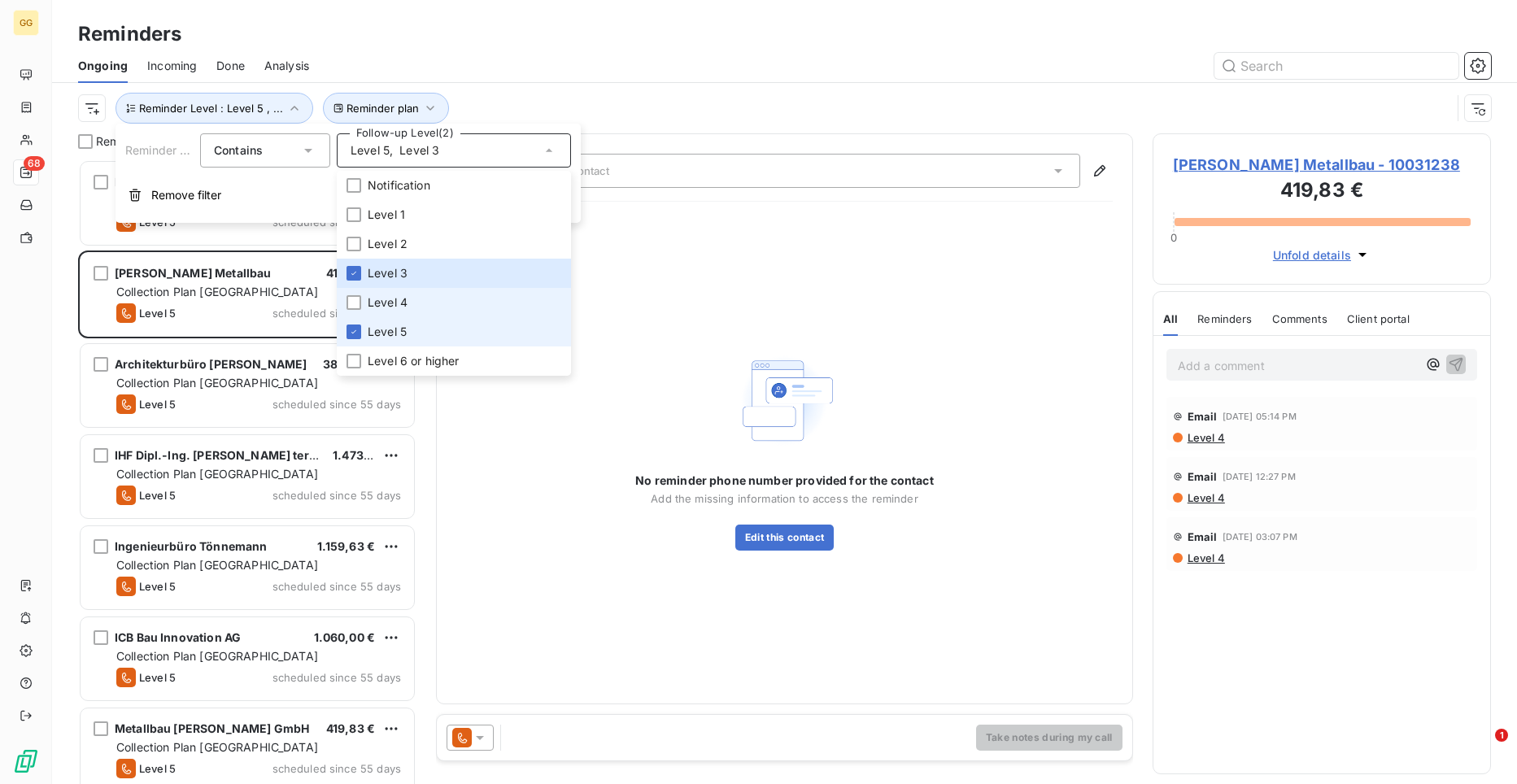
scroll to position [612, 327]
click at [357, 325] on div at bounding box center [354, 332] width 15 height 15
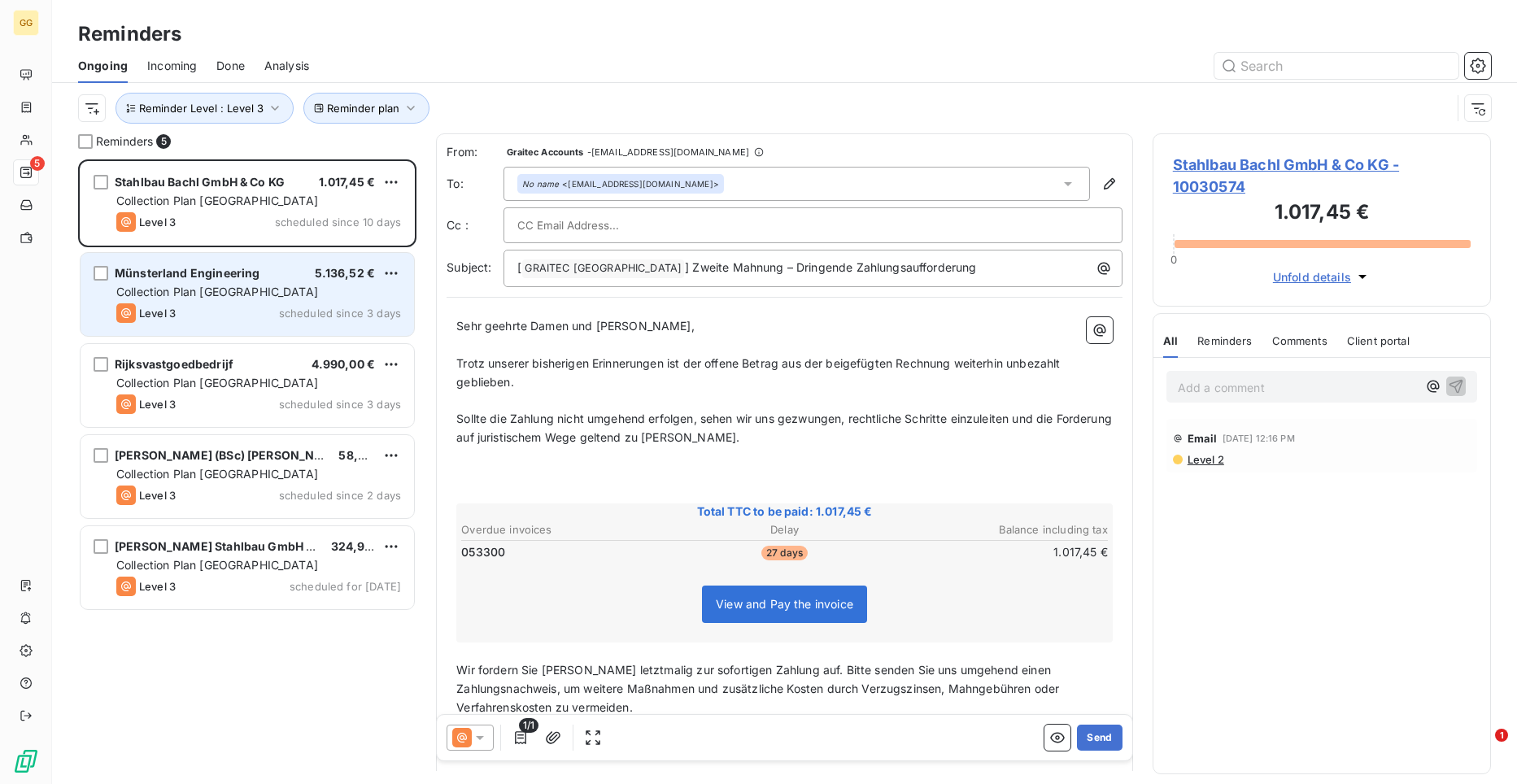
click at [258, 287] on div "Collection Plan [GEOGRAPHIC_DATA]" at bounding box center [259, 292] width 285 height 17
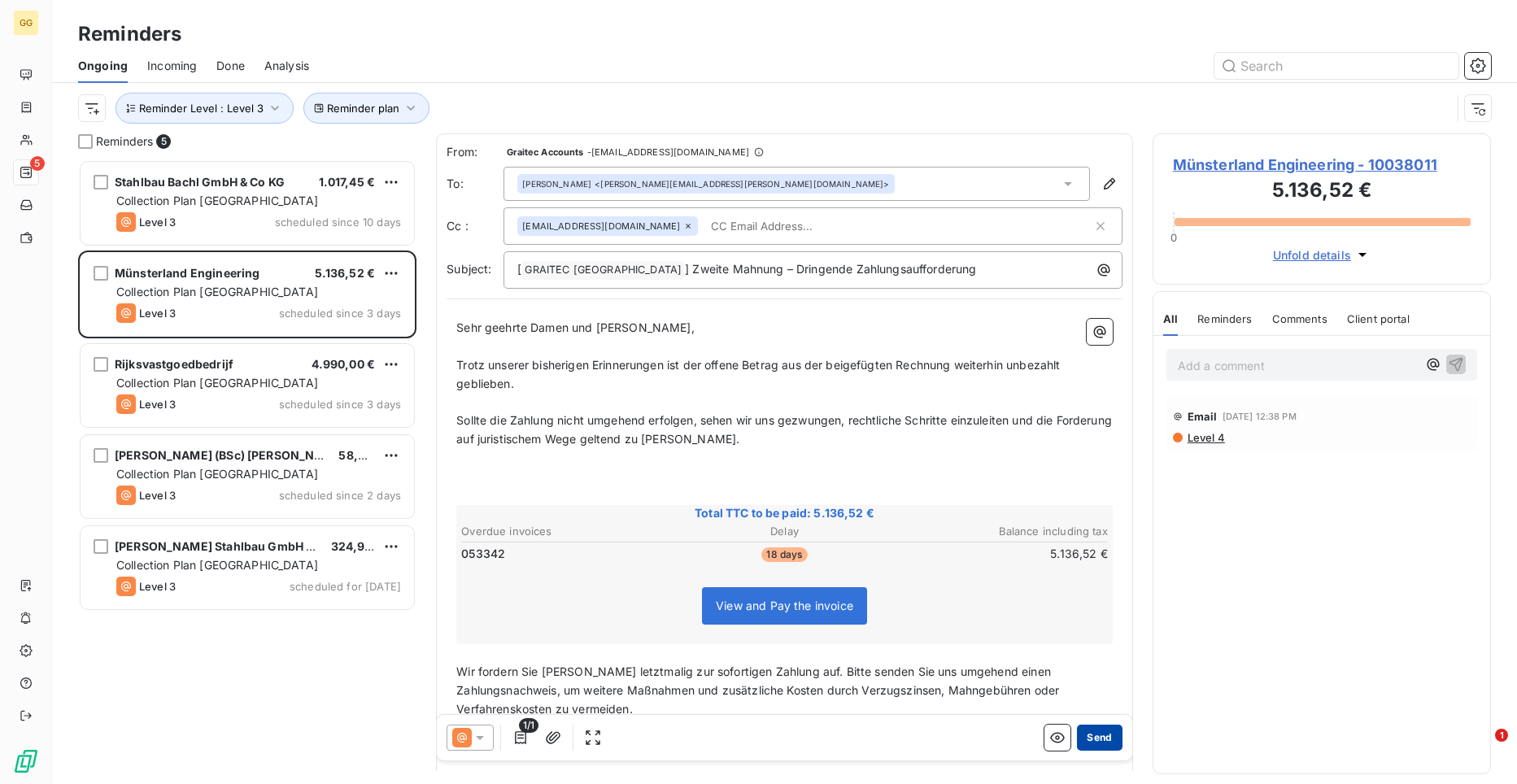
click at [1083, 733] on button "Send" at bounding box center [1099, 738] width 45 height 26
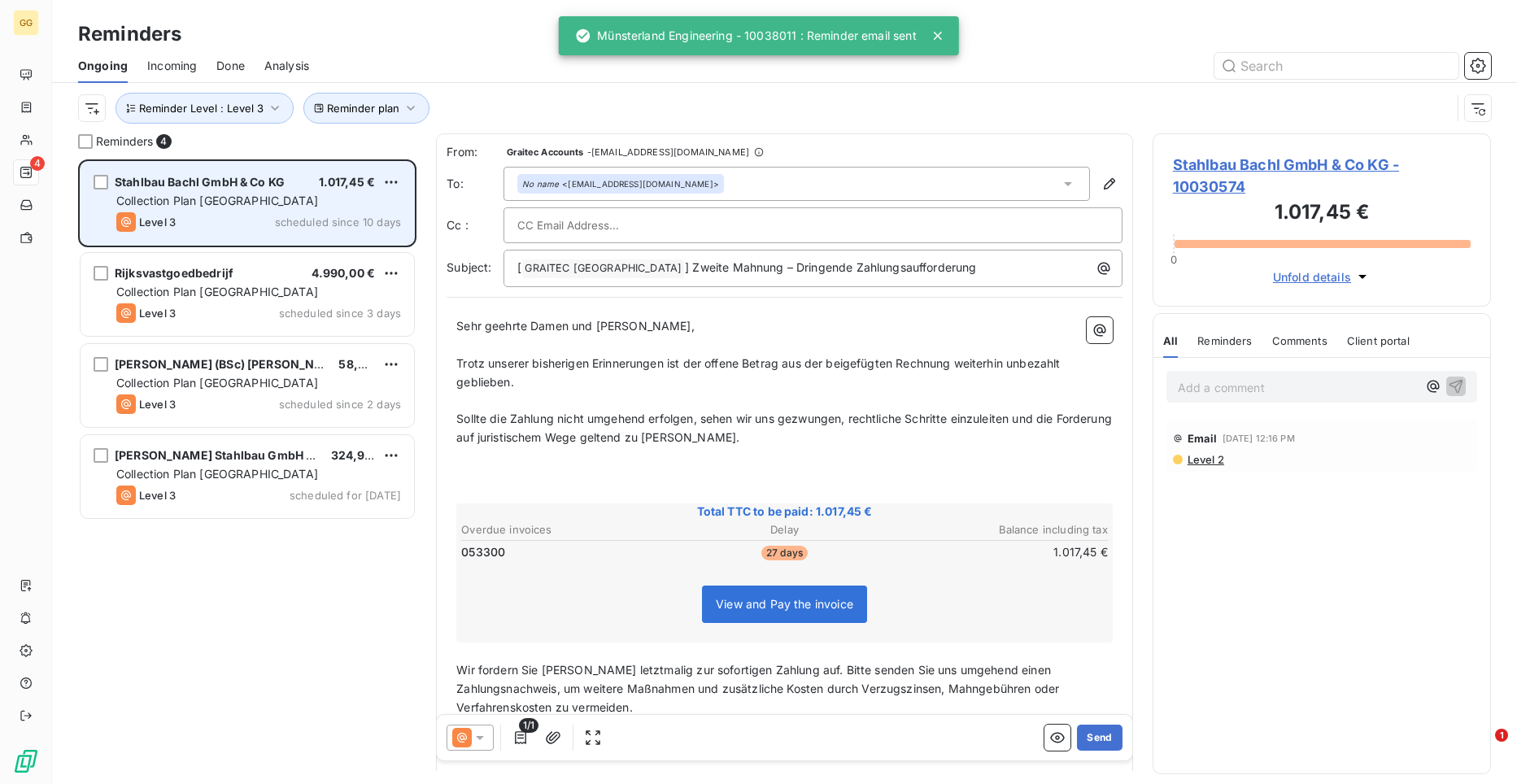
click at [264, 214] on div "Level 3 scheduled since 10 days" at bounding box center [259, 222] width 285 height 20
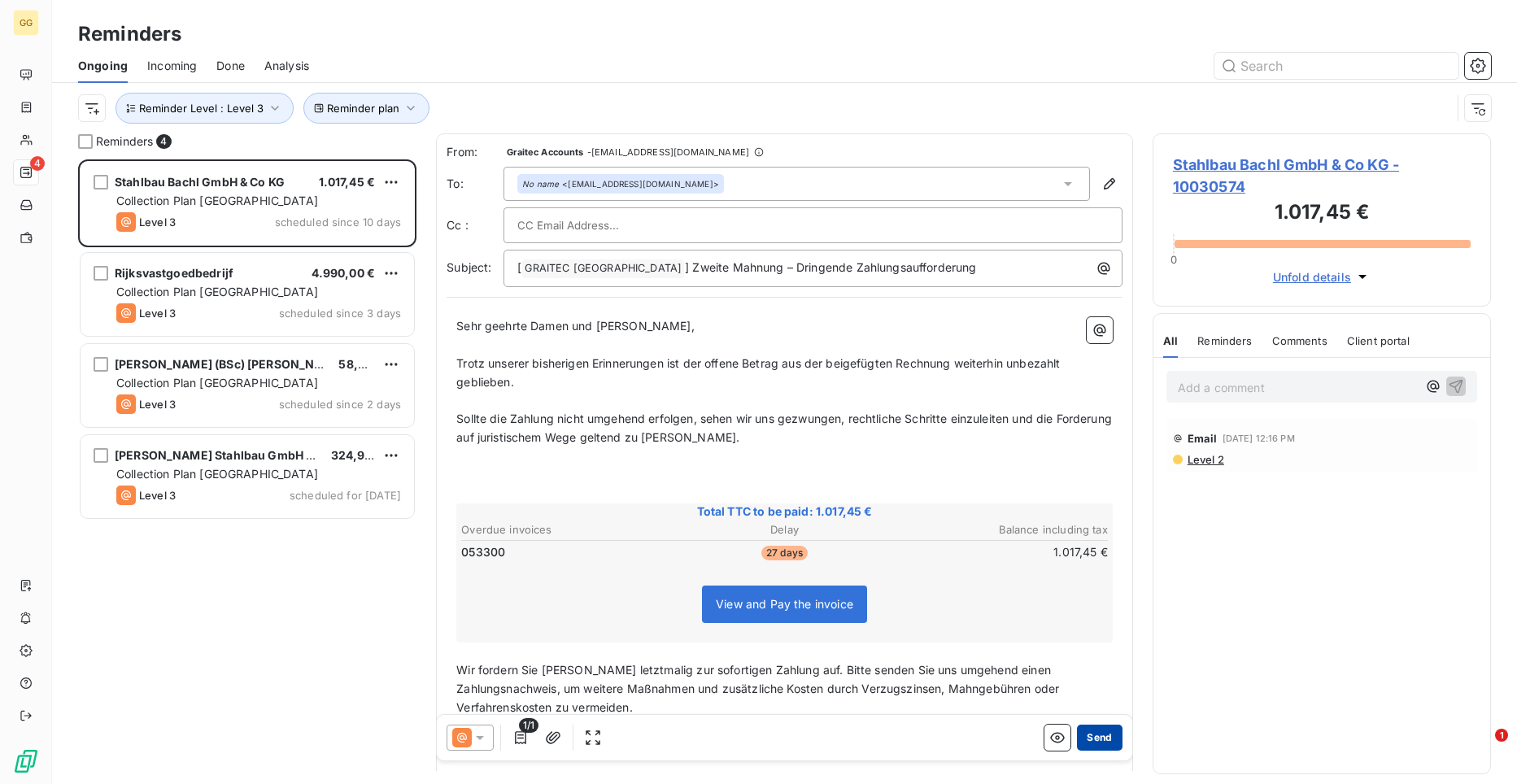
click at [1089, 744] on button "Send" at bounding box center [1099, 738] width 45 height 26
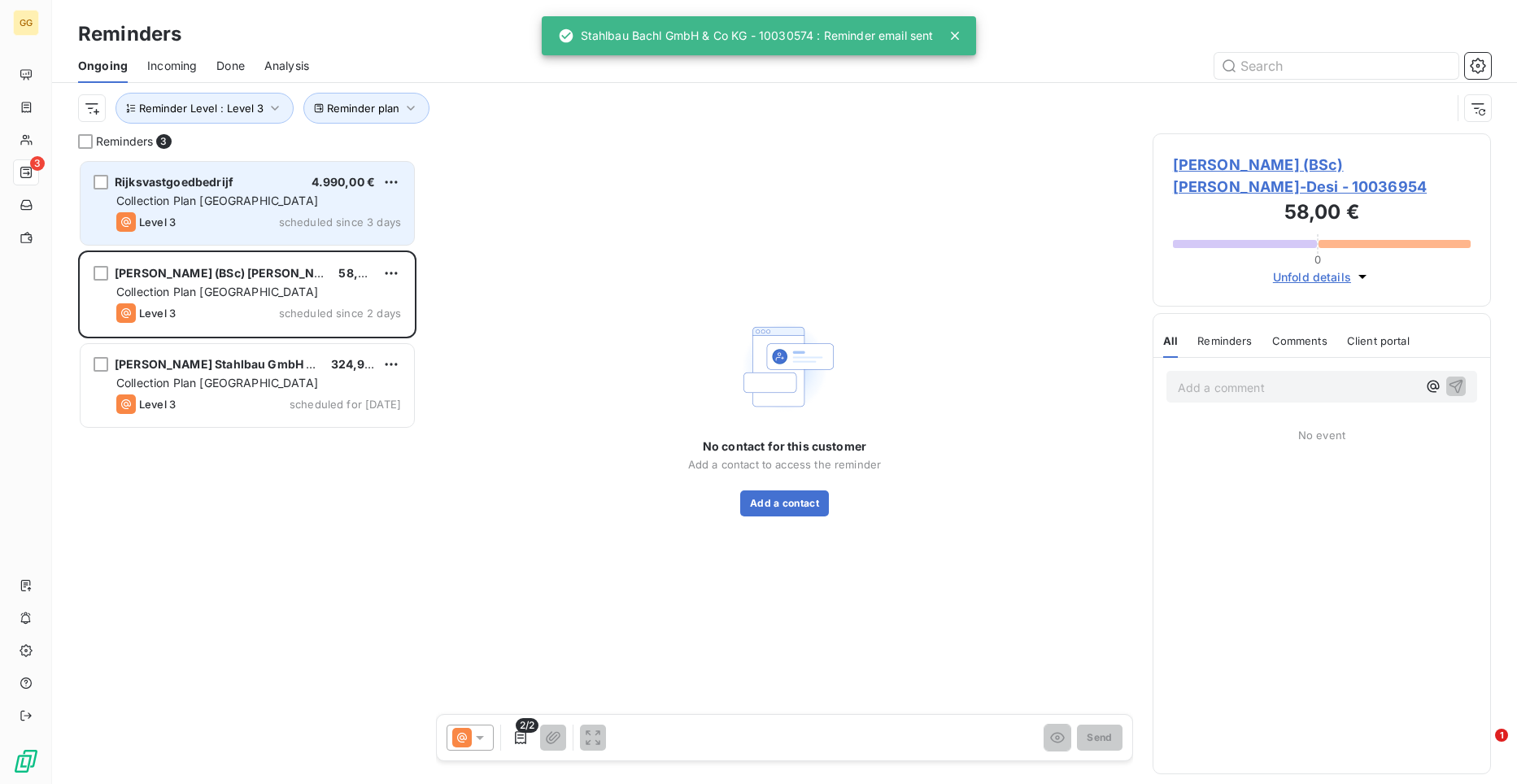
click at [220, 207] on div "Collection Plan [GEOGRAPHIC_DATA]" at bounding box center [259, 201] width 285 height 17
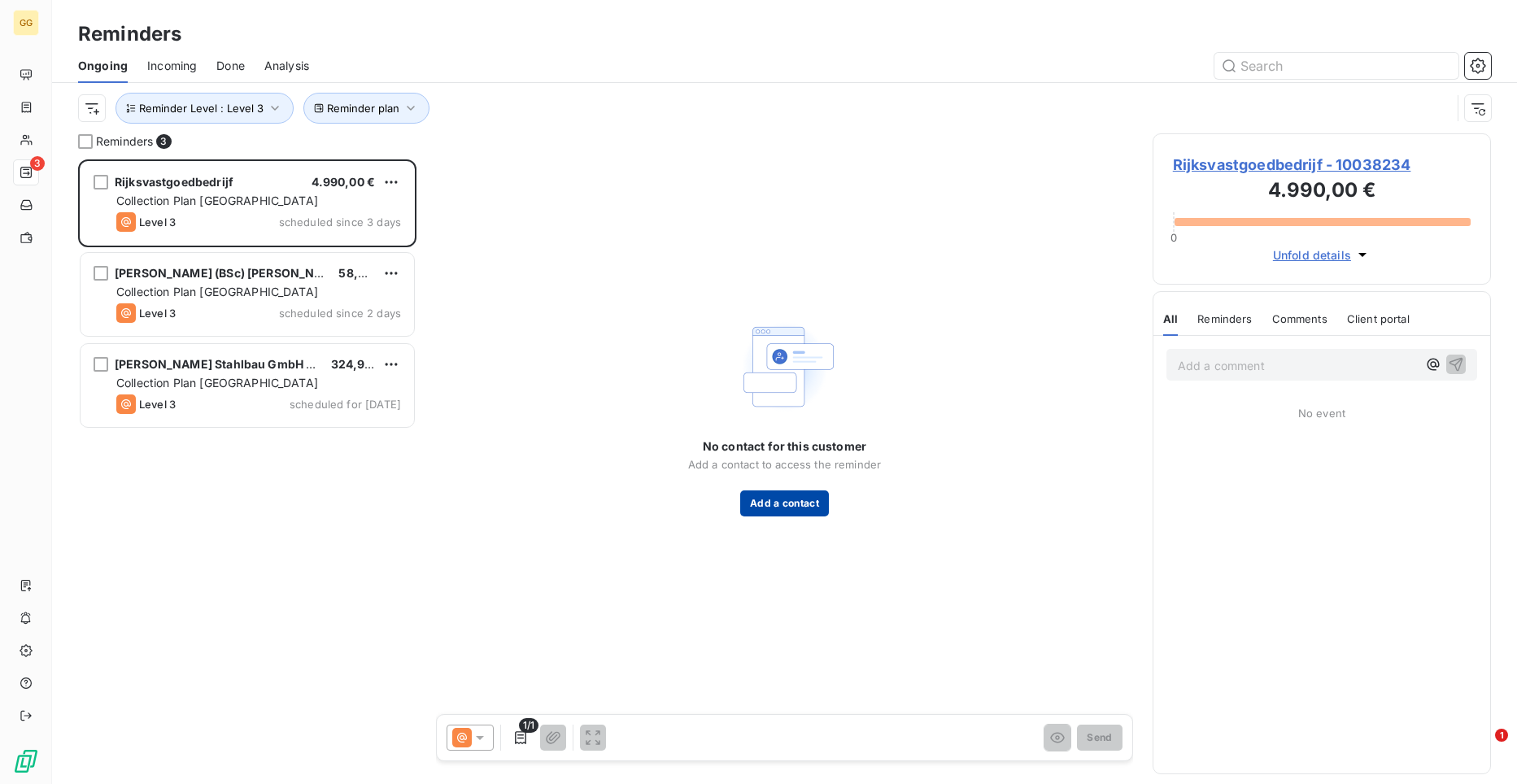
click at [776, 504] on button "Add a contact" at bounding box center [784, 504] width 88 height 26
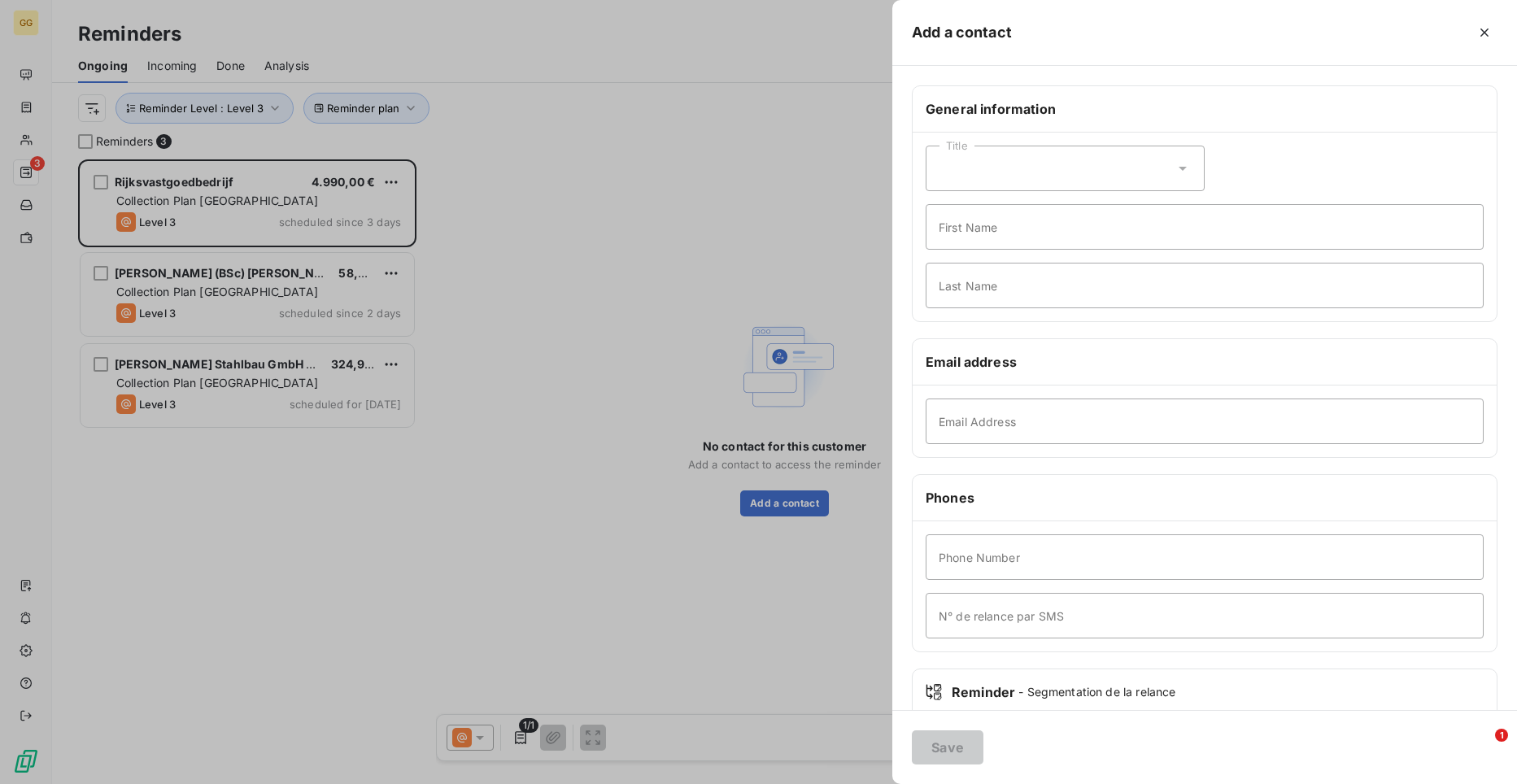
click at [721, 351] on div at bounding box center [758, 392] width 1517 height 784
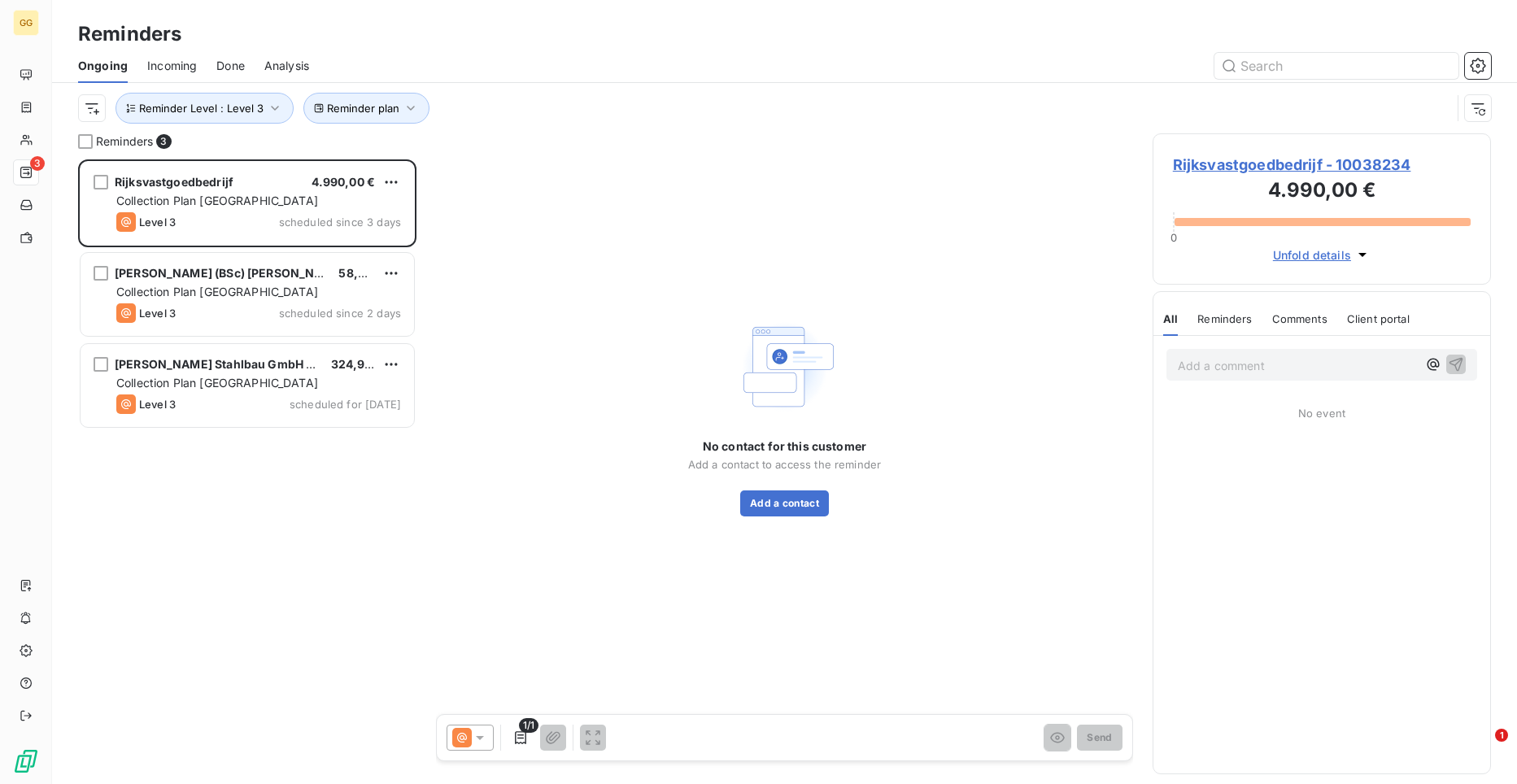
click at [1317, 161] on span "Rijksvastgoedbedrijf - 10038234" at bounding box center [1322, 164] width 297 height 22
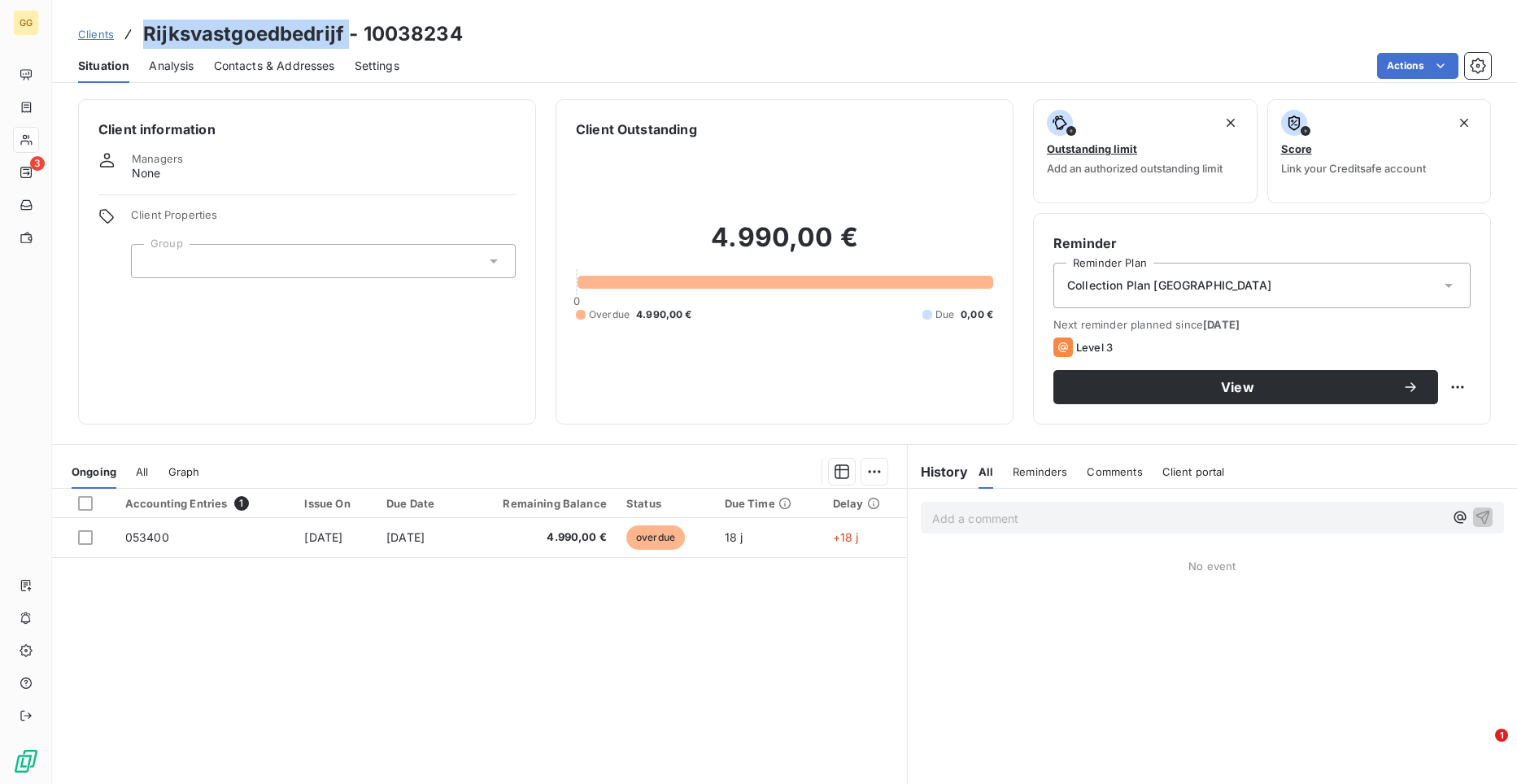
drag, startPoint x: 345, startPoint y: 29, endPoint x: 147, endPoint y: 19, distance: 198.3
click at [147, 19] on div "Clients Rijksvastgoedbedrijf - 10038234 Situation Analysis Contacts & Addresses…" at bounding box center [784, 41] width 1465 height 83
copy h3 "Rijksvastgoedbedrijf"
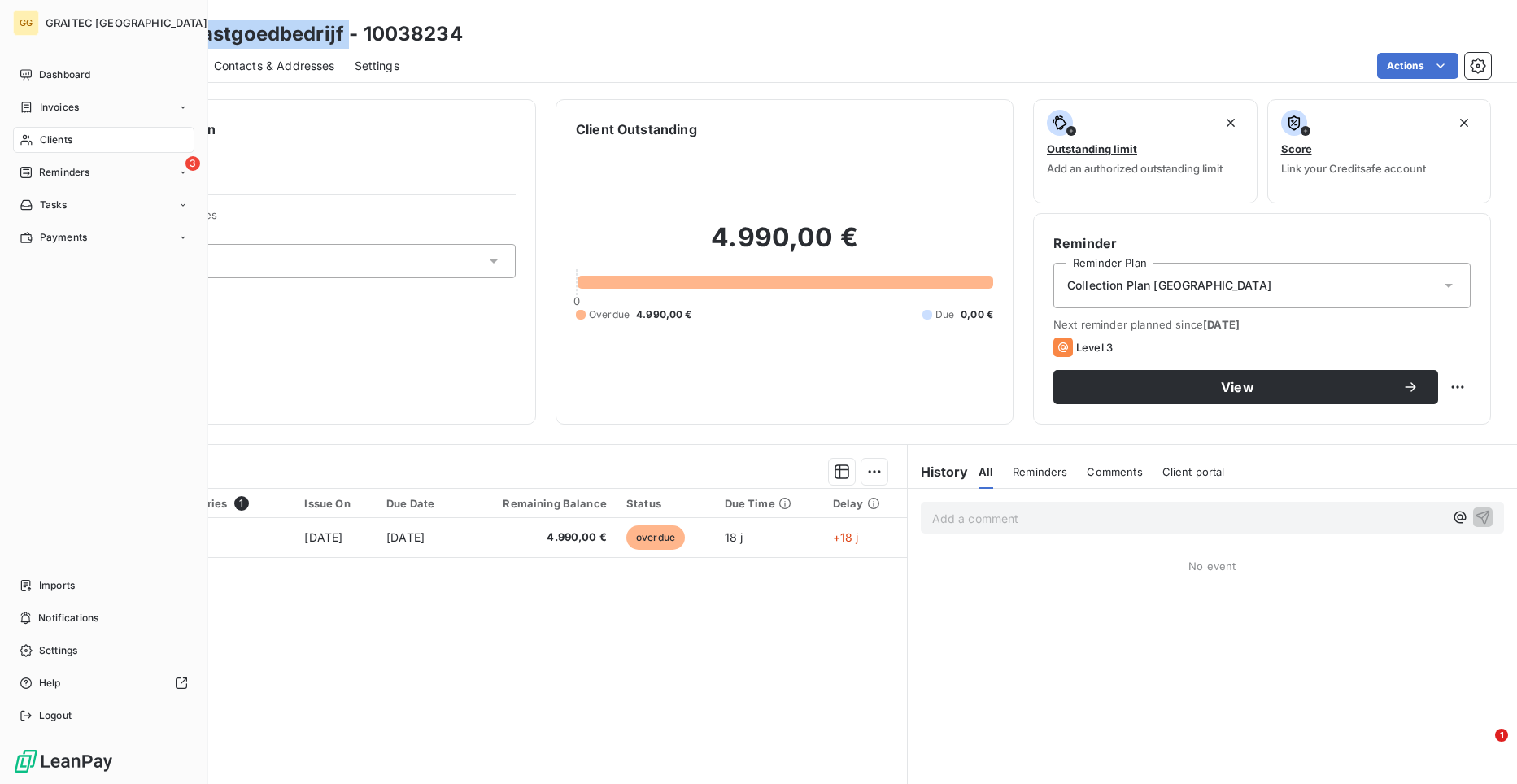
click at [91, 169] on div "3 Reminders" at bounding box center [104, 173] width 182 height 26
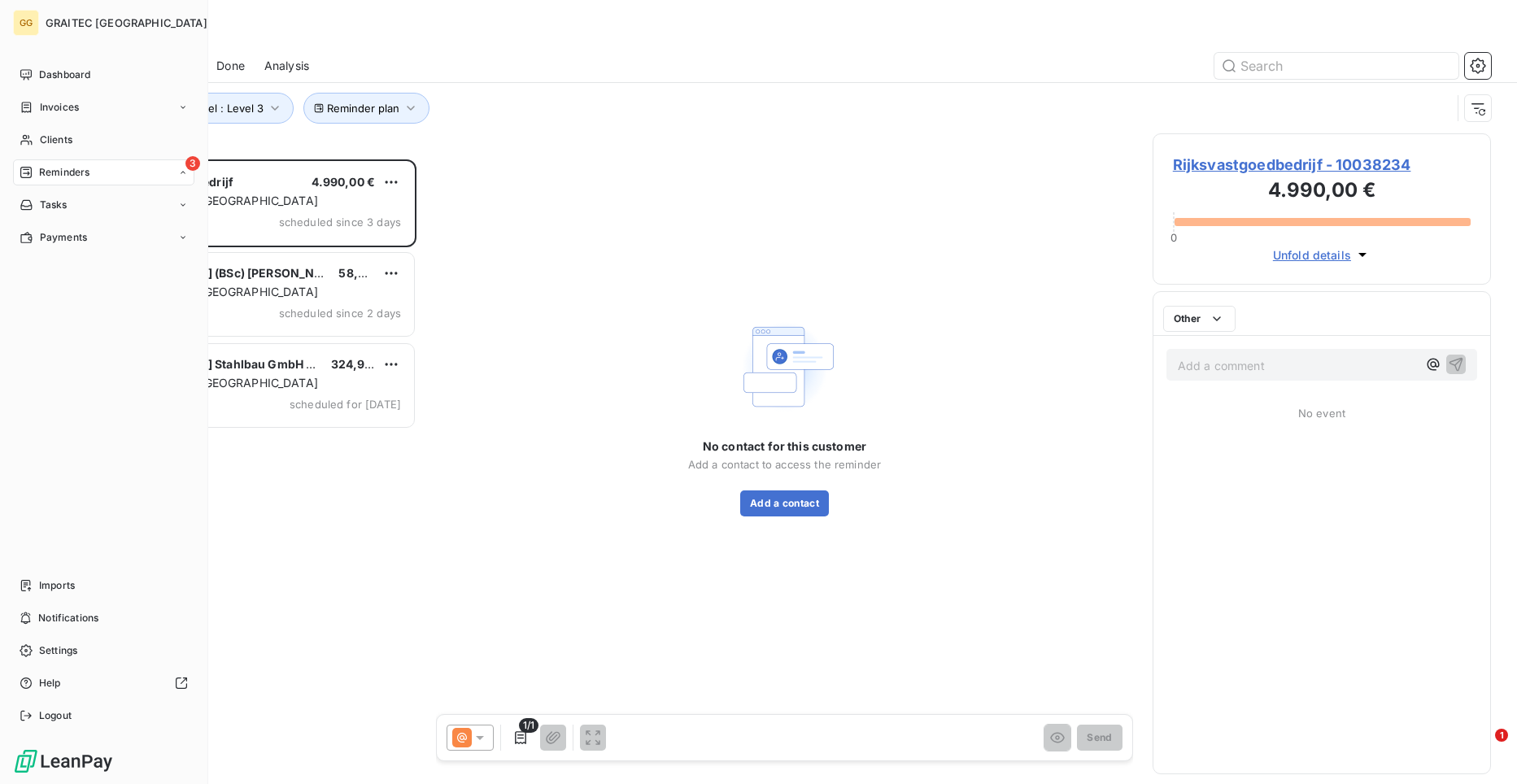
scroll to position [612, 327]
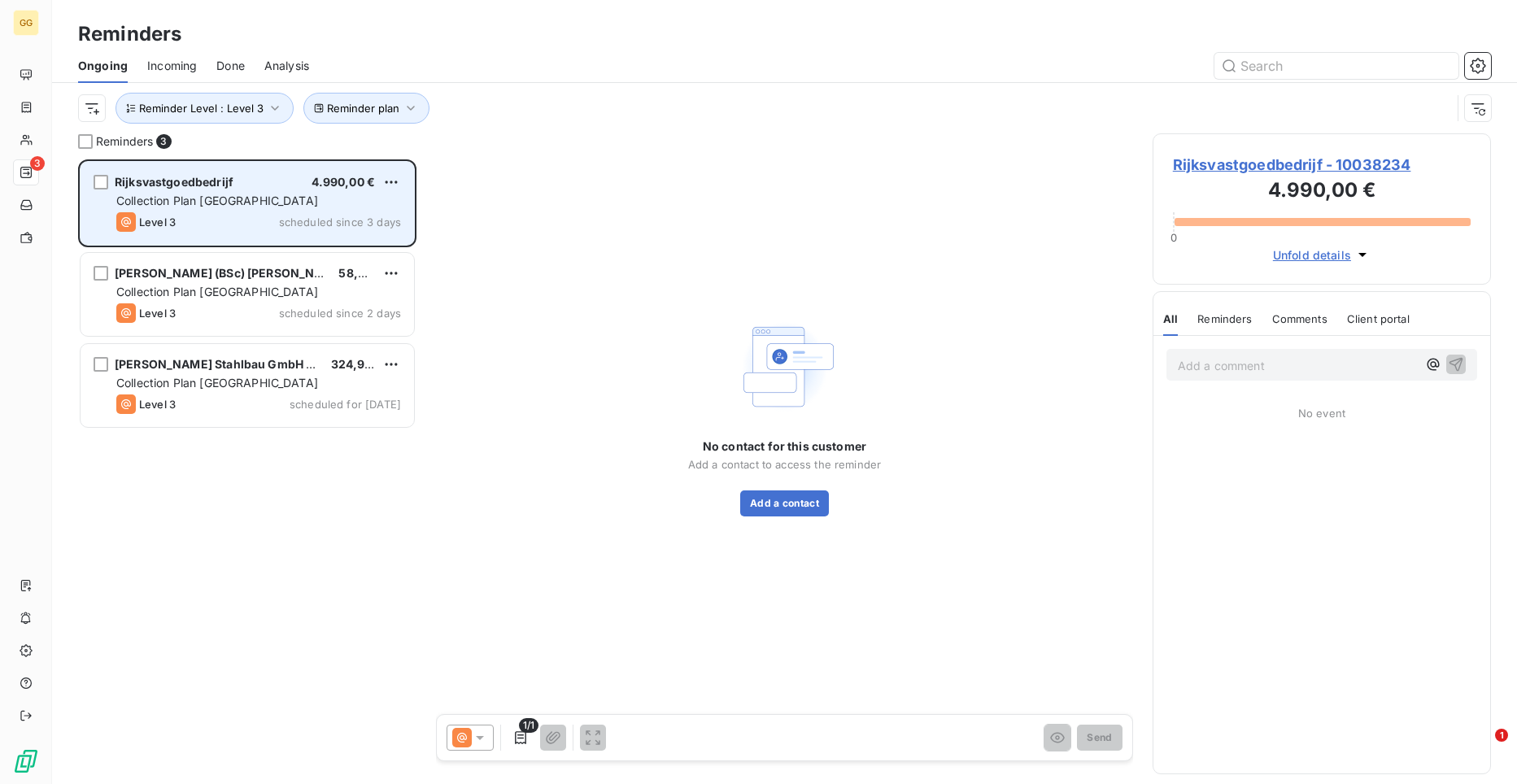
click at [232, 193] on span "Collection Plan [GEOGRAPHIC_DATA]" at bounding box center [217, 200] width 202 height 14
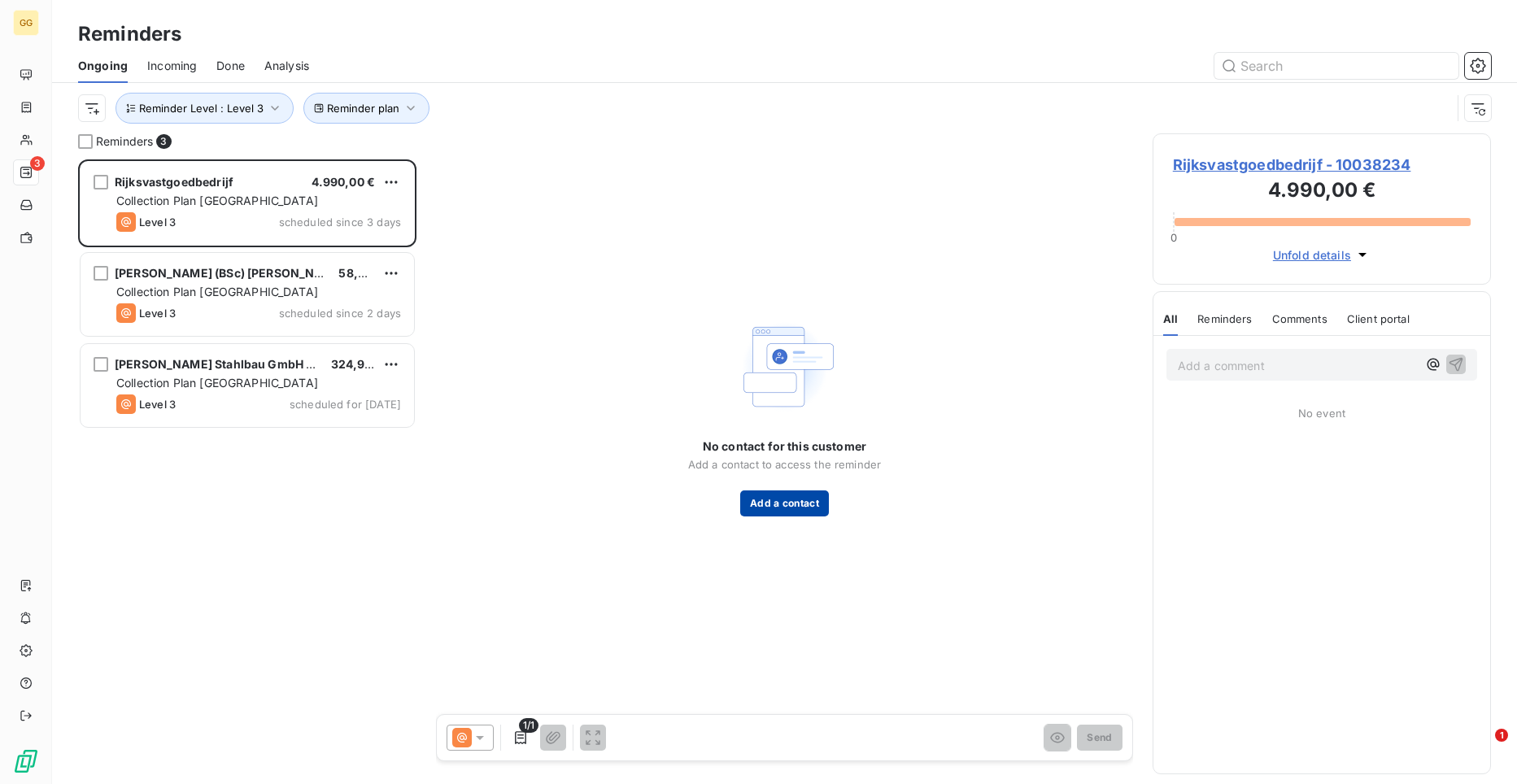
click at [774, 511] on button "Add a contact" at bounding box center [784, 504] width 88 height 26
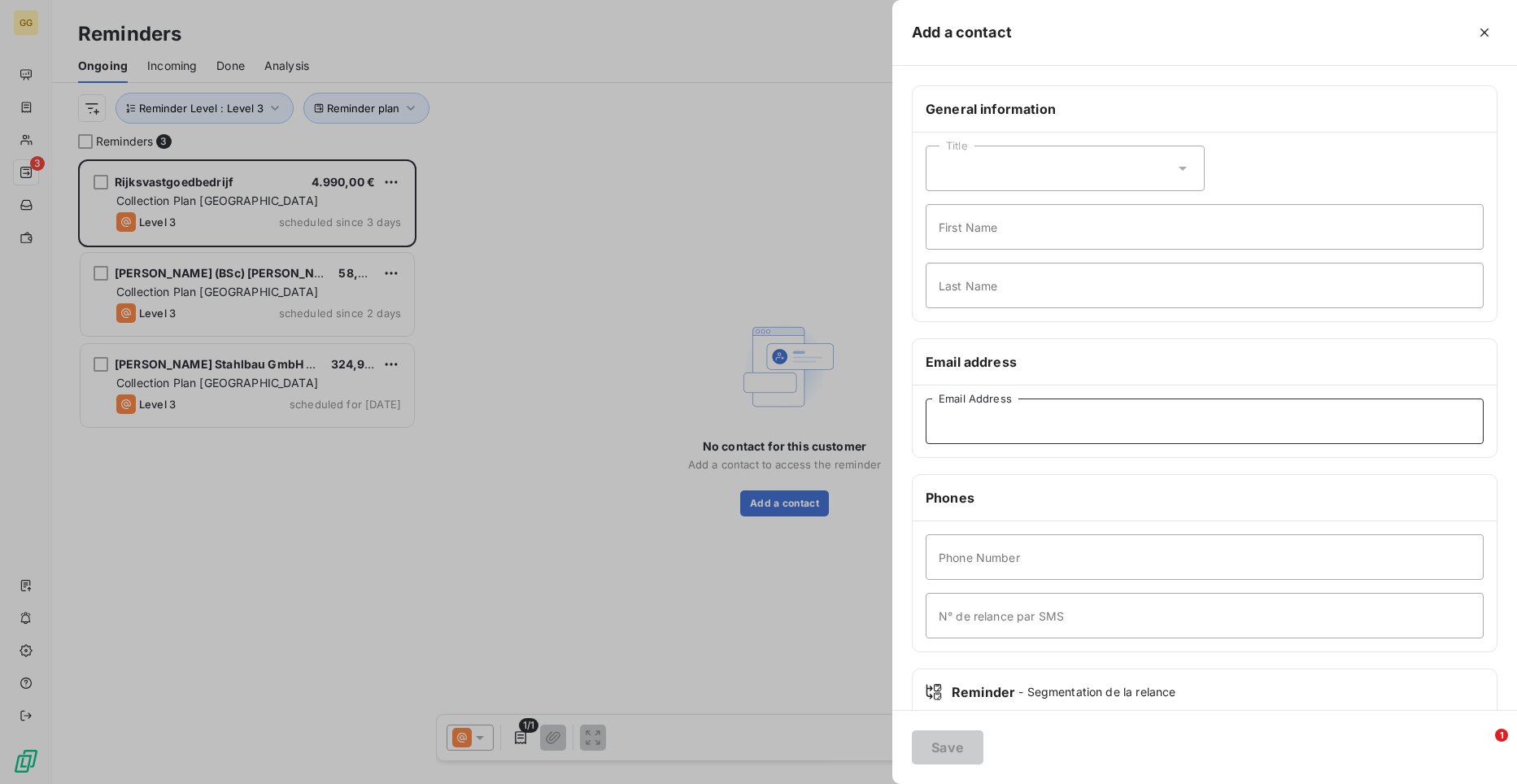
click at [1002, 417] on input "Email Address" at bounding box center [1204, 421] width 558 height 45
paste input "[PERSON_NAME][EMAIL_ADDRESS][DOMAIN_NAME]"
type input "[PERSON_NAME][EMAIL_ADDRESS][DOMAIN_NAME]"
click at [939, 750] on button "Save" at bounding box center [948, 747] width 72 height 34
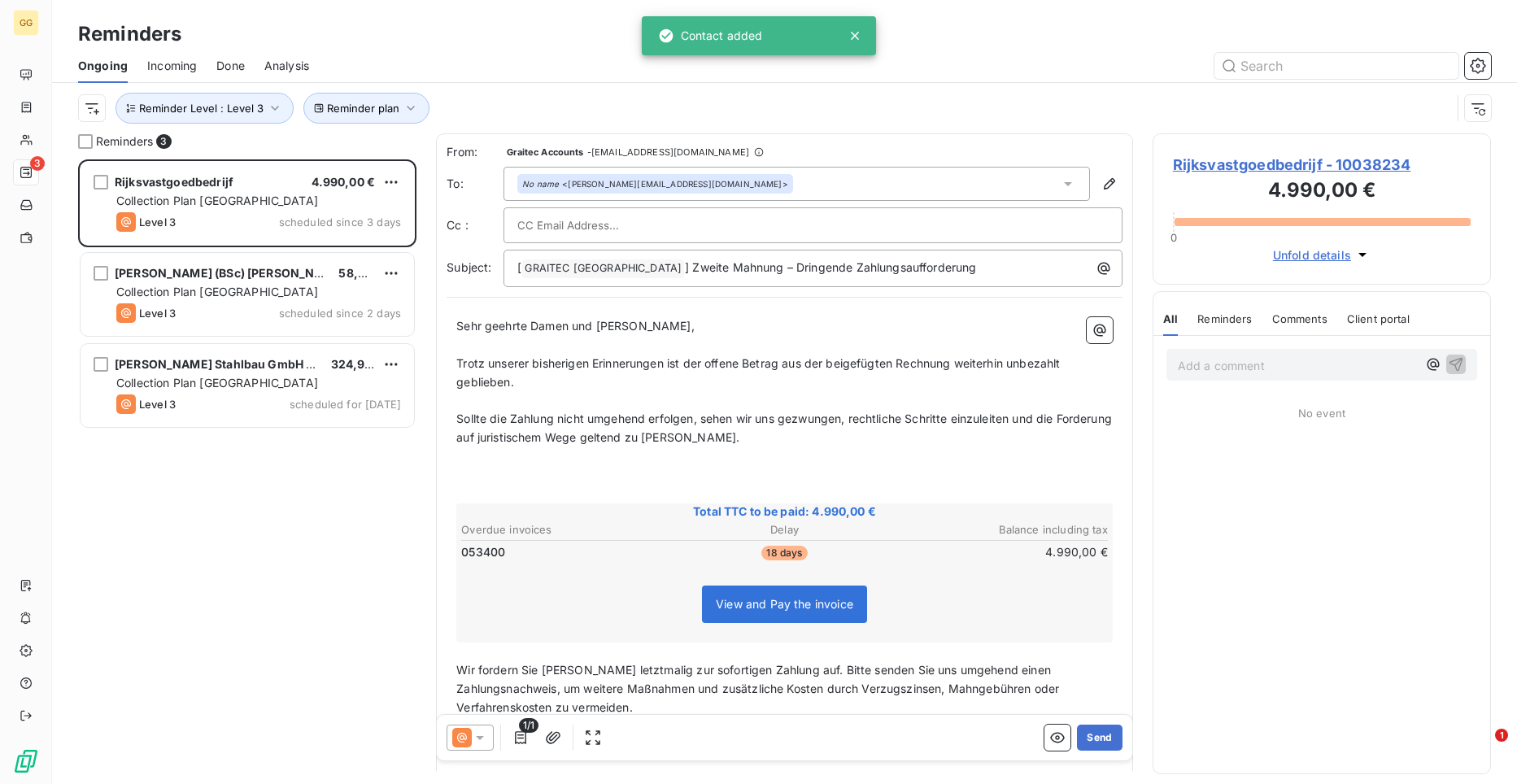
click at [663, 219] on div at bounding box center [813, 226] width 592 height 25
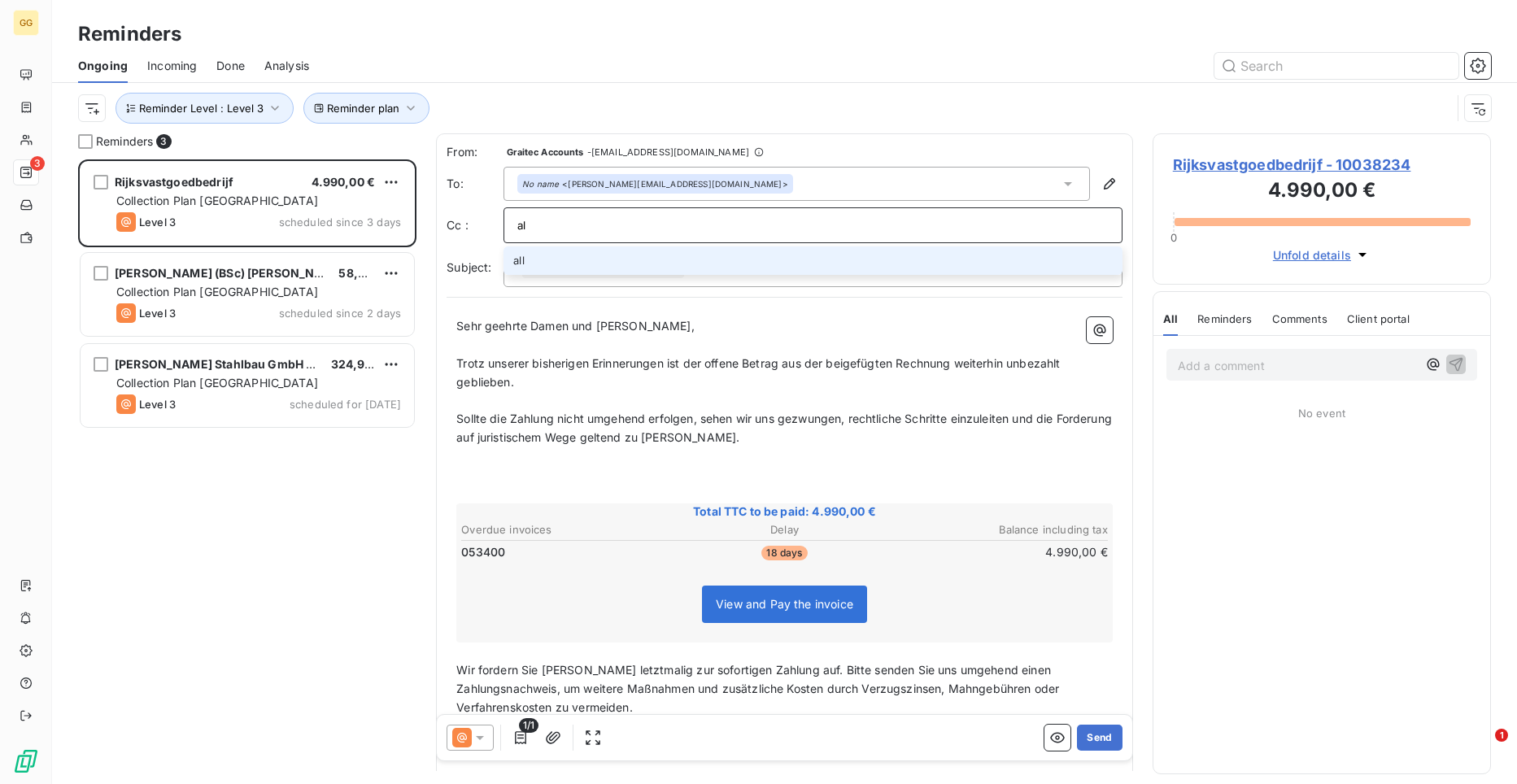
type input "a"
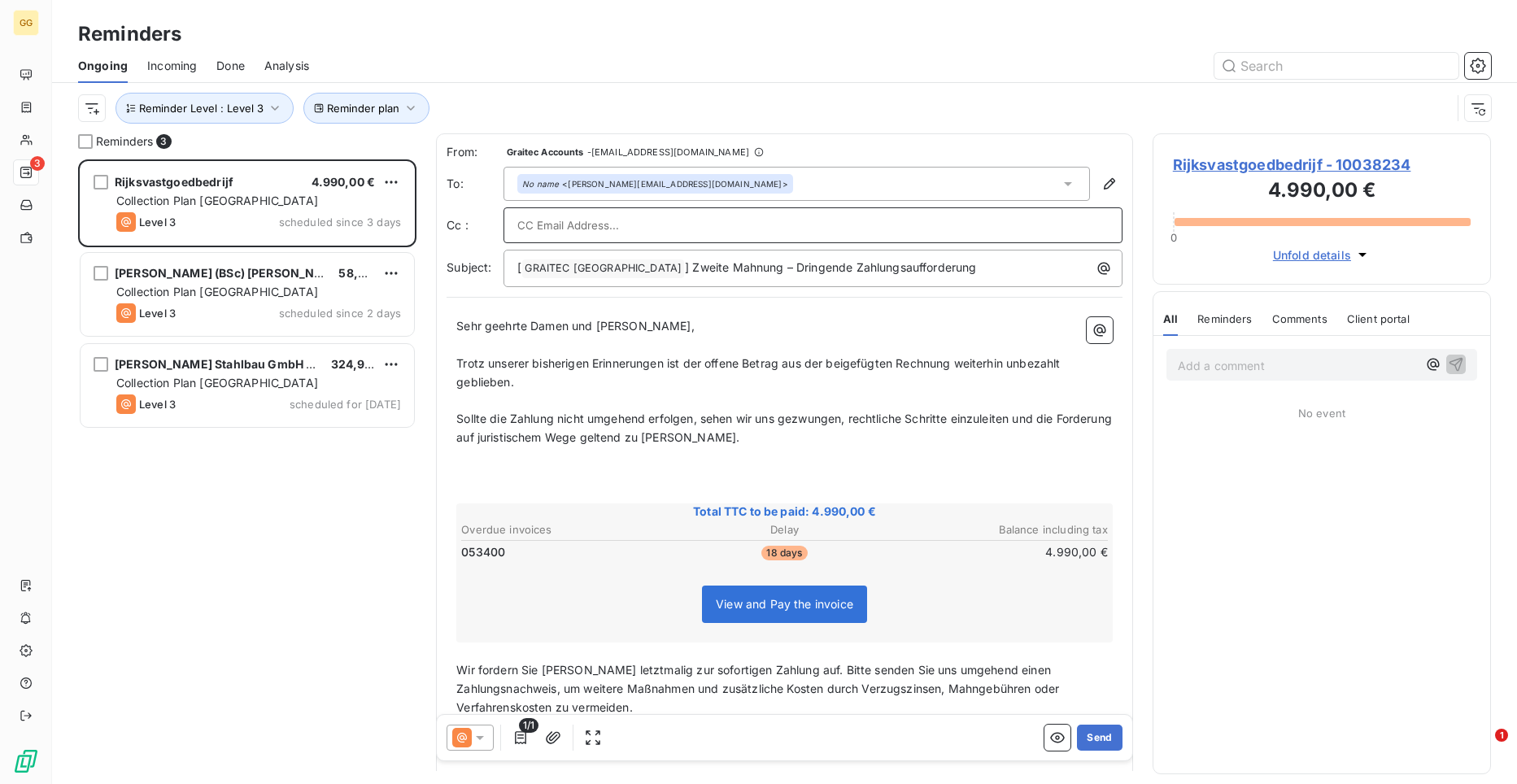
click at [628, 220] on input "text" at bounding box center [813, 226] width 592 height 25
paste input "[PERSON_NAME]"
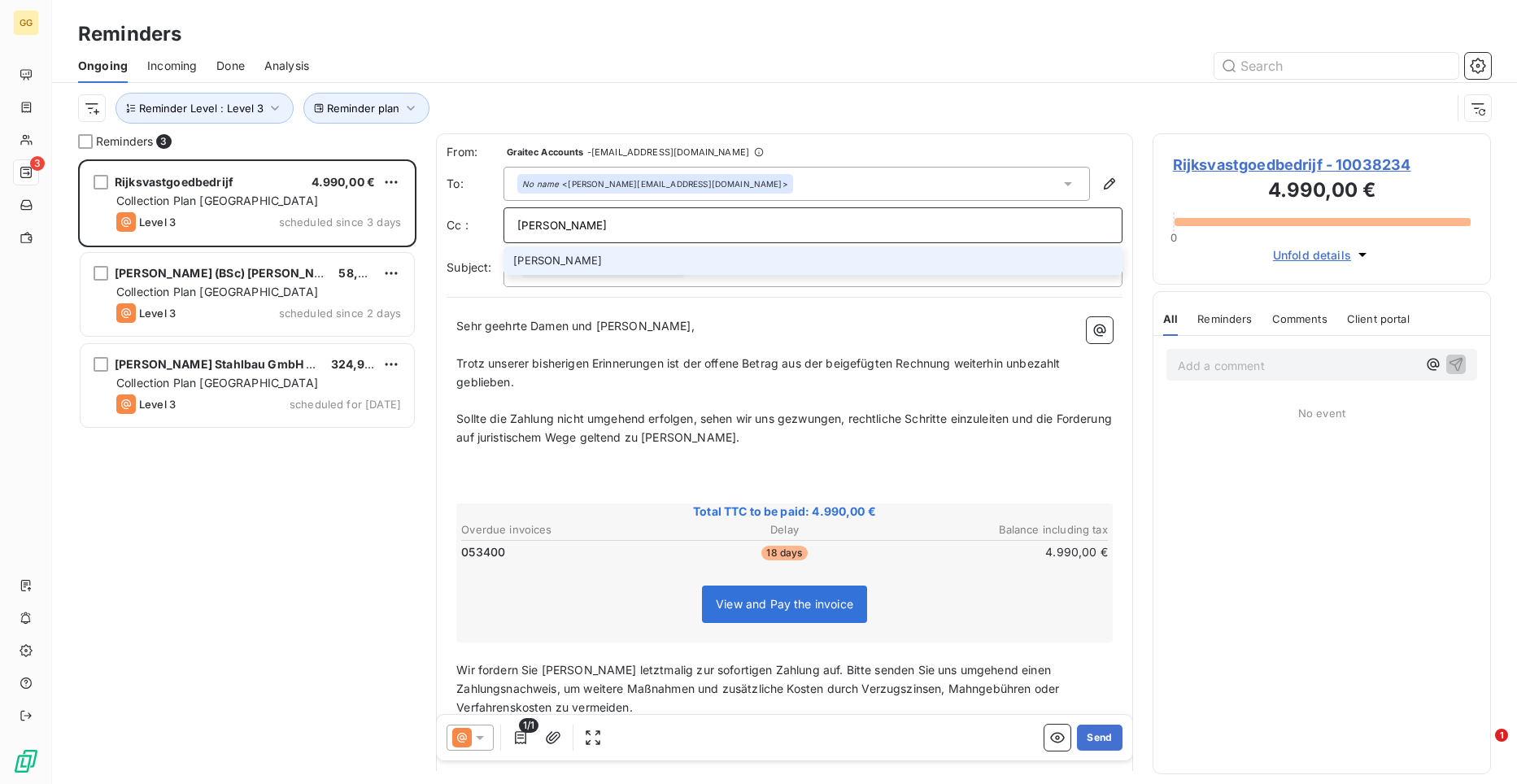
type input "[PERSON_NAME]"
click at [617, 263] on li "[PERSON_NAME]" at bounding box center [812, 260] width 619 height 28
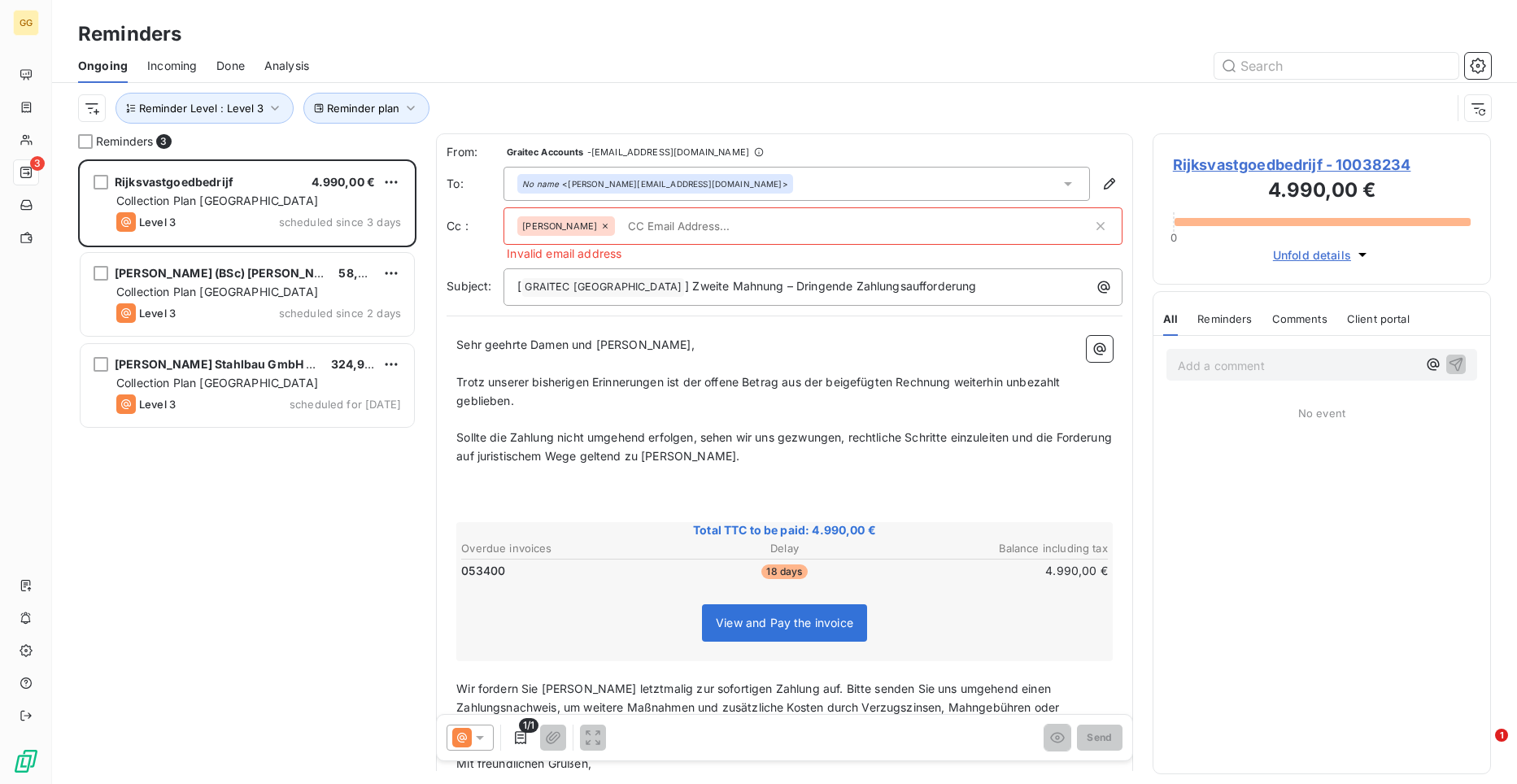
click at [602, 225] on icon at bounding box center [605, 226] width 5 height 5
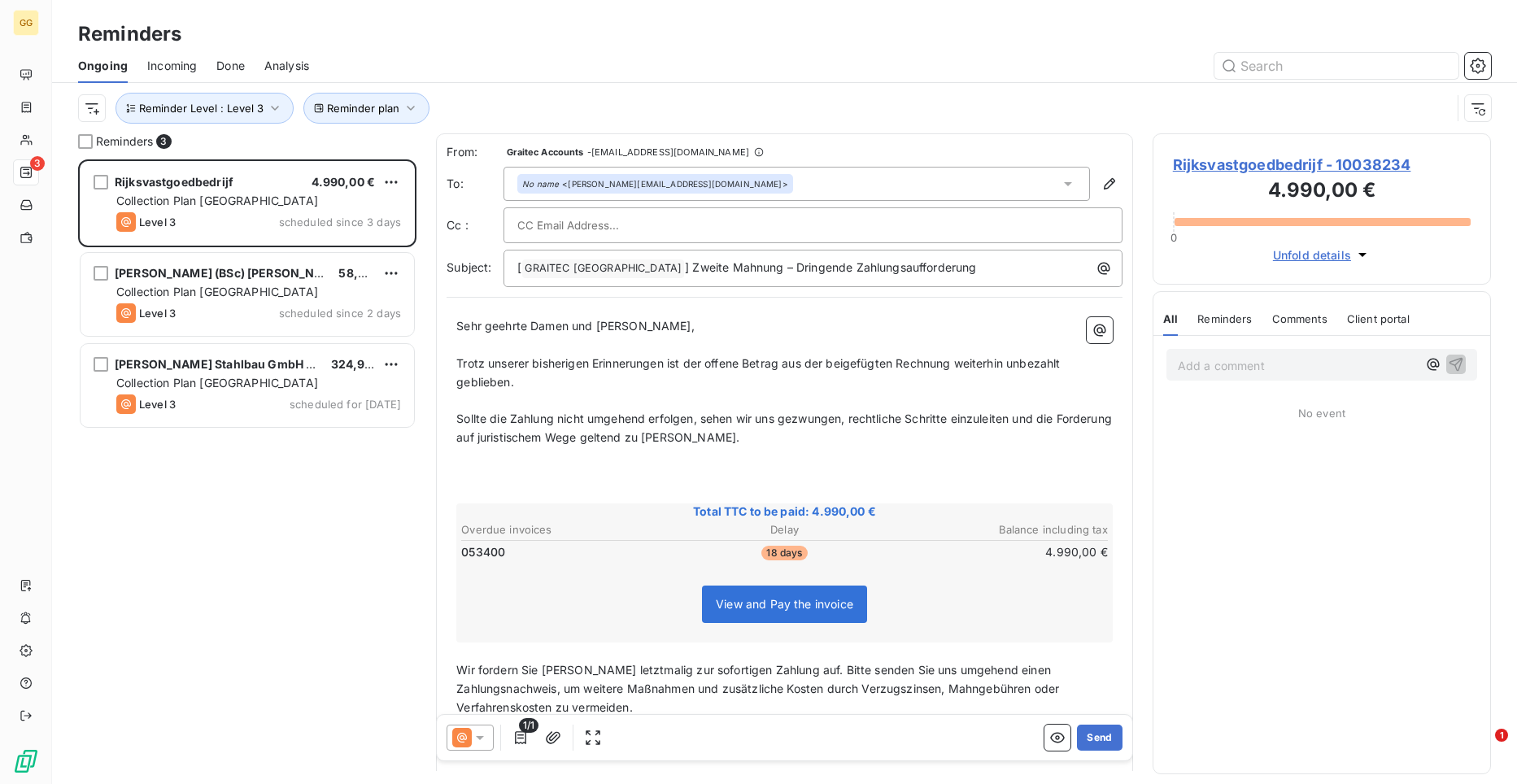
click at [629, 232] on input "text" at bounding box center [605, 226] width 175 height 25
paste input "[EMAIL_ADDRESS][DOMAIN_NAME]"
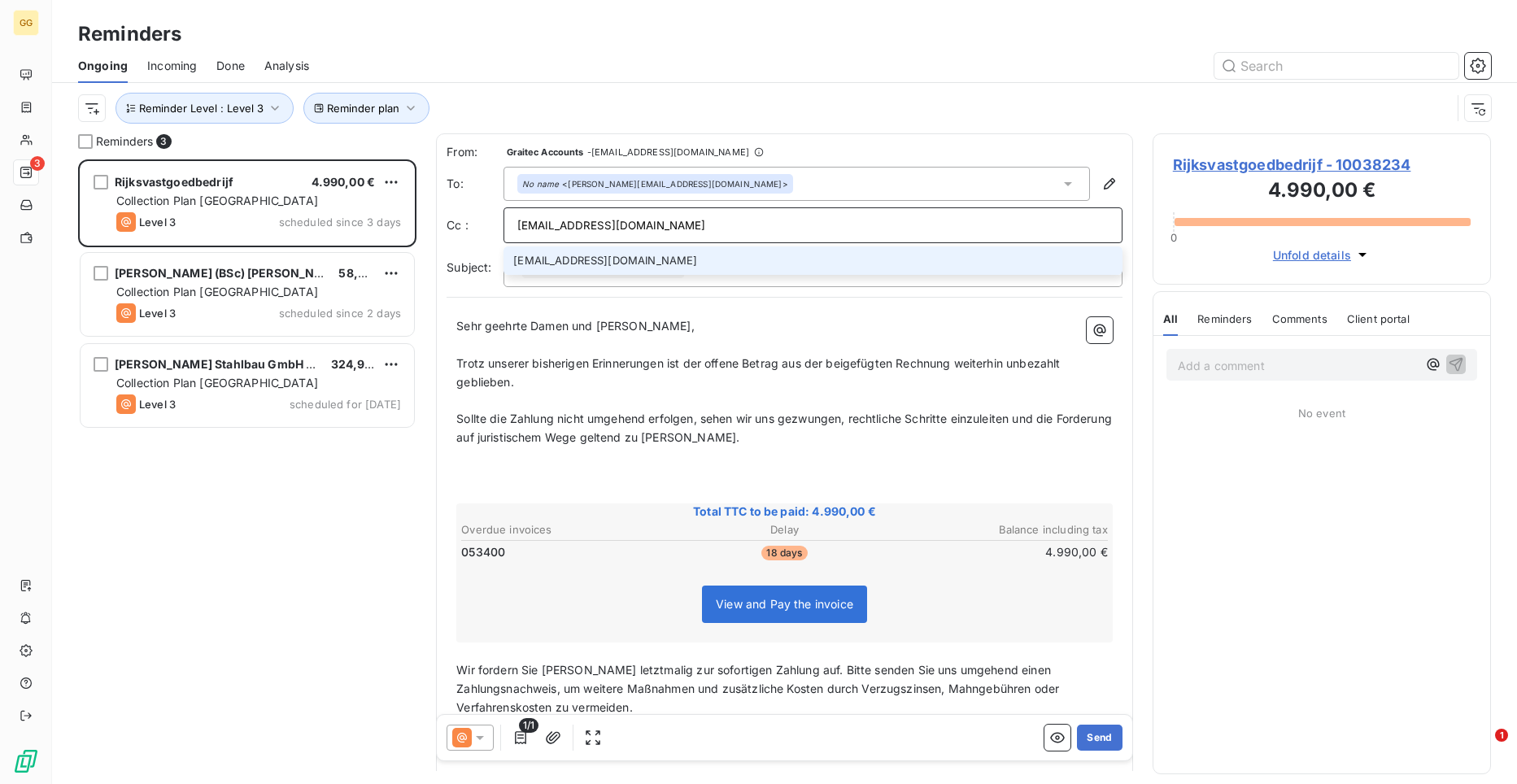
type input "[EMAIL_ADDRESS][DOMAIN_NAME]"
click at [644, 259] on li "[EMAIL_ADDRESS][DOMAIN_NAME]" at bounding box center [812, 260] width 619 height 28
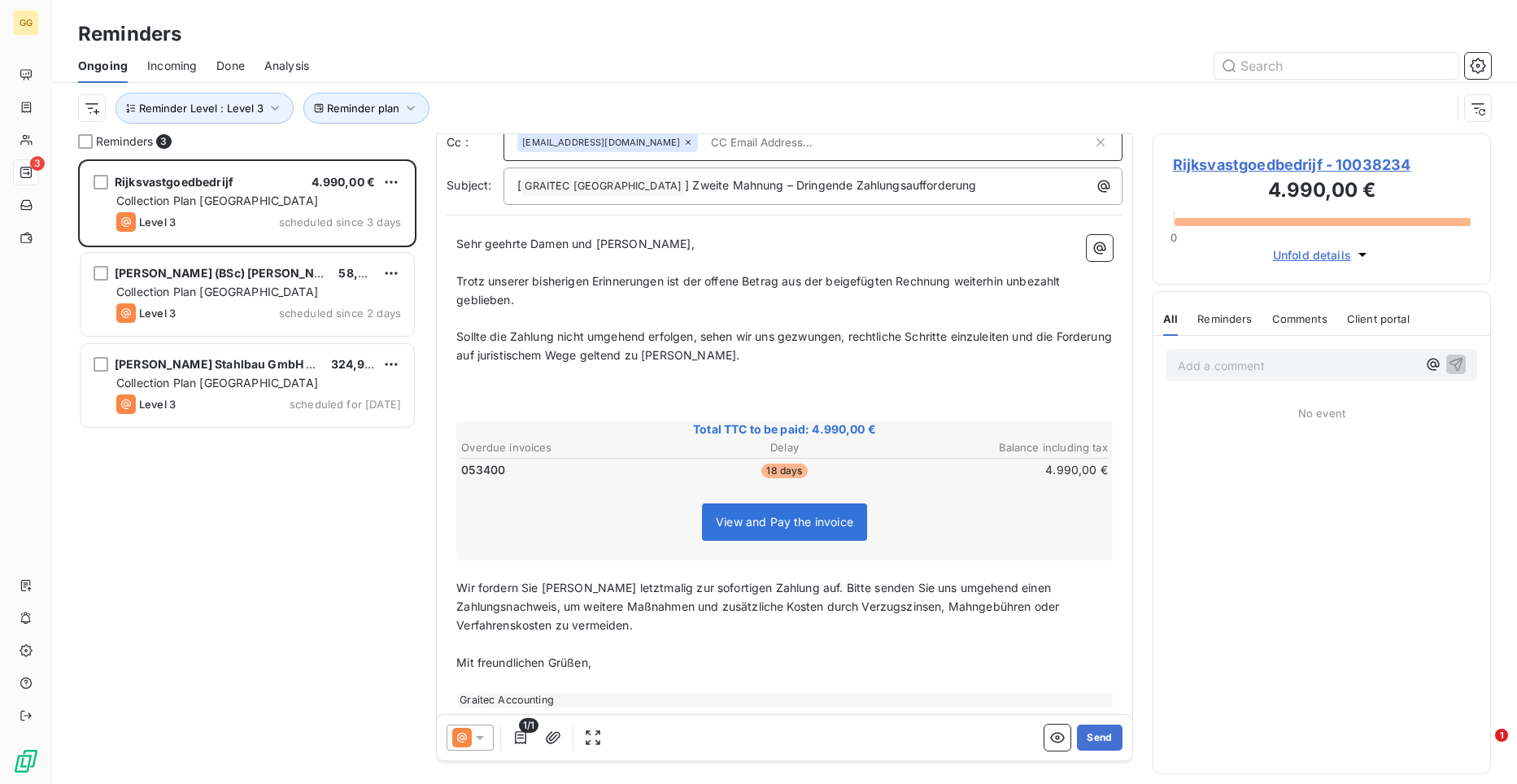
scroll to position [101, 0]
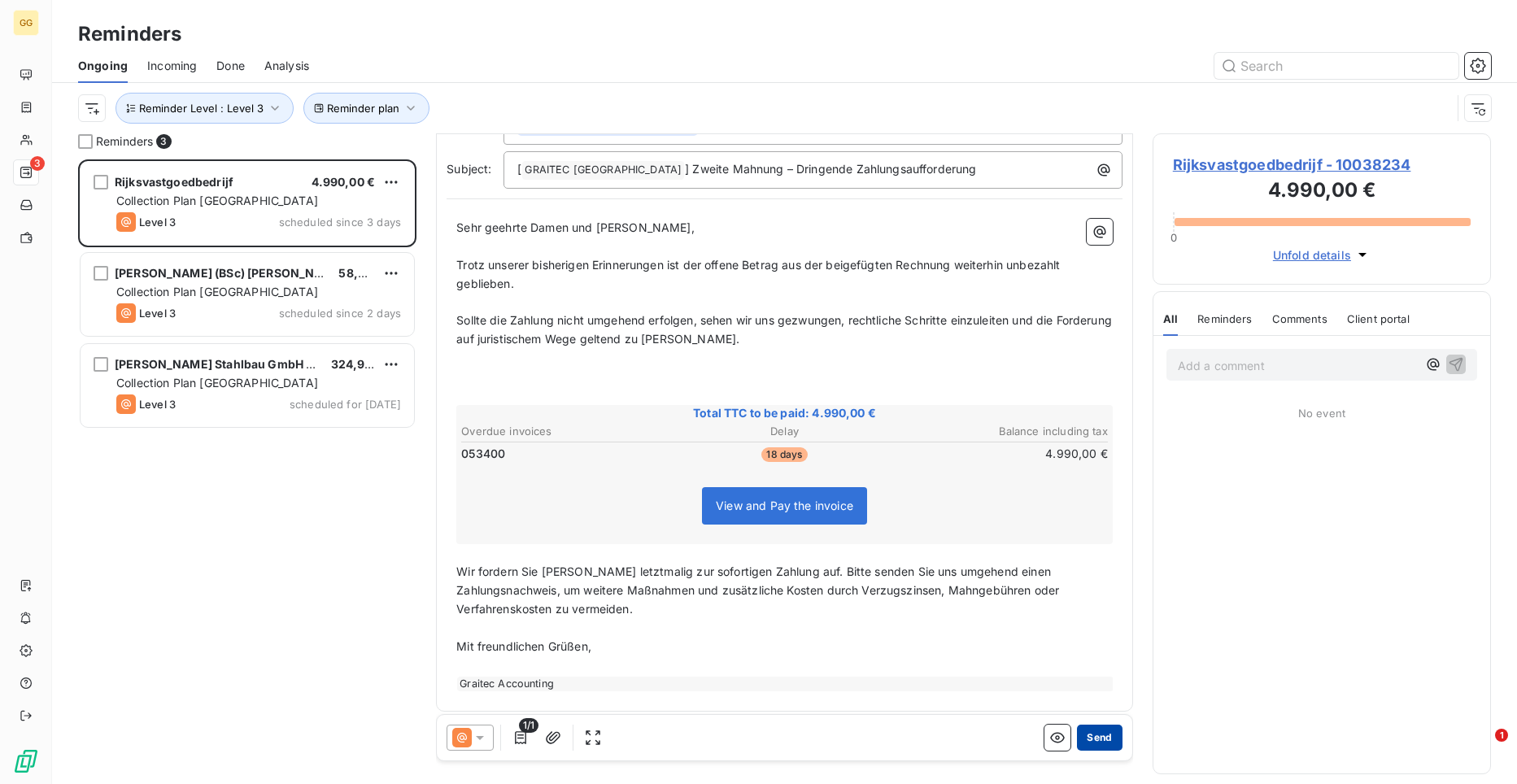
click at [1098, 739] on button "Send" at bounding box center [1099, 738] width 45 height 26
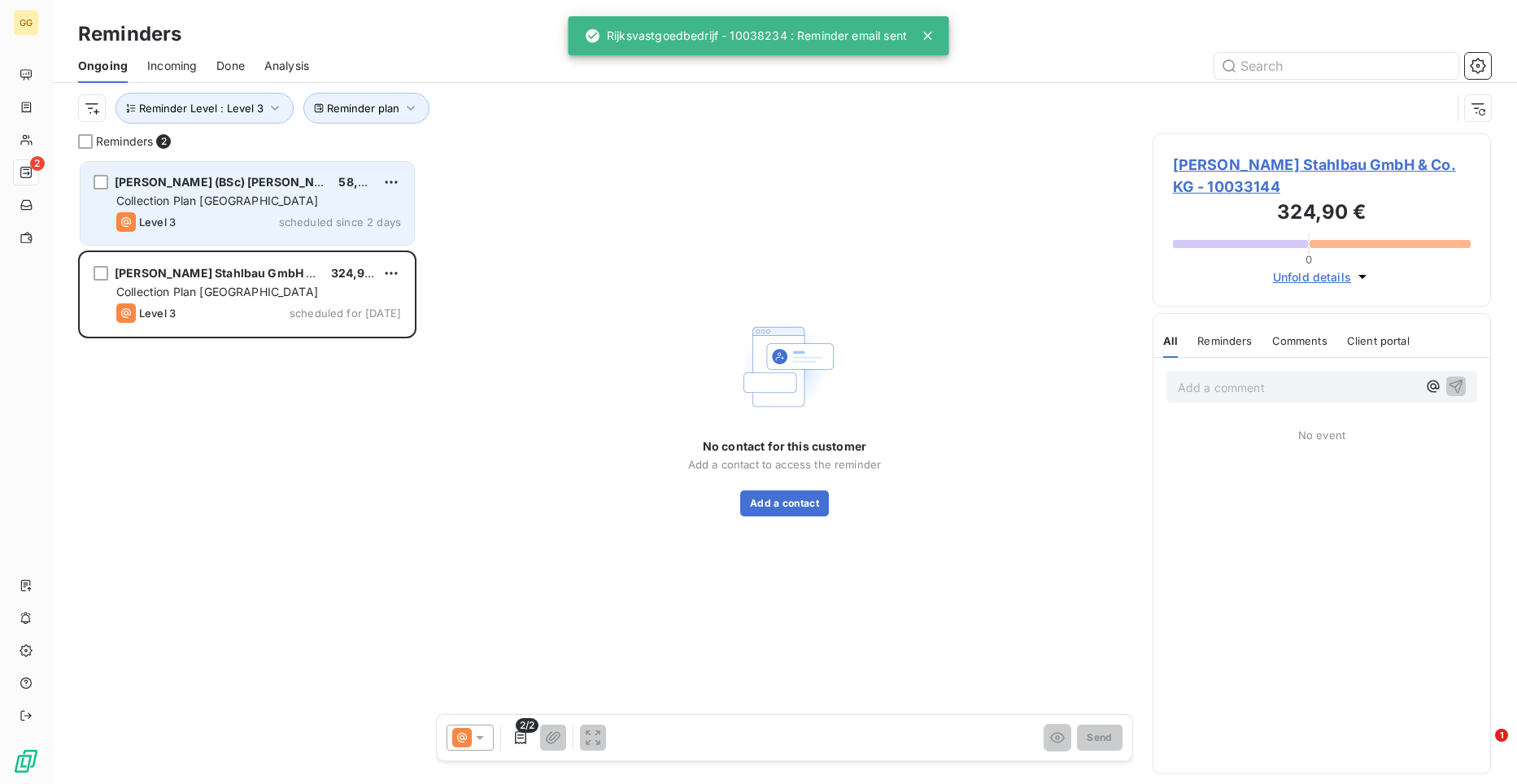
click at [276, 207] on div "Collection Plan [GEOGRAPHIC_DATA]" at bounding box center [259, 201] width 285 height 17
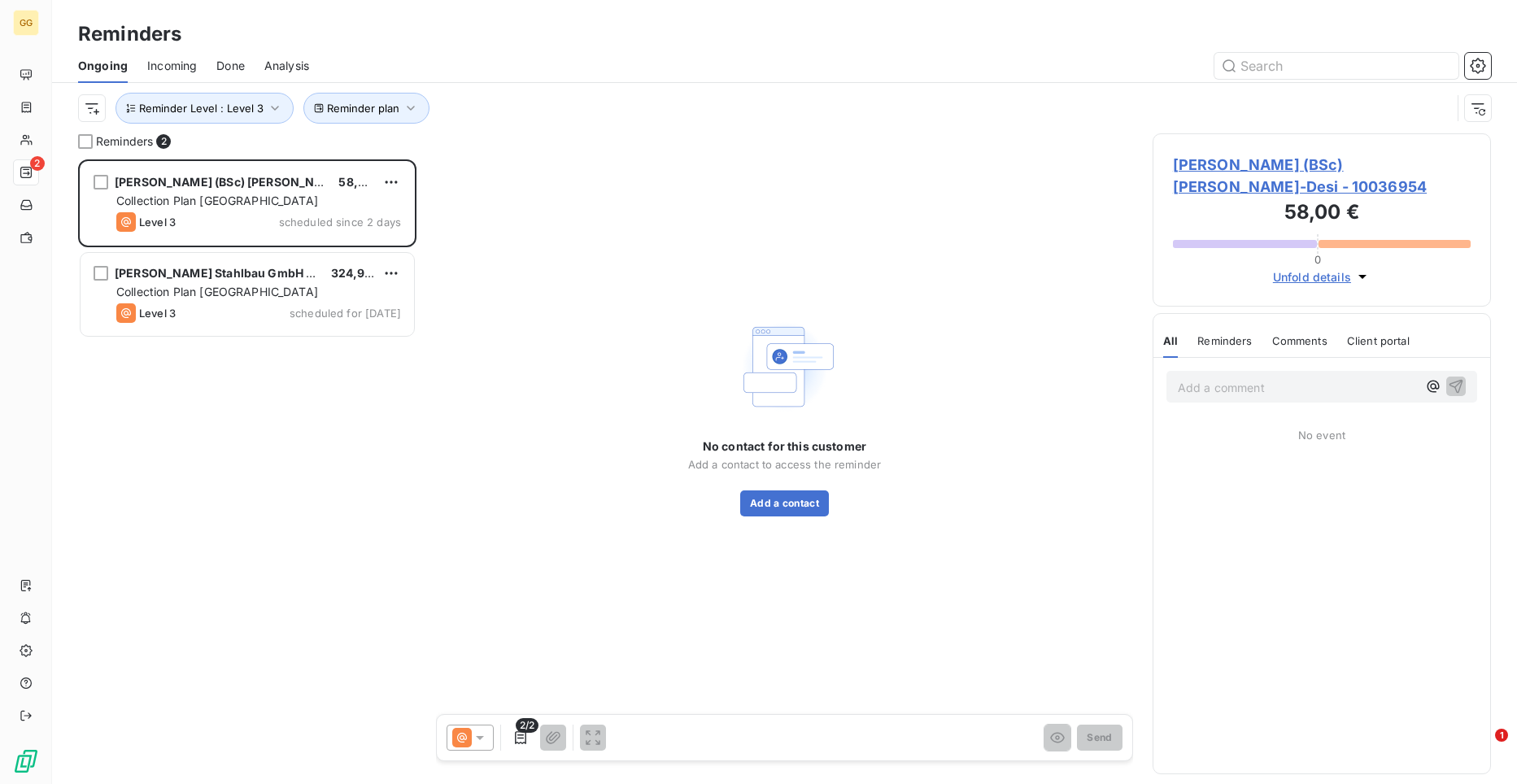
click at [1344, 163] on span "[PERSON_NAME] (BSc) [PERSON_NAME]-Desi - 10036954" at bounding box center [1322, 175] width 297 height 44
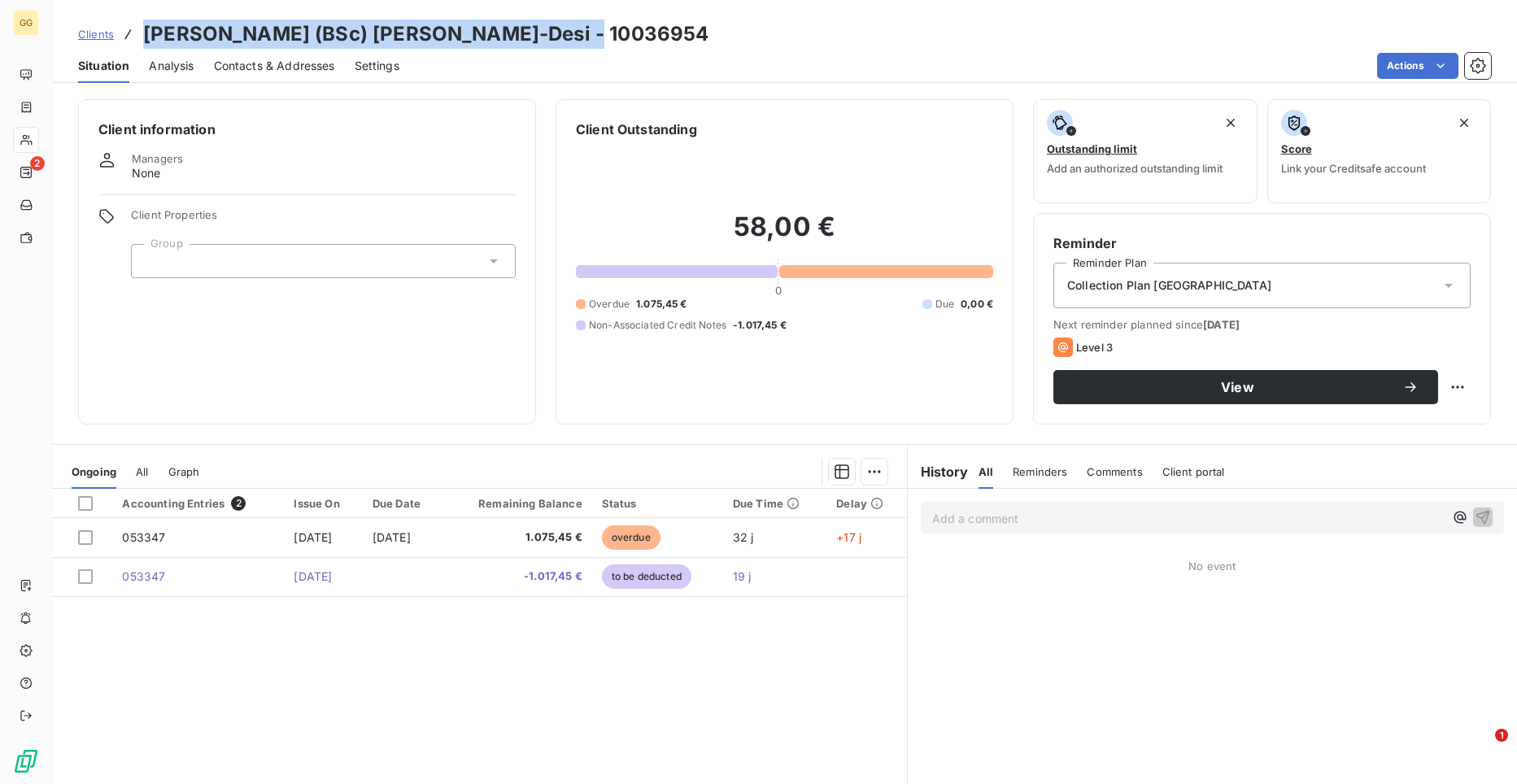
drag, startPoint x: 567, startPoint y: 34, endPoint x: 149, endPoint y: 10, distance: 418.7
click at [149, 10] on div "Clients [PERSON_NAME] (BSc) [PERSON_NAME]-Desi - 10036954 Situation Analysis Co…" at bounding box center [784, 41] width 1465 height 83
copy h3 "[PERSON_NAME] (BSc) [PERSON_NAME]-Desi"
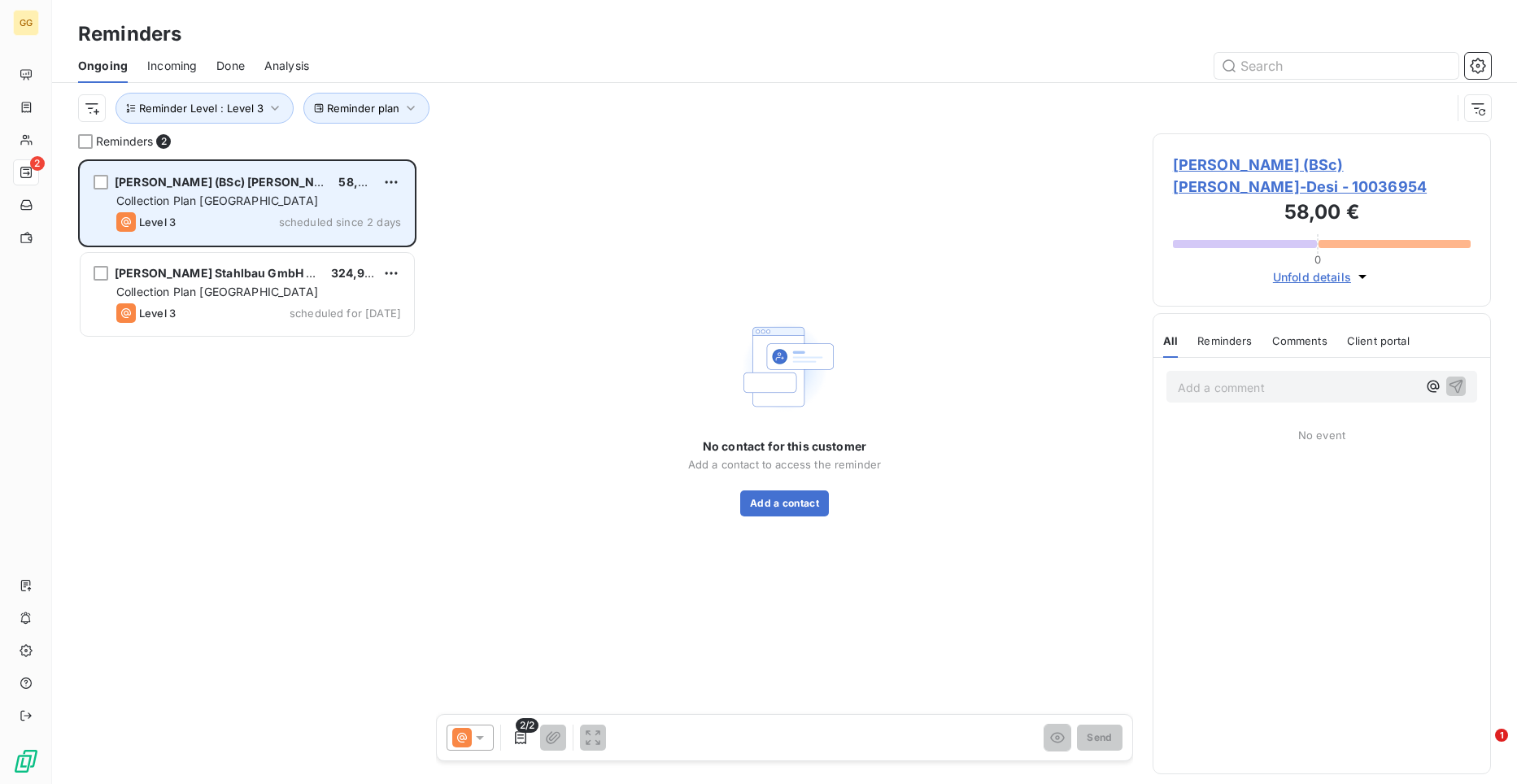
scroll to position [612, 327]
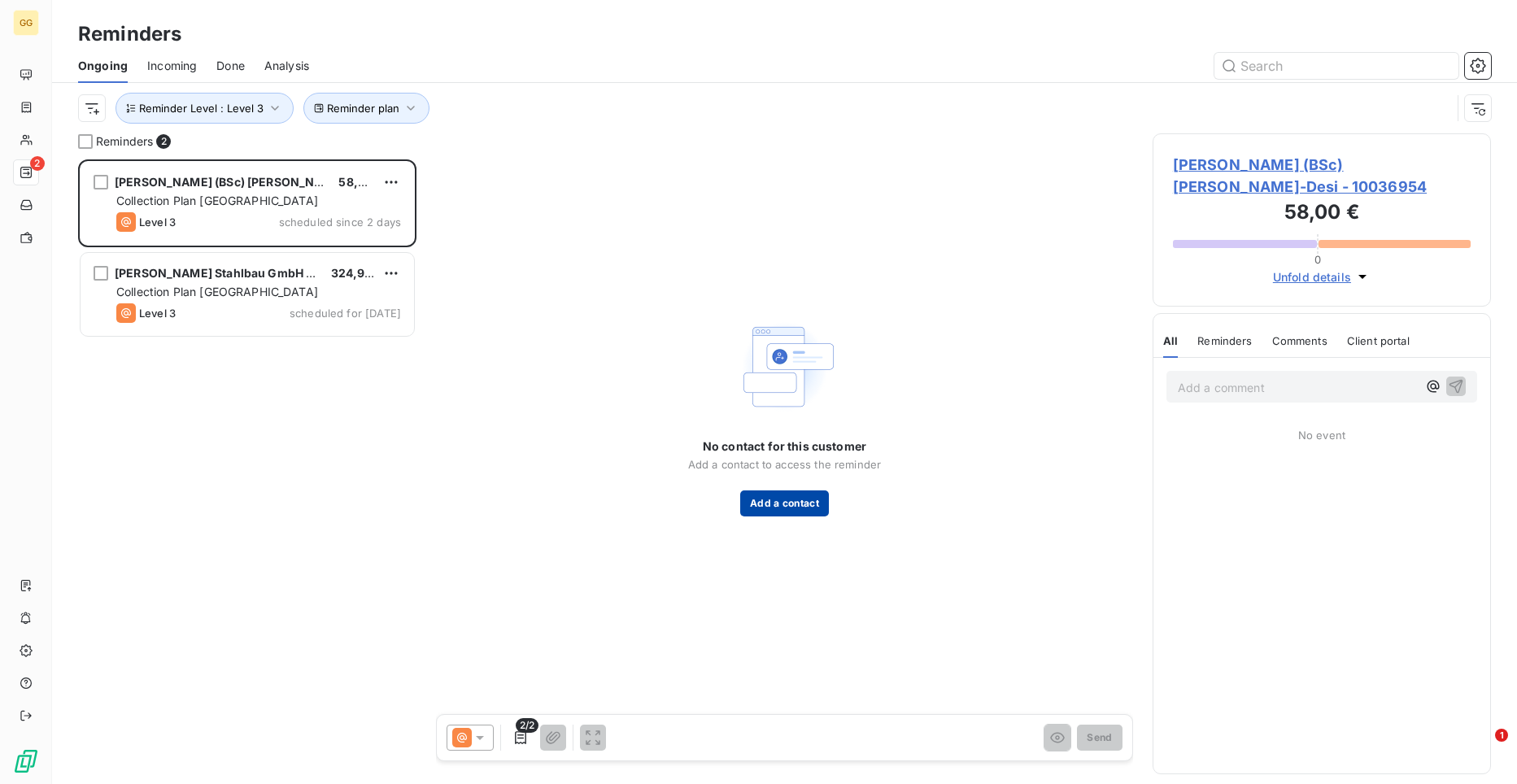
click at [783, 505] on button "Add a contact" at bounding box center [784, 504] width 88 height 26
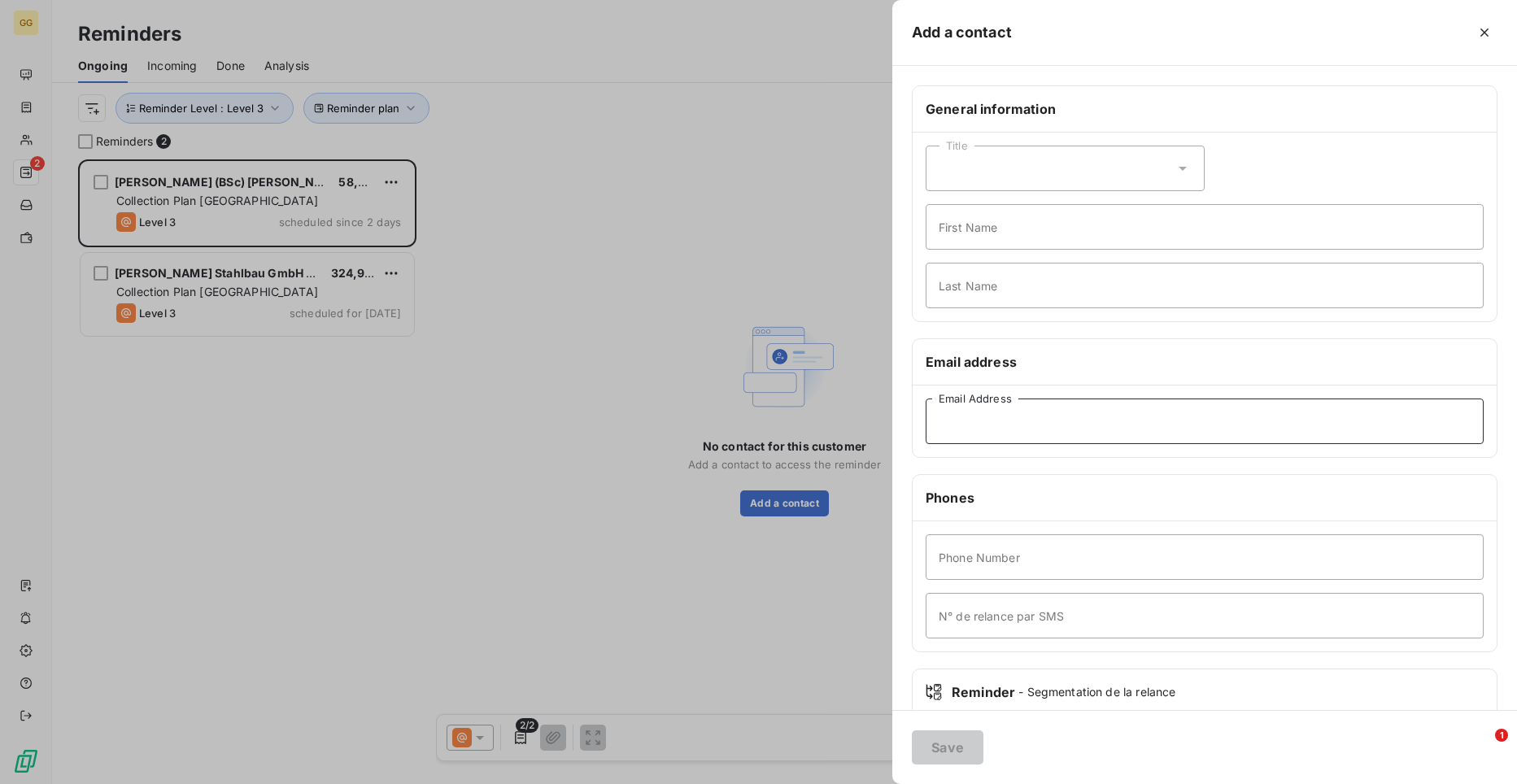
click at [987, 429] on input "Email Address" at bounding box center [1204, 421] width 558 height 45
paste input "[PERSON_NAME][EMAIL_ADDRESS][PERSON_NAME][DOMAIN_NAME]"
type input "[PERSON_NAME][EMAIL_ADDRESS][PERSON_NAME][DOMAIN_NAME]"
click at [945, 740] on button "Save" at bounding box center [948, 747] width 72 height 34
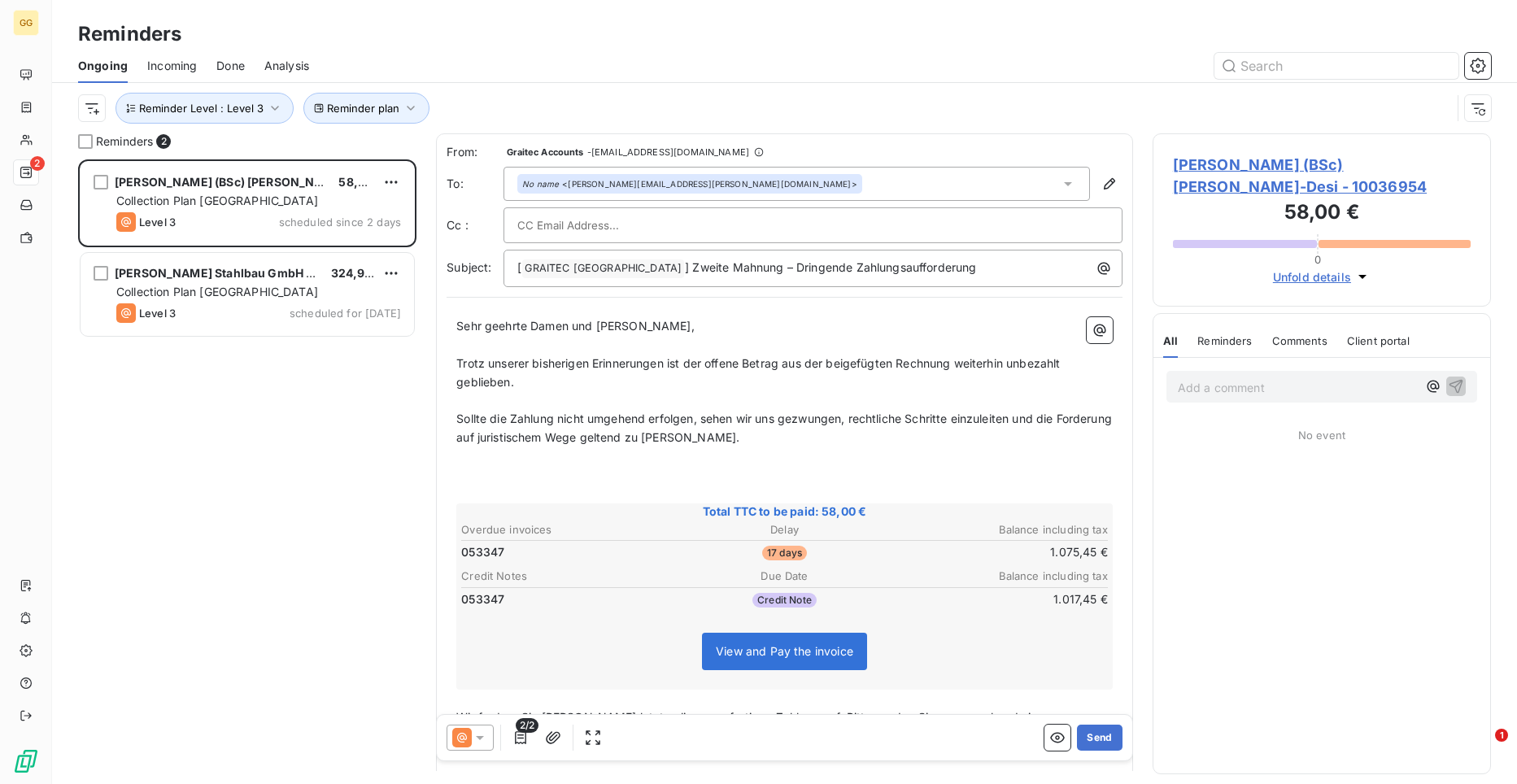
click at [602, 234] on input "text" at bounding box center [605, 226] width 175 height 25
click at [549, 213] on input "text" at bounding box center [605, 226] width 175 height 25
paste input "[EMAIL_ADDRESS][PERSON_NAME][DOMAIN_NAME]"
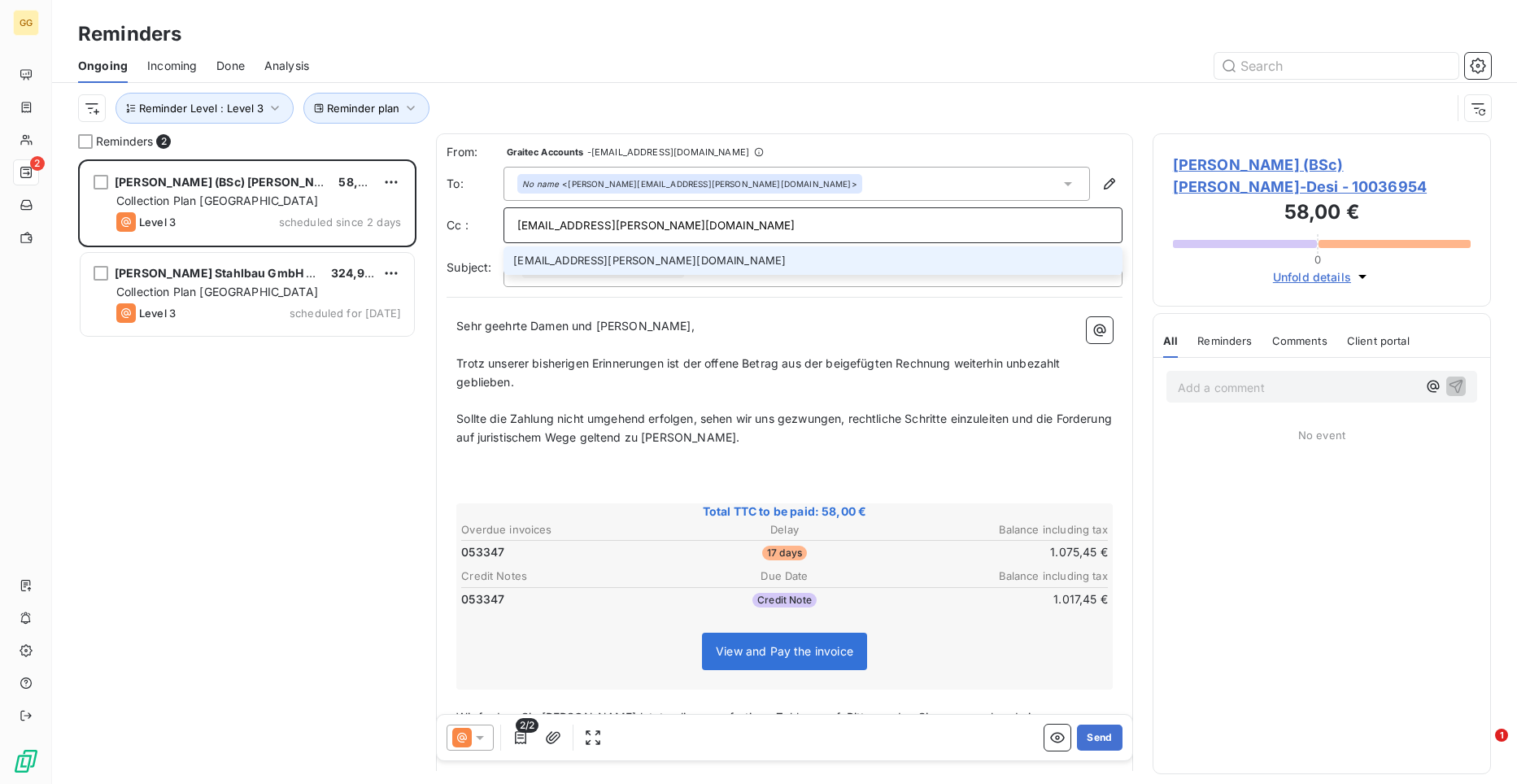
type input "[EMAIL_ADDRESS][PERSON_NAME][DOMAIN_NAME]"
click at [569, 268] on li "[EMAIL_ADDRESS][PERSON_NAME][DOMAIN_NAME]" at bounding box center [812, 260] width 619 height 28
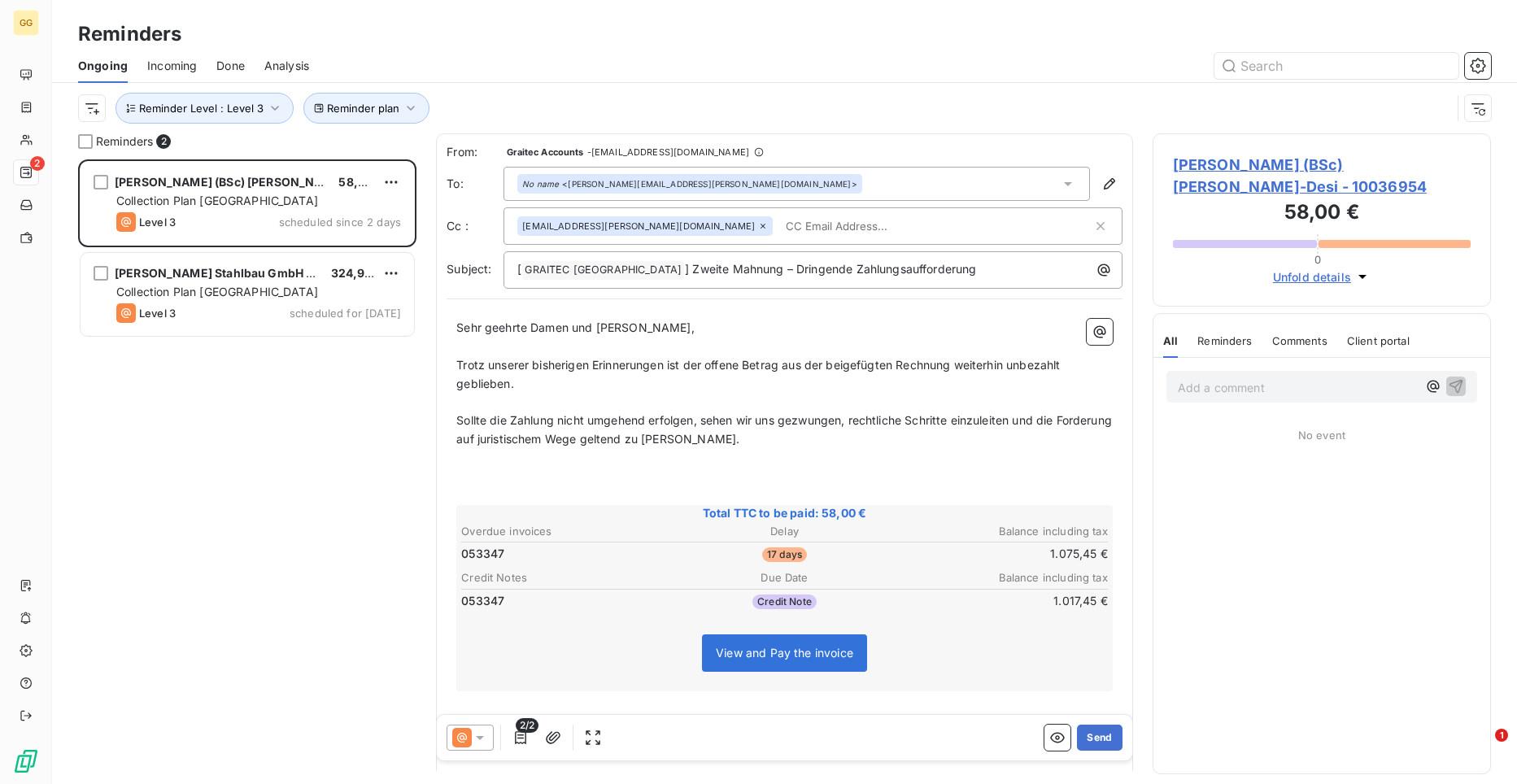
click at [1302, 385] on p "Add a comment ﻿" at bounding box center [1296, 387] width 239 height 21
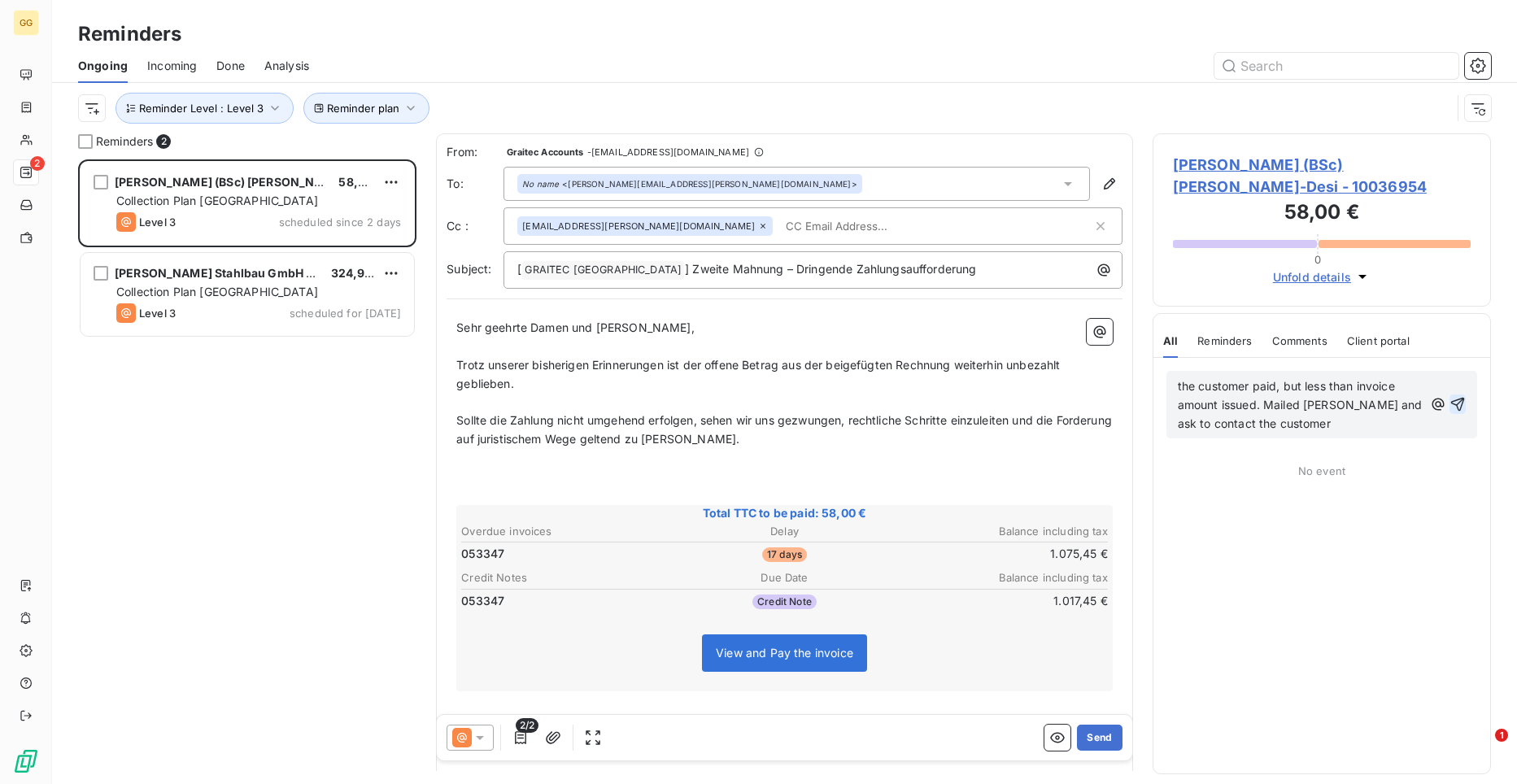
click at [1456, 406] on icon "button" at bounding box center [1458, 404] width 17 height 17
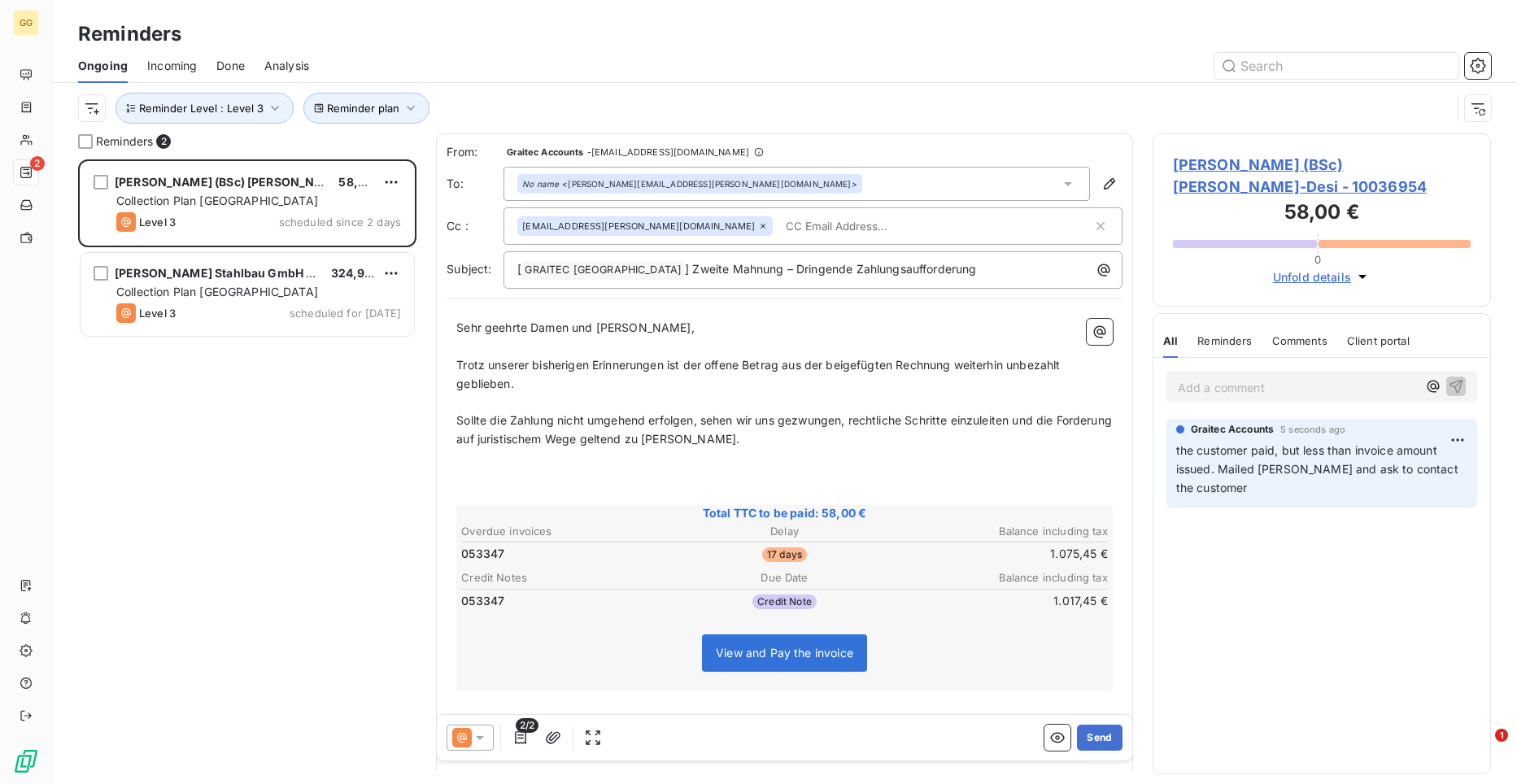
click at [1397, 381] on p "Add a comment ﻿" at bounding box center [1296, 387] width 239 height 21
click at [1358, 386] on p "Add a comment ﻿" at bounding box center [1296, 387] width 239 height 21
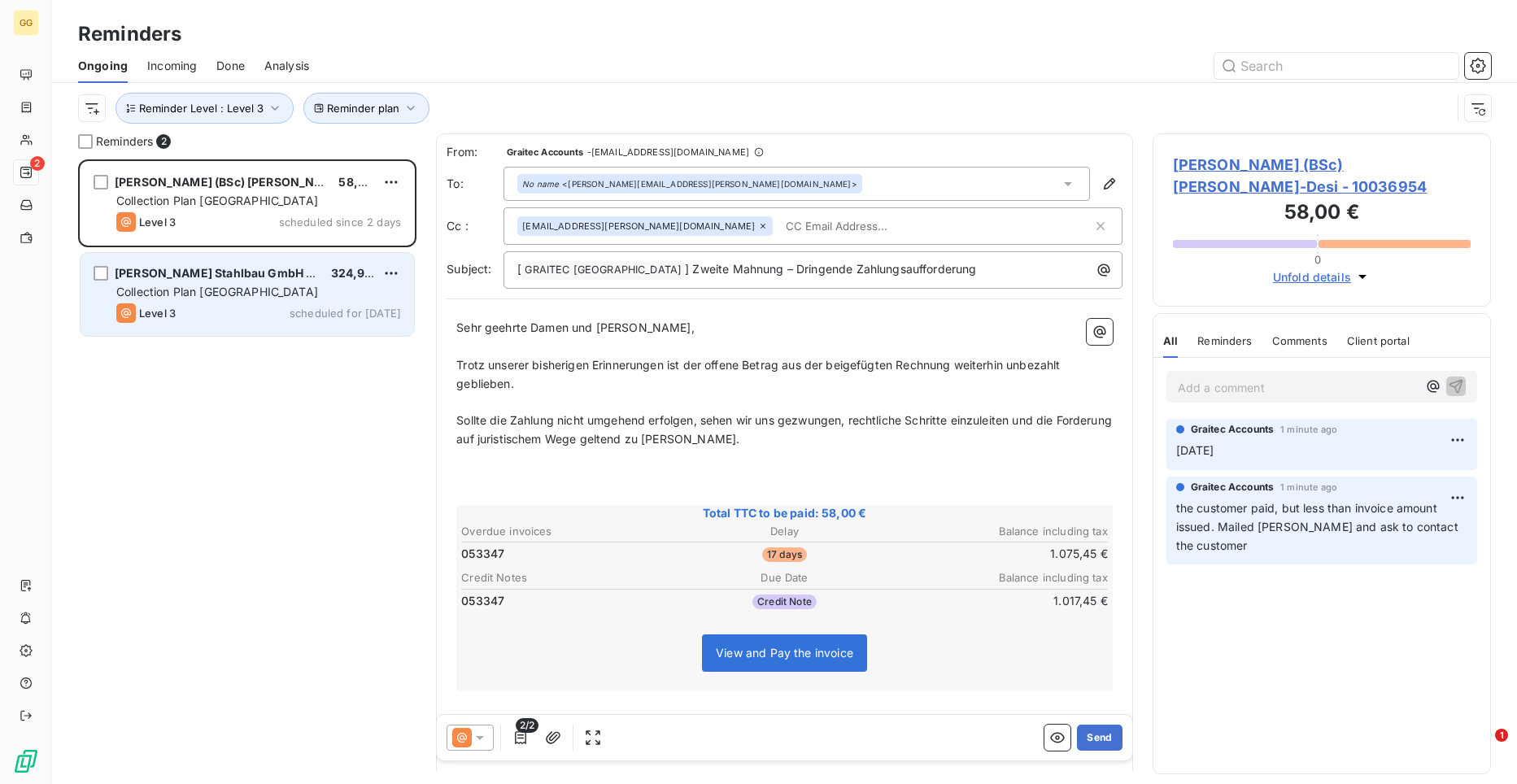
click at [265, 295] on div "Collection Plan [GEOGRAPHIC_DATA]" at bounding box center [259, 292] width 285 height 17
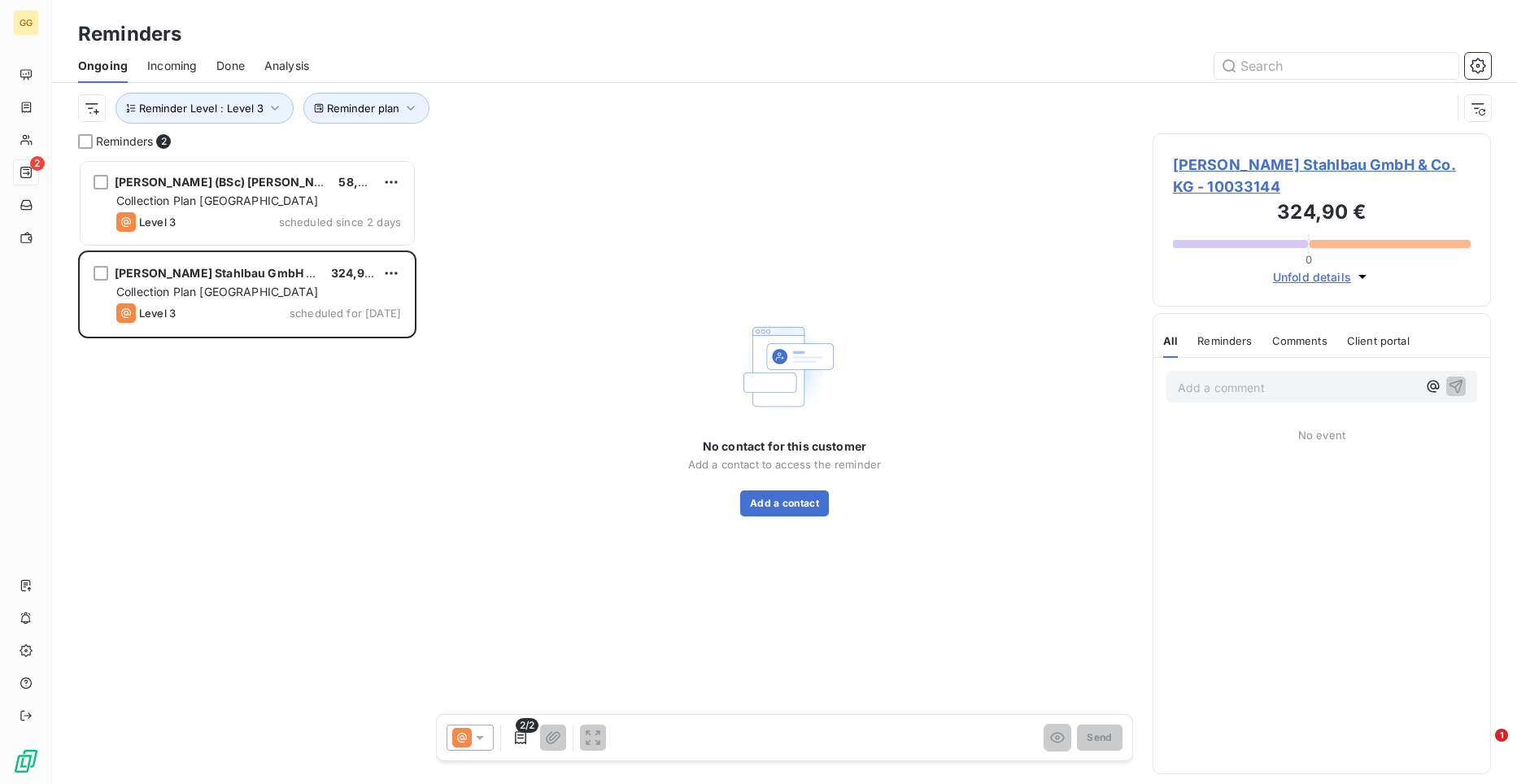
click at [1228, 164] on span "[PERSON_NAME] Stahlbau GmbH & Co. KG - 10033144" at bounding box center [1322, 175] width 297 height 44
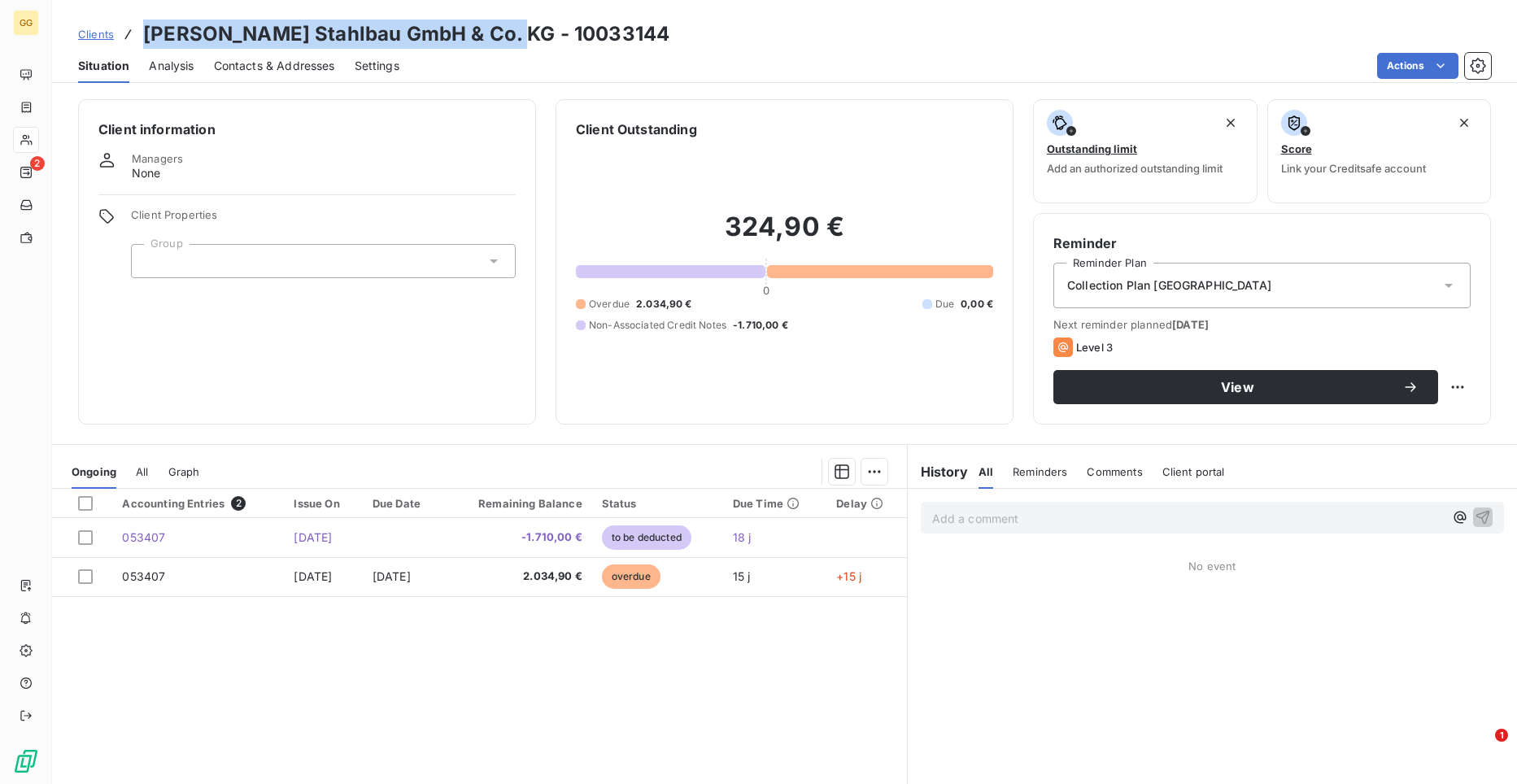
drag, startPoint x: 480, startPoint y: 40, endPoint x: 143, endPoint y: 37, distance: 337.0
click at [143, 37] on h3 "[PERSON_NAME] Stahlbau GmbH & Co. KG - 10033144" at bounding box center [406, 34] width 526 height 29
copy h3 "[PERSON_NAME] Stahlbau GmbH & Co. KG"
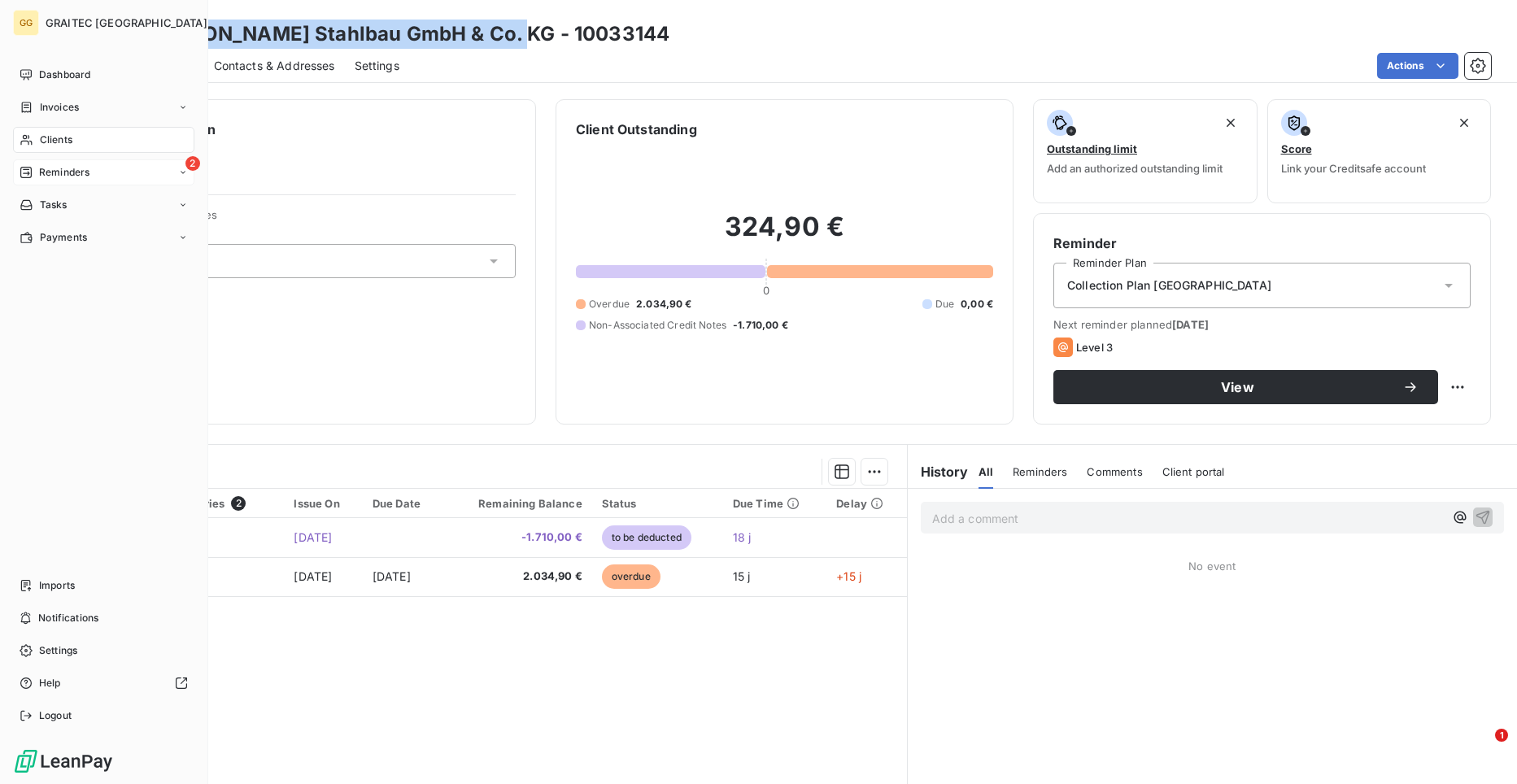
click at [66, 170] on span "Reminders" at bounding box center [64, 173] width 50 height 15
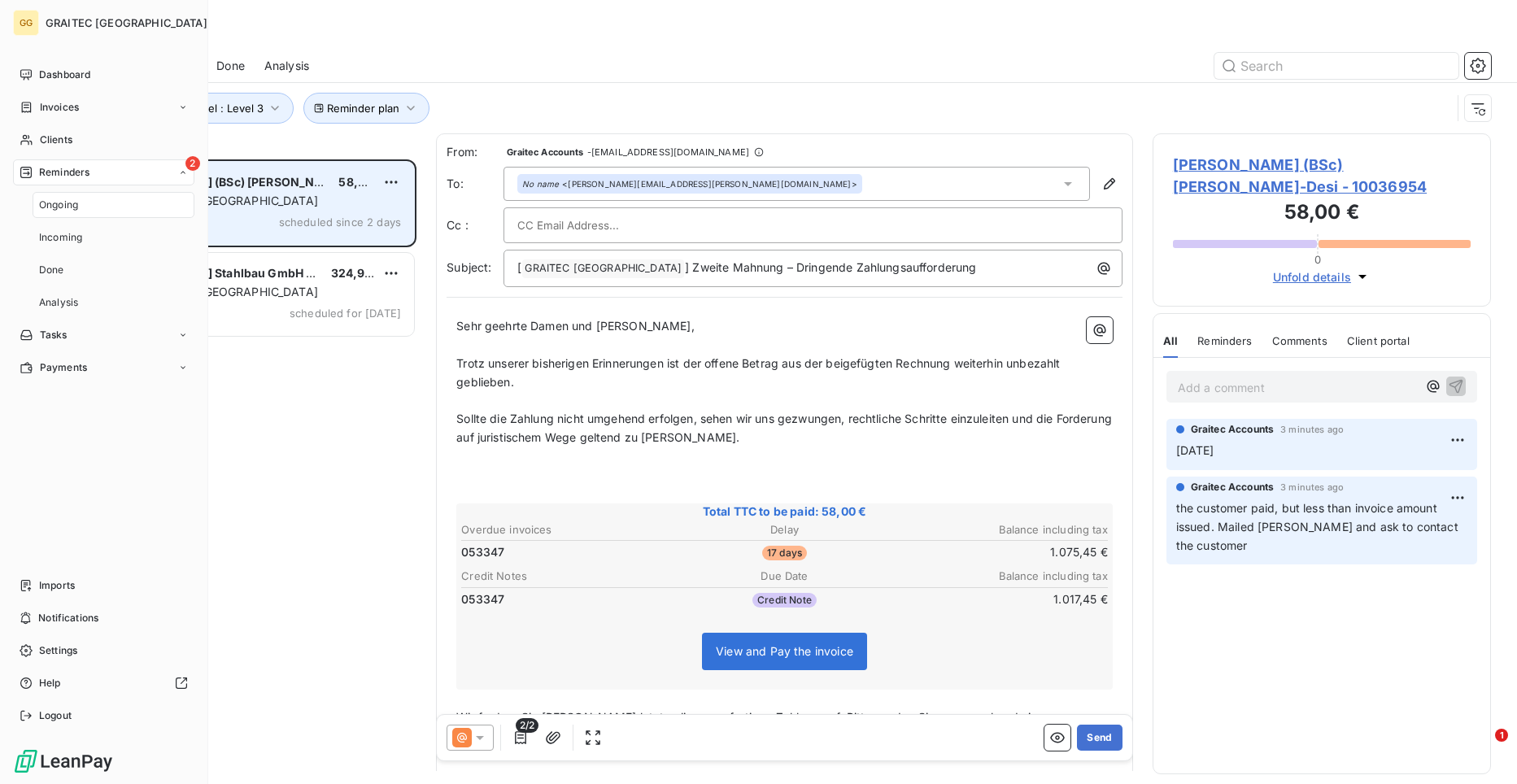
scroll to position [612, 327]
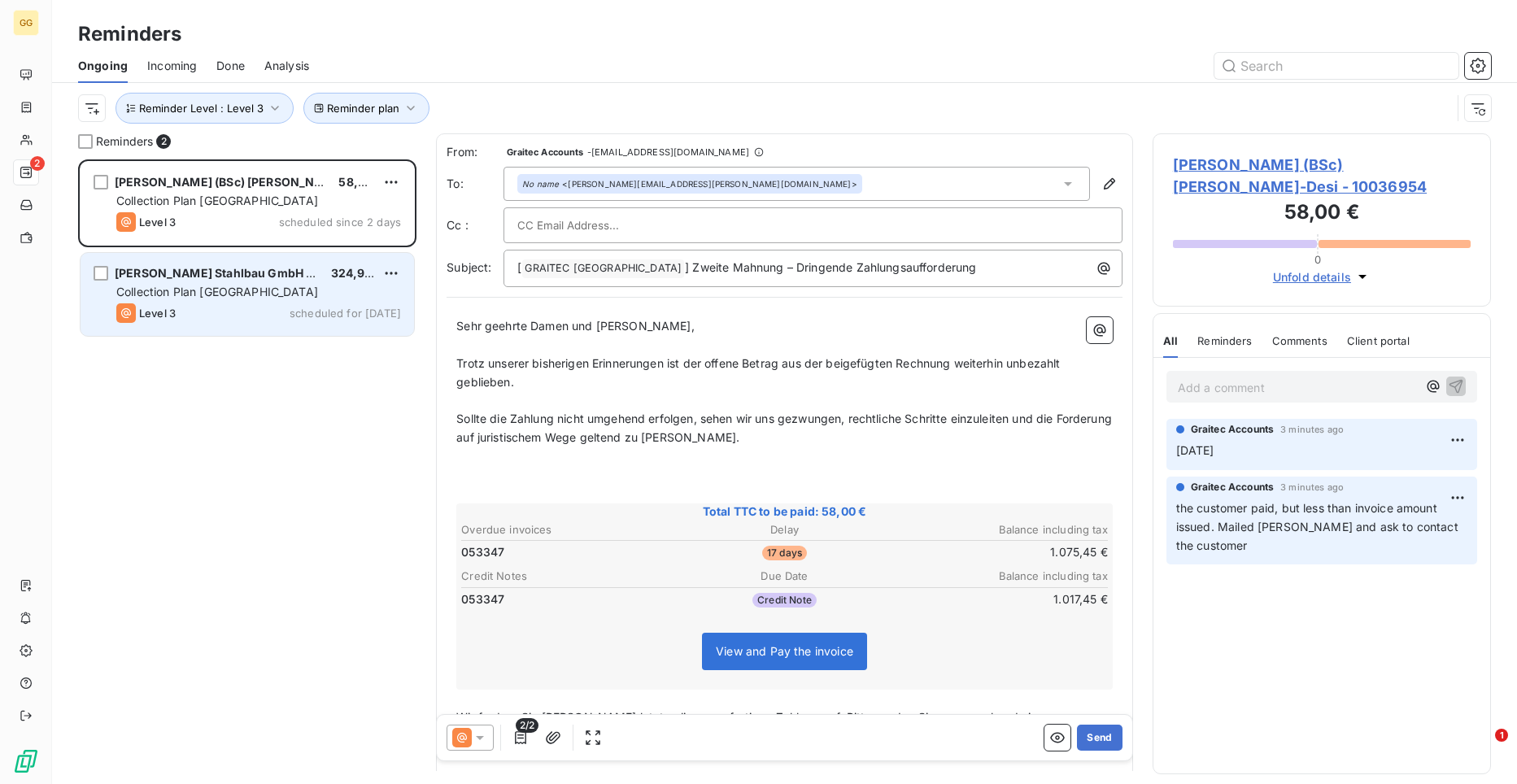
click at [245, 286] on span "Collection Plan [GEOGRAPHIC_DATA]" at bounding box center [217, 292] width 202 height 14
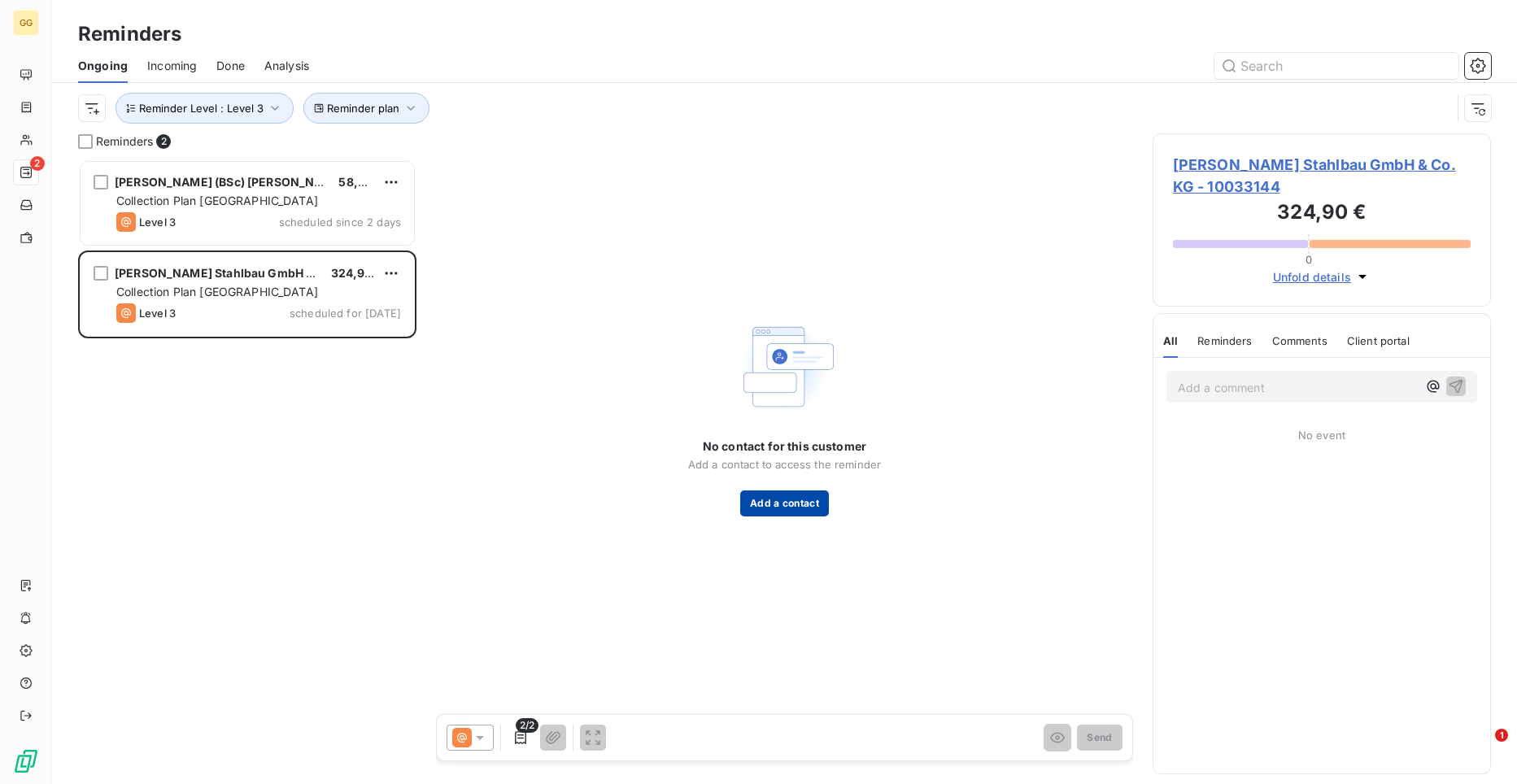
click at [768, 509] on button "Add a contact" at bounding box center [784, 504] width 88 height 26
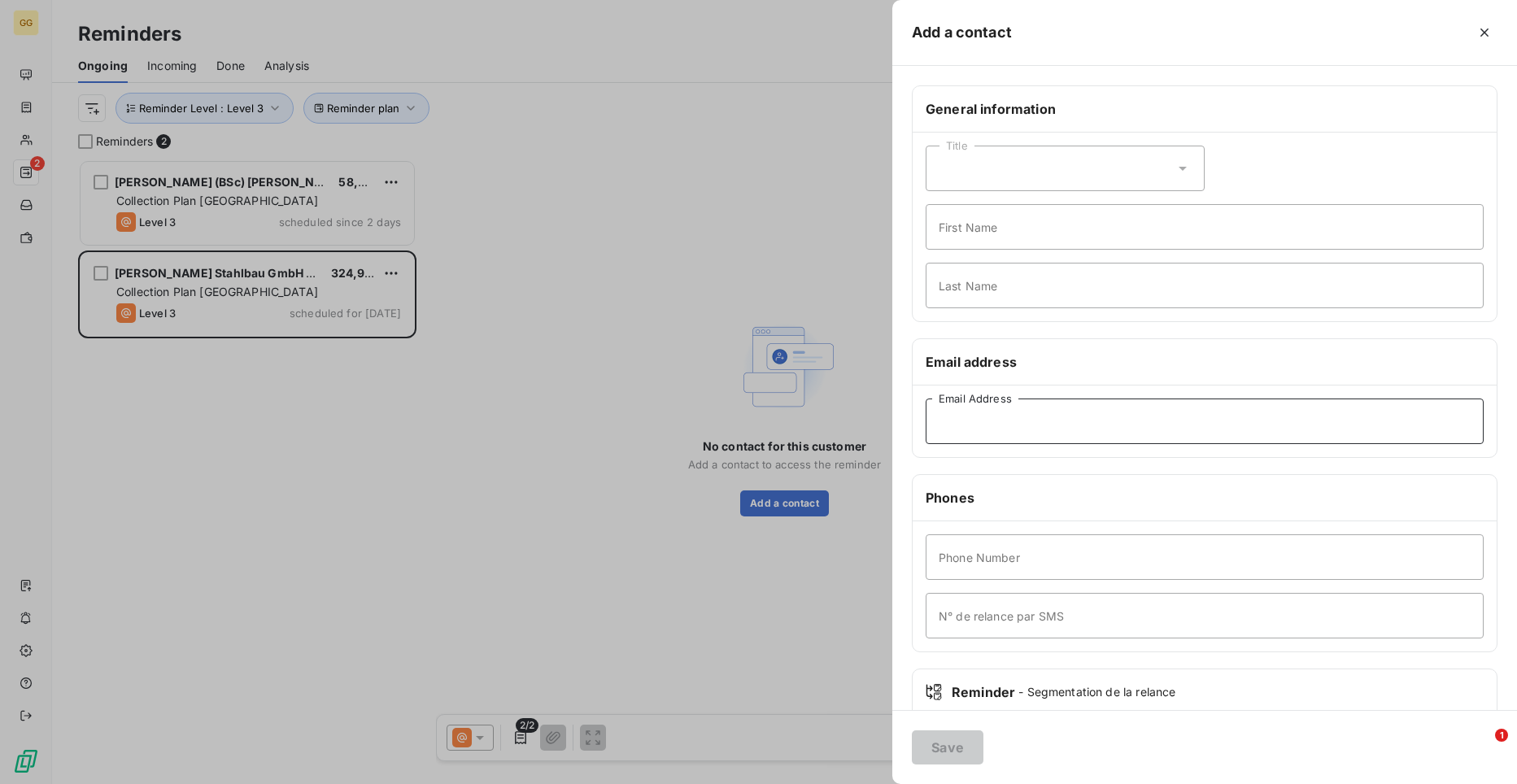
click at [1015, 429] on input "Email Address" at bounding box center [1204, 421] width 558 height 45
paste input "[EMAIL_ADDRESS][PERSON_NAME][DOMAIN_NAME]"
type input "[EMAIL_ADDRESS][PERSON_NAME][DOMAIN_NAME]"
click at [930, 750] on button "Save" at bounding box center [948, 747] width 72 height 34
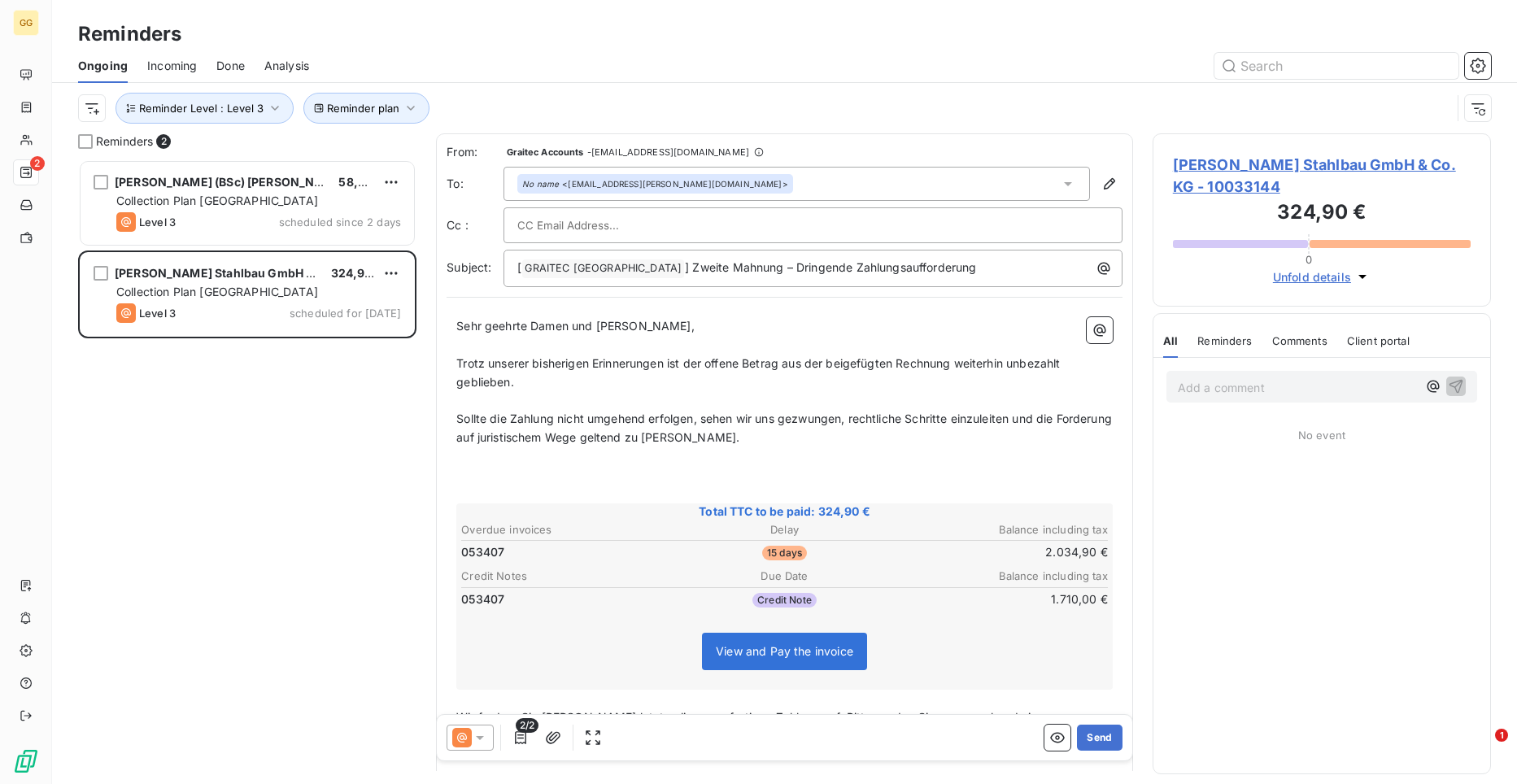
click at [583, 221] on input "text" at bounding box center [605, 226] width 175 height 25
paste input "[PERSON_NAME][EMAIL_ADDRESS][PERSON_NAME][DOMAIN_NAME]"
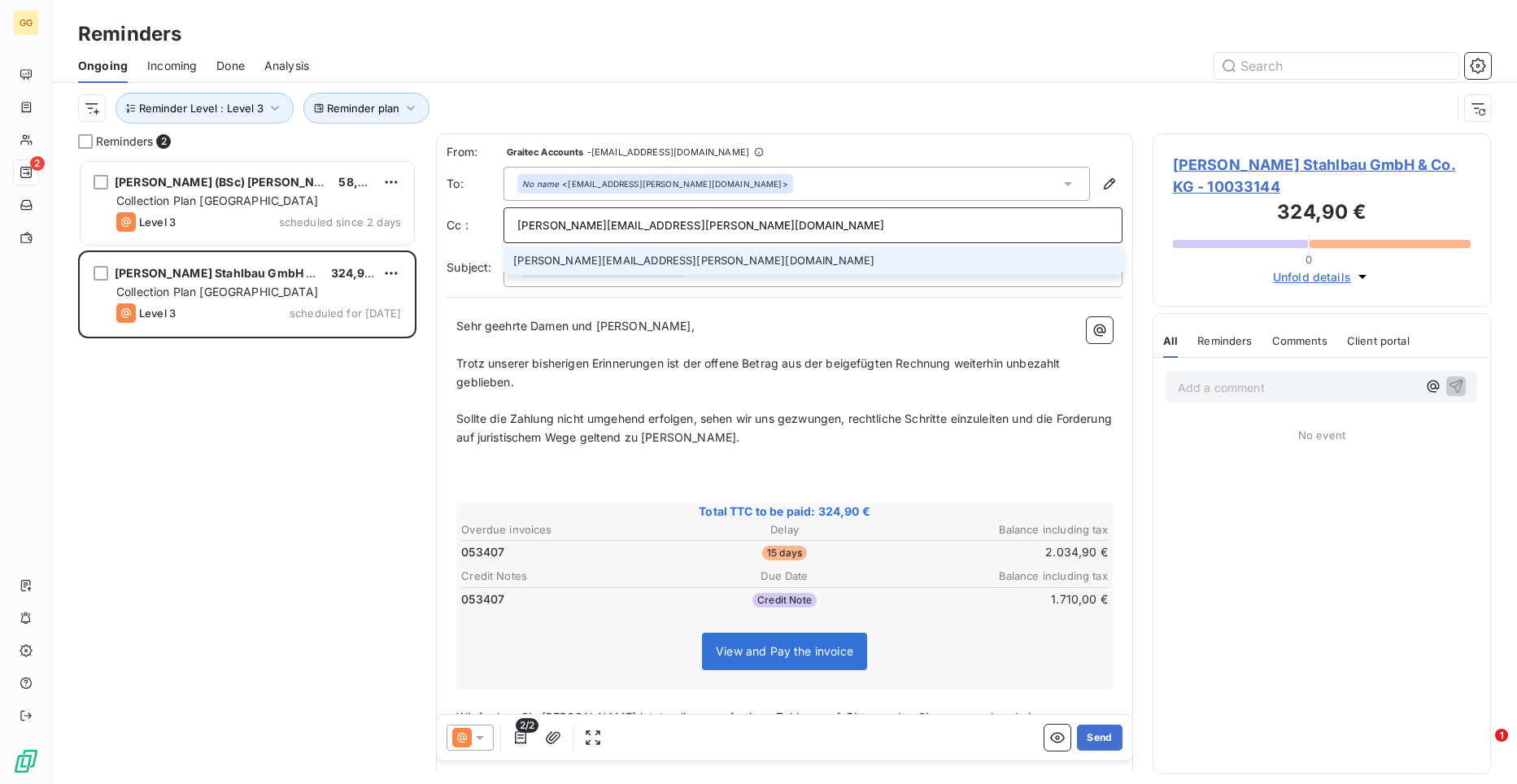
type input "[PERSON_NAME][EMAIL_ADDRESS][PERSON_NAME][DOMAIN_NAME]"
click at [632, 256] on li "[PERSON_NAME][EMAIL_ADDRESS][PERSON_NAME][DOMAIN_NAME]" at bounding box center [812, 260] width 619 height 28
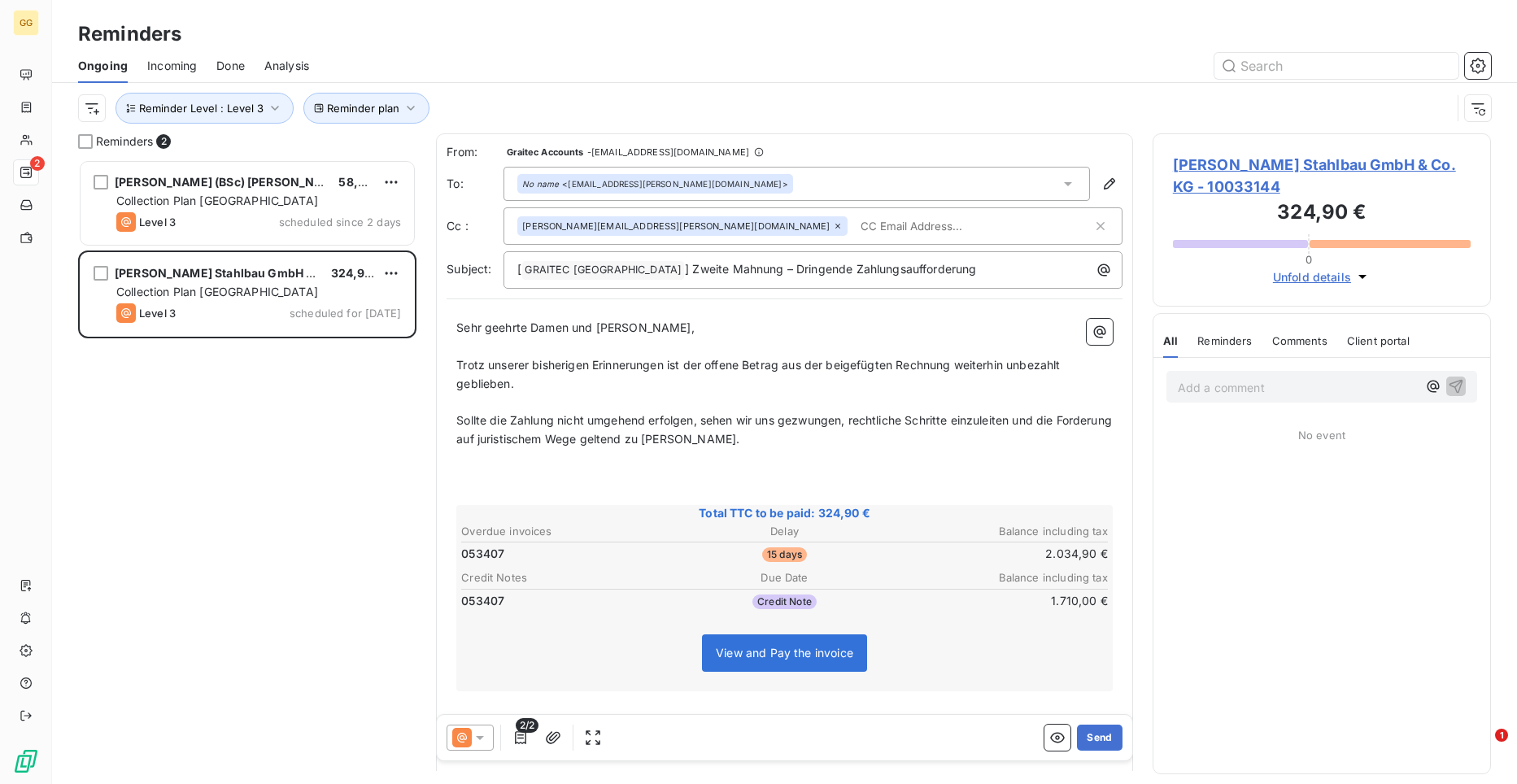
click at [1190, 393] on p "Add a comment ﻿" at bounding box center [1296, 387] width 239 height 21
drag, startPoint x: 1222, startPoint y: 405, endPoint x: 1197, endPoint y: 406, distance: 25.0
click at [1197, 406] on span "[DATE]: Emailed to [PERSON_NAME] to request the rest from the customer" at bounding box center [1286, 395] width 217 height 32
click at [1458, 393] on icon "button" at bounding box center [1458, 396] width 14 height 14
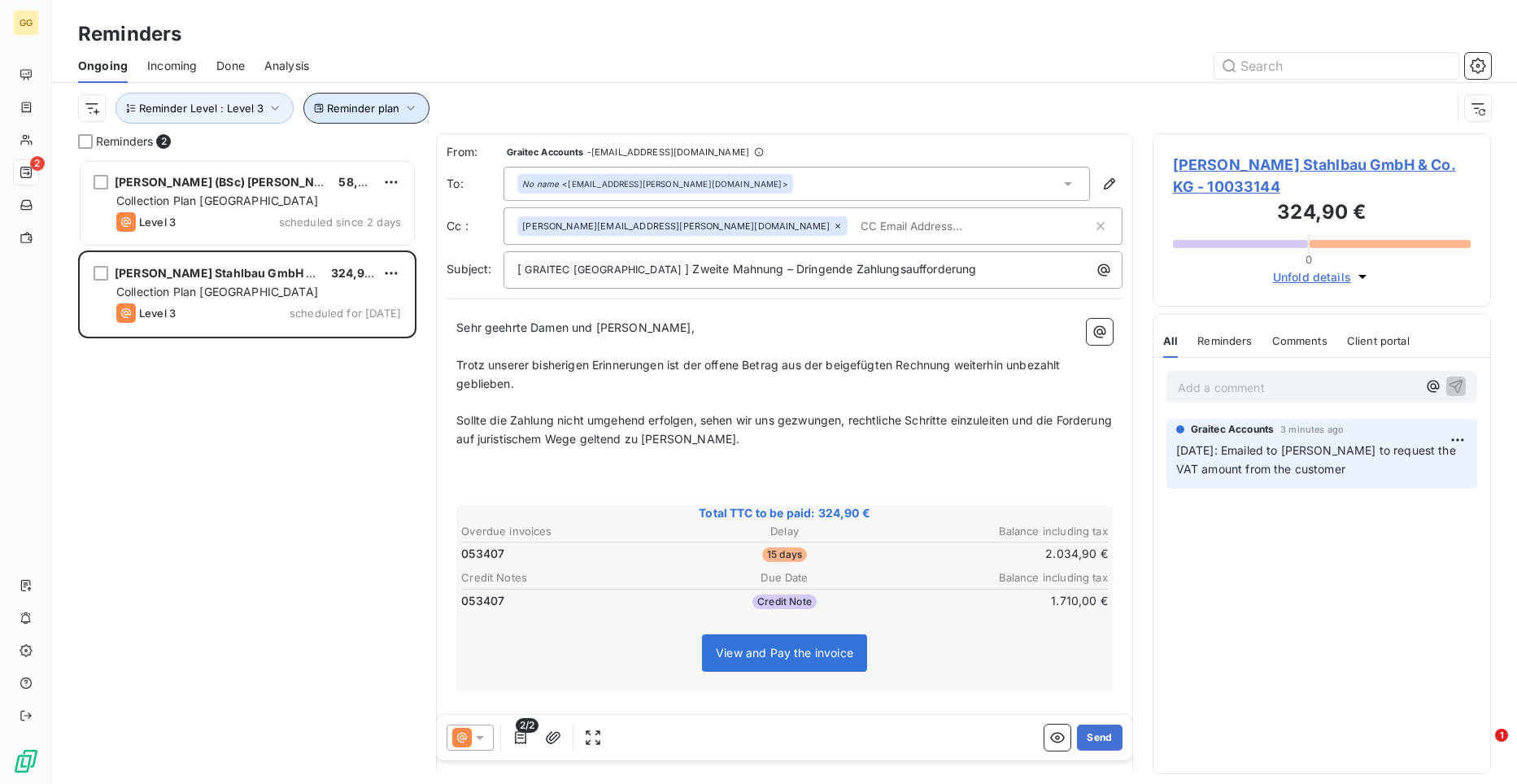
click at [402, 109] on icon "button" at bounding box center [411, 108] width 17 height 17
click at [272, 105] on icon "button" at bounding box center [275, 108] width 17 height 17
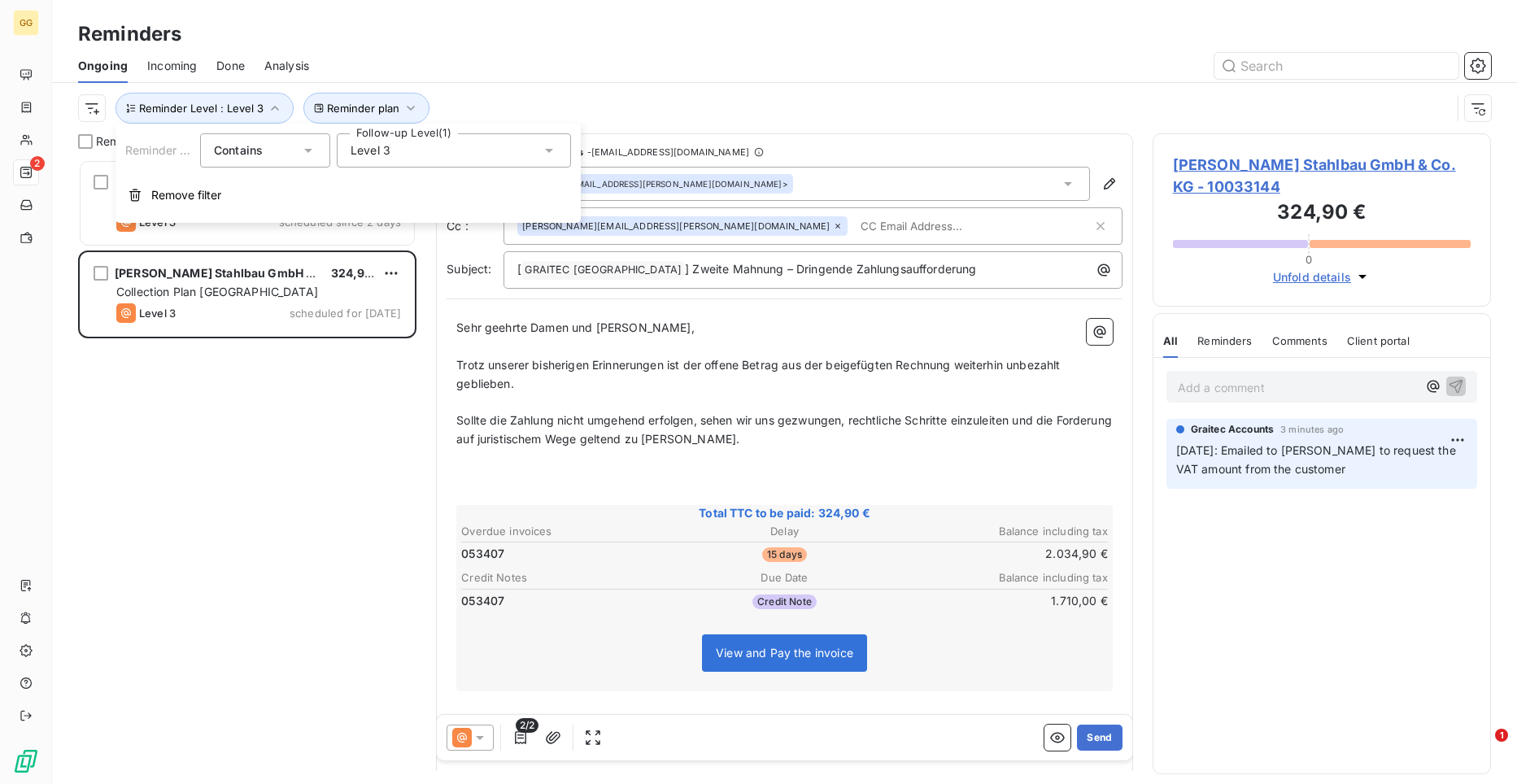
click at [548, 150] on icon at bounding box center [549, 150] width 8 height 4
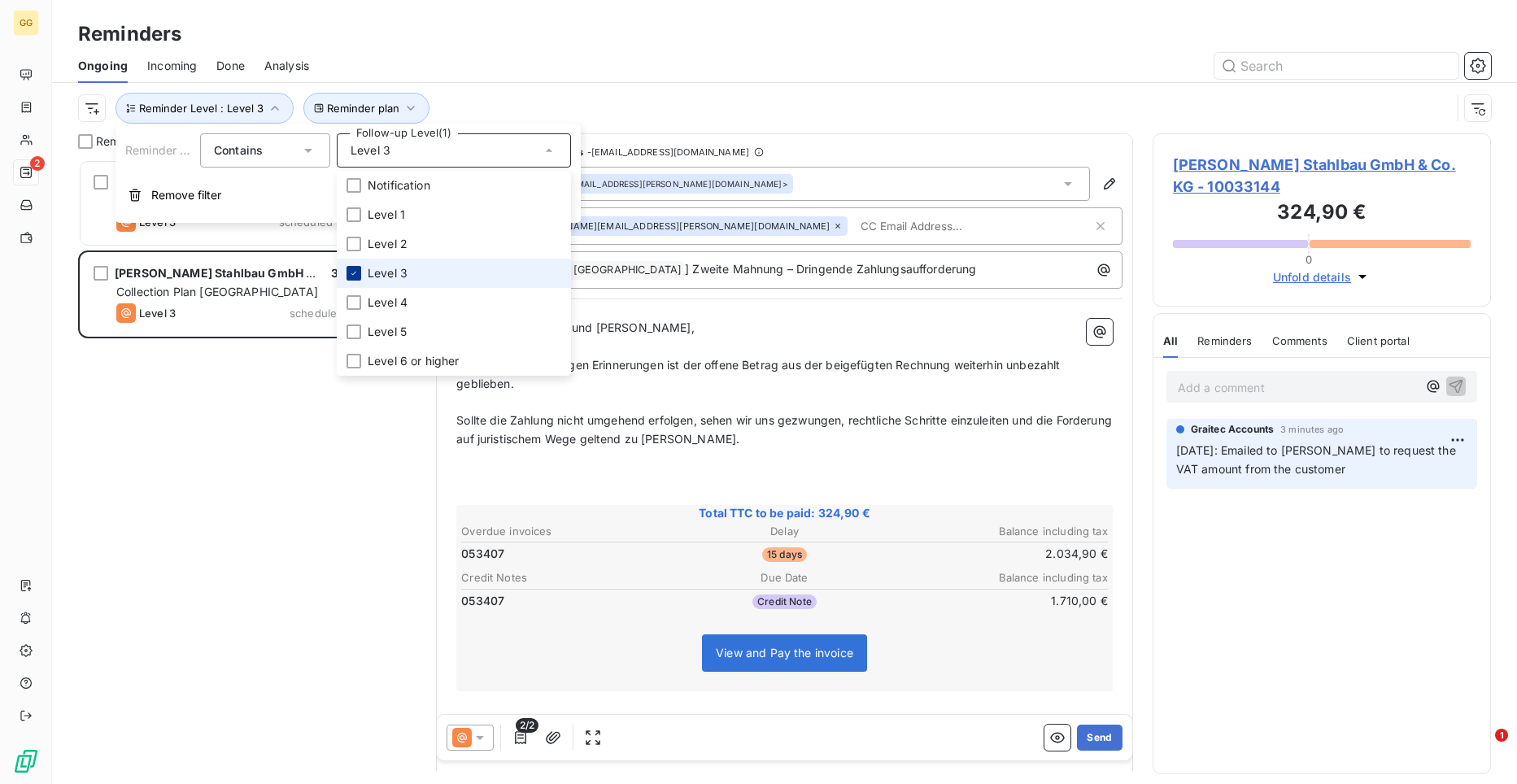
click at [359, 274] on div at bounding box center [354, 273] width 15 height 15
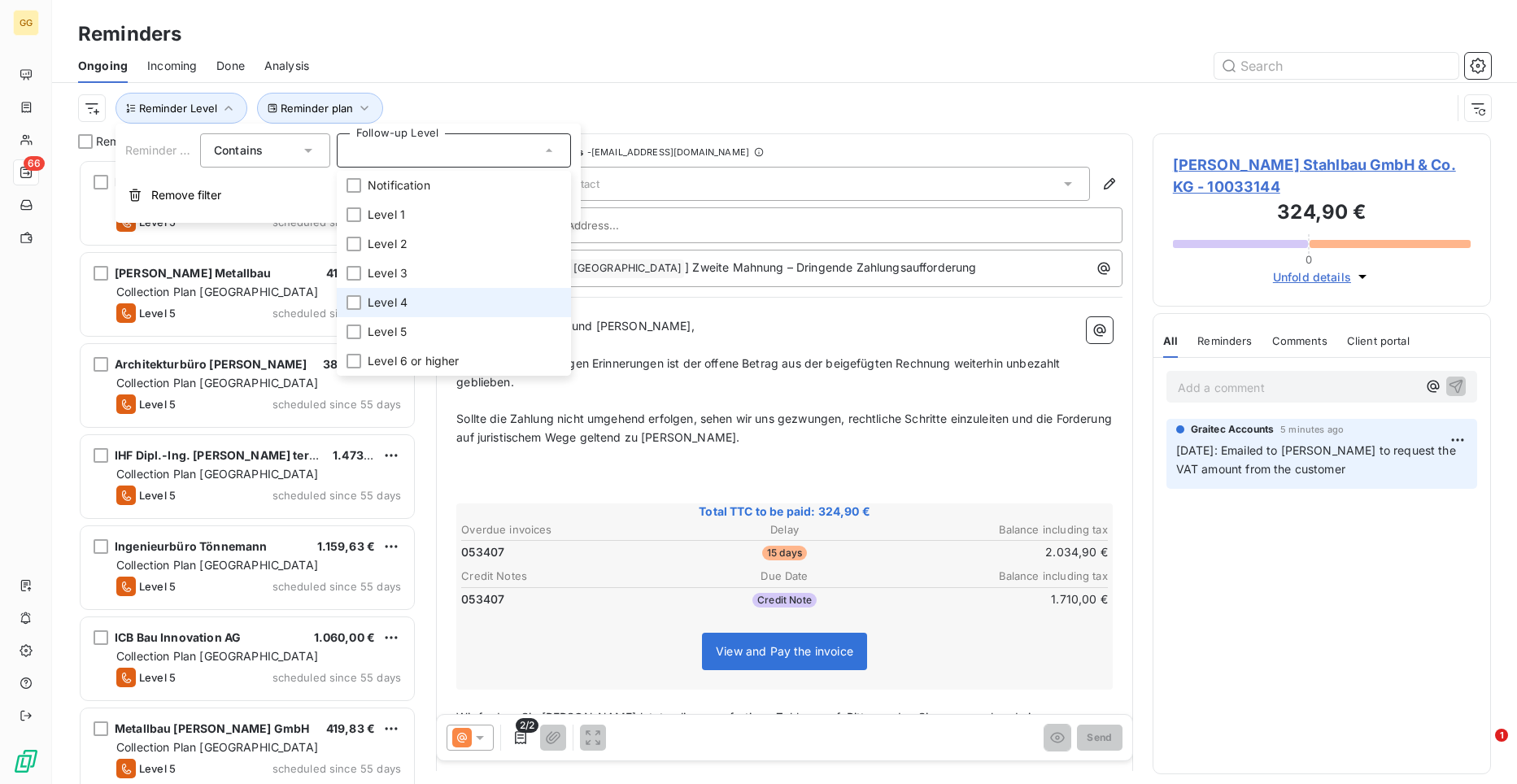
click at [358, 293] on li "Level 4" at bounding box center [454, 302] width 235 height 29
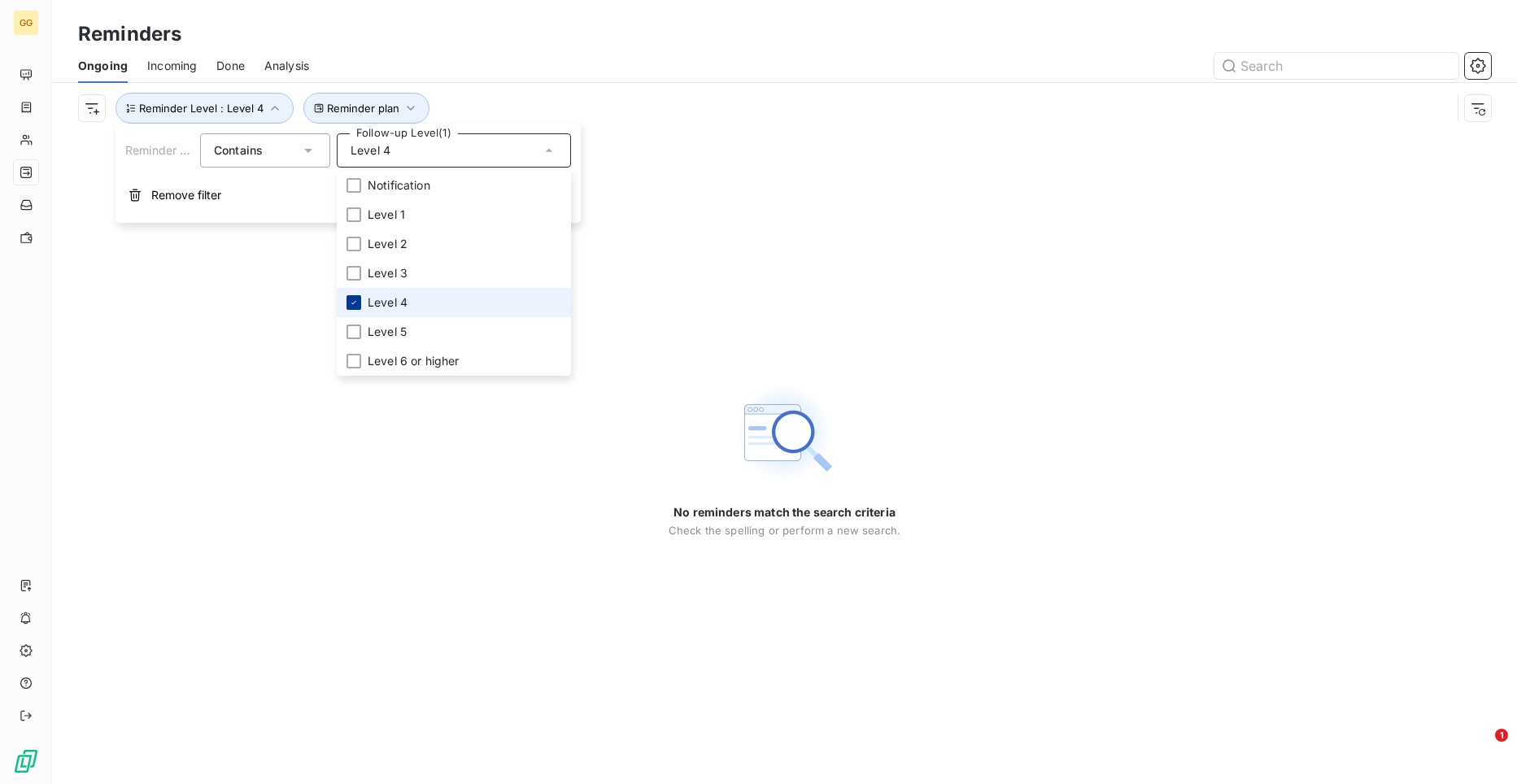
click at [351, 297] on div at bounding box center [354, 302] width 15 height 15
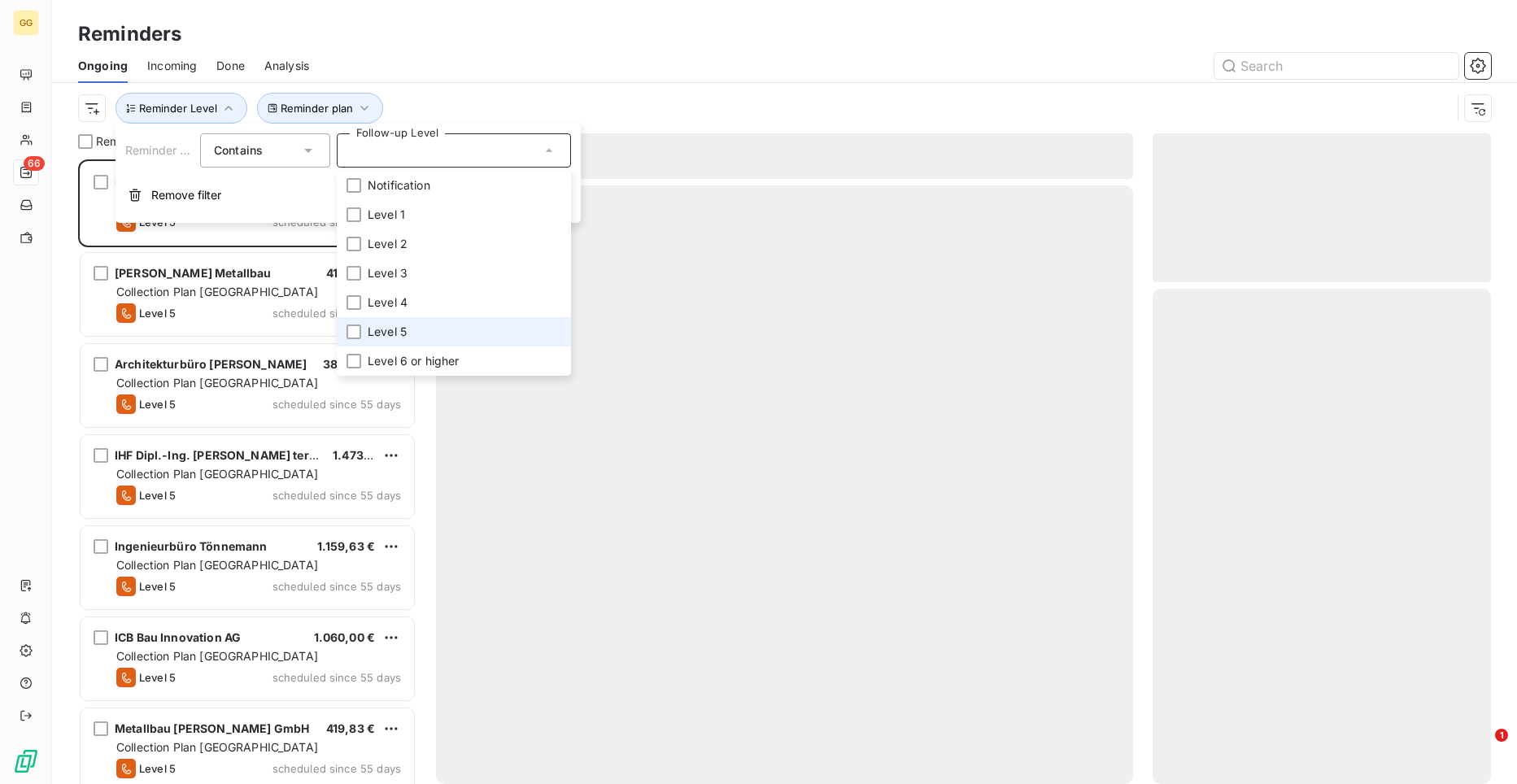
scroll to position [612, 327]
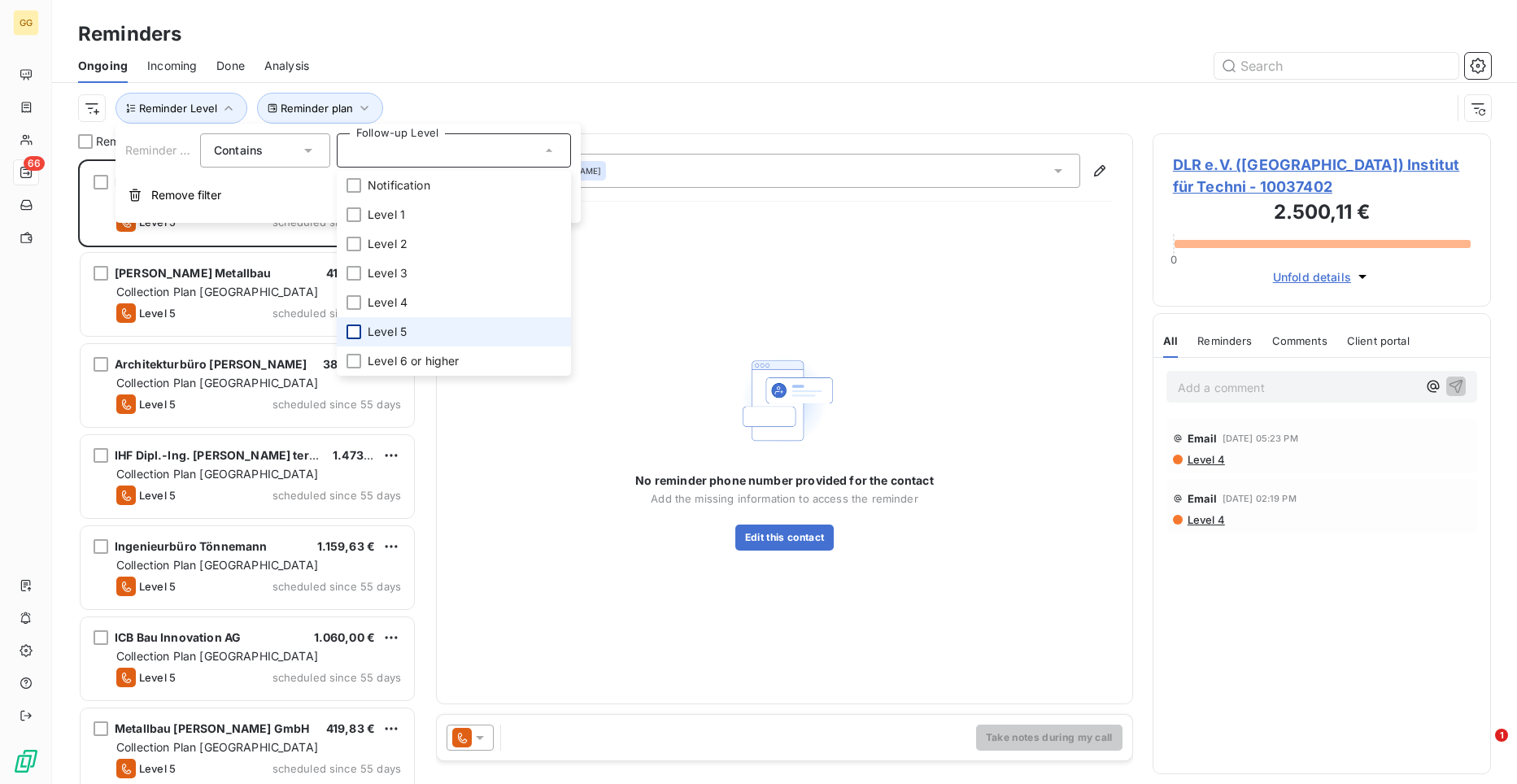
click at [358, 333] on div at bounding box center [354, 332] width 15 height 15
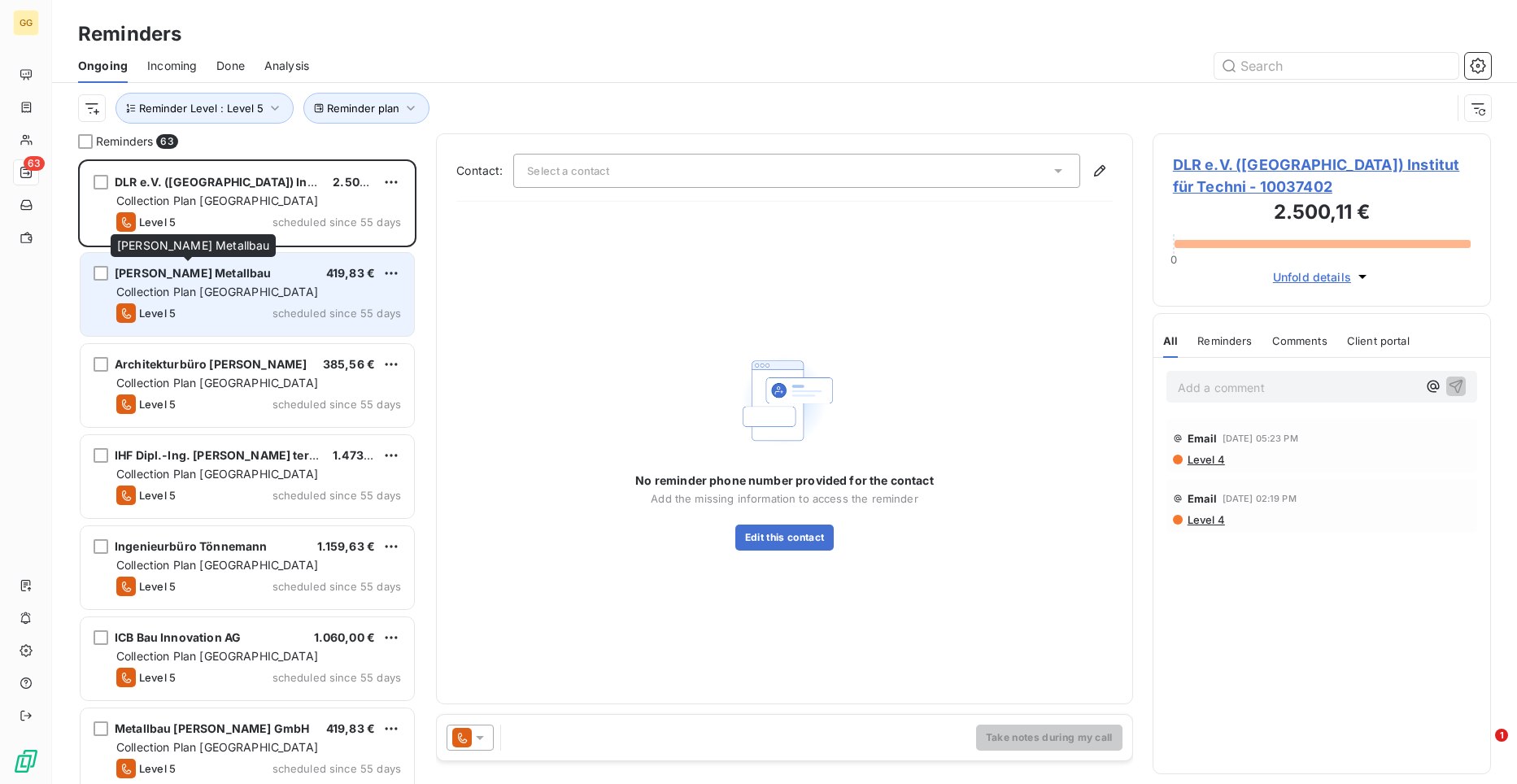
click at [211, 276] on span "[PERSON_NAME] Metallbau" at bounding box center [193, 273] width 156 height 14
